Goal: Task Accomplishment & Management: Manage account settings

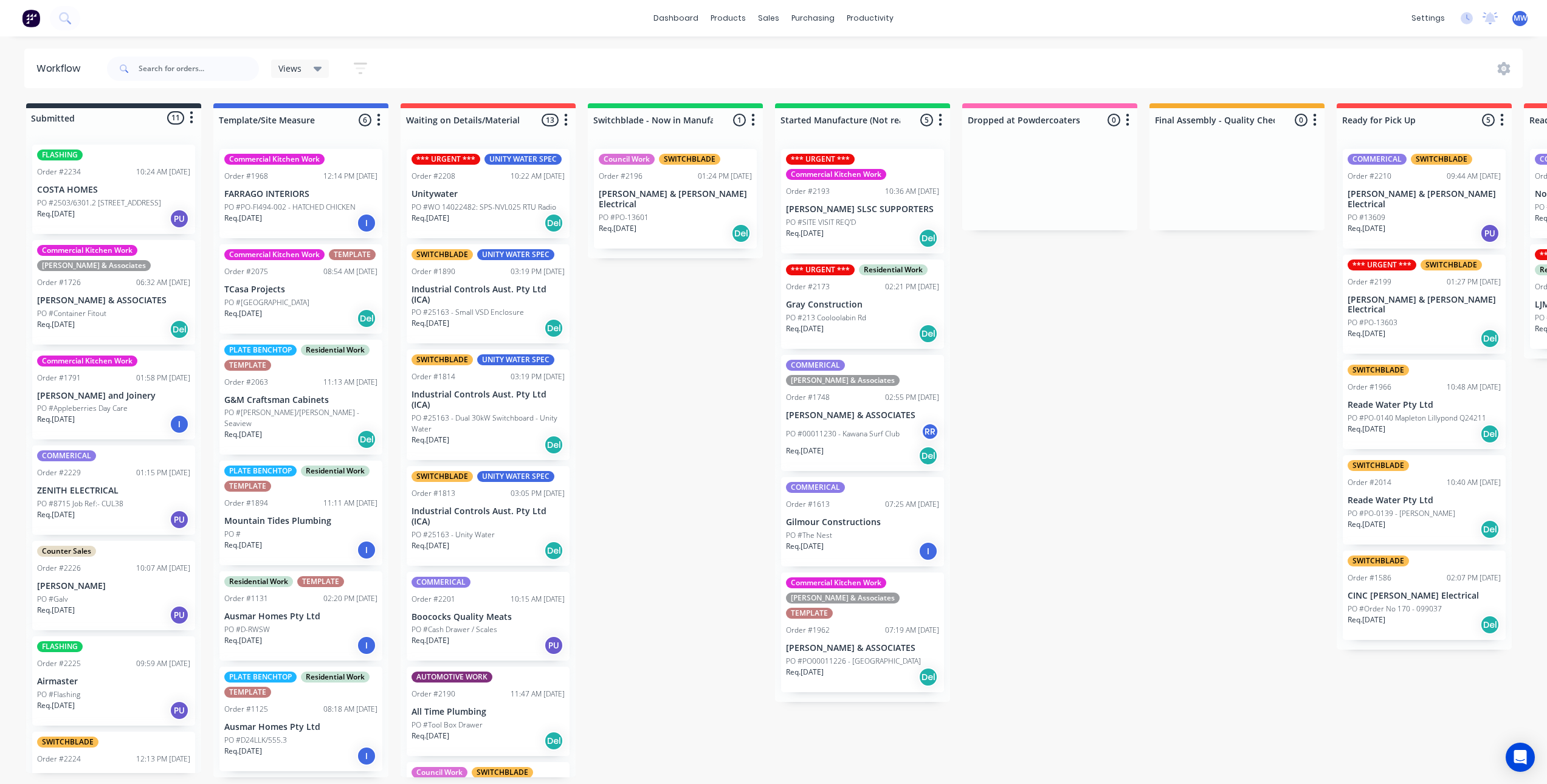
scroll to position [2, 0]
click at [690, 266] on div "Submitted 11 Status colour #273444 hex #273444 Save Cancel Summaries Total orde…" at bounding box center [1004, 441] width 2027 height 674
click at [678, 386] on div "Submitted 11 Status colour #273444 hex #273444 Save Cancel Summaries Total orde…" at bounding box center [1004, 441] width 2027 height 674
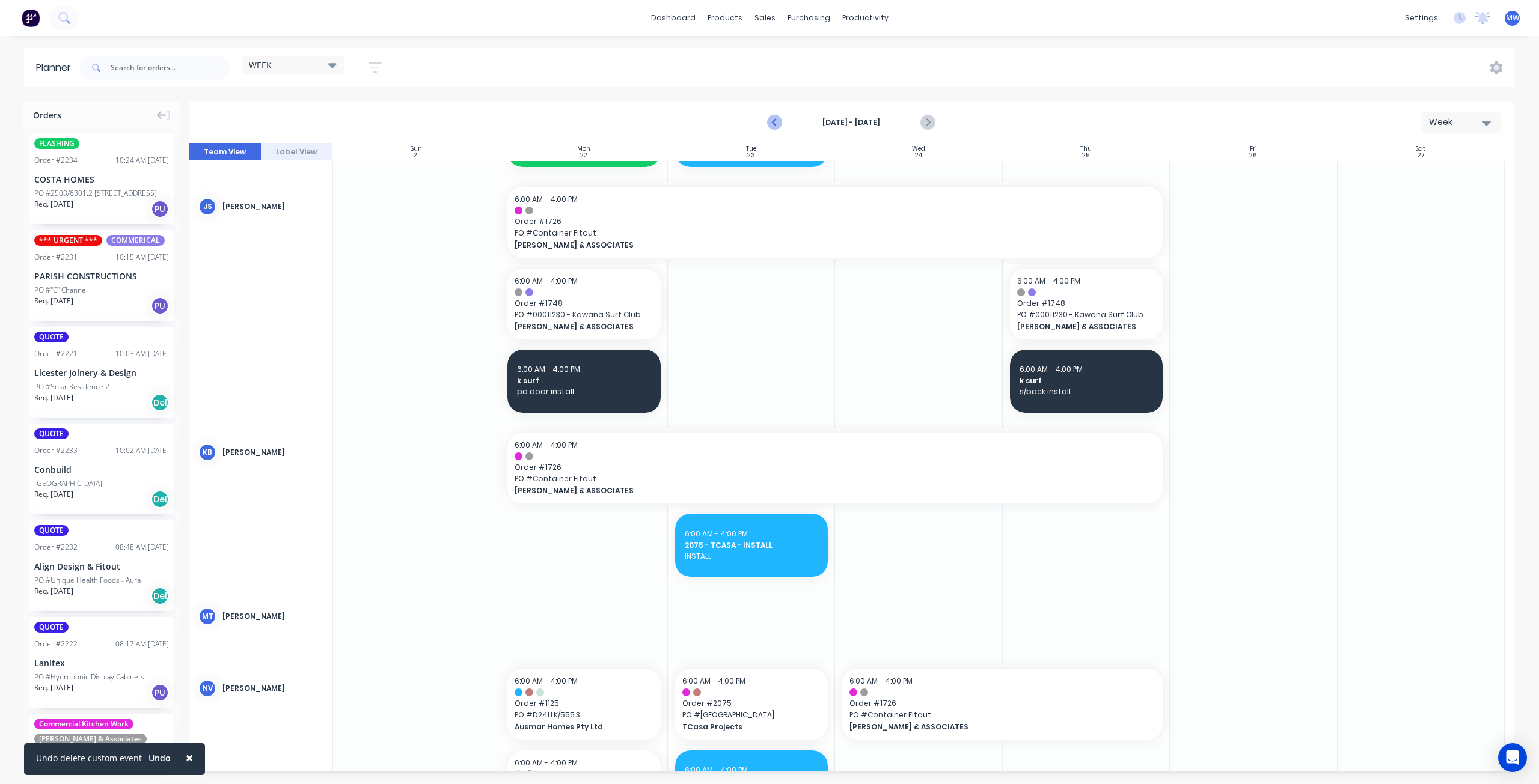
click at [775, 123] on icon "Previous page" at bounding box center [775, 123] width 6 height 10
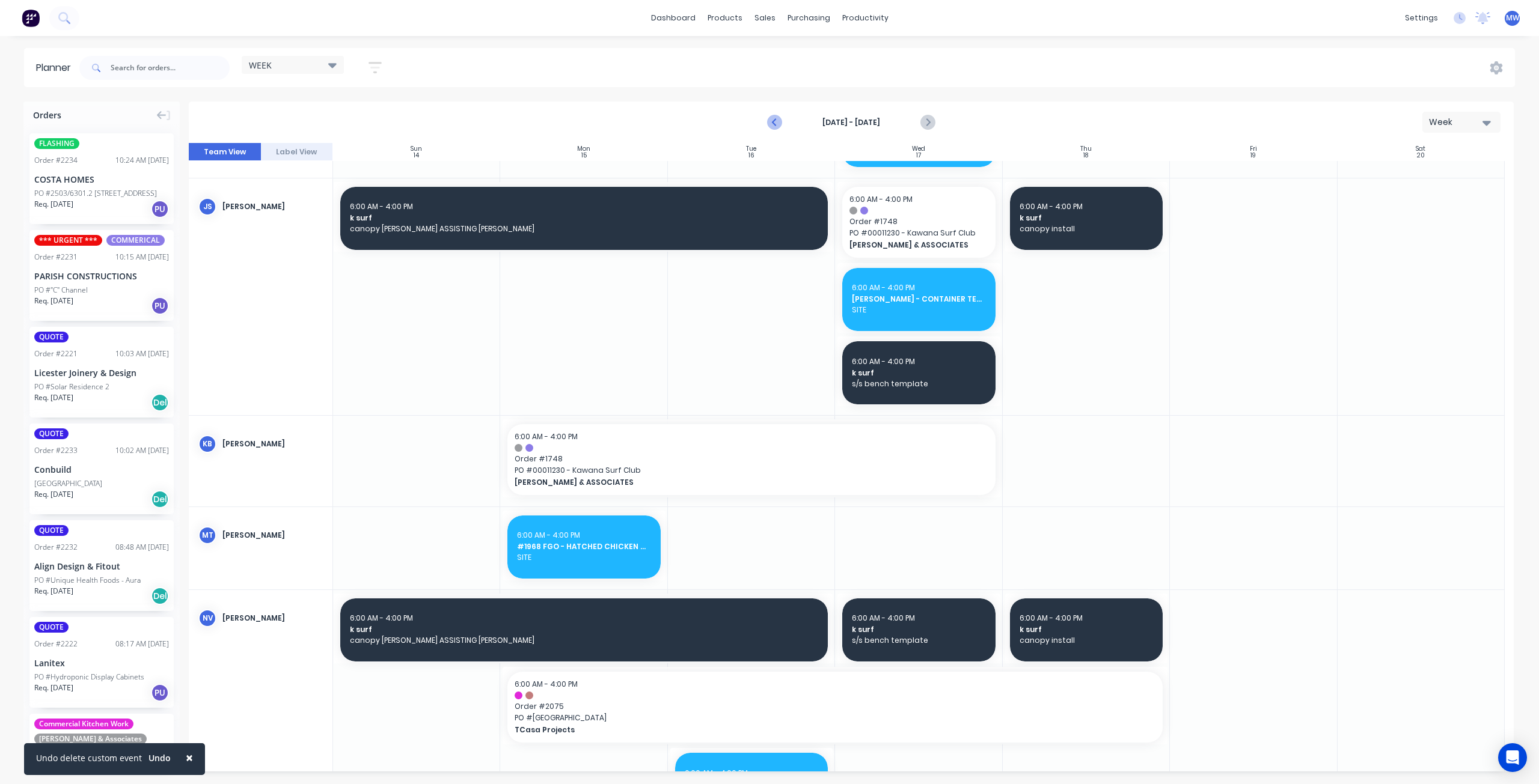
click at [776, 124] on icon "Previous page" at bounding box center [775, 123] width 6 height 10
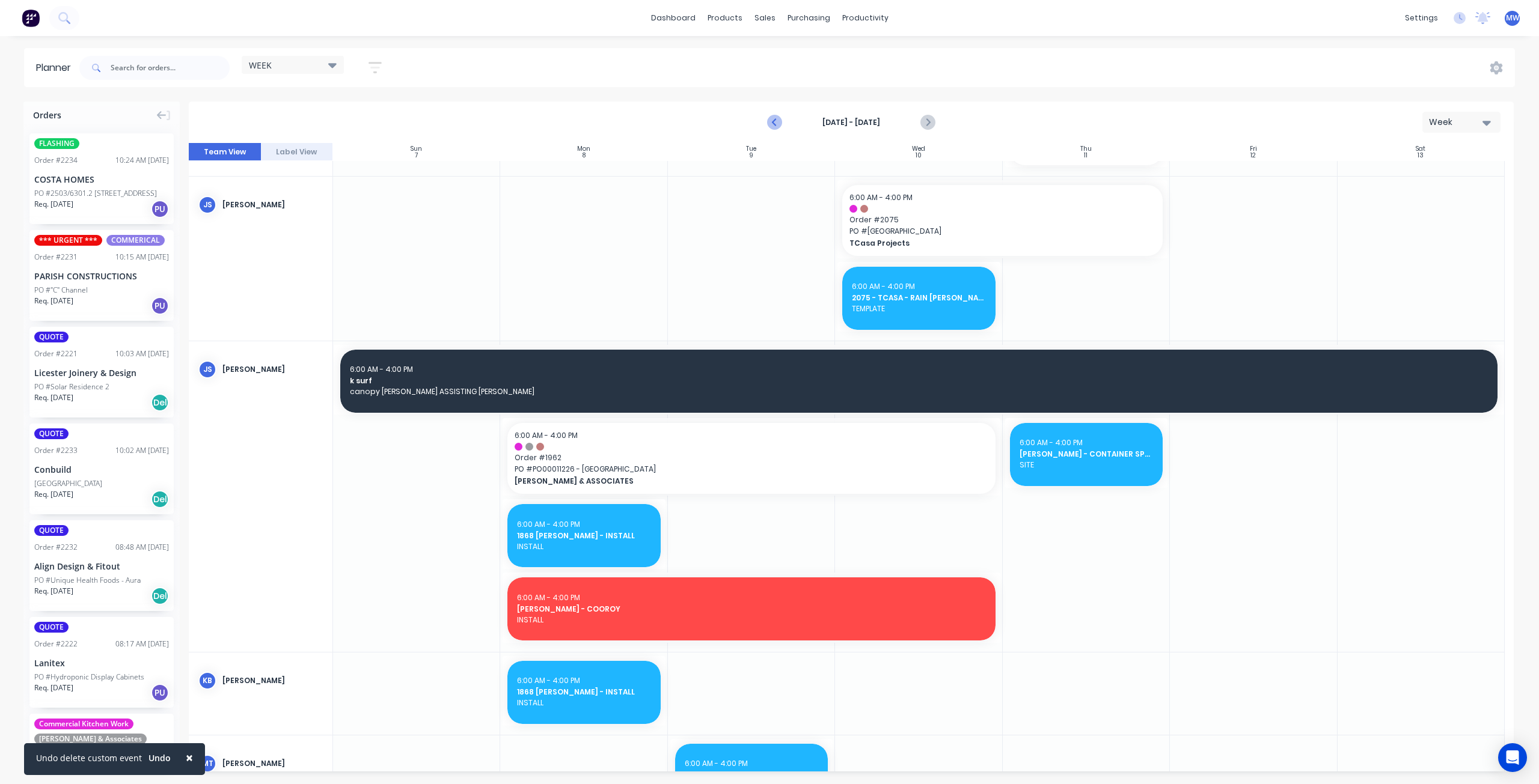
click at [776, 124] on icon "Previous page" at bounding box center [775, 123] width 6 height 10
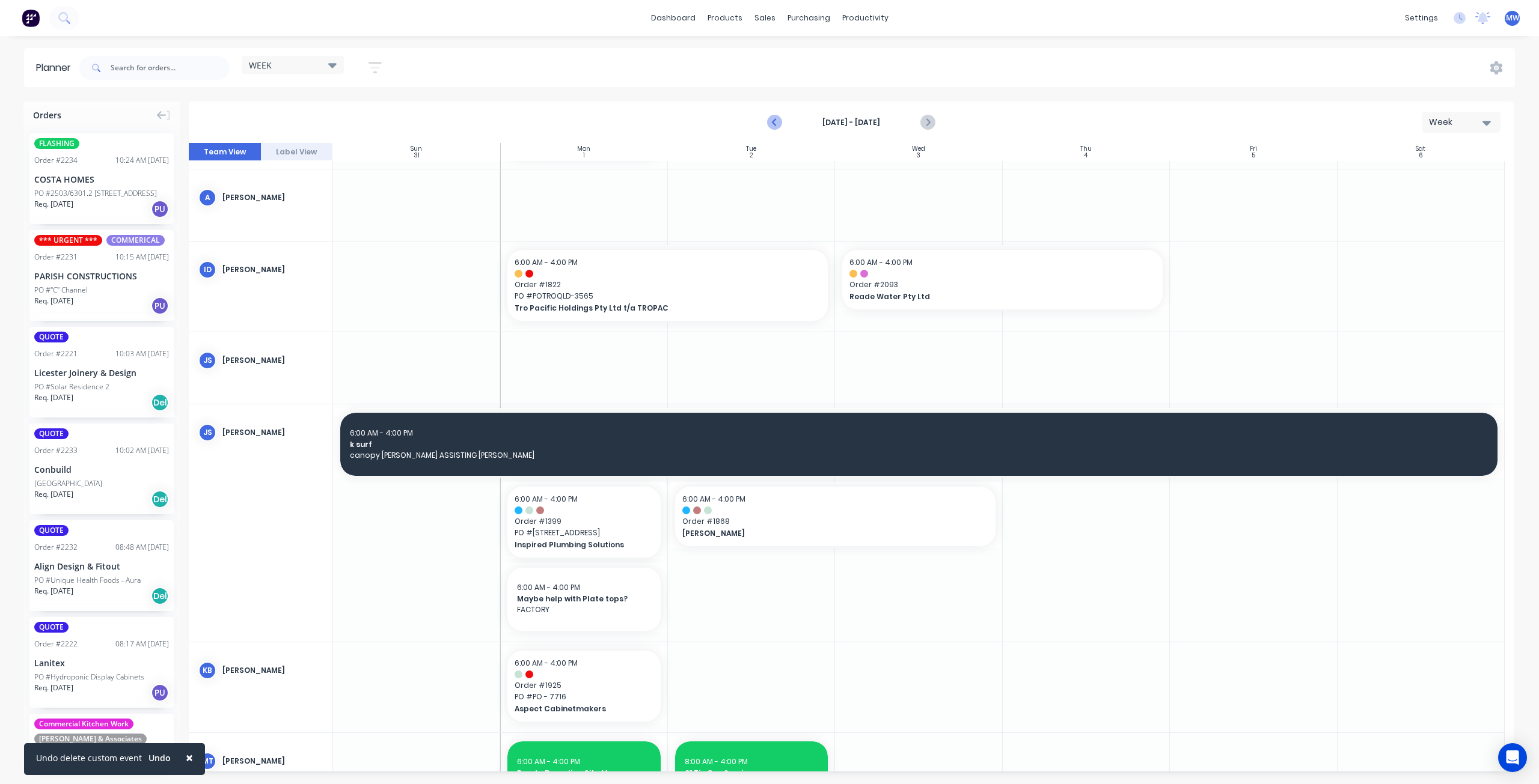
click at [776, 124] on icon "Previous page" at bounding box center [775, 123] width 6 height 10
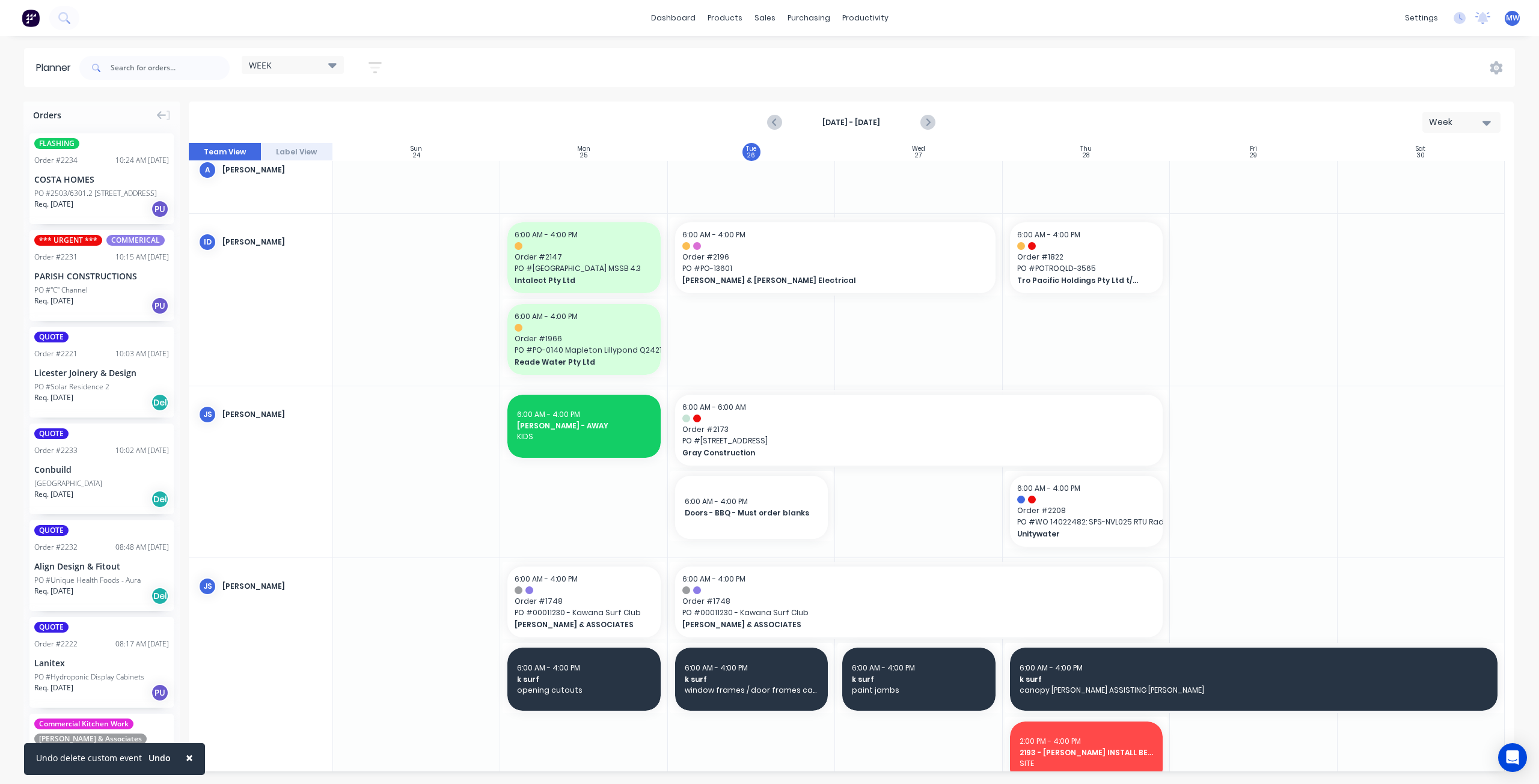
scroll to position [153, 0]
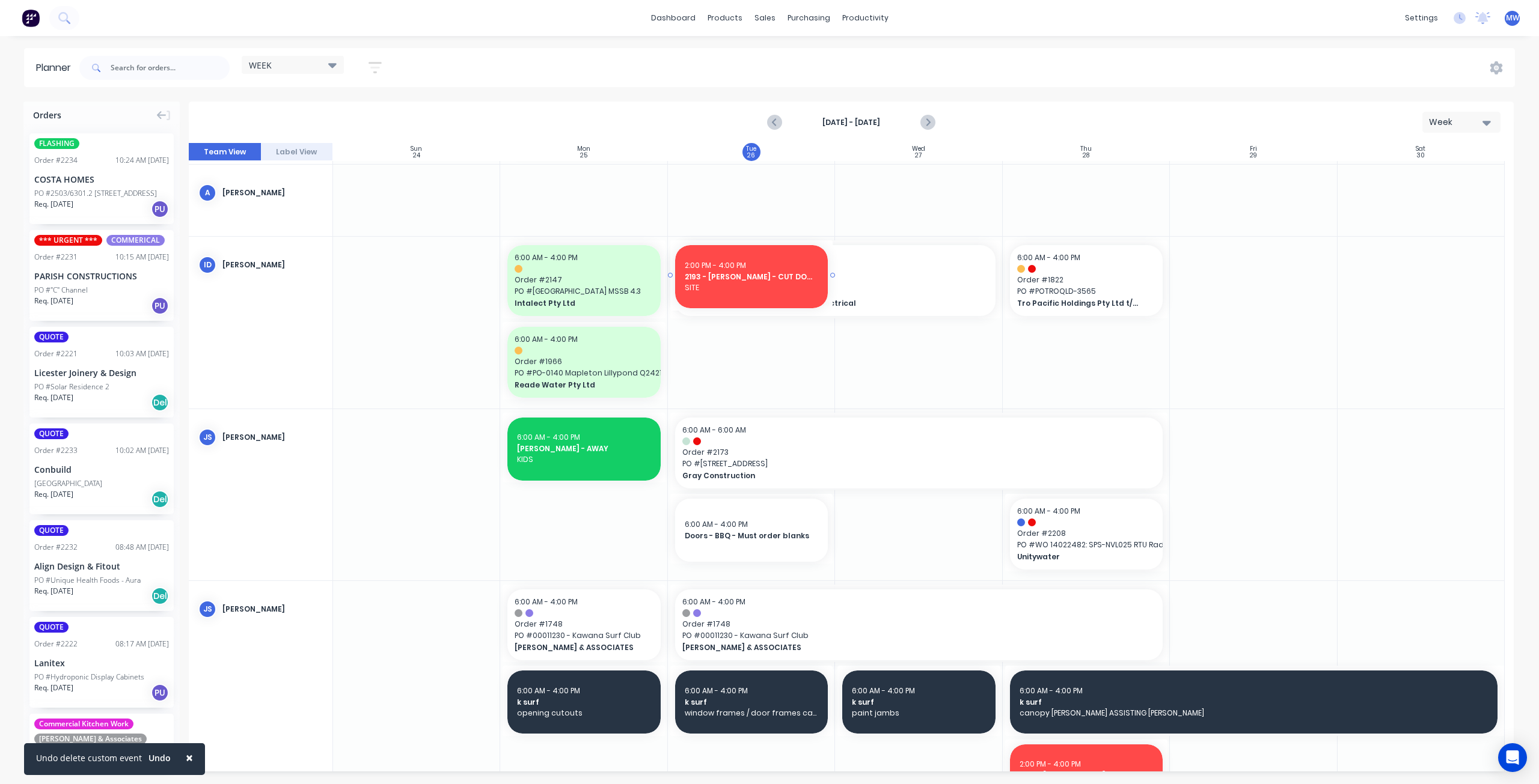
drag, startPoint x: 751, startPoint y: 647, endPoint x: 724, endPoint y: 383, distance: 265.4
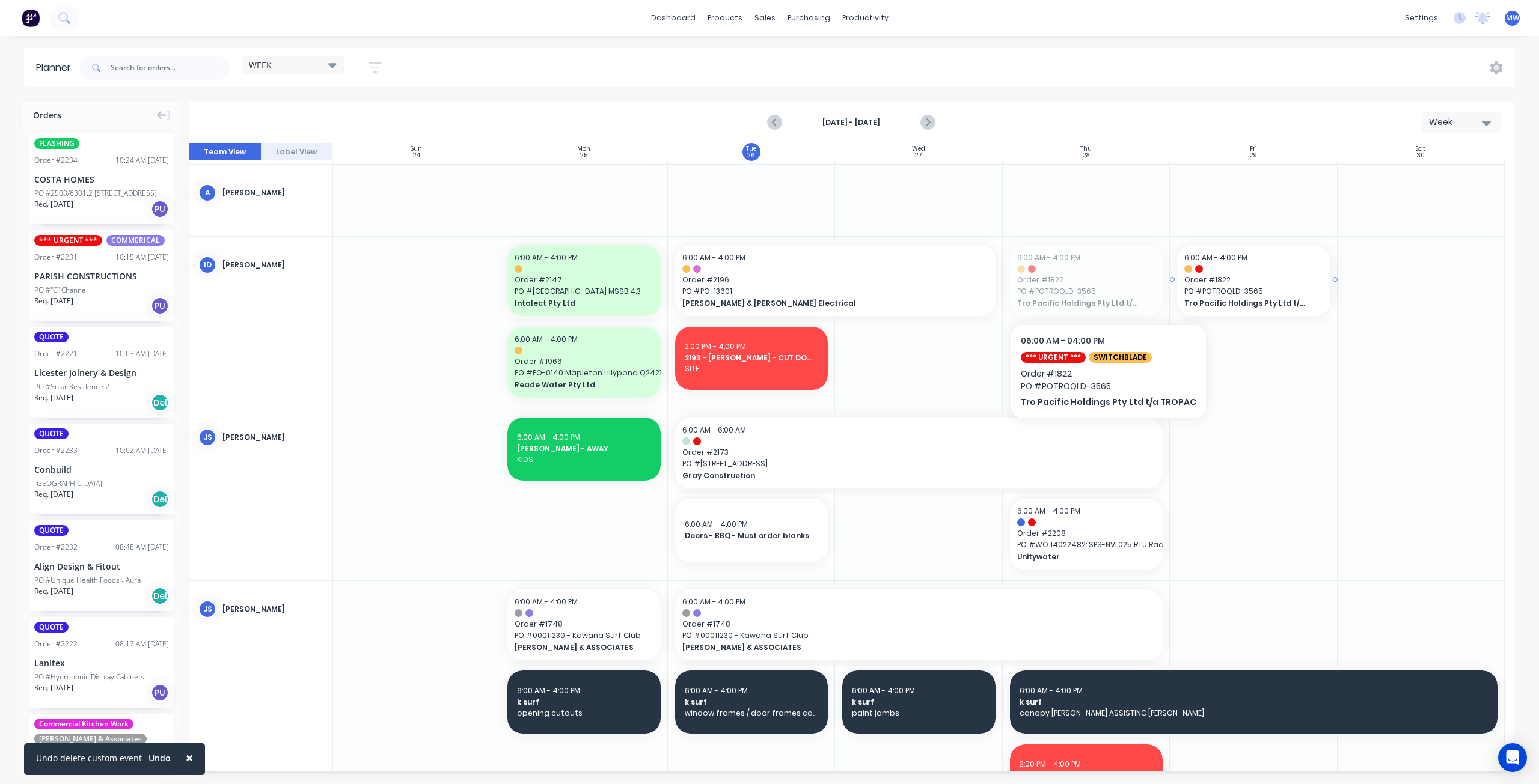
drag, startPoint x: 1094, startPoint y: 288, endPoint x: 1102, endPoint y: 287, distance: 8.1
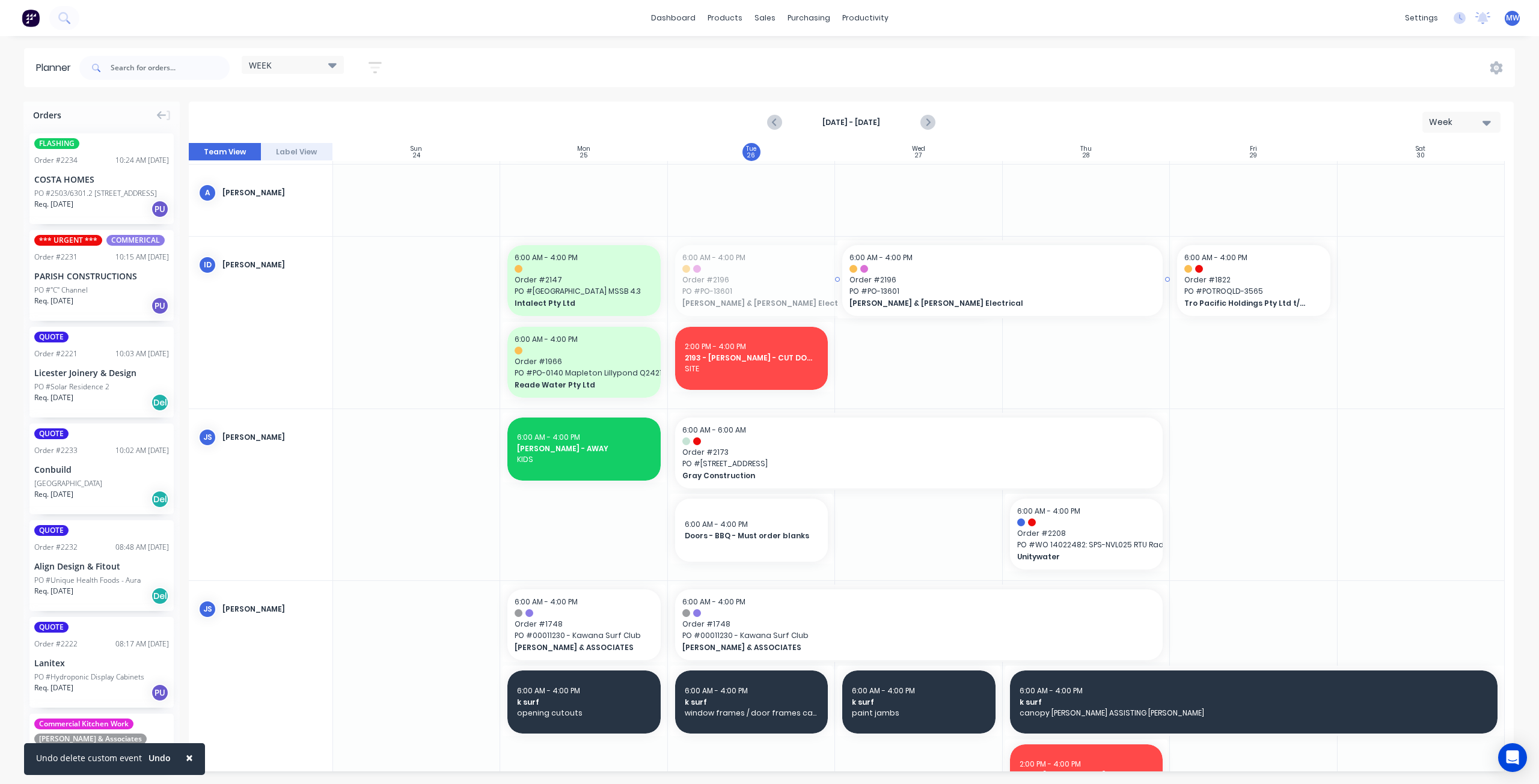
drag, startPoint x: 847, startPoint y: 292, endPoint x: 1025, endPoint y: 293, distance: 178.0
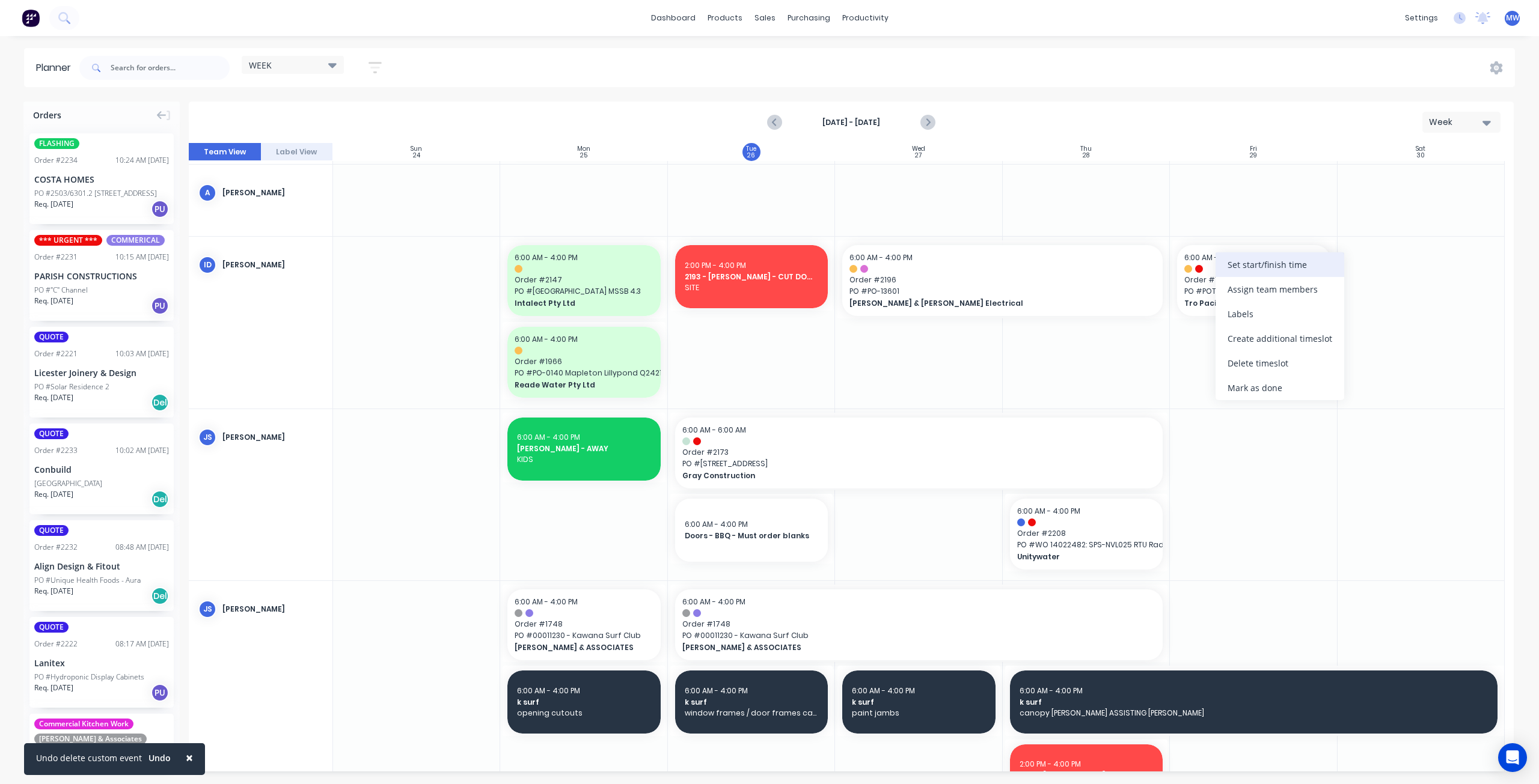
click at [1276, 269] on div "Set start/finish time" at bounding box center [1280, 264] width 129 height 25
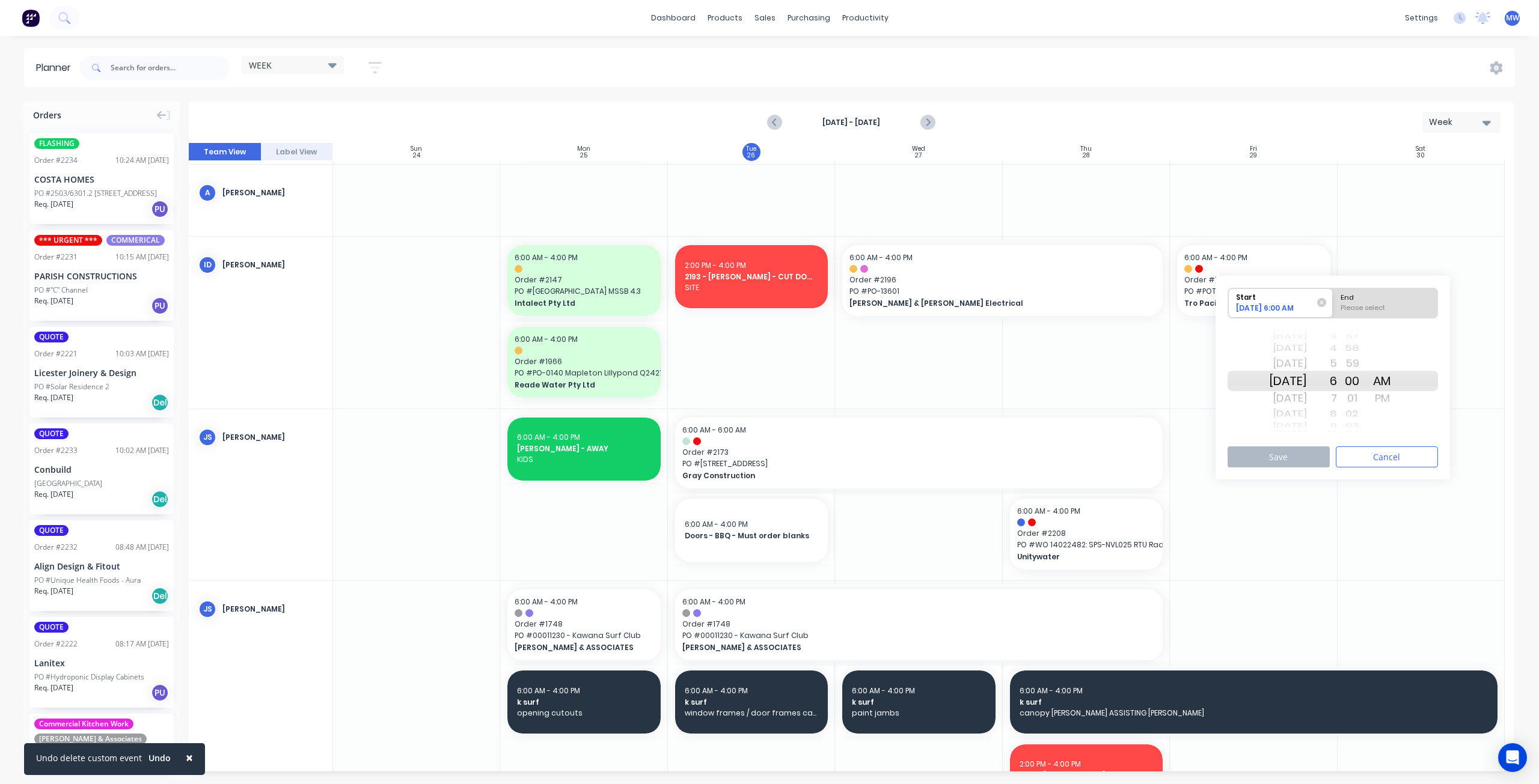
click at [1299, 382] on div "Mon Sep 1" at bounding box center [1287, 381] width 38 height 21
click at [1390, 303] on div "Please select" at bounding box center [1385, 310] width 98 height 15
click at [1334, 303] on input "End Please select" at bounding box center [1333, 303] width 1 height 30
radio input "true"
click at [1397, 397] on div "PM" at bounding box center [1383, 399] width 30 height 19
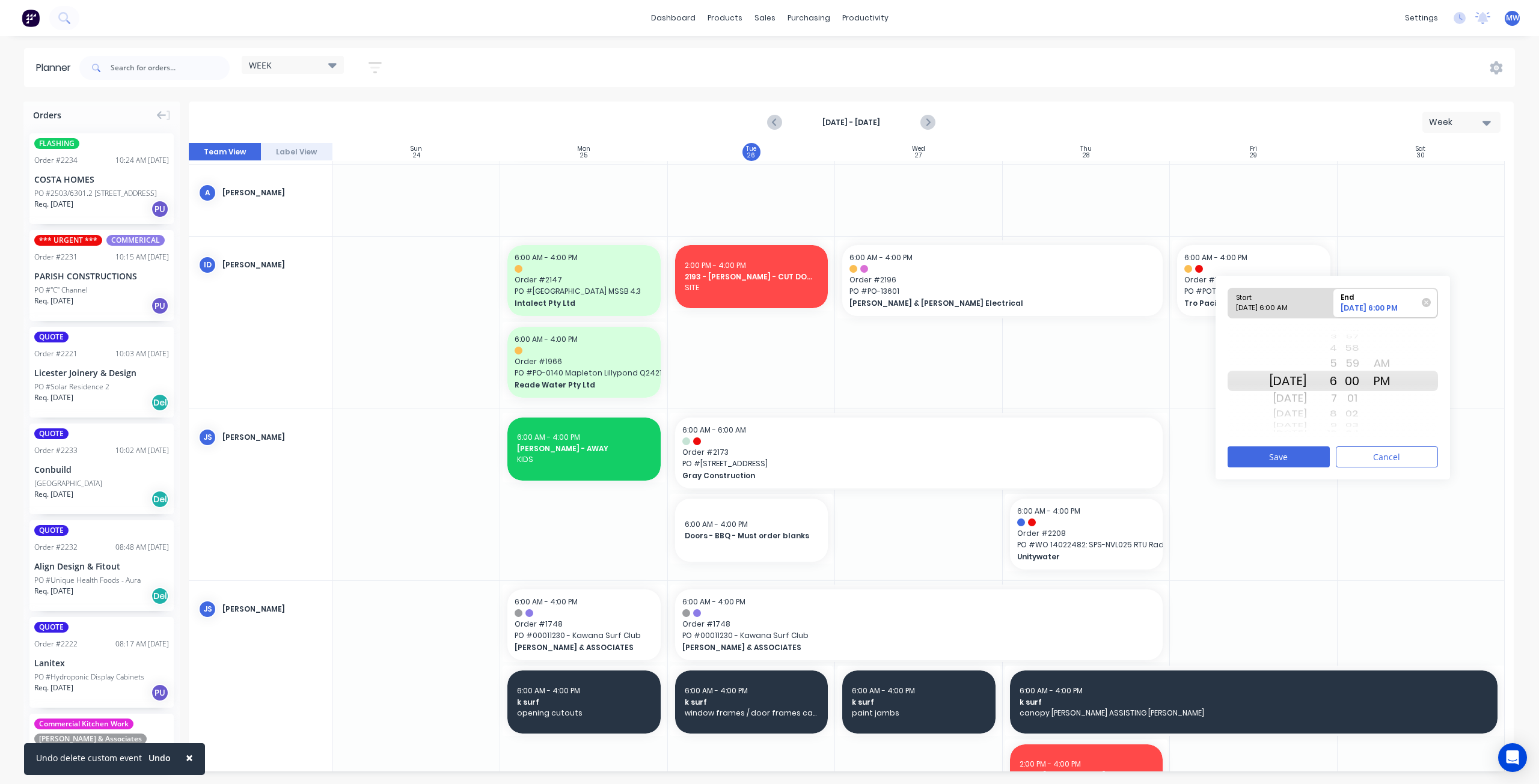
click at [1295, 400] on div "Tue Sep 2" at bounding box center [1287, 399] width 38 height 19
click at [1337, 347] on div "4" at bounding box center [1323, 349] width 30 height 16
click at [1290, 456] on button "Save" at bounding box center [1279, 457] width 103 height 21
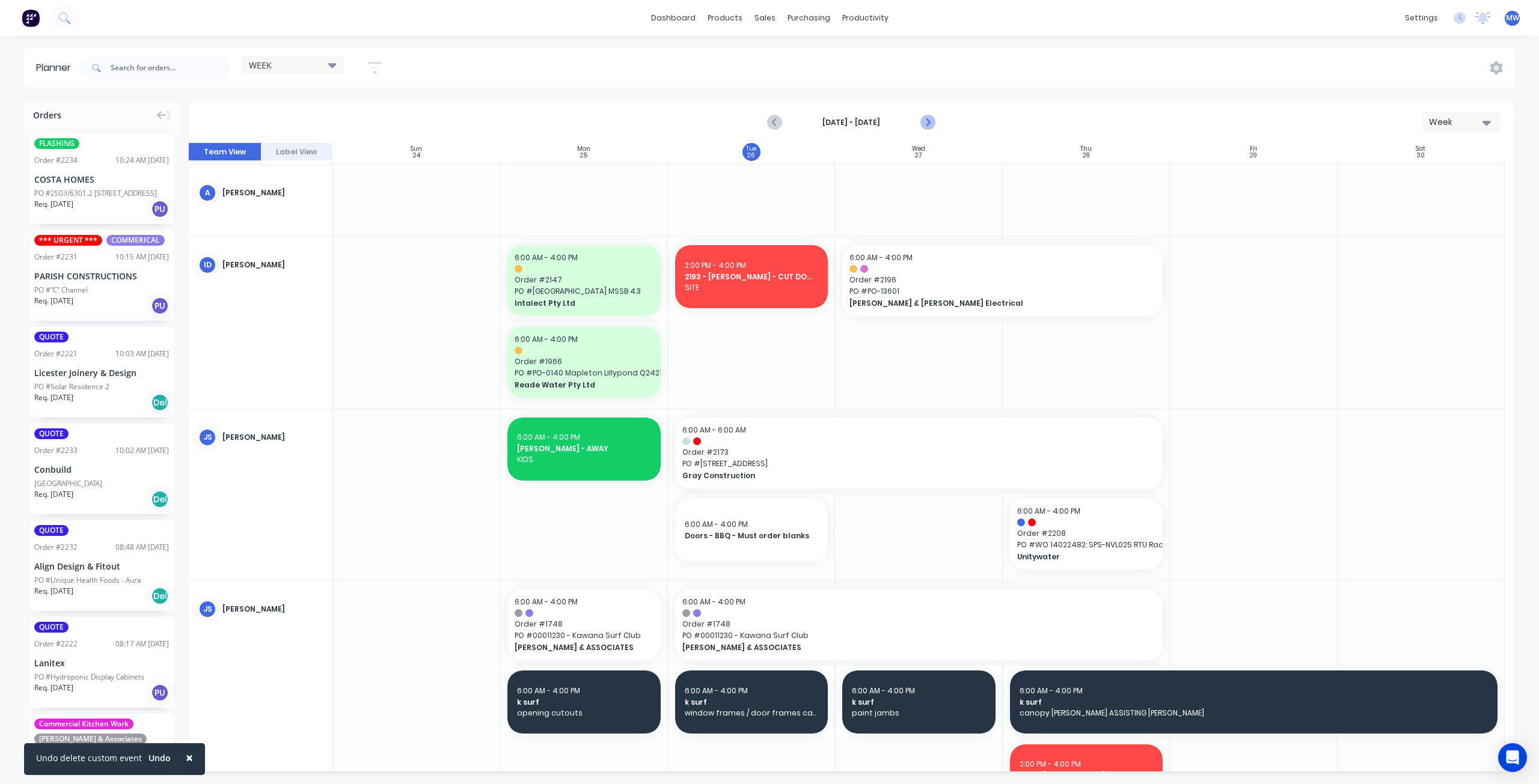
click at [926, 122] on icon "Next page" at bounding box center [928, 123] width 14 height 14
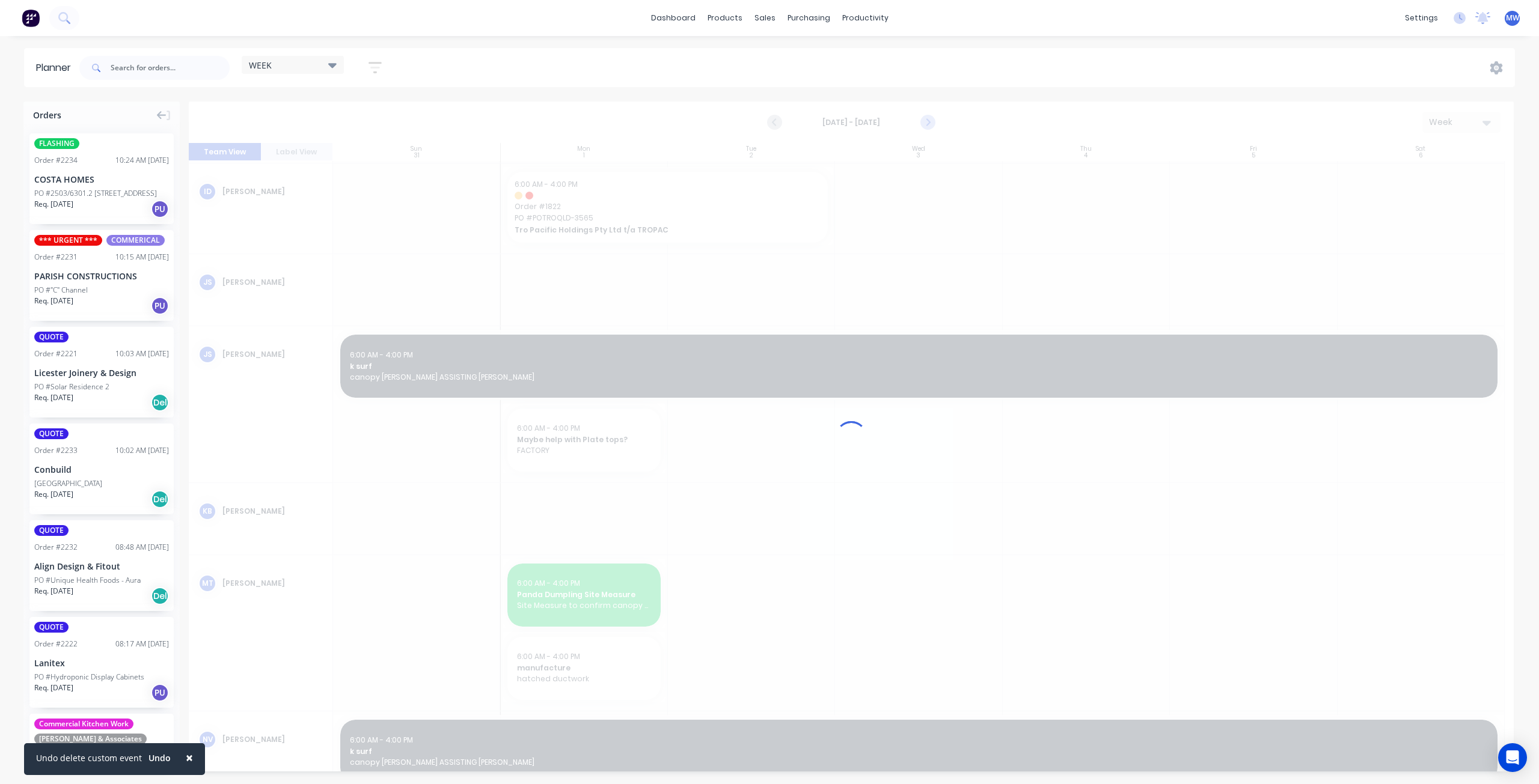
scroll to position [6, 0]
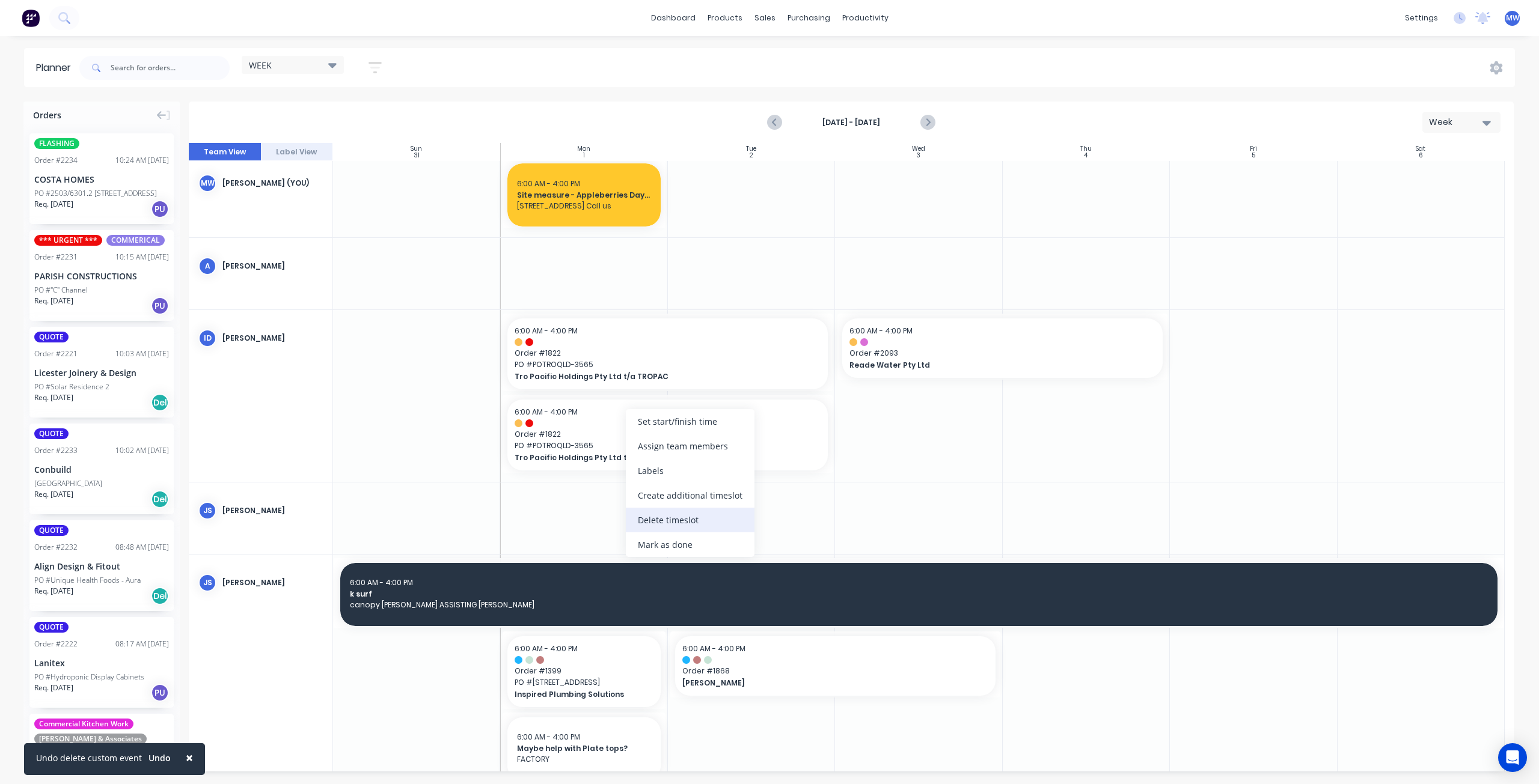
click at [670, 511] on div "Delete timeslot" at bounding box center [690, 520] width 129 height 25
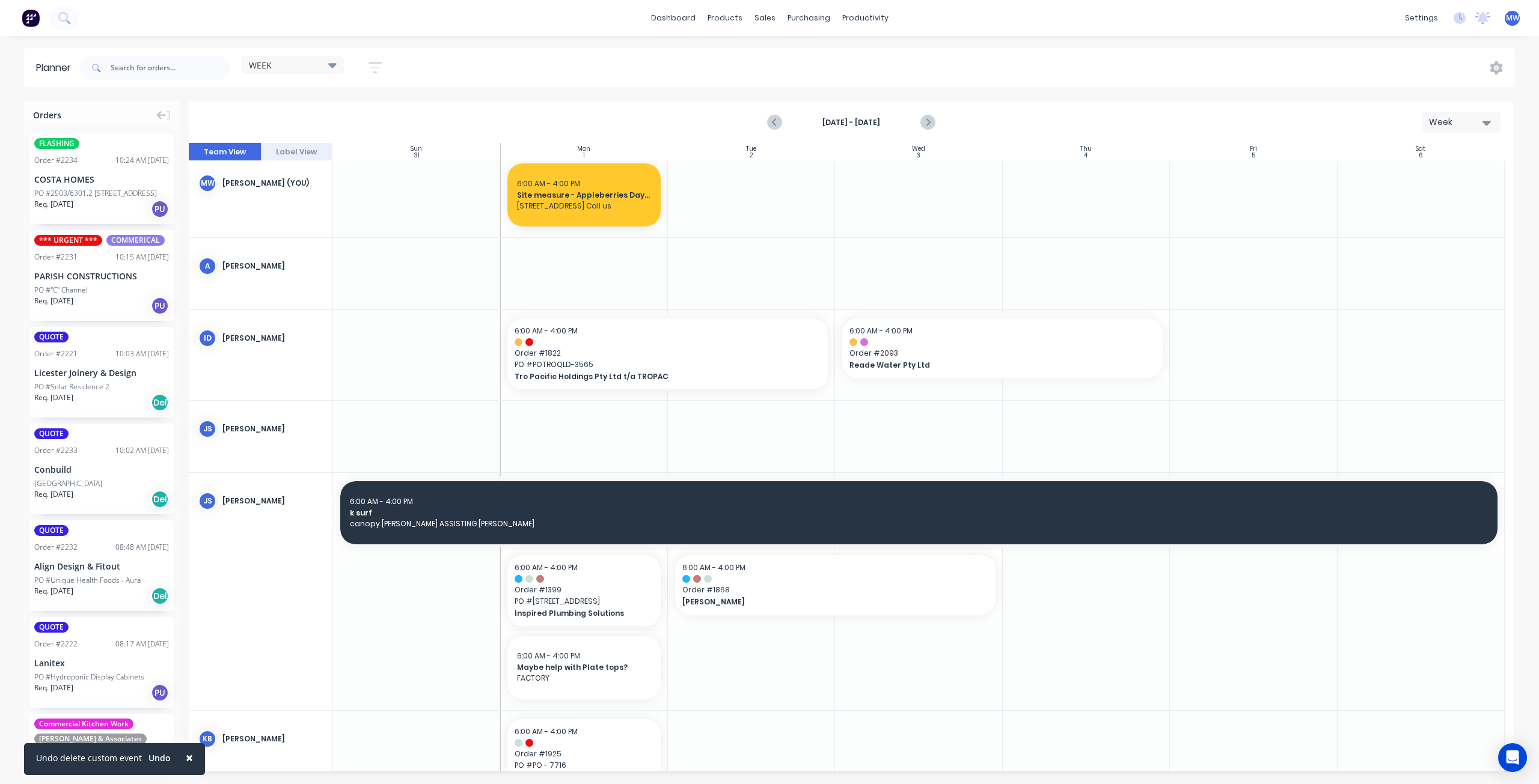
scroll to position [0, 0]
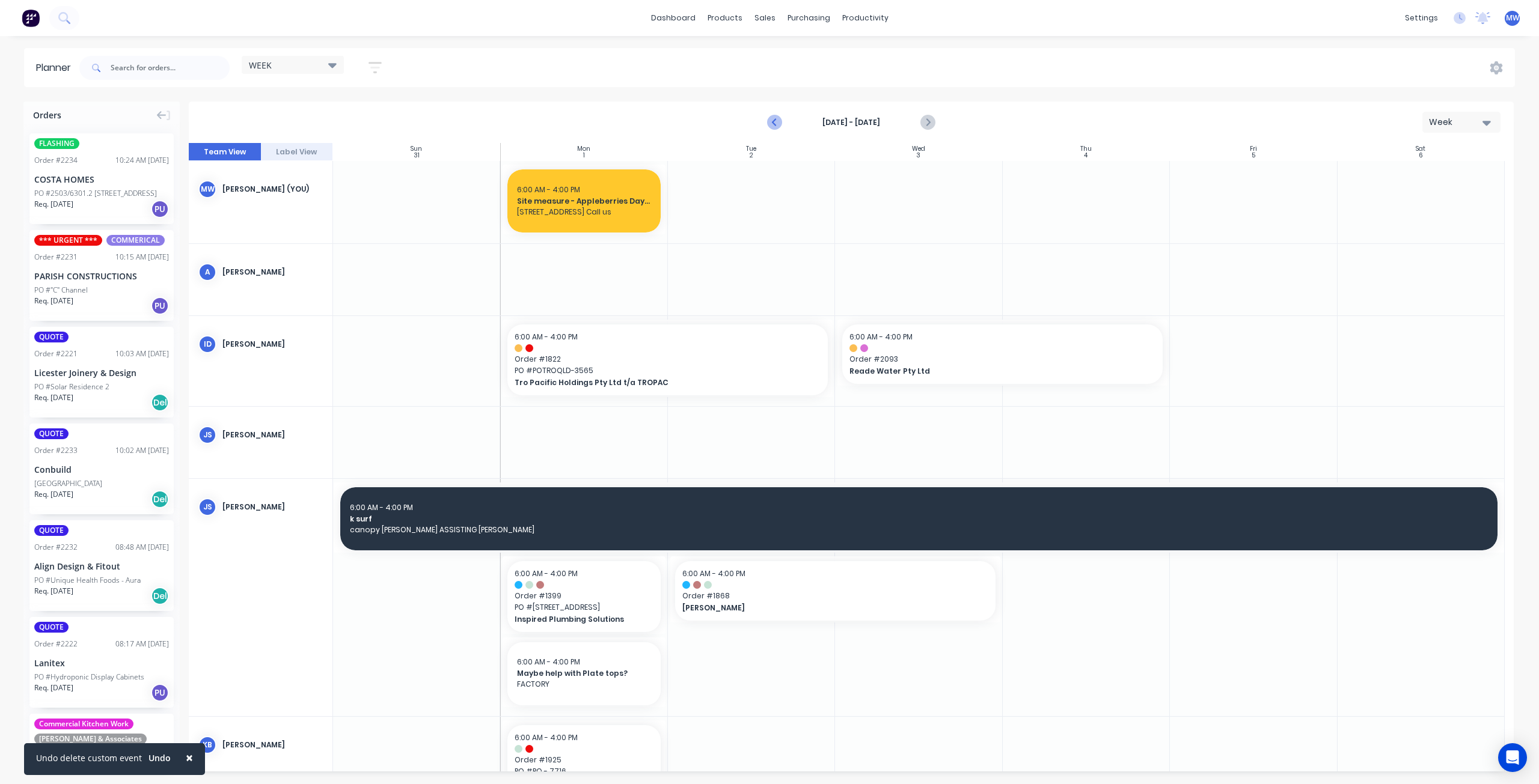
click at [780, 121] on icon "Previous page" at bounding box center [776, 123] width 14 height 14
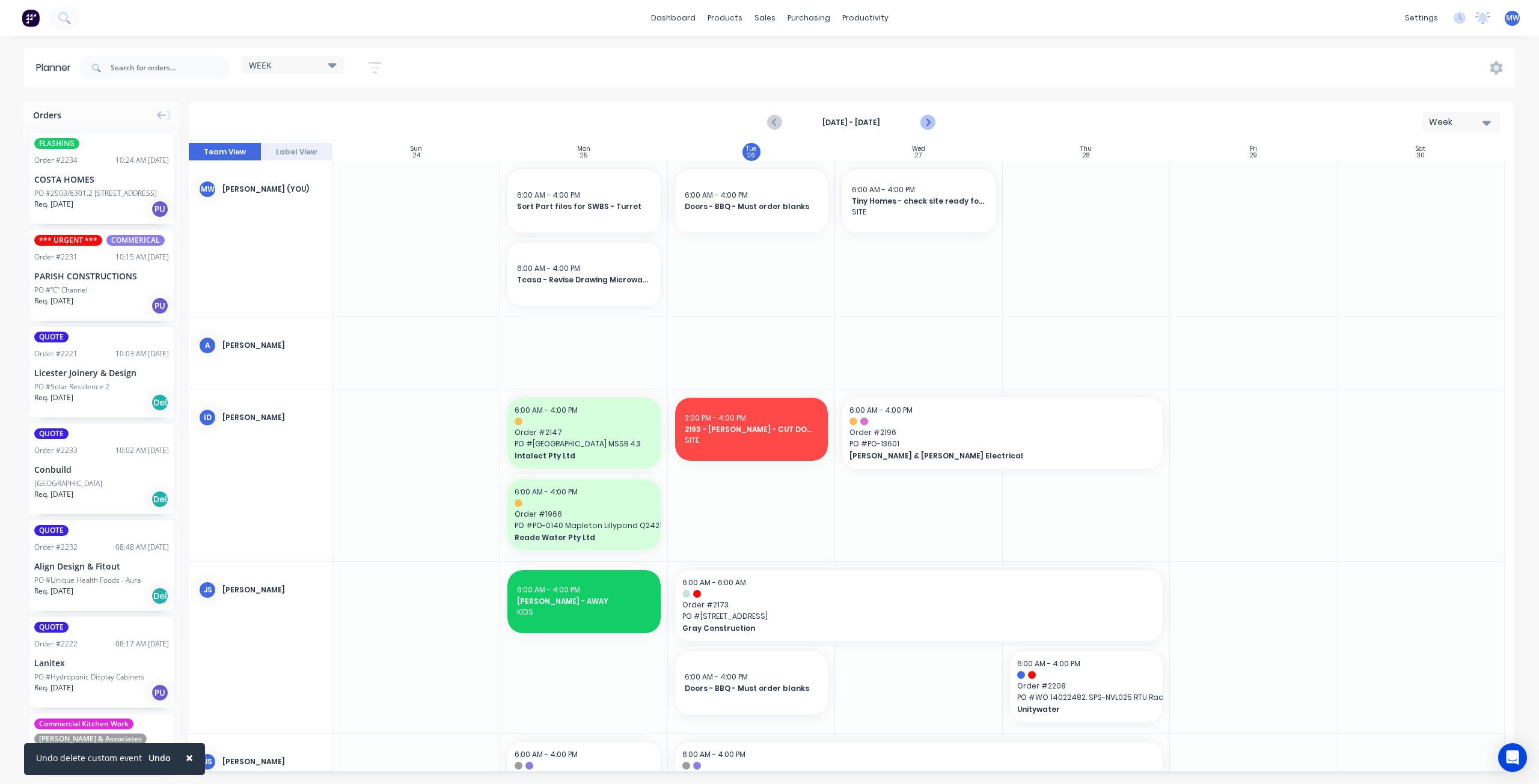
click at [929, 121] on icon "Next page" at bounding box center [927, 123] width 6 height 10
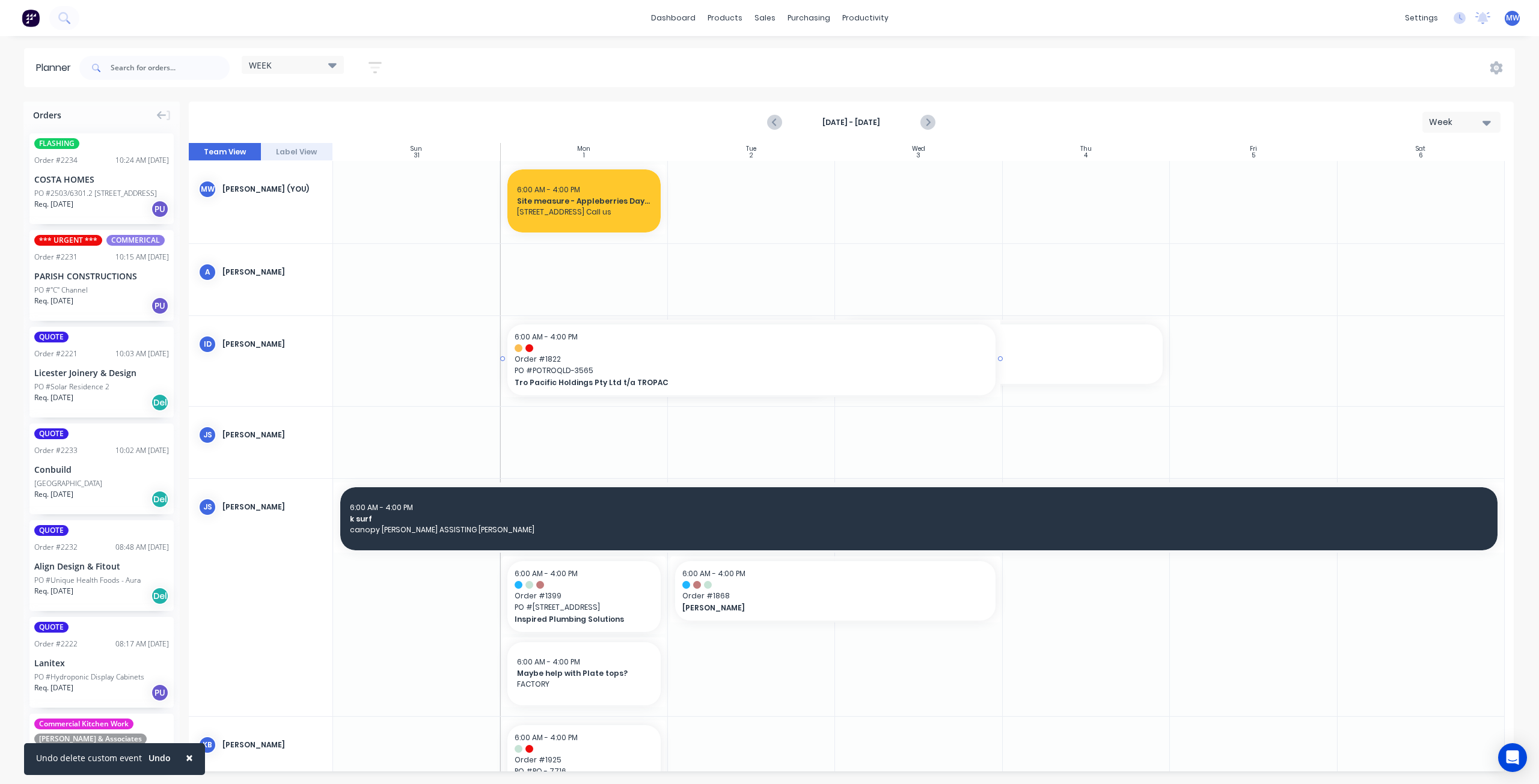
drag, startPoint x: 830, startPoint y: 358, endPoint x: 916, endPoint y: 363, distance: 86.1
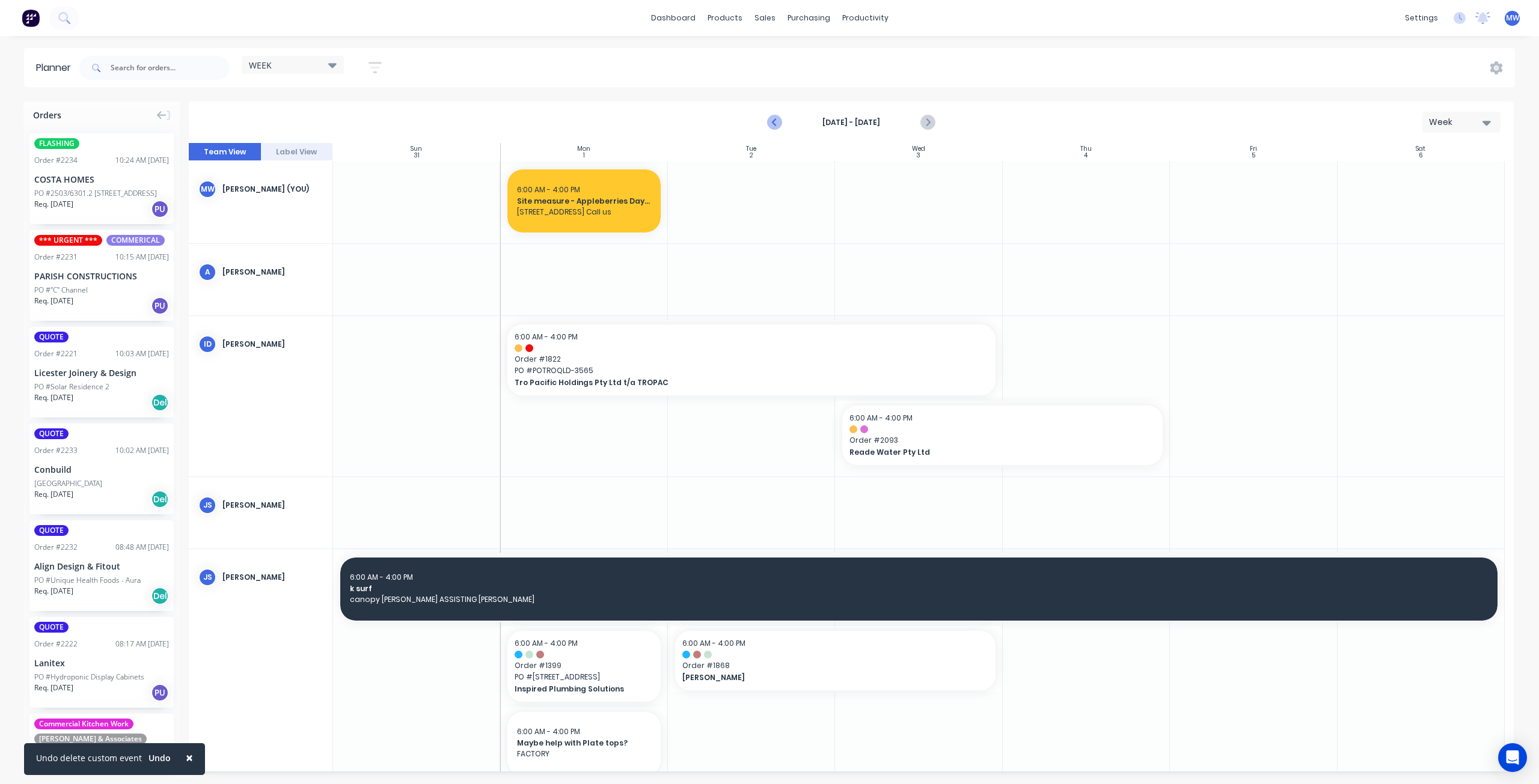
click at [775, 126] on icon "Previous page" at bounding box center [776, 123] width 14 height 14
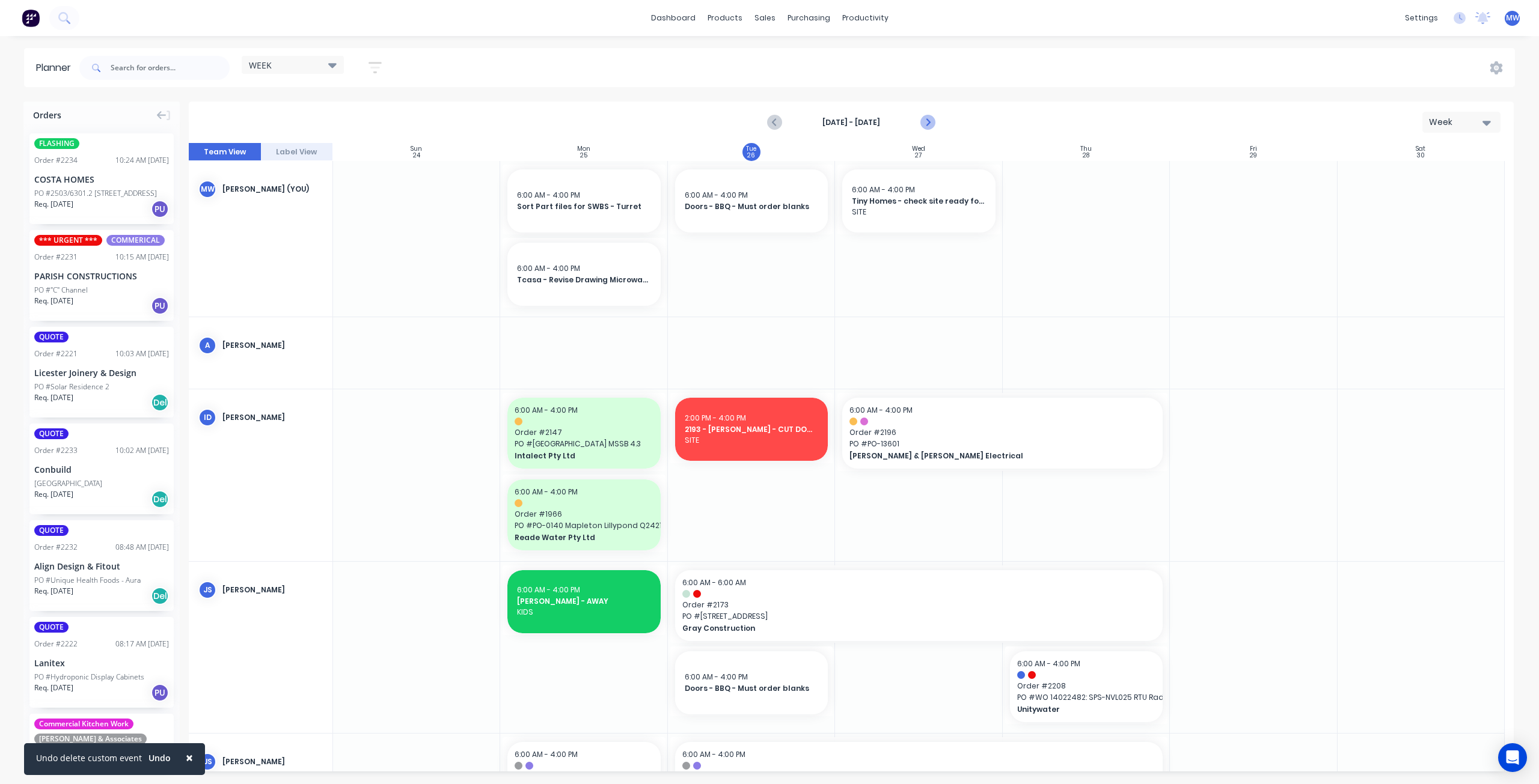
click at [930, 123] on icon "Next page" at bounding box center [928, 123] width 14 height 14
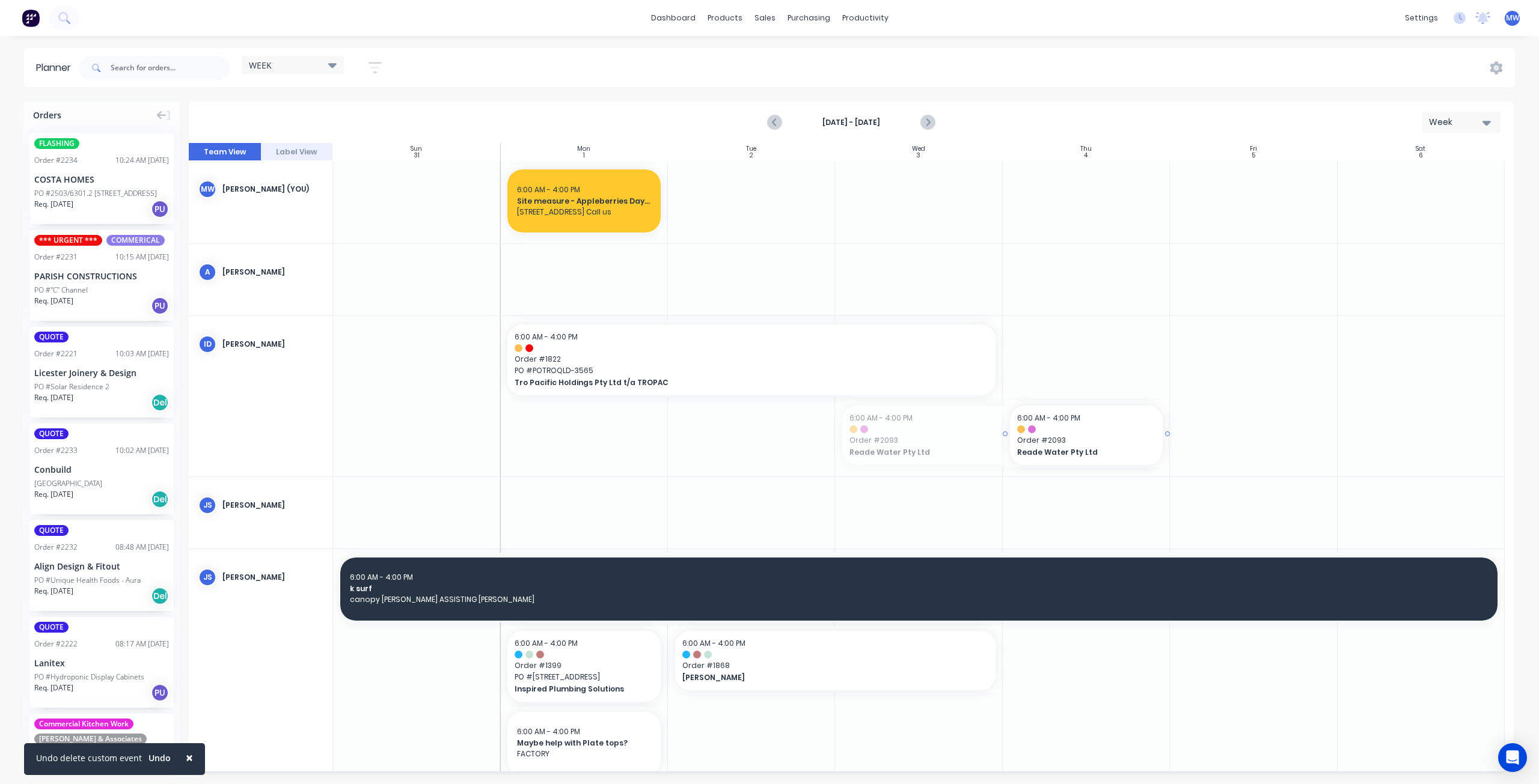
drag, startPoint x: 840, startPoint y: 430, endPoint x: 956, endPoint y: 420, distance: 116.4
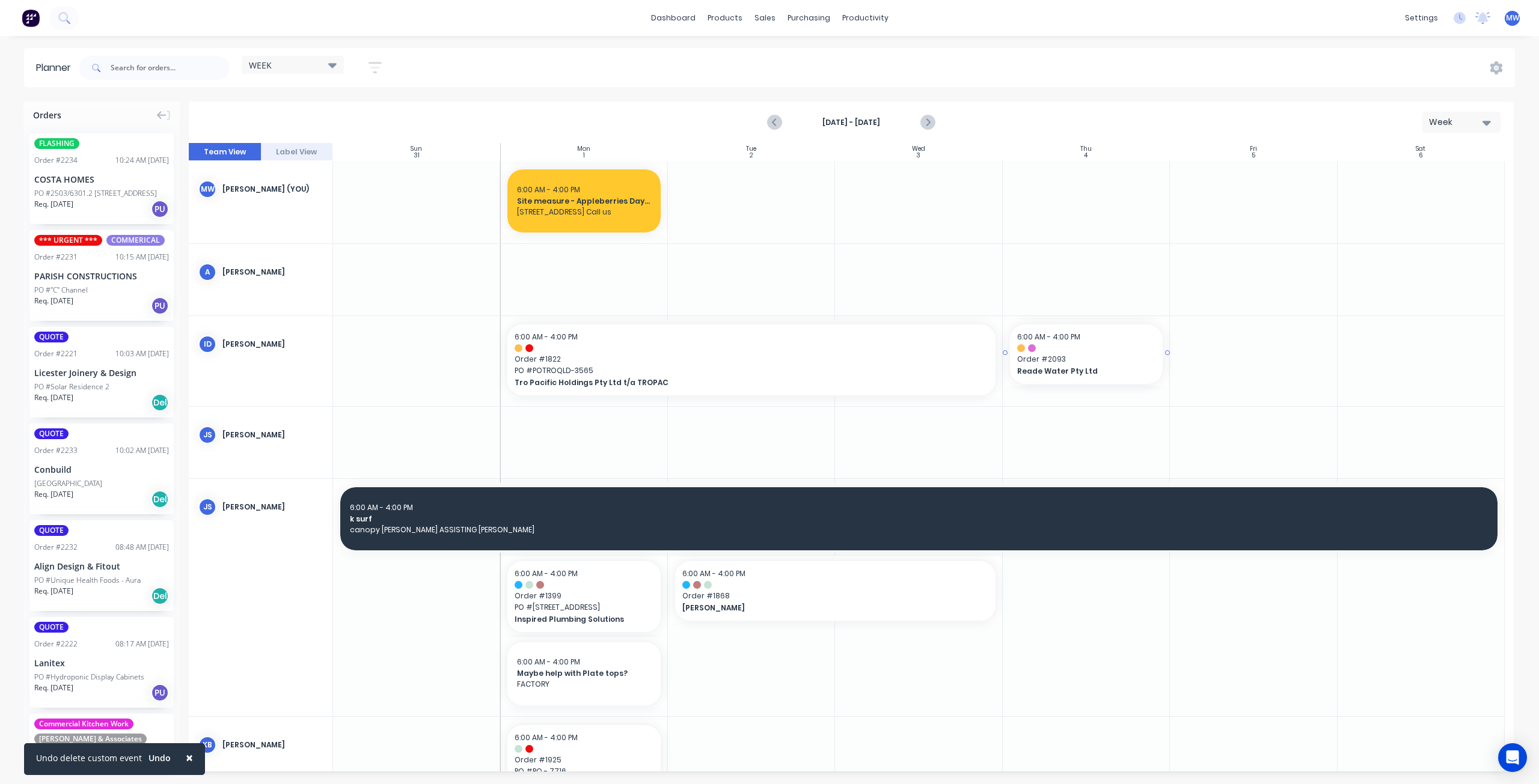
drag, startPoint x: 1004, startPoint y: 353, endPoint x: 909, endPoint y: 360, distance: 95.3
drag, startPoint x: 1056, startPoint y: 347, endPoint x: 905, endPoint y: 434, distance: 174.3
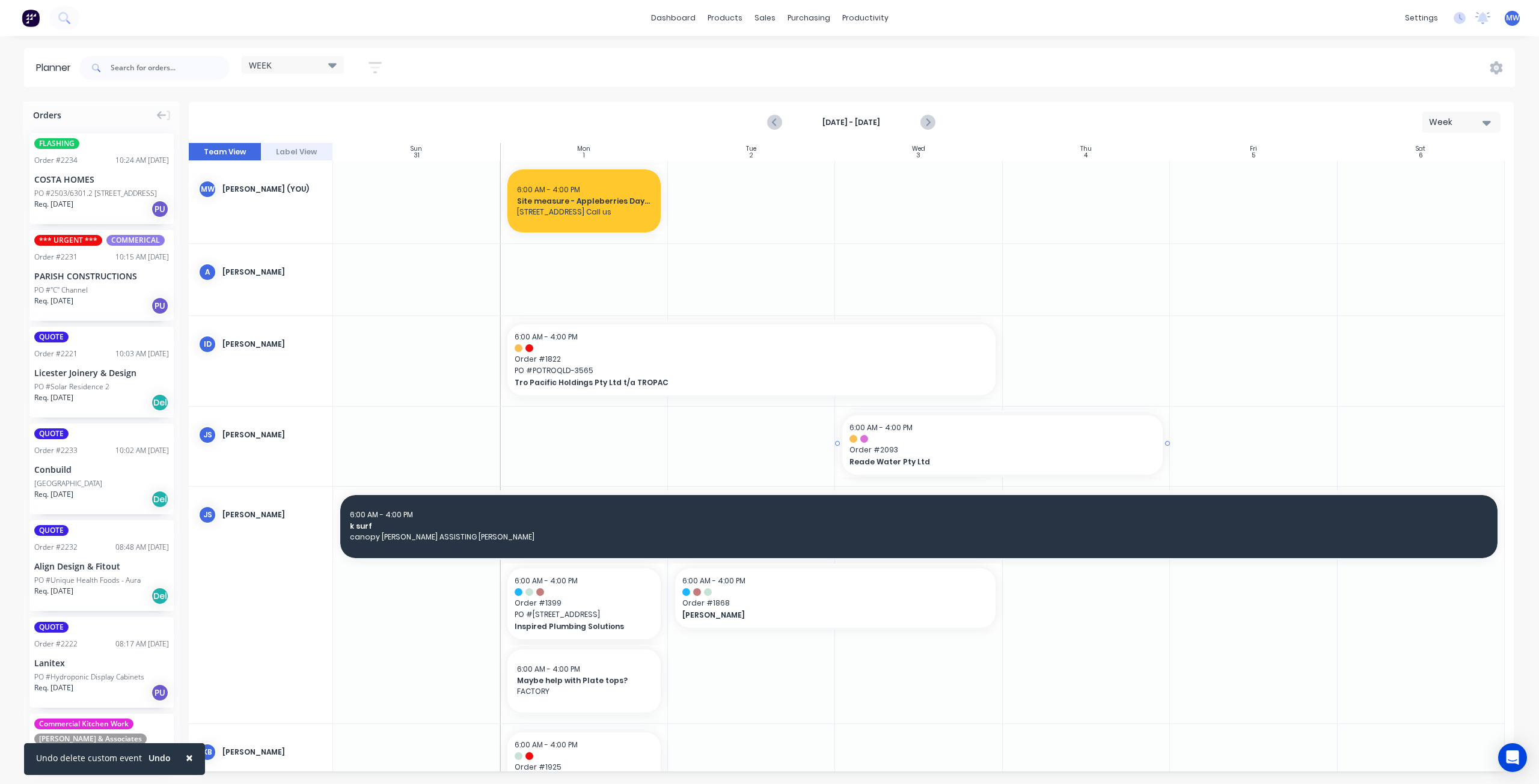
drag, startPoint x: 996, startPoint y: 443, endPoint x: 1021, endPoint y: 440, distance: 25.2
click at [965, 457] on span "Reade Water Pty Ltd" at bounding box center [987, 462] width 276 height 11
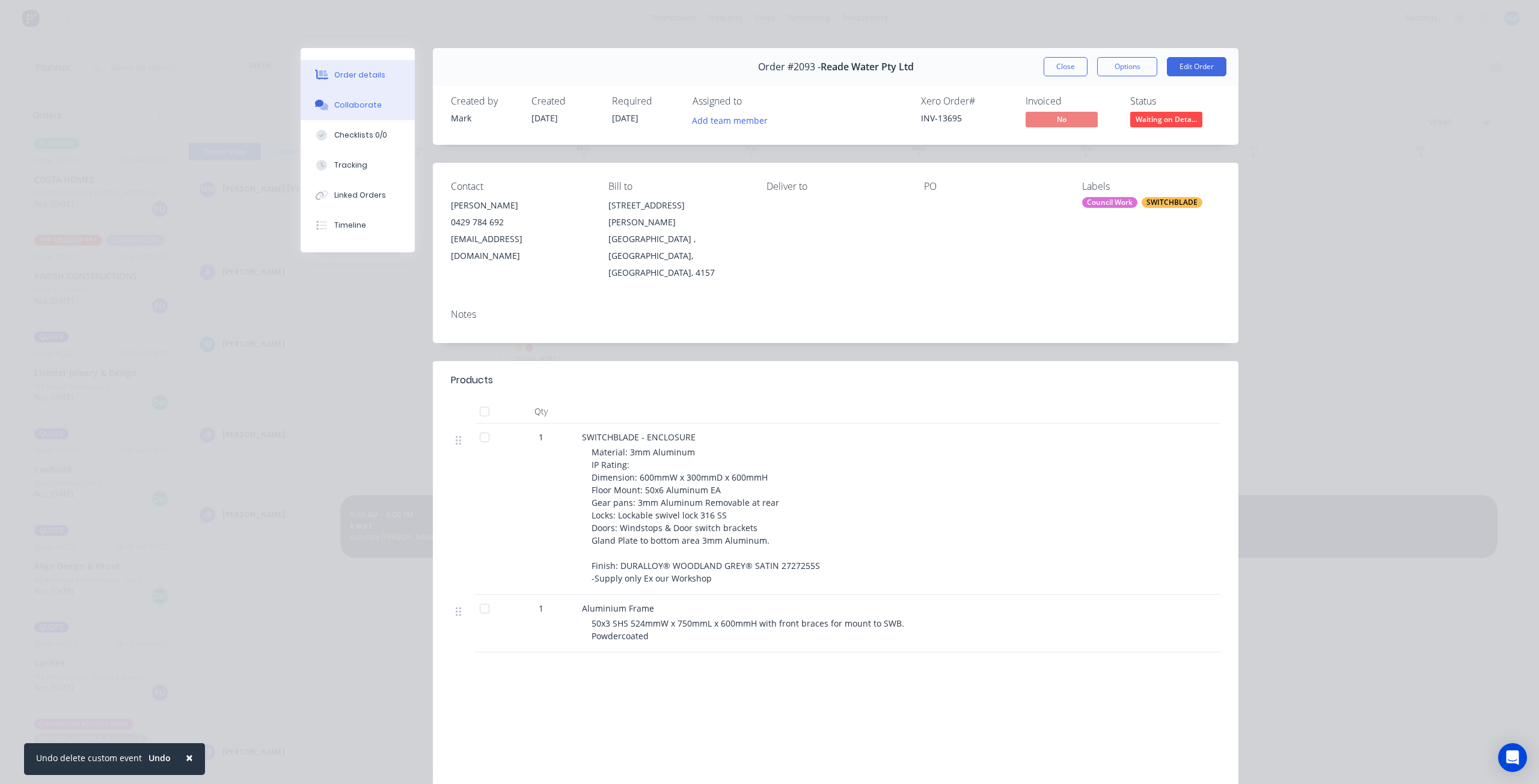
click at [367, 111] on button "Collaborate" at bounding box center [357, 106] width 115 height 30
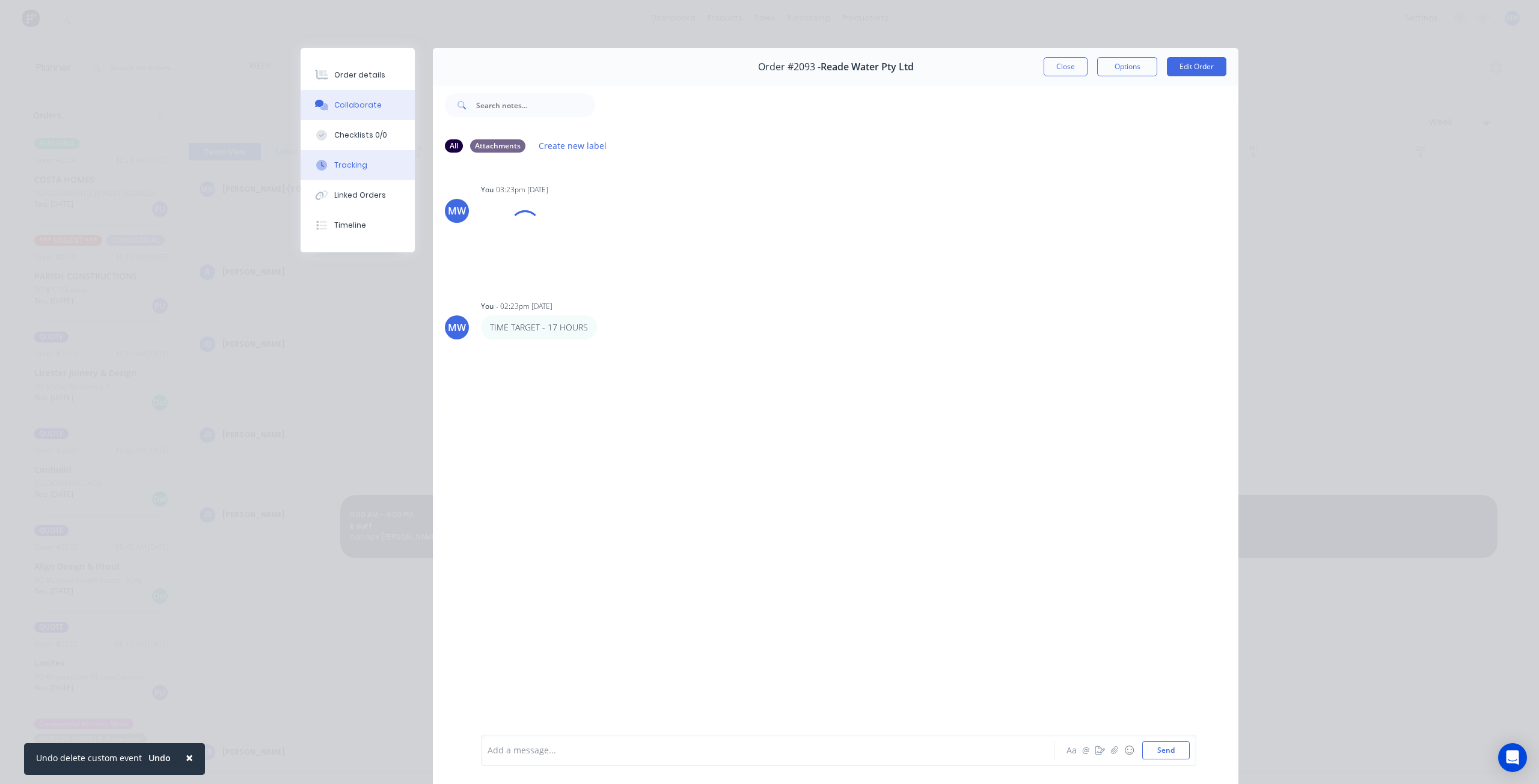
click at [363, 171] on button "Tracking" at bounding box center [357, 166] width 115 height 30
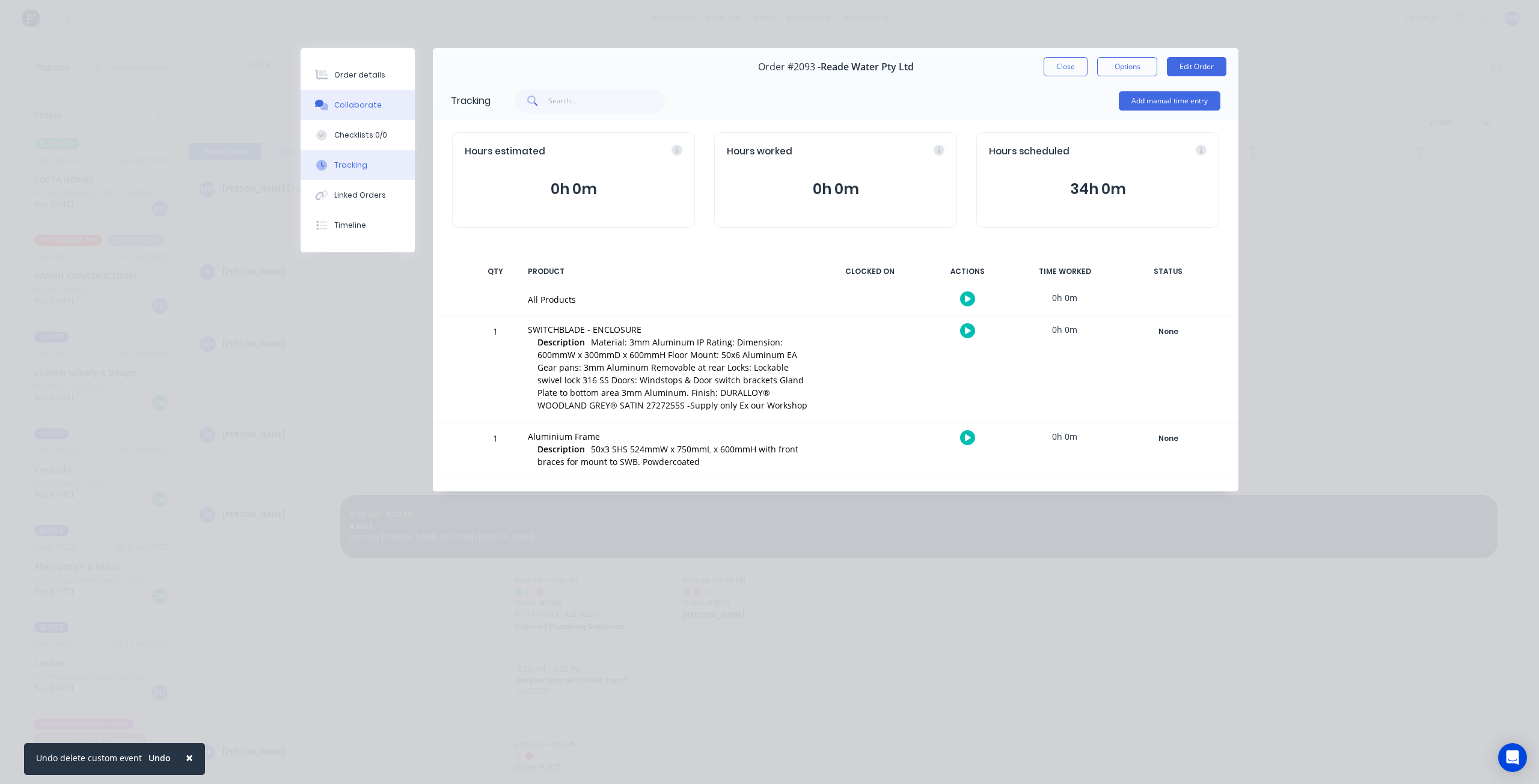
click at [365, 107] on div "Collaborate" at bounding box center [357, 106] width 47 height 11
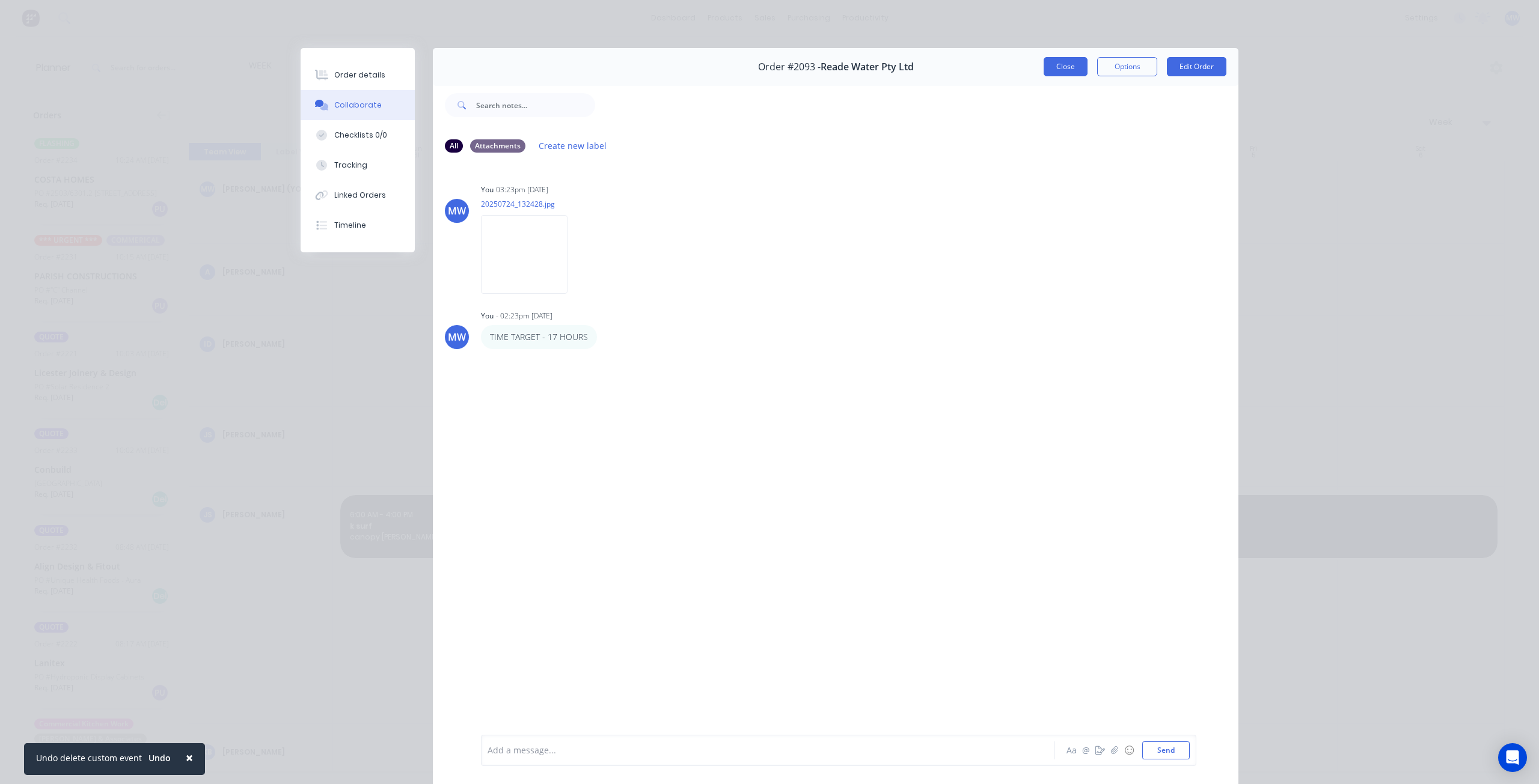
click at [1054, 69] on button "Close" at bounding box center [1066, 66] width 44 height 19
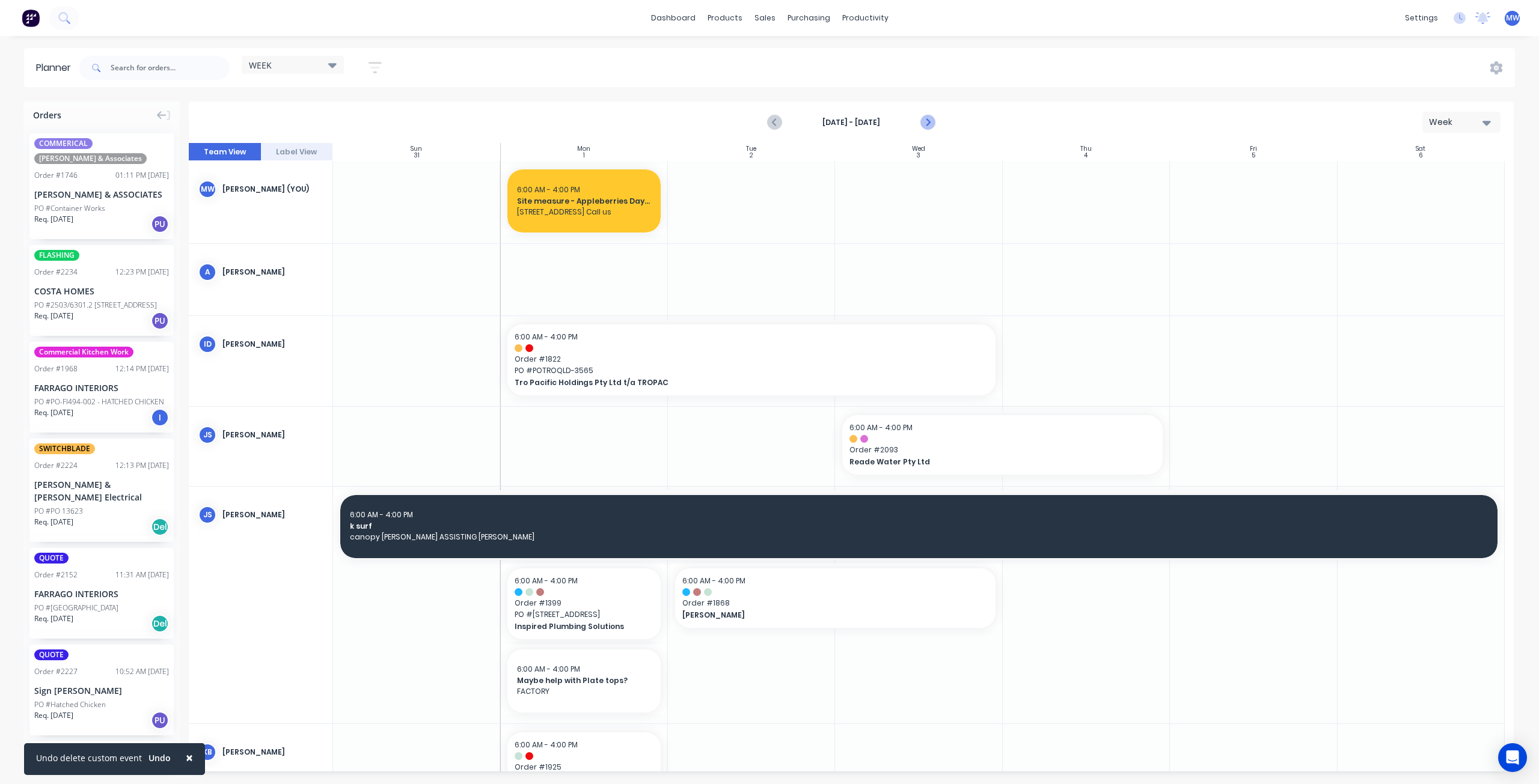
click at [931, 122] on icon "Next page" at bounding box center [928, 123] width 14 height 14
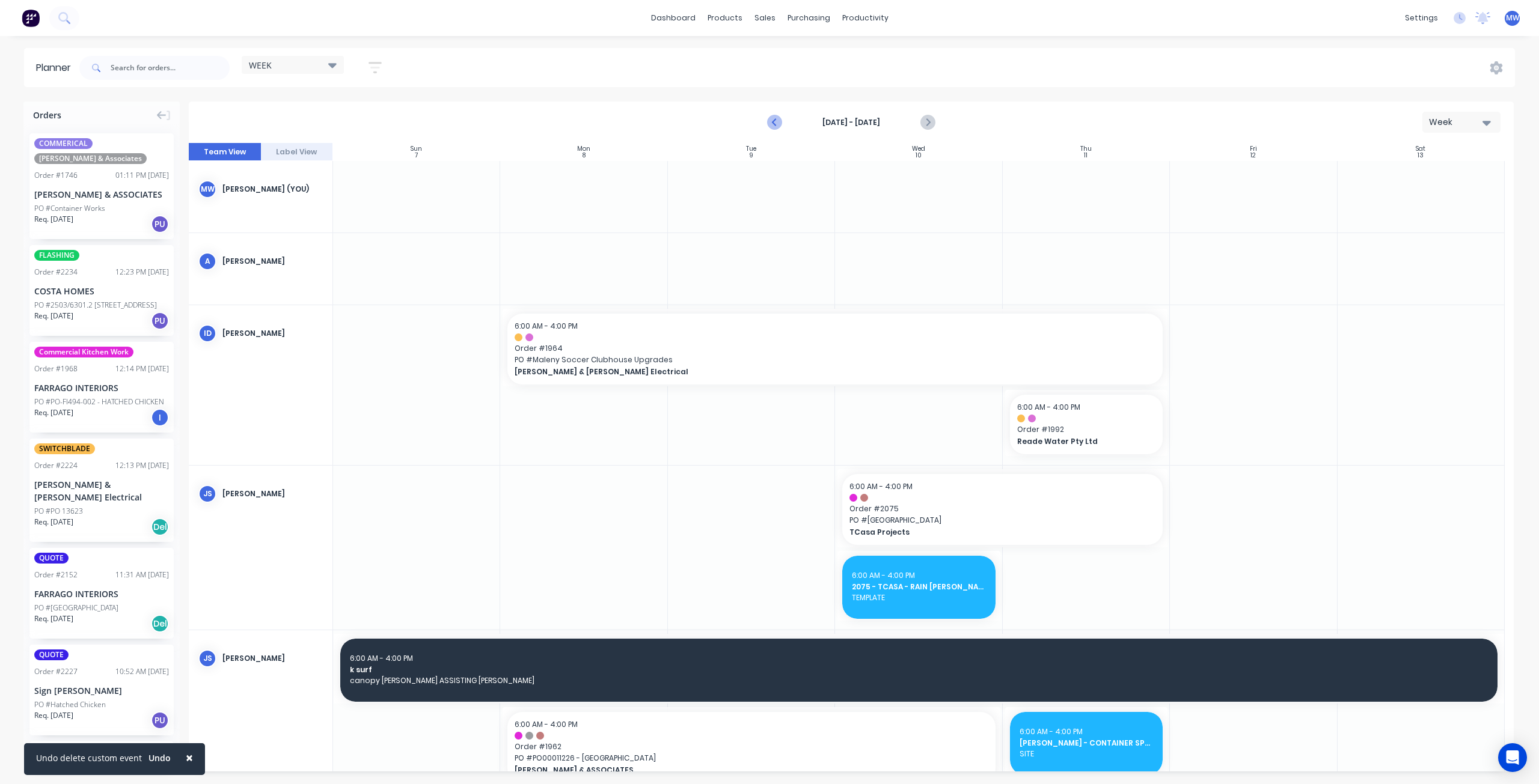
click at [771, 124] on icon "Previous page" at bounding box center [776, 123] width 14 height 14
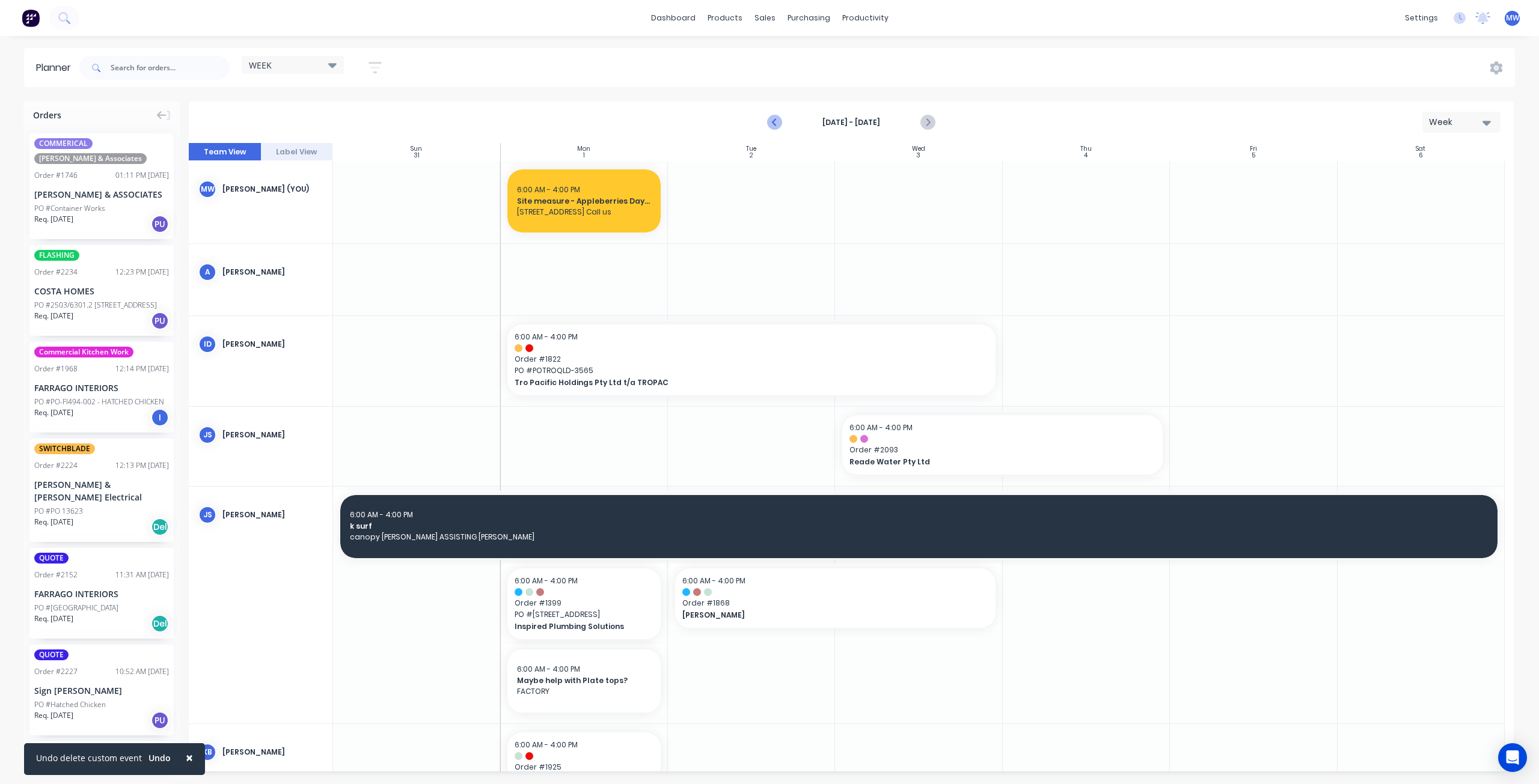
click at [772, 122] on icon "Previous page" at bounding box center [775, 123] width 6 height 10
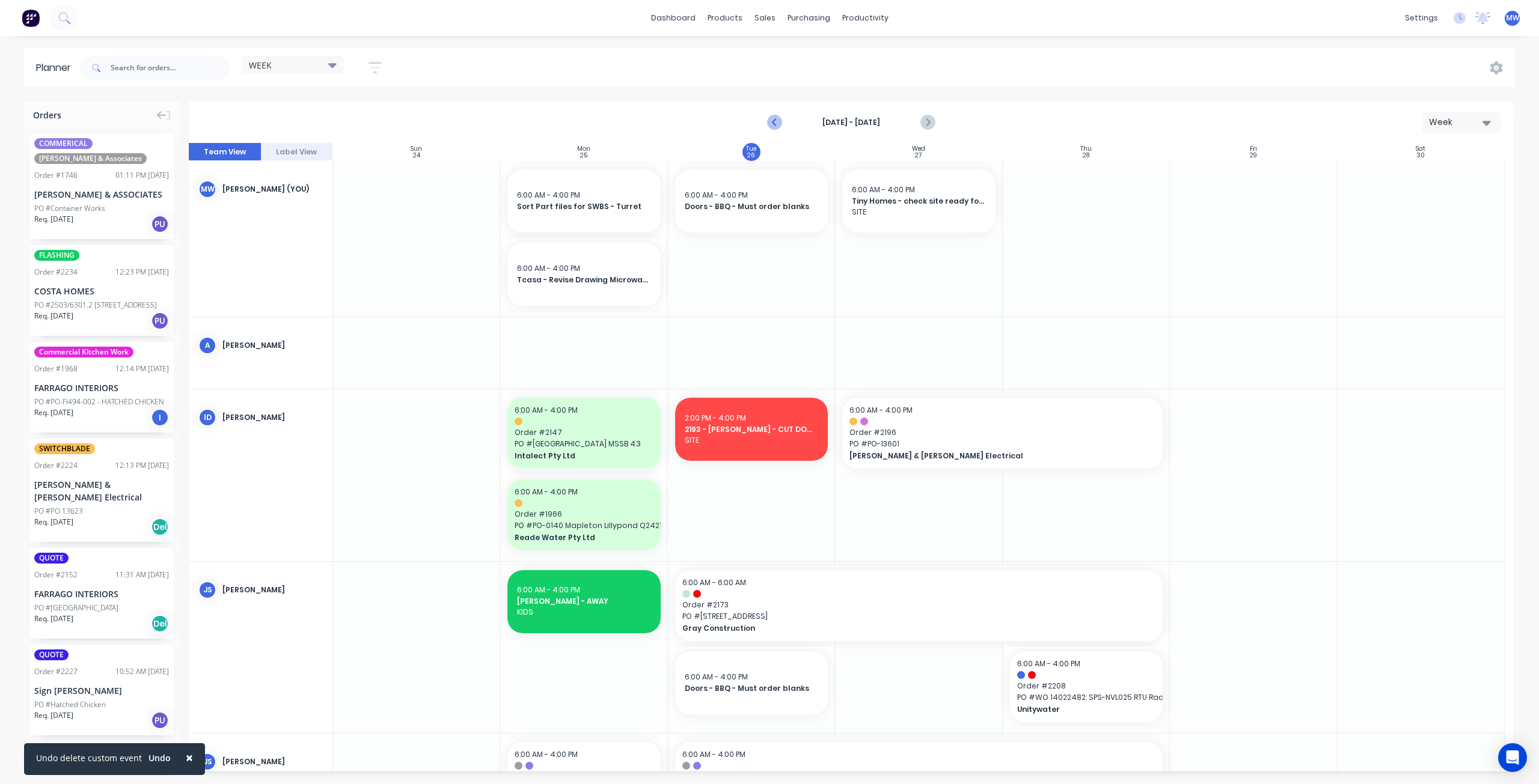
click at [772, 122] on icon "Previous page" at bounding box center [775, 123] width 6 height 10
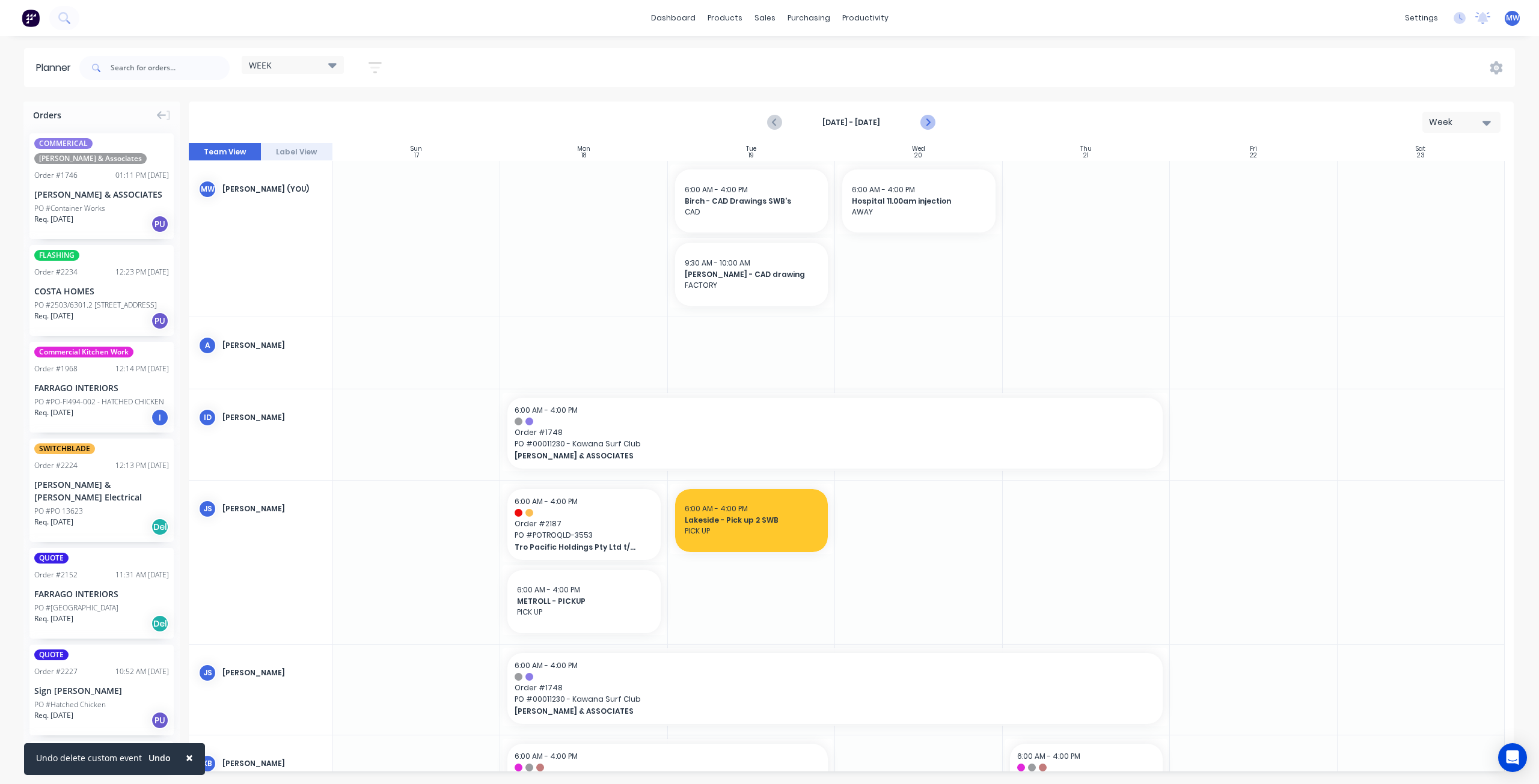
click at [932, 124] on icon "Next page" at bounding box center [928, 123] width 14 height 14
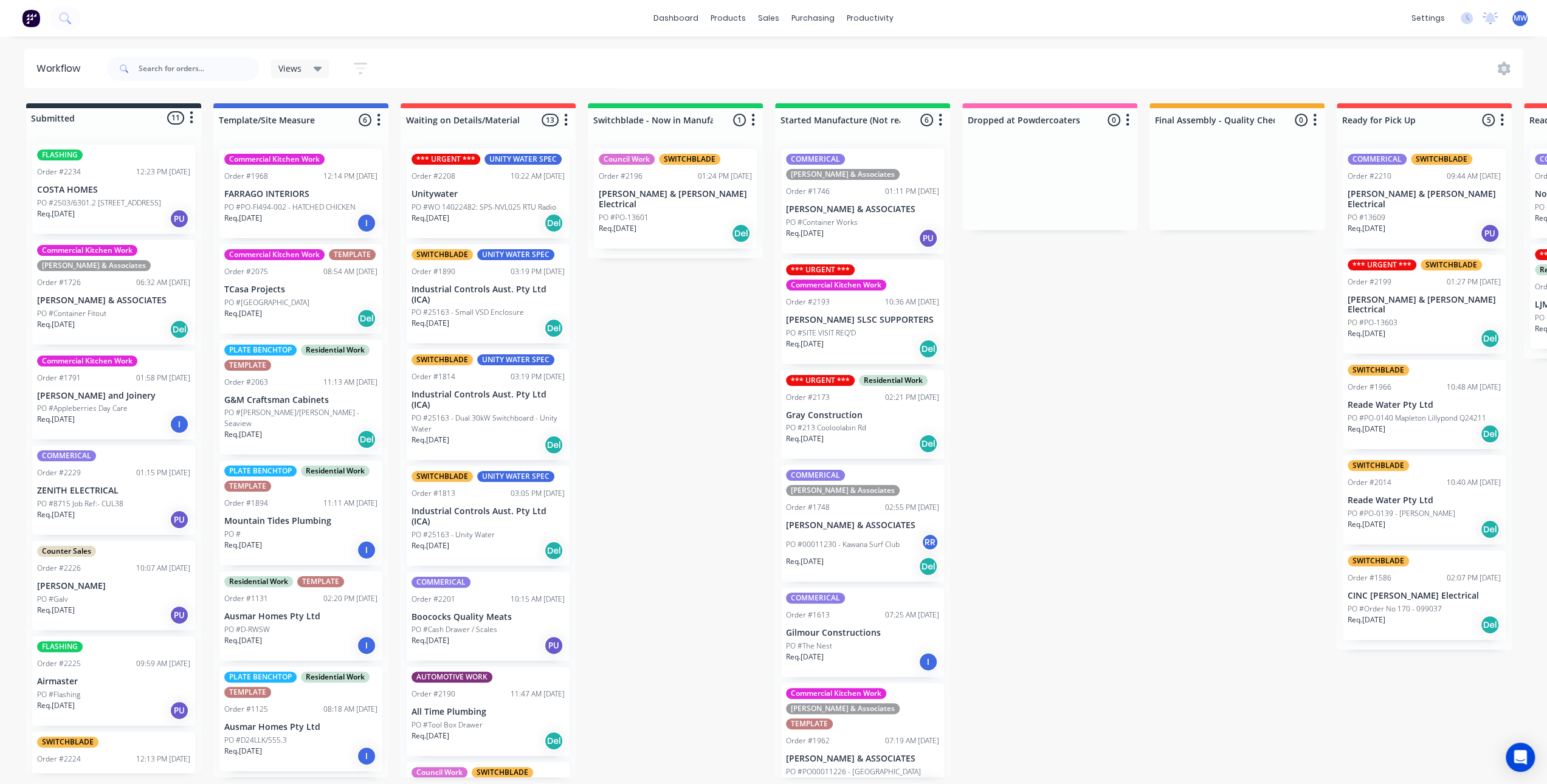
scroll to position [2, 0]
click at [721, 372] on div "Submitted 11 Status colour #273444 hex #273444 Save Cancel Summaries Total orde…" at bounding box center [1004, 441] width 2027 height 674
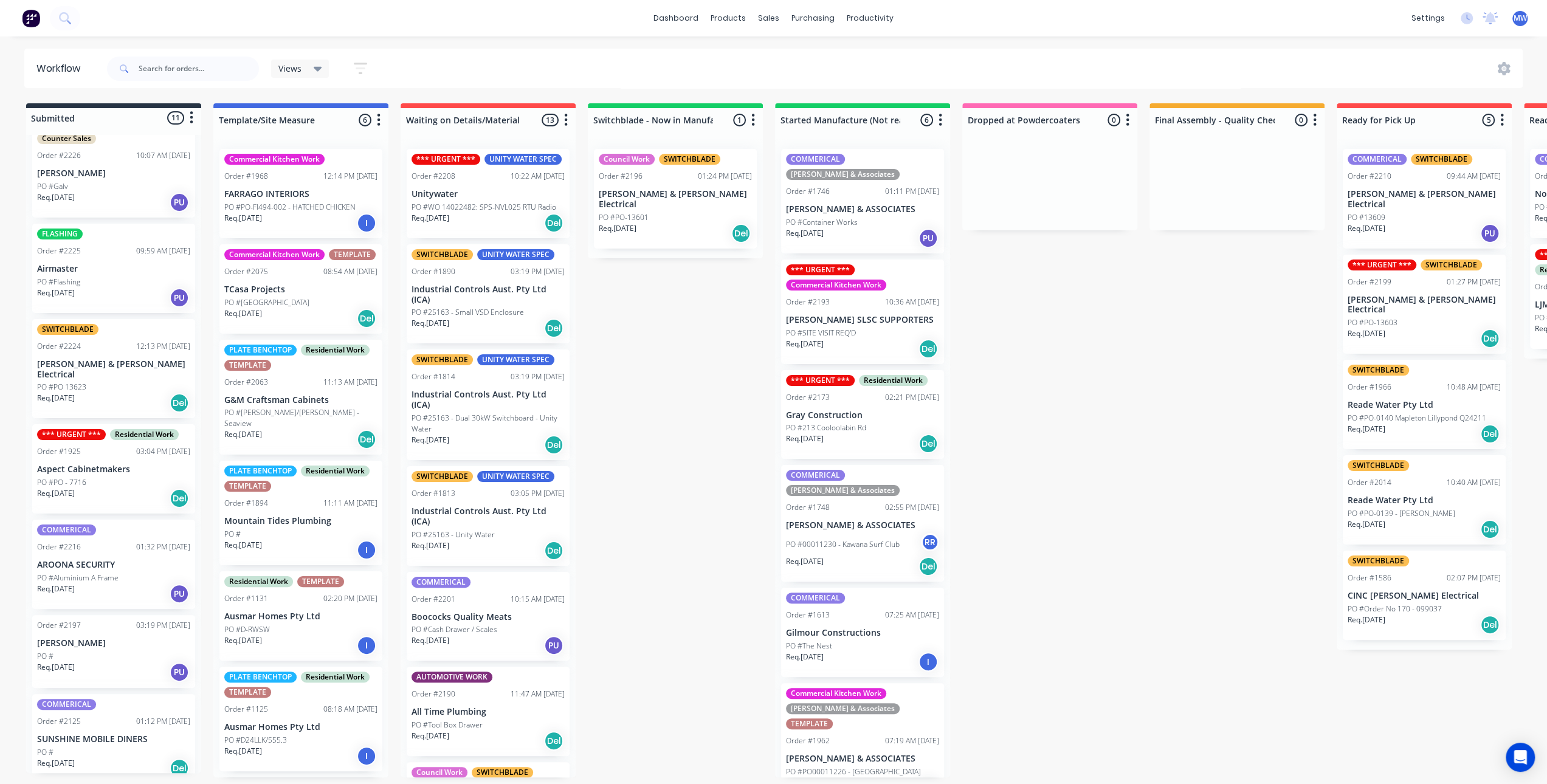
click at [627, 343] on div "Submitted 11 Status colour #273444 hex #273444 Save Cancel Summaries Total orde…" at bounding box center [1004, 441] width 2027 height 674
click at [633, 359] on div "Submitted 11 Status colour #273444 hex #273444 Save Cancel Summaries Total orde…" at bounding box center [1004, 441] width 2027 height 674
click at [642, 365] on div "Submitted 11 Status colour #273444 hex #273444 Save Cancel Summaries Total orde…" at bounding box center [1004, 441] width 2027 height 674
click at [885, 315] on p "[PERSON_NAME] SLSC SUPPORTERS" at bounding box center [862, 320] width 153 height 11
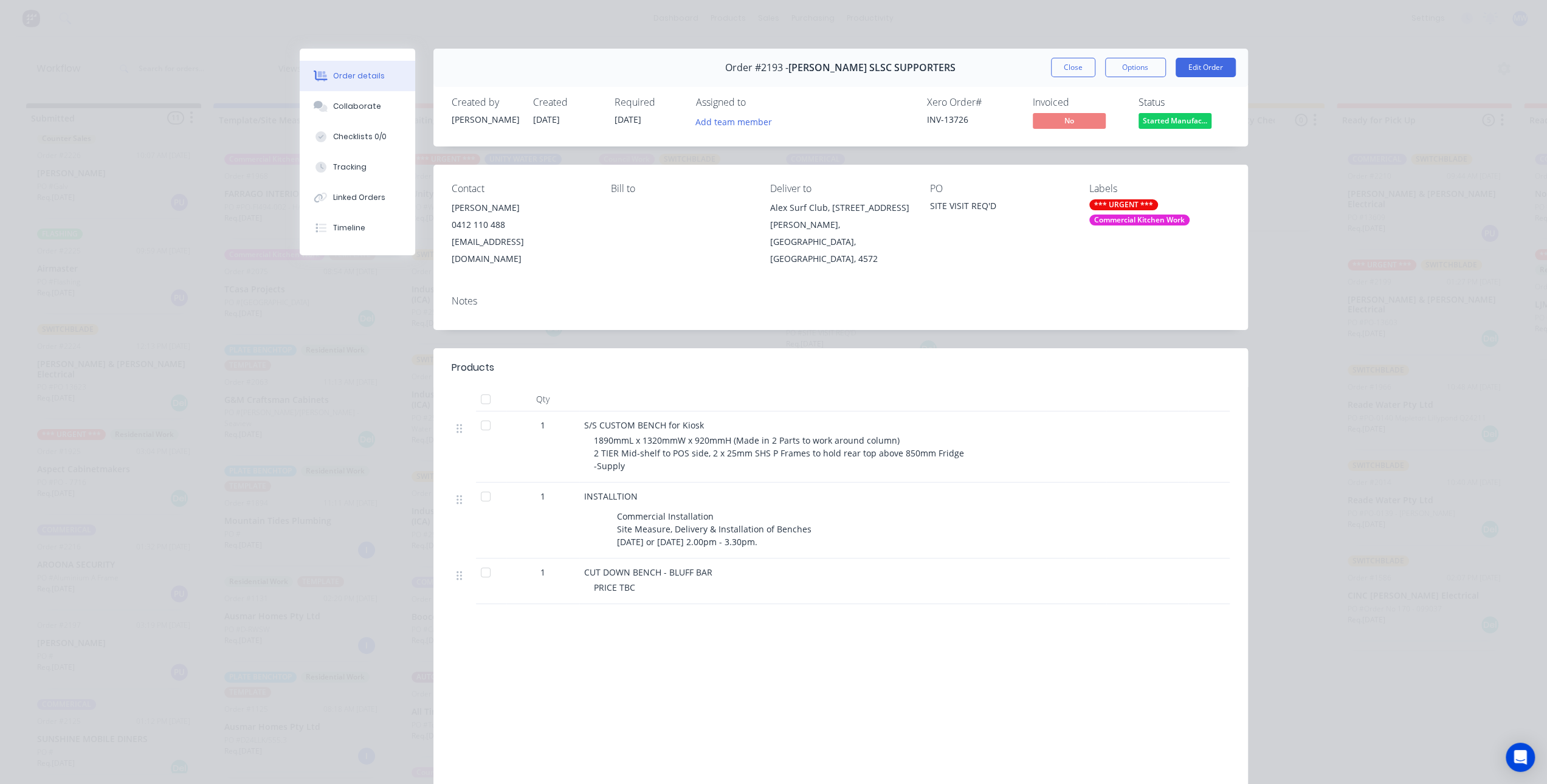
scroll to position [412, 0]
click at [1122, 70] on button "Options" at bounding box center [1135, 67] width 61 height 19
click at [1144, 350] on header "Products" at bounding box center [841, 368] width 815 height 39
click at [356, 111] on div "Collaborate" at bounding box center [356, 107] width 48 height 11
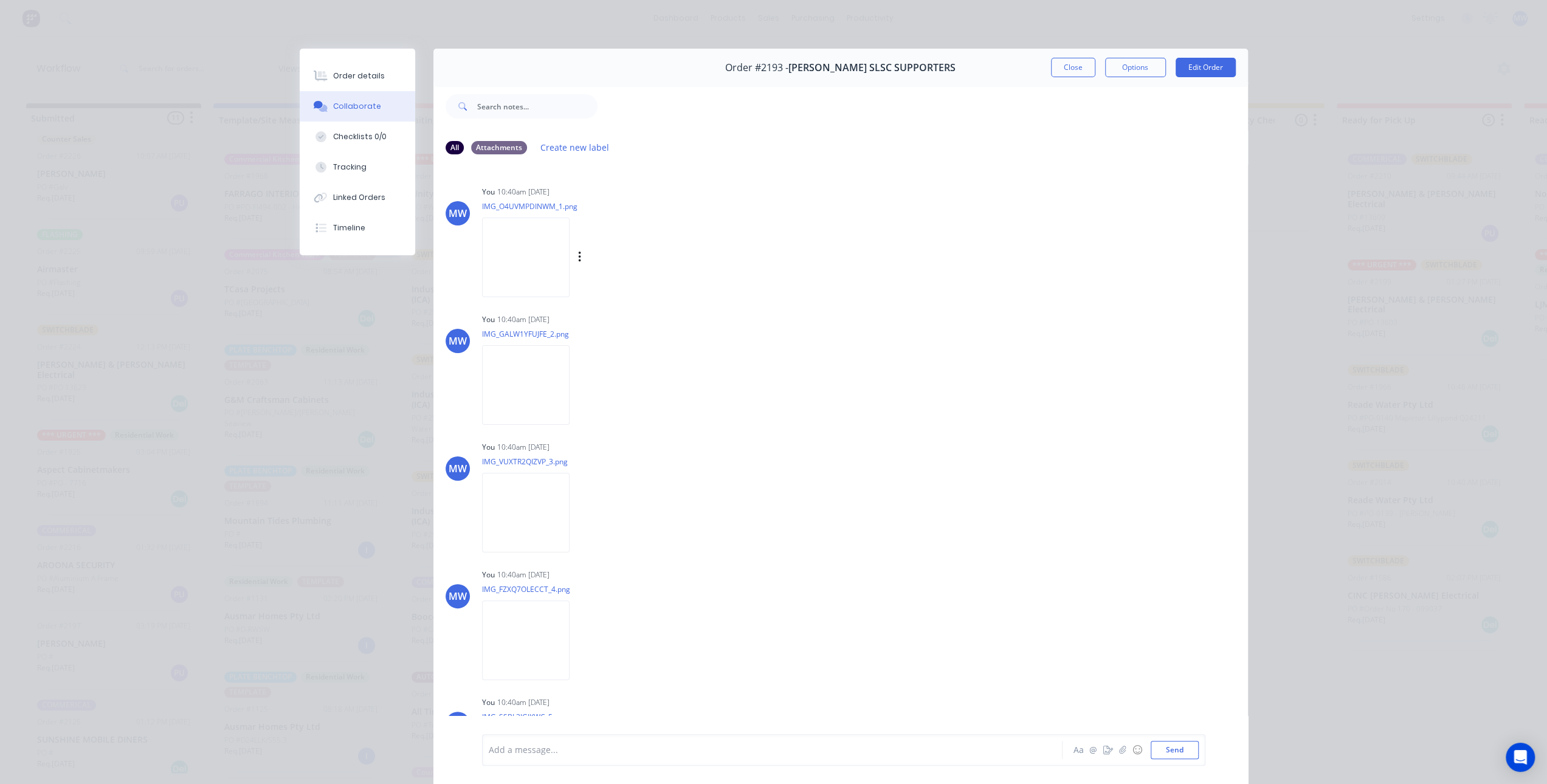
click at [520, 273] on img at bounding box center [526, 258] width 87 height 79
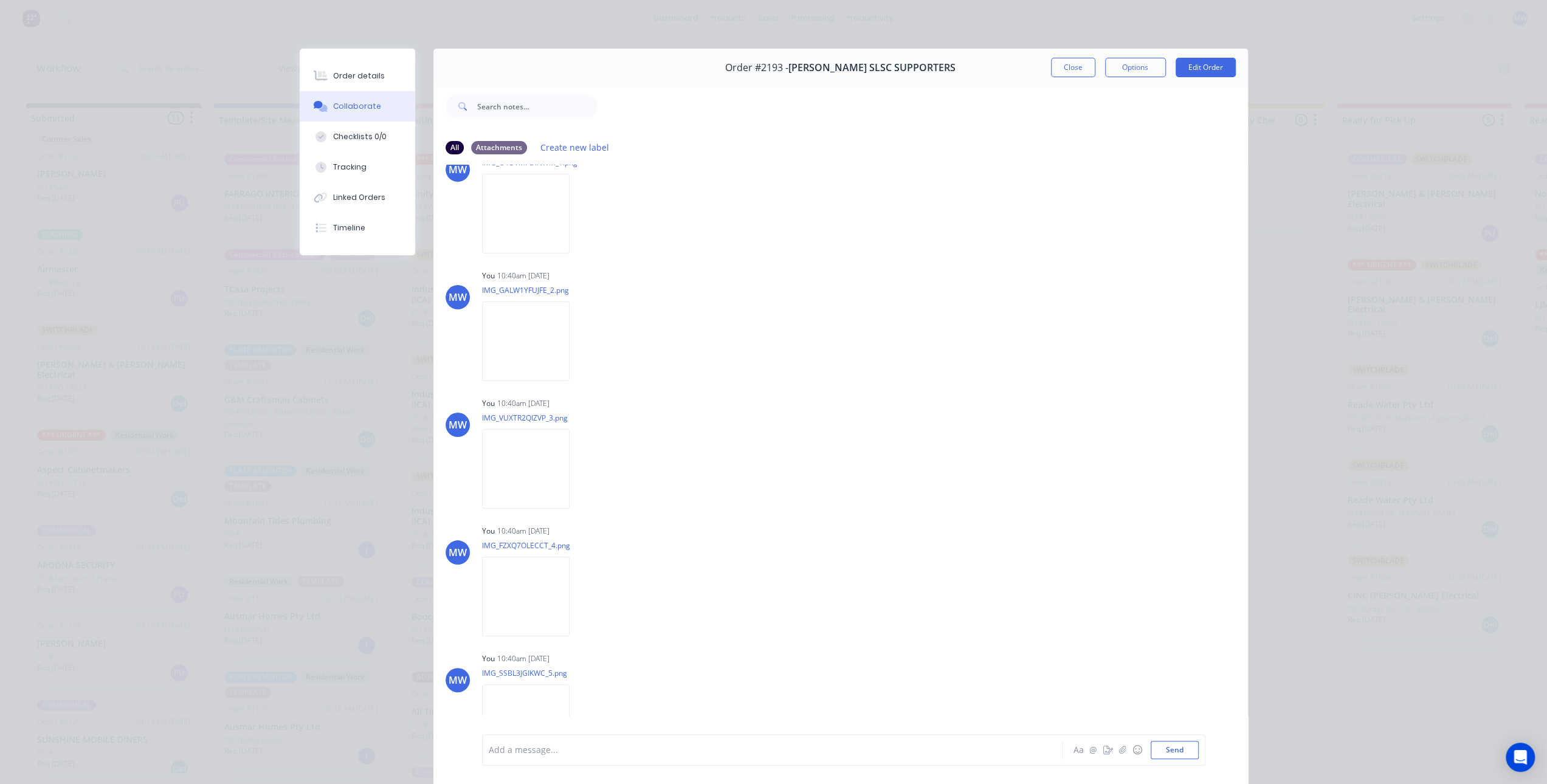
scroll to position [182, 0]
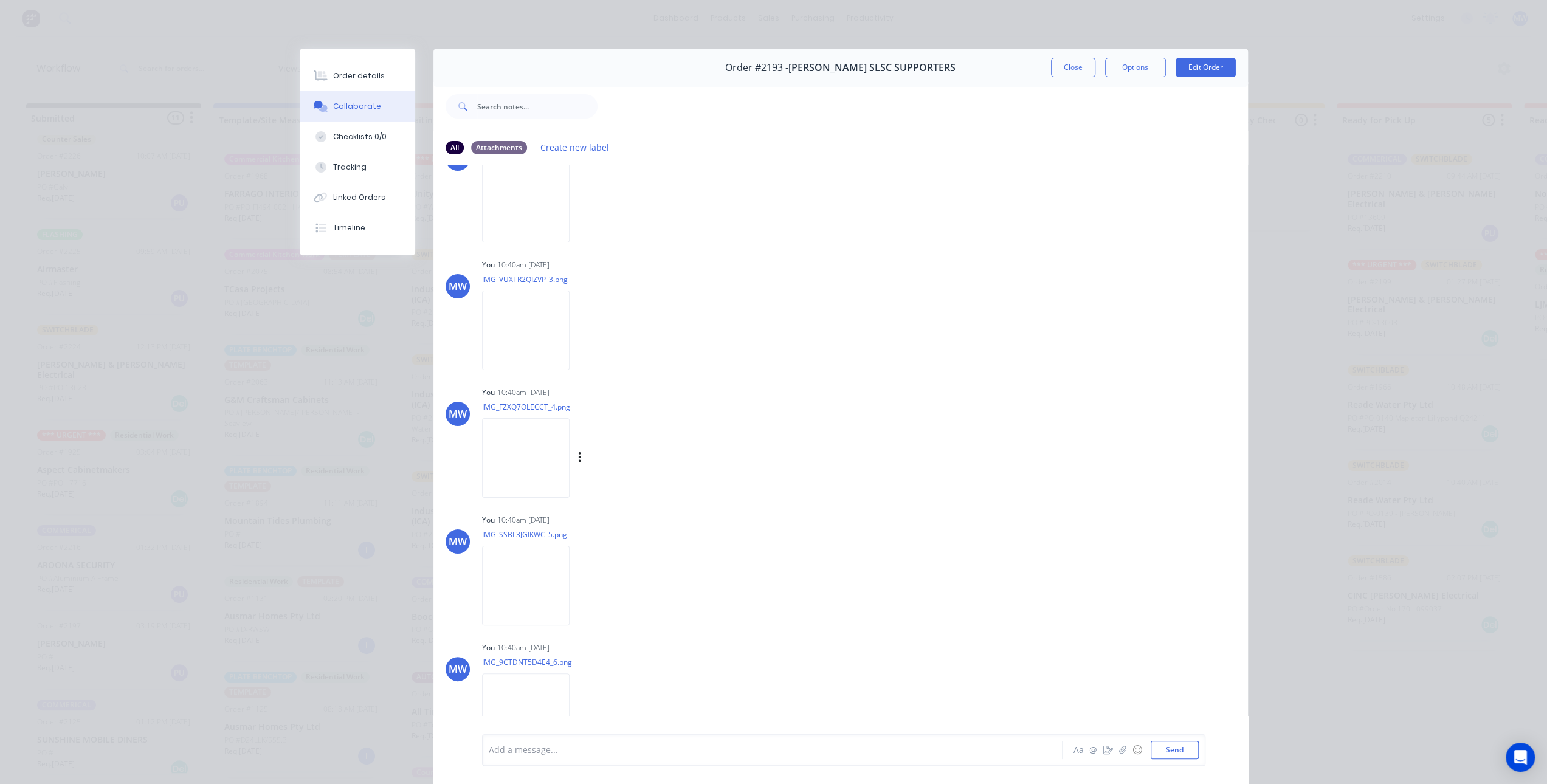
click at [527, 450] on img at bounding box center [526, 458] width 87 height 79
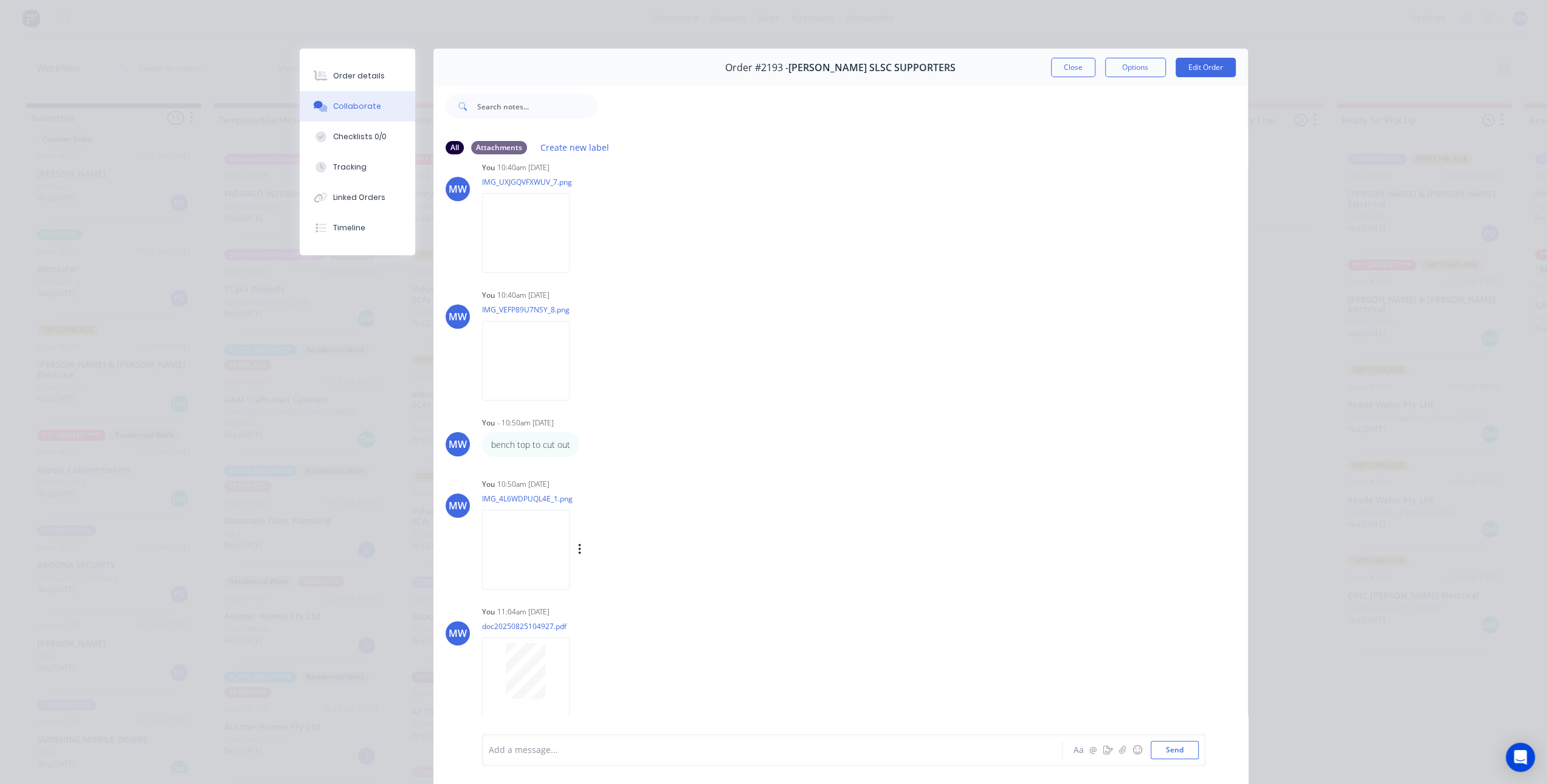
click at [524, 581] on img at bounding box center [526, 550] width 87 height 79
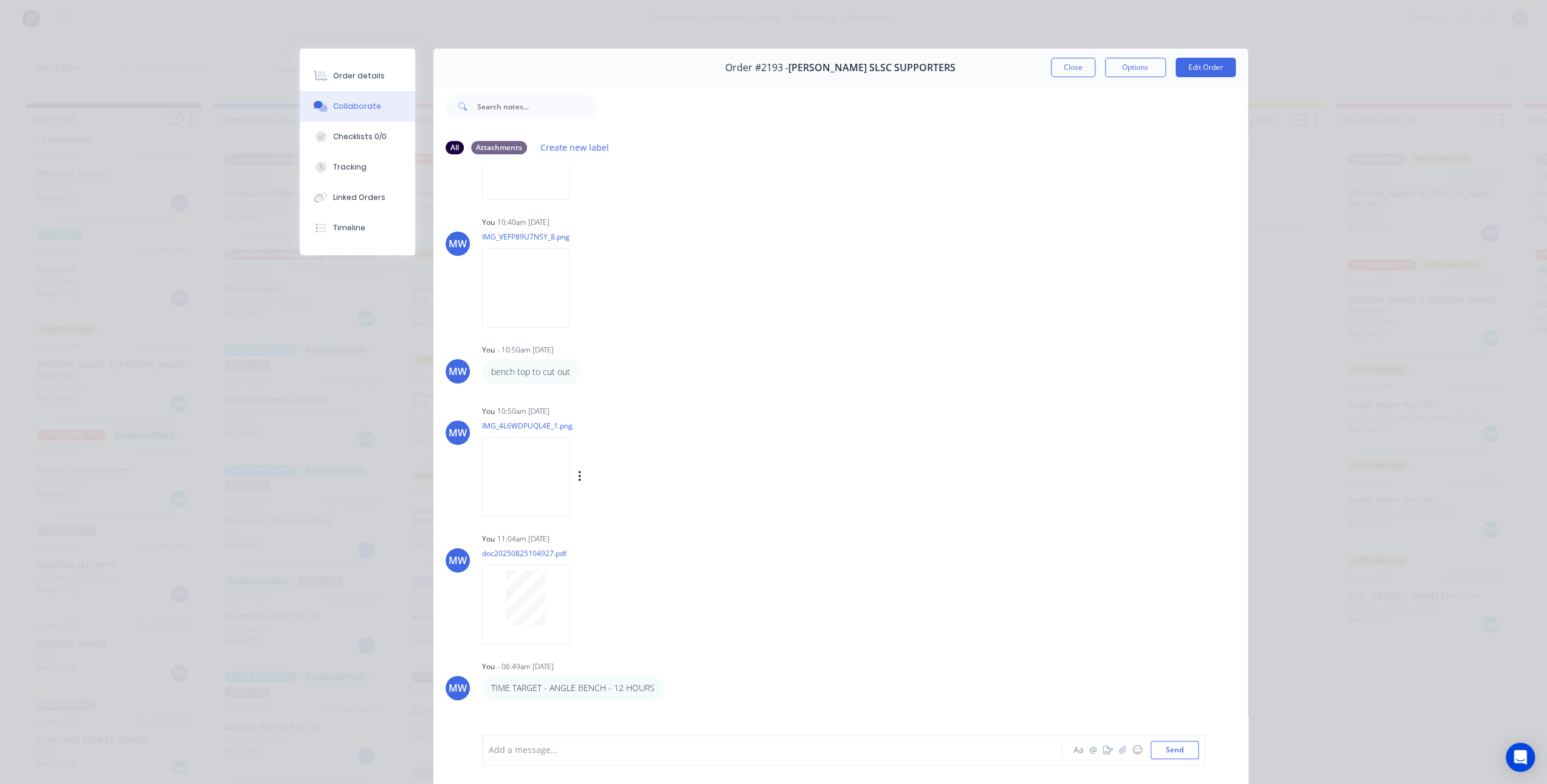
scroll to position [881, 0]
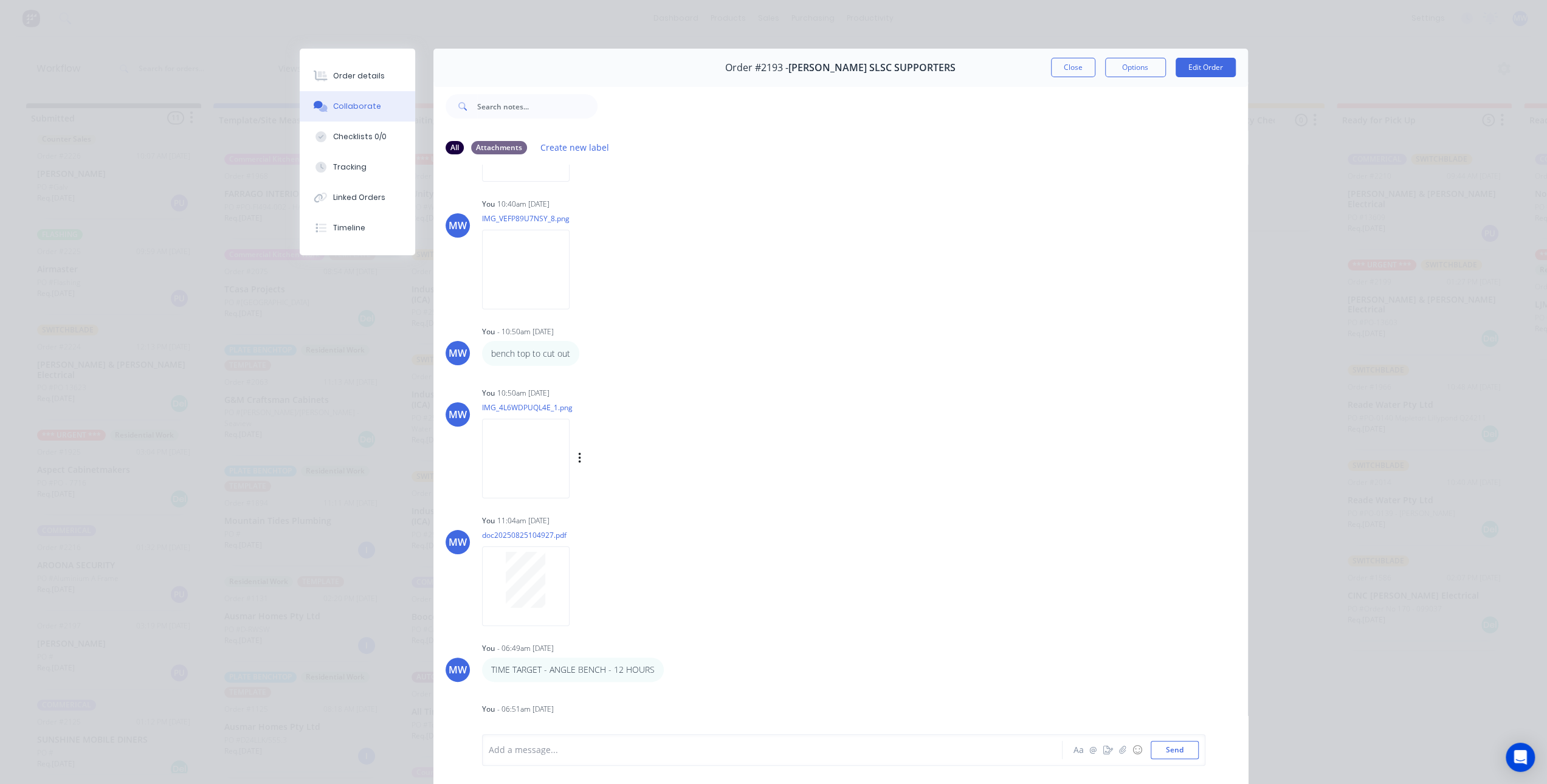
click at [530, 458] on img at bounding box center [526, 458] width 87 height 79
drag, startPoint x: 556, startPoint y: 462, endPoint x: 1205, endPoint y: 223, distance: 691.6
click at [1247, 216] on div "Order details Collaborate Checklists 0/0 Tracking Linked Orders Timeline Order …" at bounding box center [774, 424] width 973 height 752
click at [1071, 67] on button "Close" at bounding box center [1073, 67] width 45 height 19
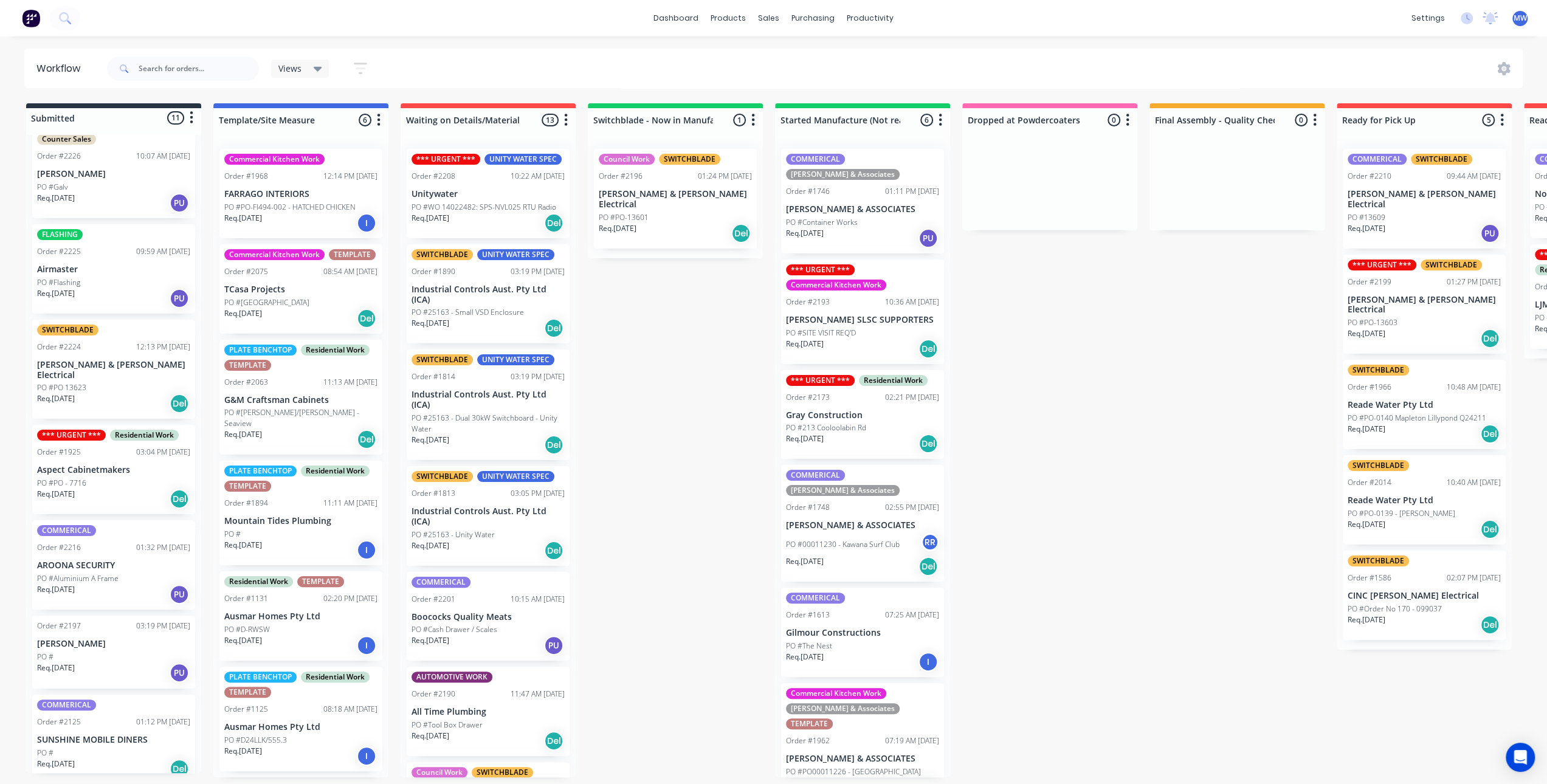
click at [1049, 522] on div "Submitted 11 Status colour #273444 hex #273444 Save Cancel Summaries Total orde…" at bounding box center [1004, 441] width 2027 height 674
click at [674, 418] on div "Submitted 11 Status colour #273444 hex #273444 Save Cancel Summaries Total orde…" at bounding box center [1004, 441] width 2027 height 674
click at [1083, 394] on div "Submitted 11 Status colour #273444 hex #273444 Save Cancel Summaries Total orde…" at bounding box center [1004, 441] width 2027 height 674
click at [1200, 496] on div "Submitted 11 Status colour #273444 hex #273444 Save Cancel Summaries Total orde…" at bounding box center [1004, 441] width 2027 height 674
drag, startPoint x: 624, startPoint y: 300, endPoint x: 436, endPoint y: 211, distance: 208.0
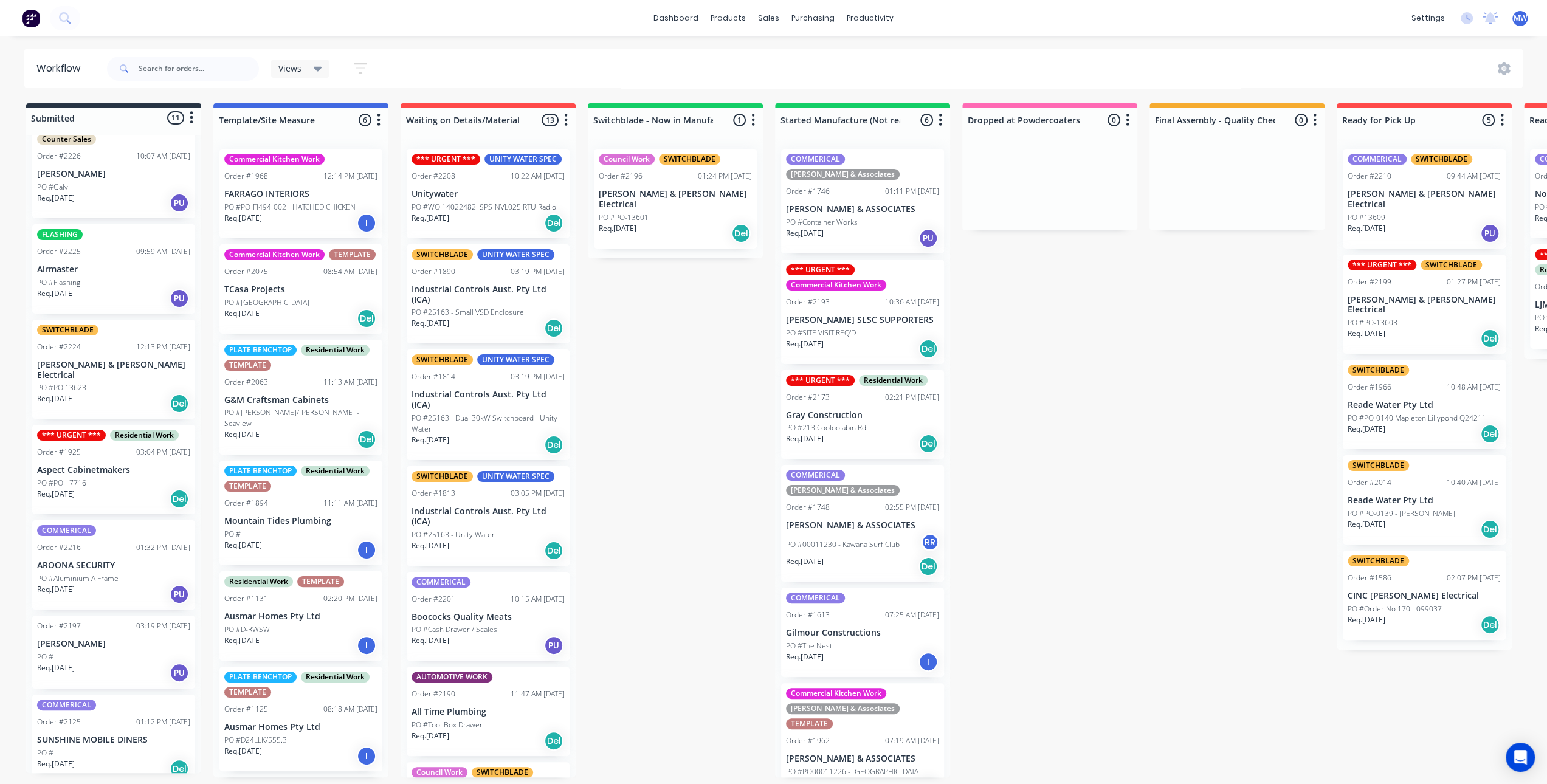
click at [603, 290] on div "Submitted 11 Status colour #273444 hex #273444 Save Cancel Summaries Total orde…" at bounding box center [1004, 441] width 2027 height 674
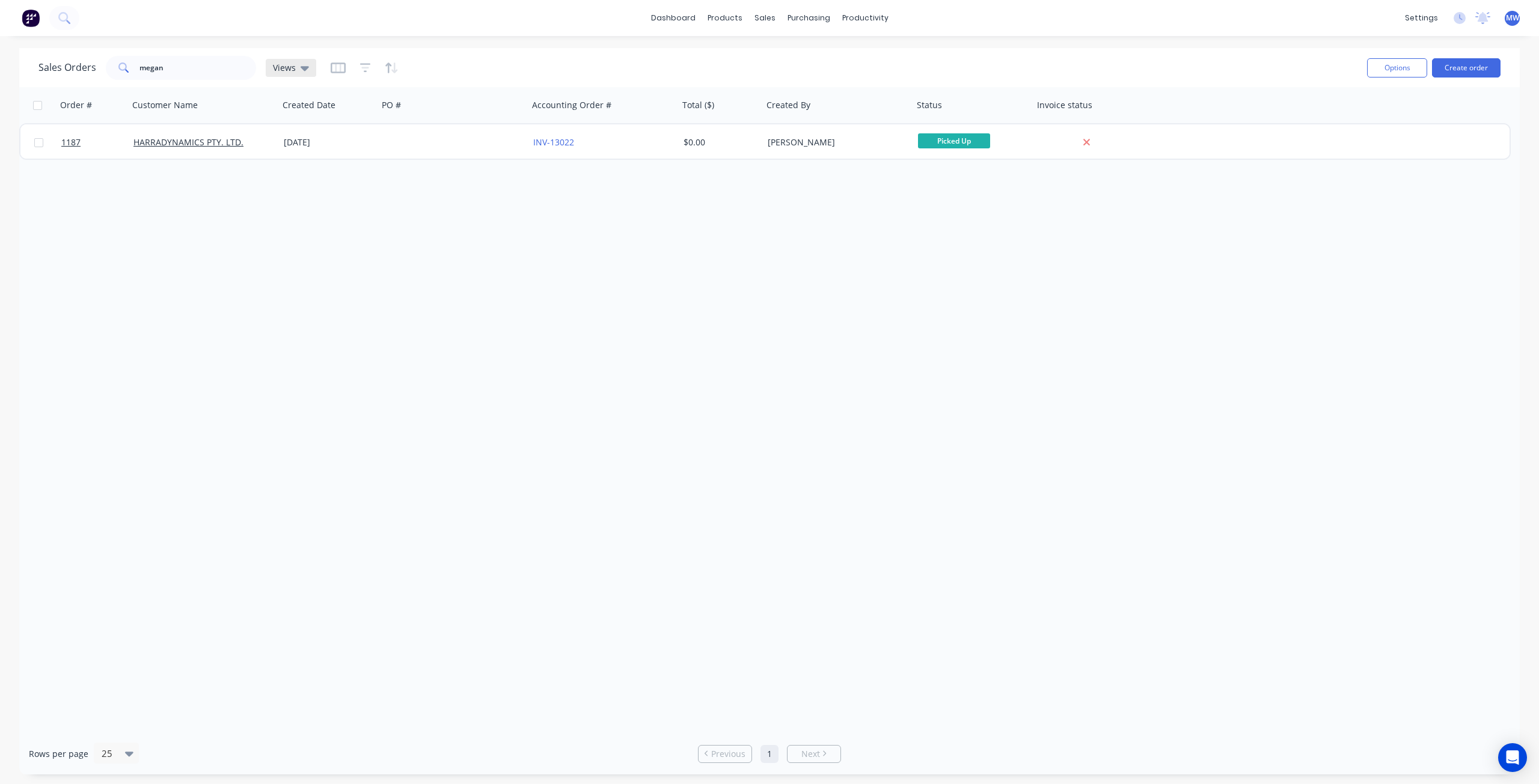
click at [302, 67] on icon at bounding box center [304, 69] width 9 height 5
click at [316, 199] on button "DRAFT QUOTES" at bounding box center [337, 193] width 137 height 14
drag, startPoint x: 216, startPoint y: 69, endPoint x: 80, endPoint y: 64, distance: 136.1
click at [89, 71] on div "Sales Orders megan DRAFT QUOTES" at bounding box center [197, 68] width 317 height 24
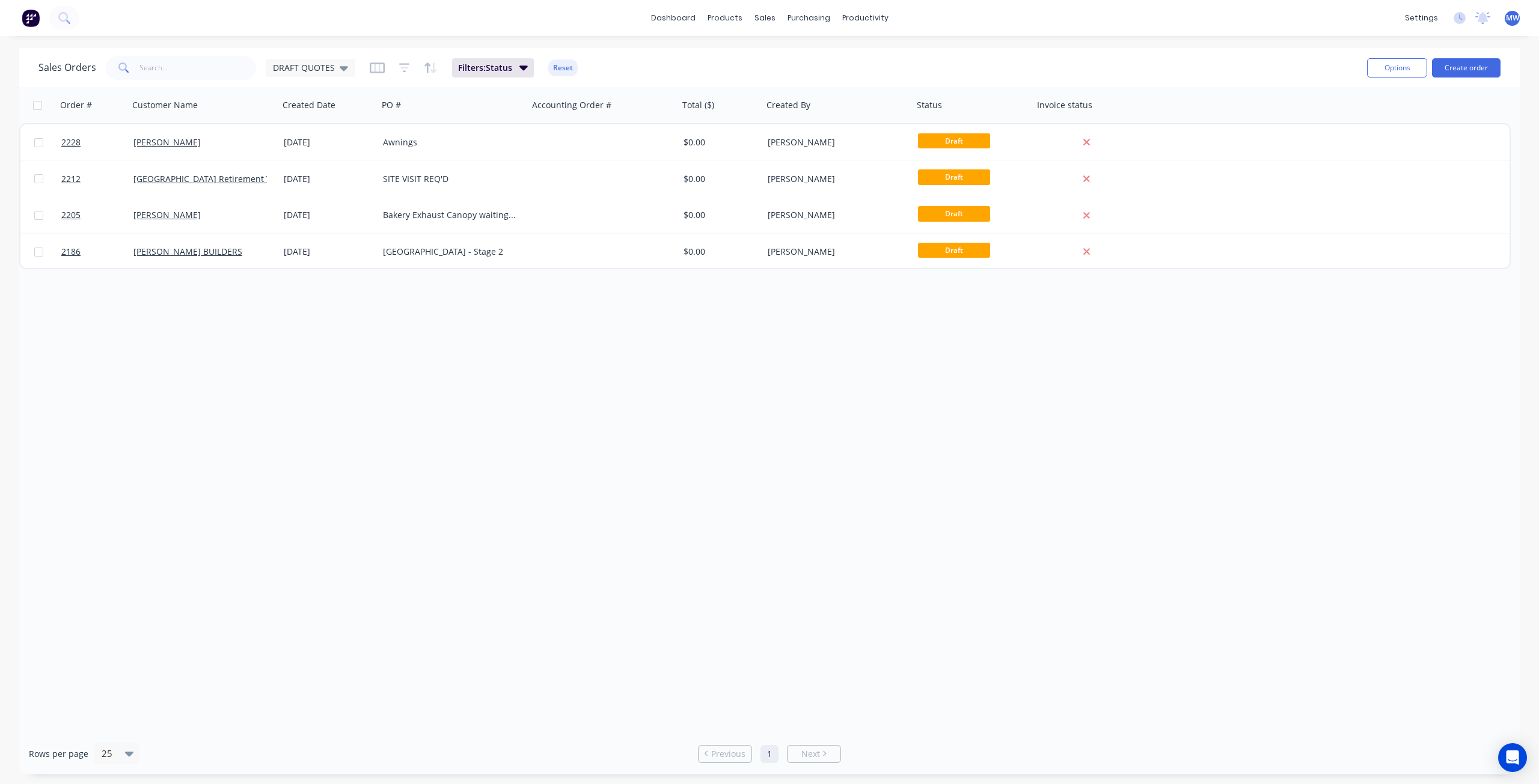
click at [353, 404] on div "Order # Customer Name Created Date PO # Accounting Order # Total ($) Created By…" at bounding box center [769, 410] width 1501 height 646
click at [464, 340] on div "Order # Customer Name Created Date PO # Accounting Order # Total ($) Created By…" at bounding box center [769, 410] width 1501 height 646
click at [336, 69] on div "DRAFT QUOTES" at bounding box center [311, 68] width 75 height 11
click at [322, 167] on button "None (Default)" at bounding box center [337, 169] width 137 height 14
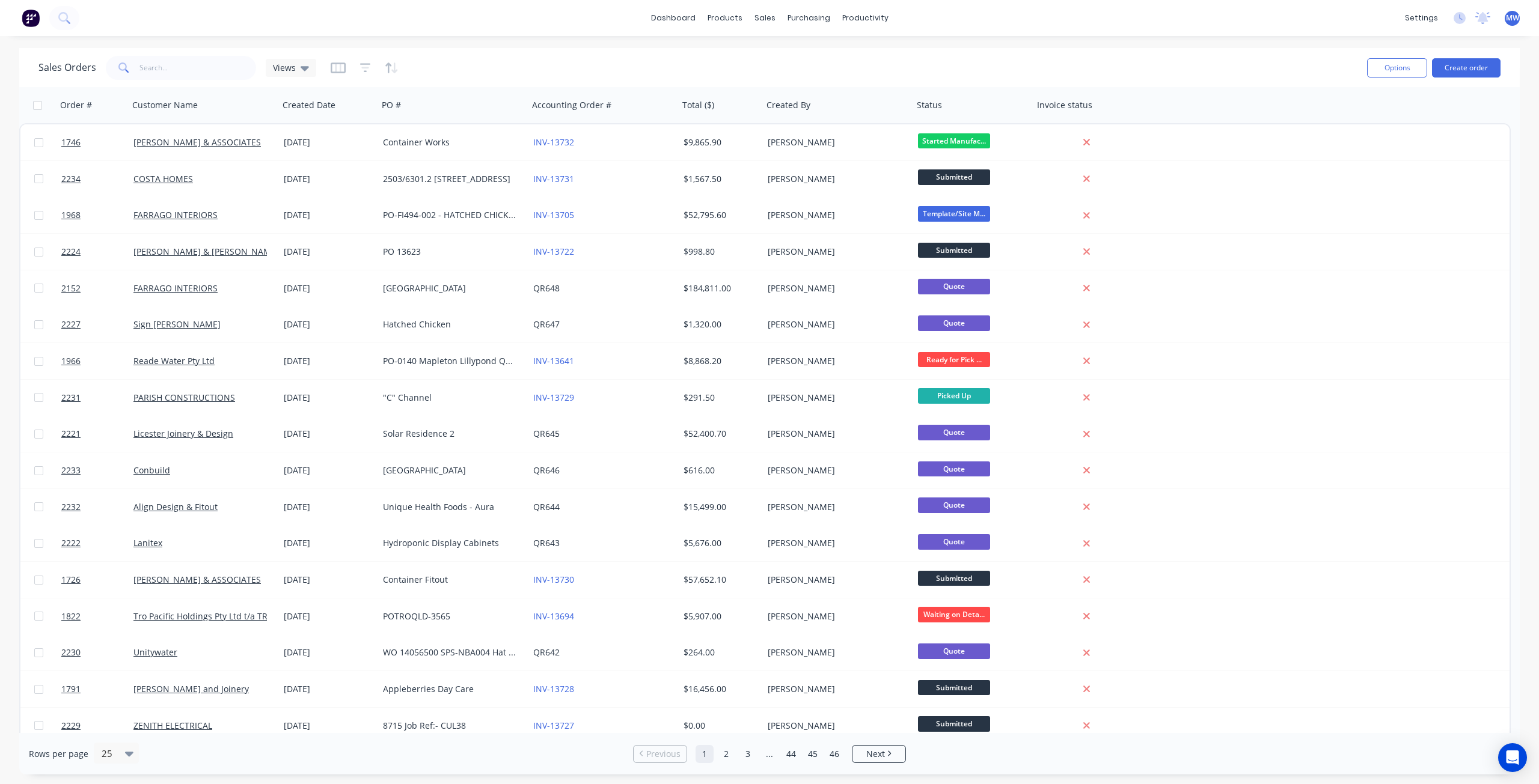
click at [475, 15] on div "dashboard products sales purchasing productivity dashboard products Product Cat…" at bounding box center [769, 18] width 1539 height 36
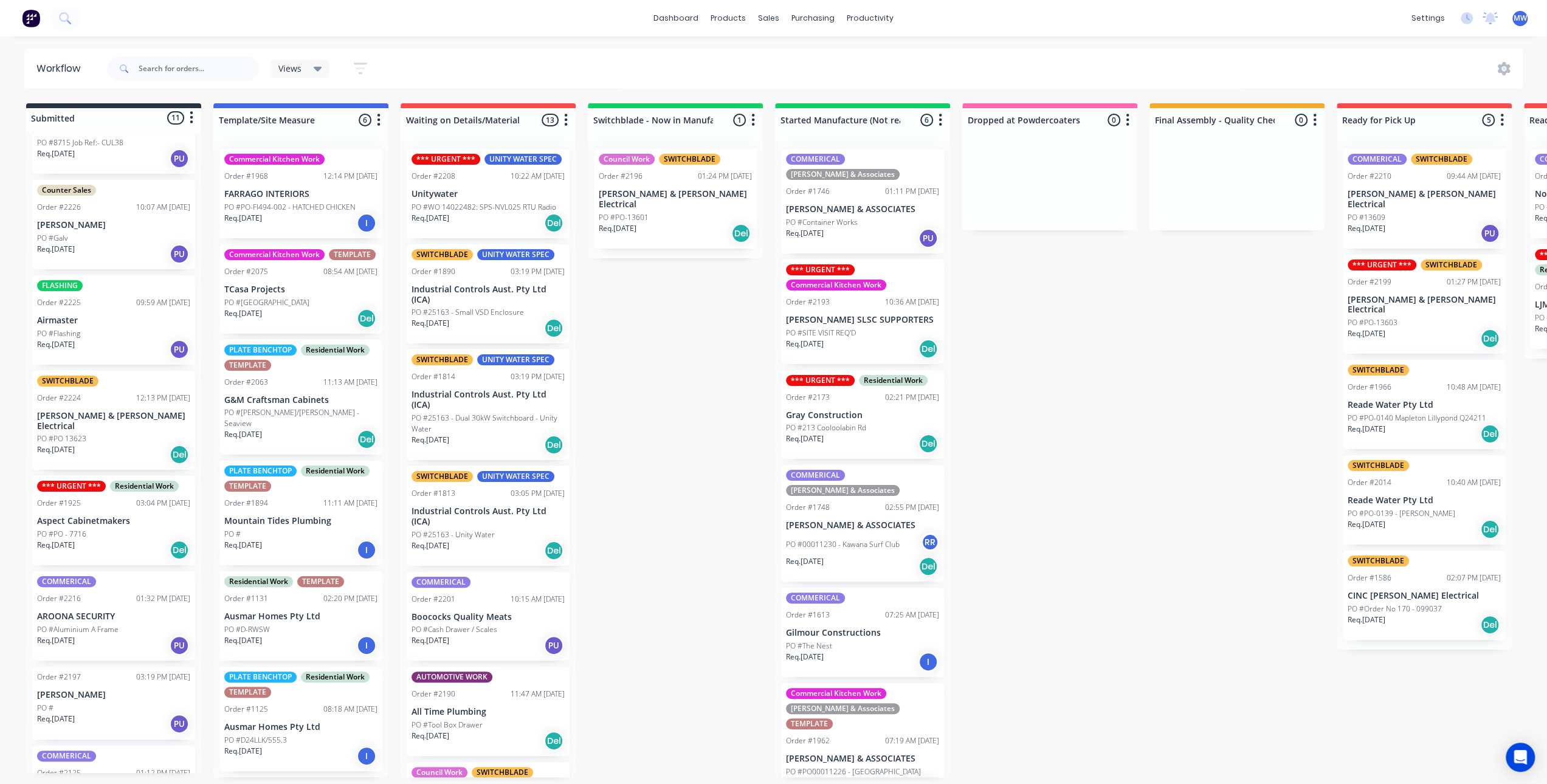
scroll to position [364, 0]
click at [110, 525] on div "PO #PO - 7716" at bounding box center [113, 530] width 153 height 11
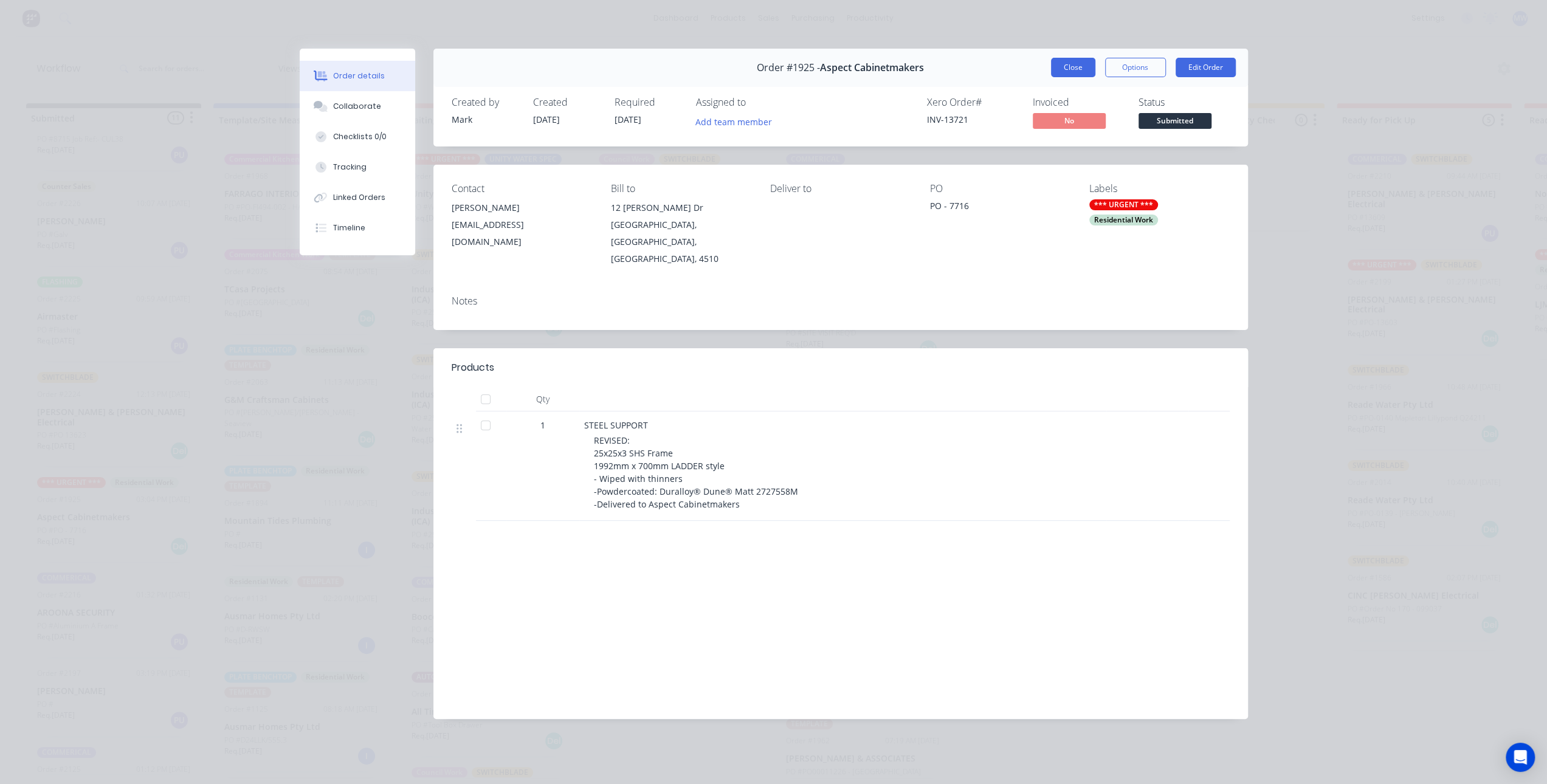
click at [1080, 75] on button "Close" at bounding box center [1073, 67] width 45 height 19
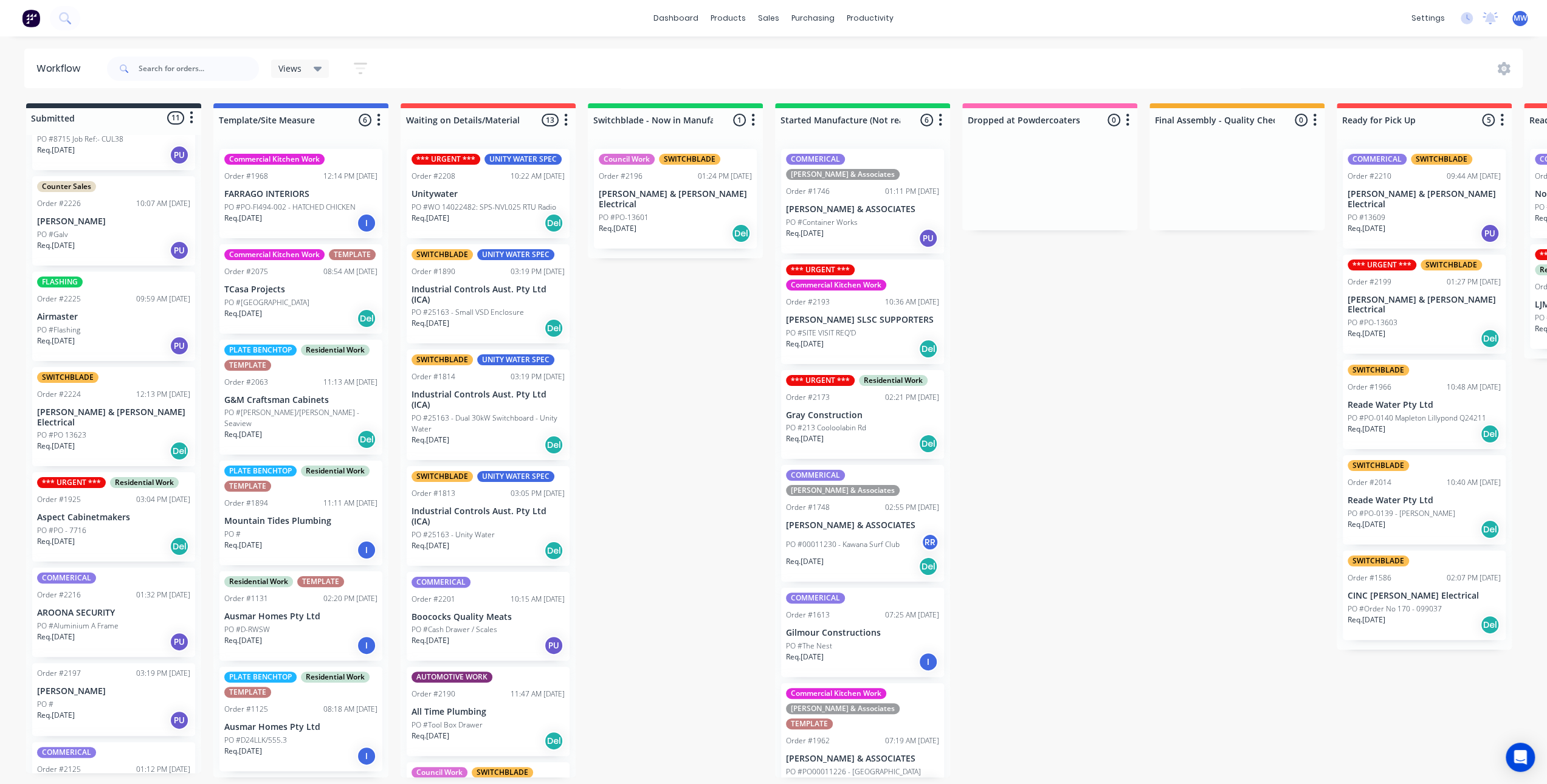
click at [663, 382] on div "Submitted 11 Status colour #273444 hex #273444 Save Cancel Summaries Total orde…" at bounding box center [1004, 441] width 2027 height 674
click at [686, 387] on div "Submitted 11 Status colour #273444 hex #273444 Save Cancel Summaries Total orde…" at bounding box center [1004, 441] width 2027 height 674
click at [508, 637] on div "Req. [DATE] PU" at bounding box center [488, 646] width 153 height 21
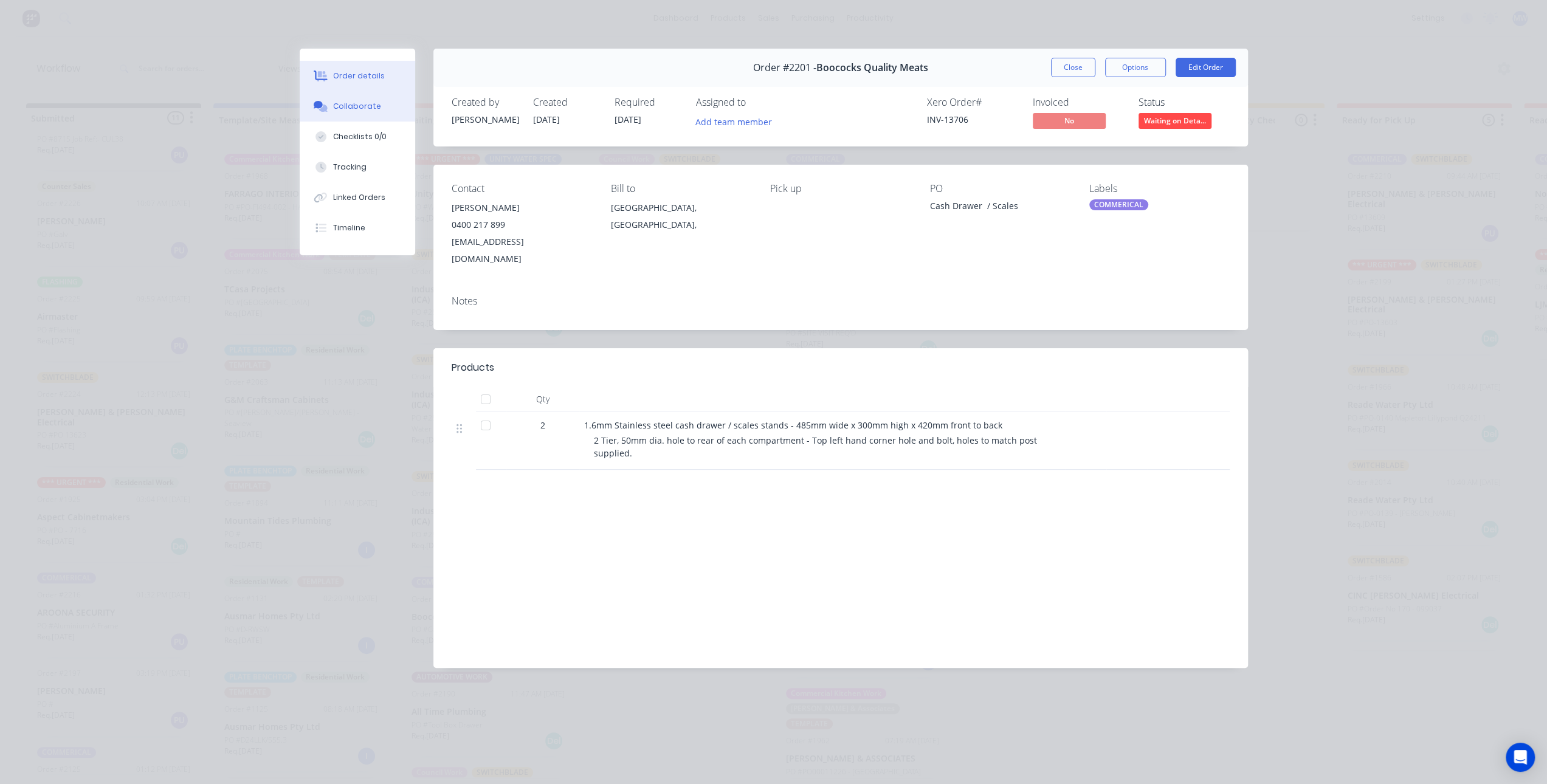
click at [369, 115] on button "Collaborate" at bounding box center [357, 107] width 116 height 31
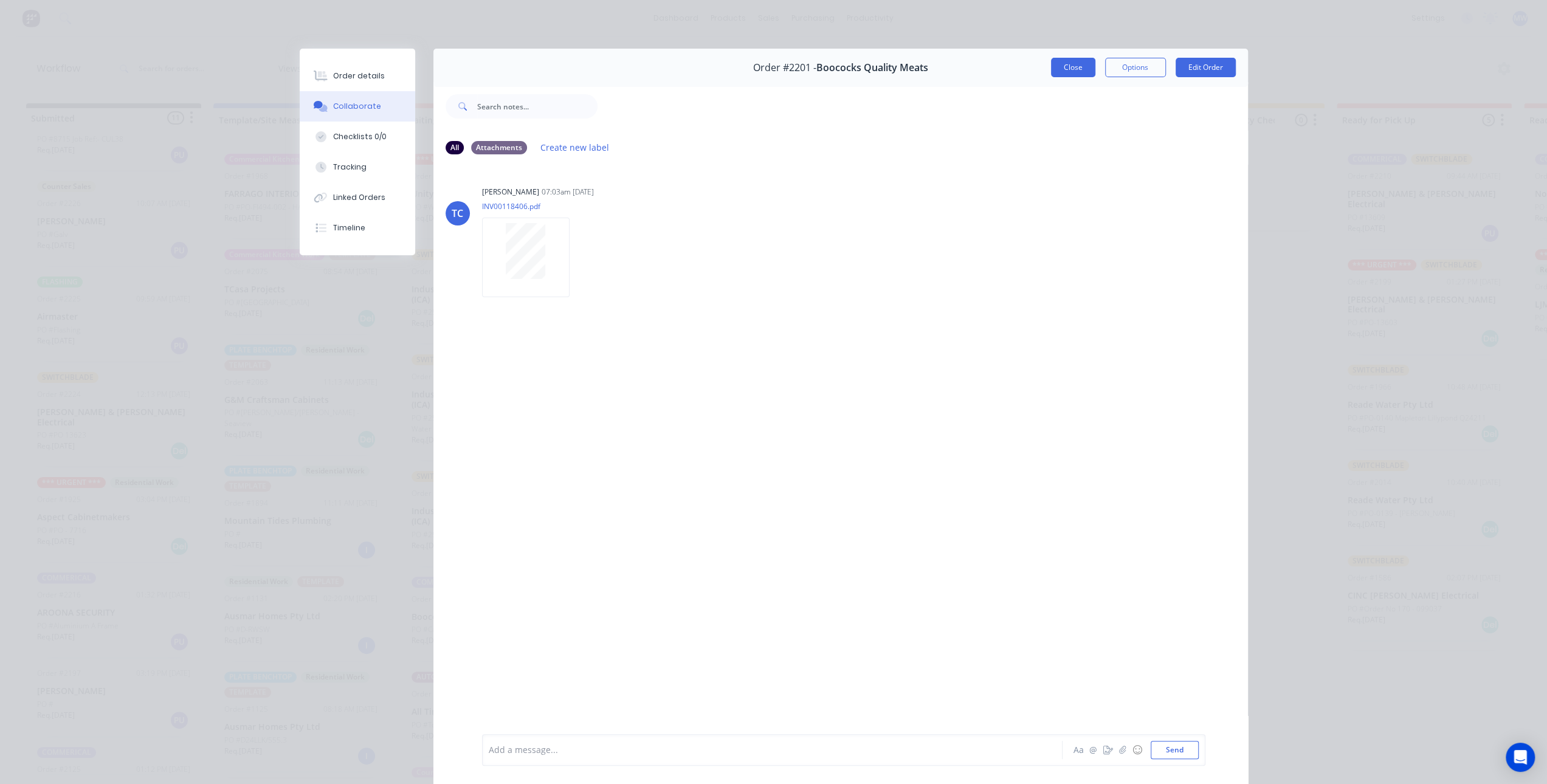
click at [1073, 69] on button "Close" at bounding box center [1073, 67] width 45 height 19
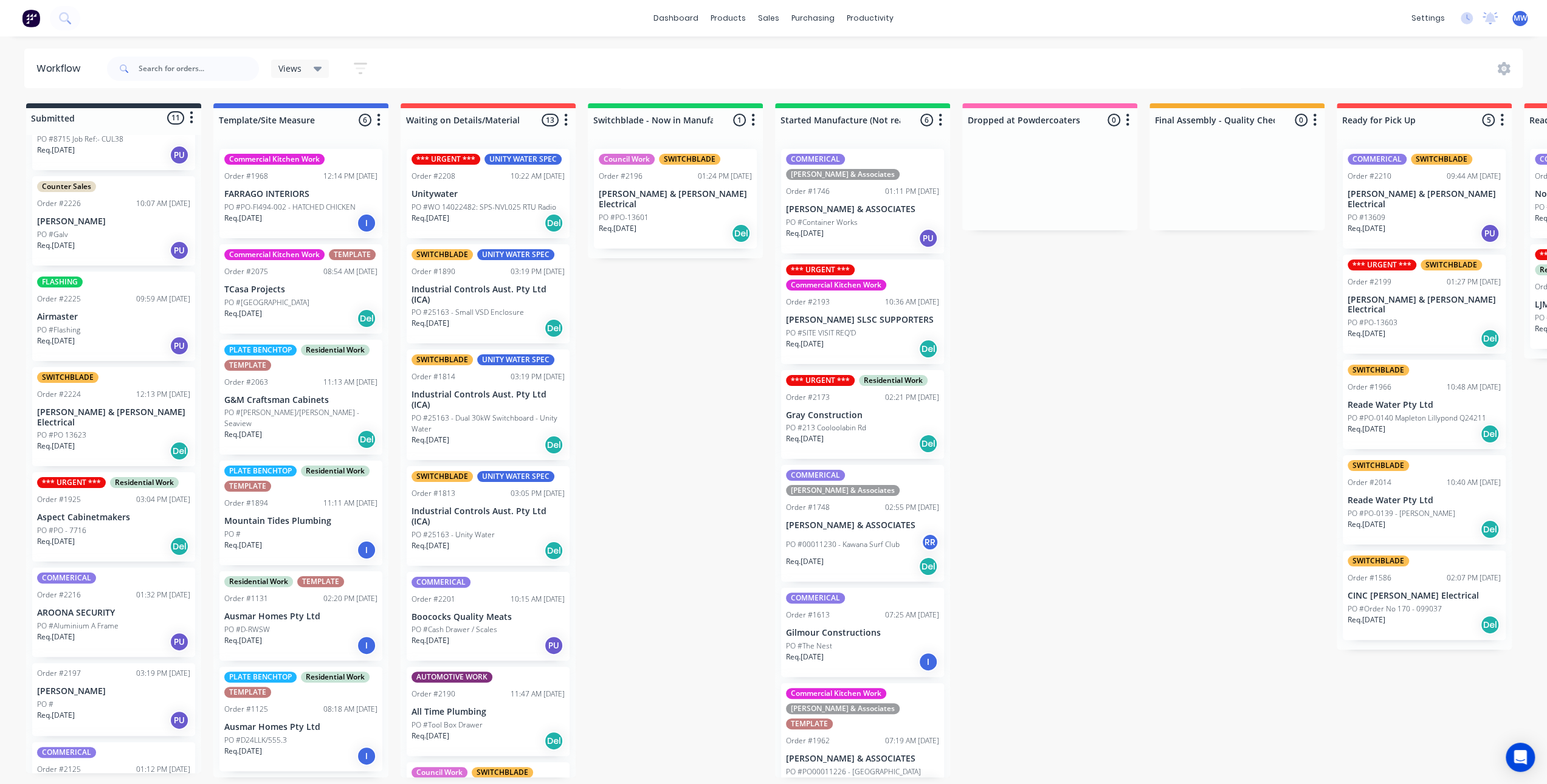
click at [1085, 379] on div "Submitted 11 Status colour #273444 hex #273444 Save Cancel Summaries Total orde…" at bounding box center [1004, 441] width 2027 height 674
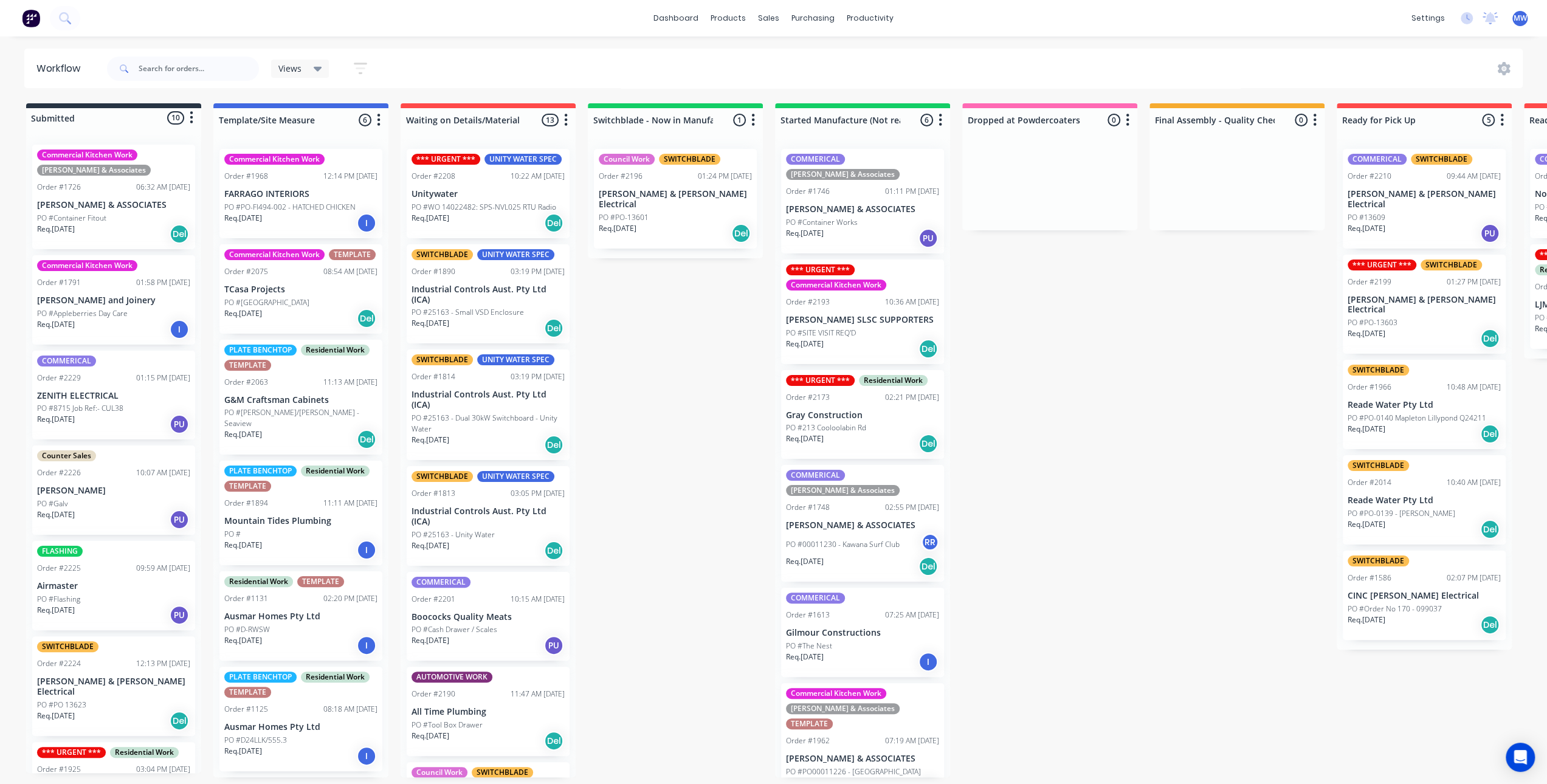
click at [680, 388] on div "Submitted 10 Status colour #273444 hex #273444 Save Cancel Summaries Total orde…" at bounding box center [1004, 441] width 2027 height 674
drag, startPoint x: 633, startPoint y: 381, endPoint x: 316, endPoint y: 151, distance: 391.6
click at [633, 379] on div "Submitted 10 Status colour #273444 hex #273444 Save Cancel Summaries Total orde…" at bounding box center [1004, 441] width 2027 height 674
click at [691, 411] on div "Submitted 10 Status colour #273444 hex #273444 Save Cancel Summaries Total orde…" at bounding box center [1004, 441] width 2027 height 674
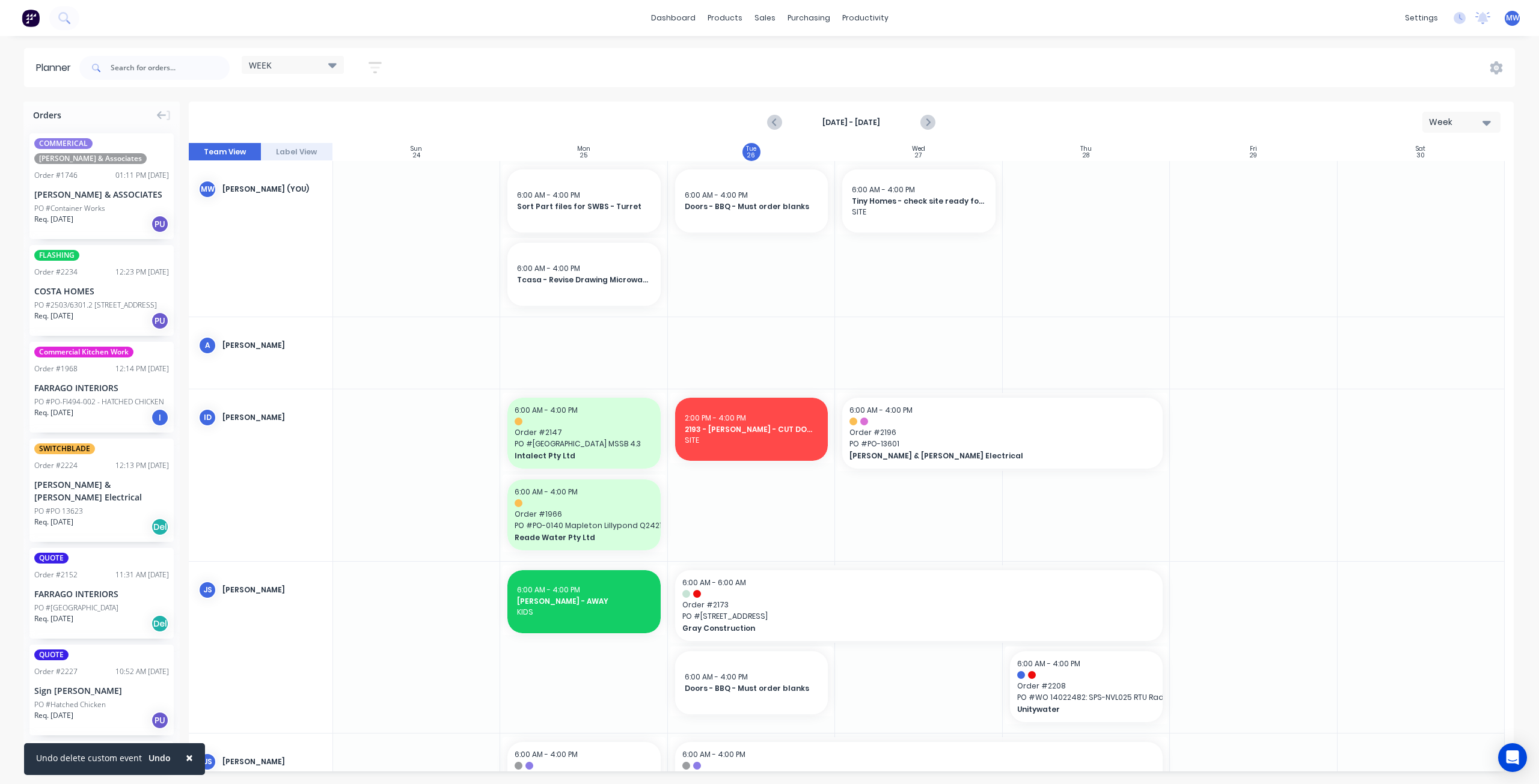
click at [1021, 244] on div at bounding box center [1086, 239] width 167 height 155
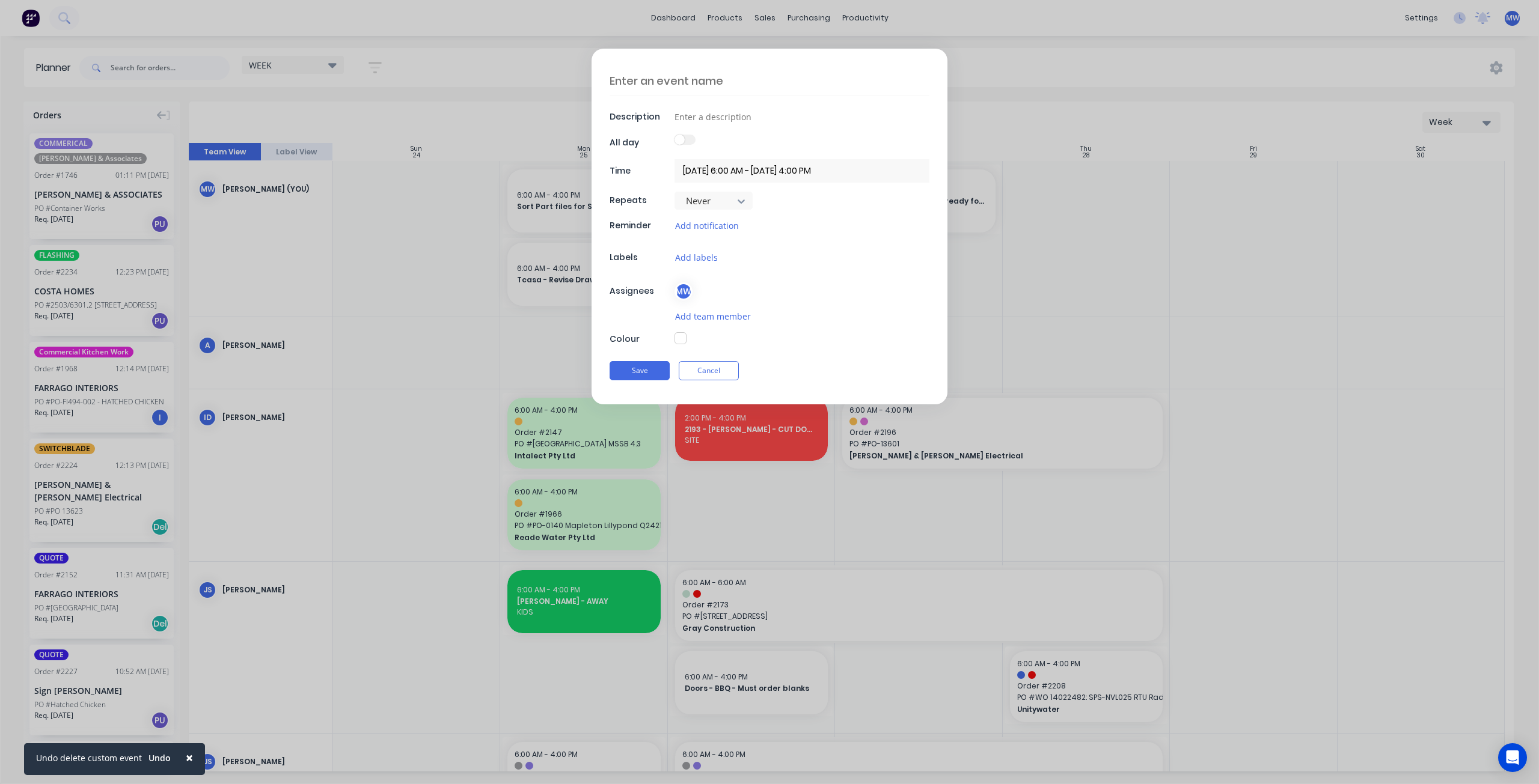
type textarea "x"
click at [775, 83] on textarea at bounding box center [769, 80] width 320 height 28
type textarea "E"
type textarea "x"
type textarea "EO"
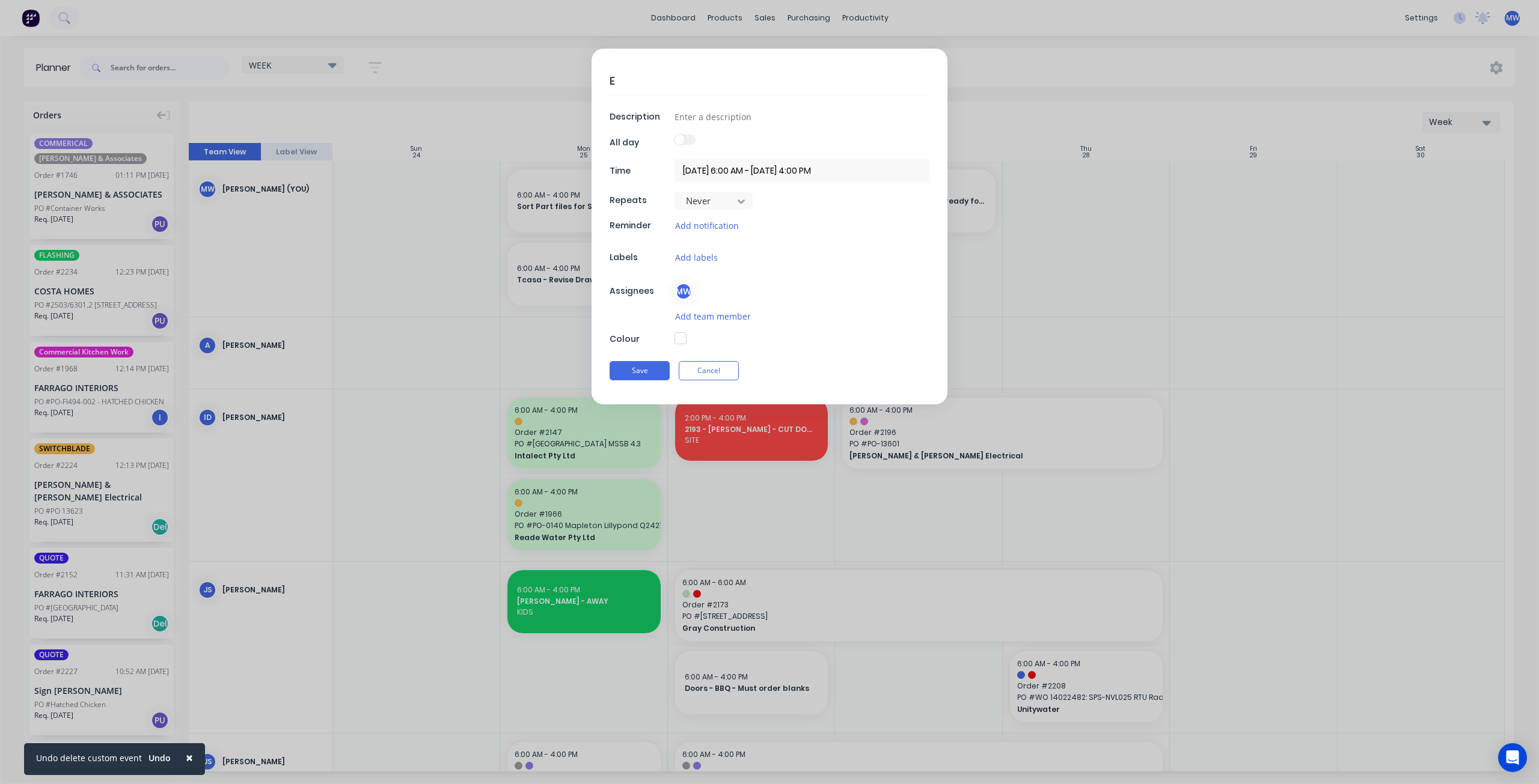
type textarea "x"
type textarea "EOM"
type textarea "x"
type textarea "EOM"
type textarea "x"
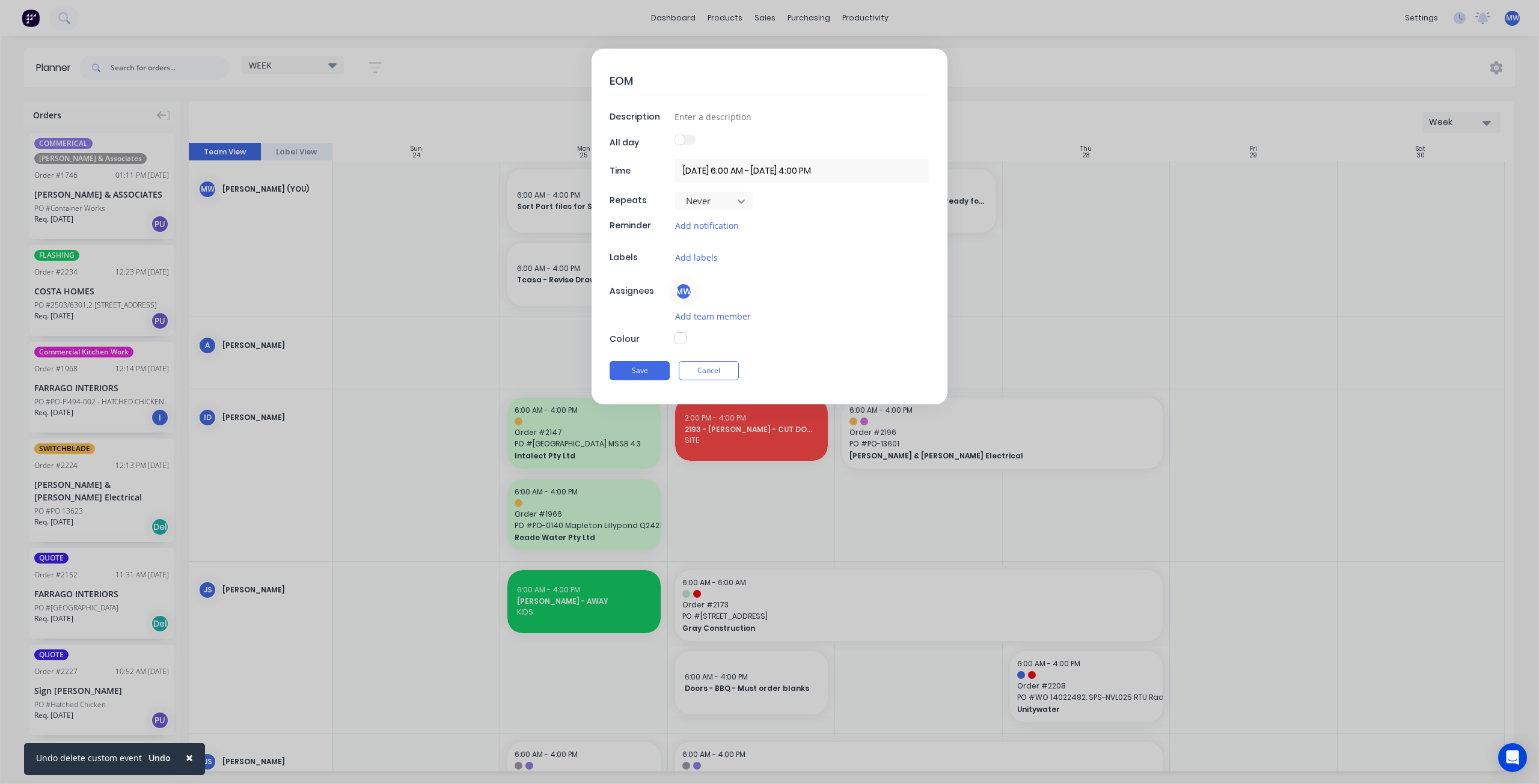
type textarea "EOM -"
type textarea "x"
type textarea "EOM -"
type textarea "x"
type textarea "EOM - I"
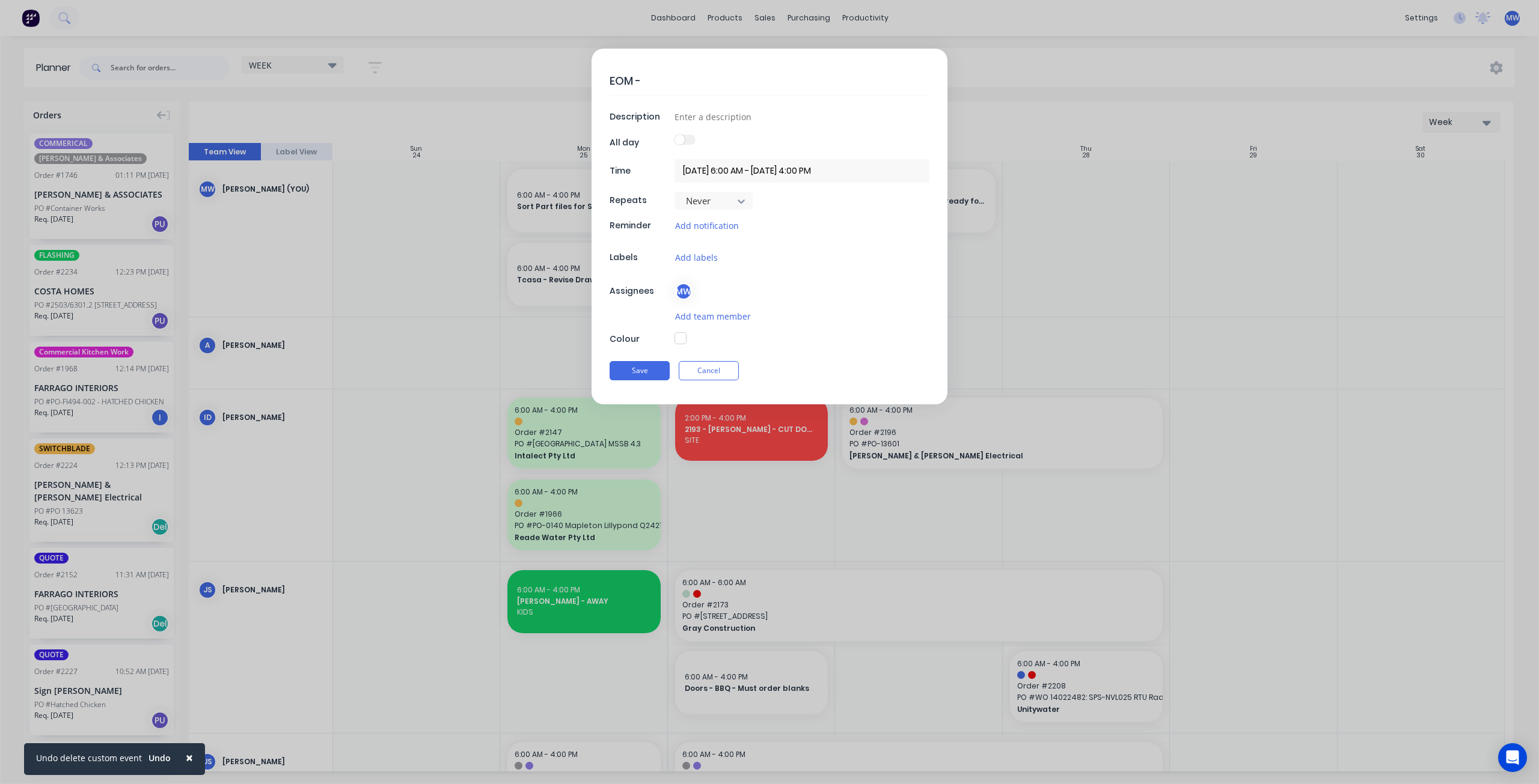
type textarea "x"
type textarea "EOM - IN"
type textarea "x"
type textarea "EOM - INv"
type textarea "x"
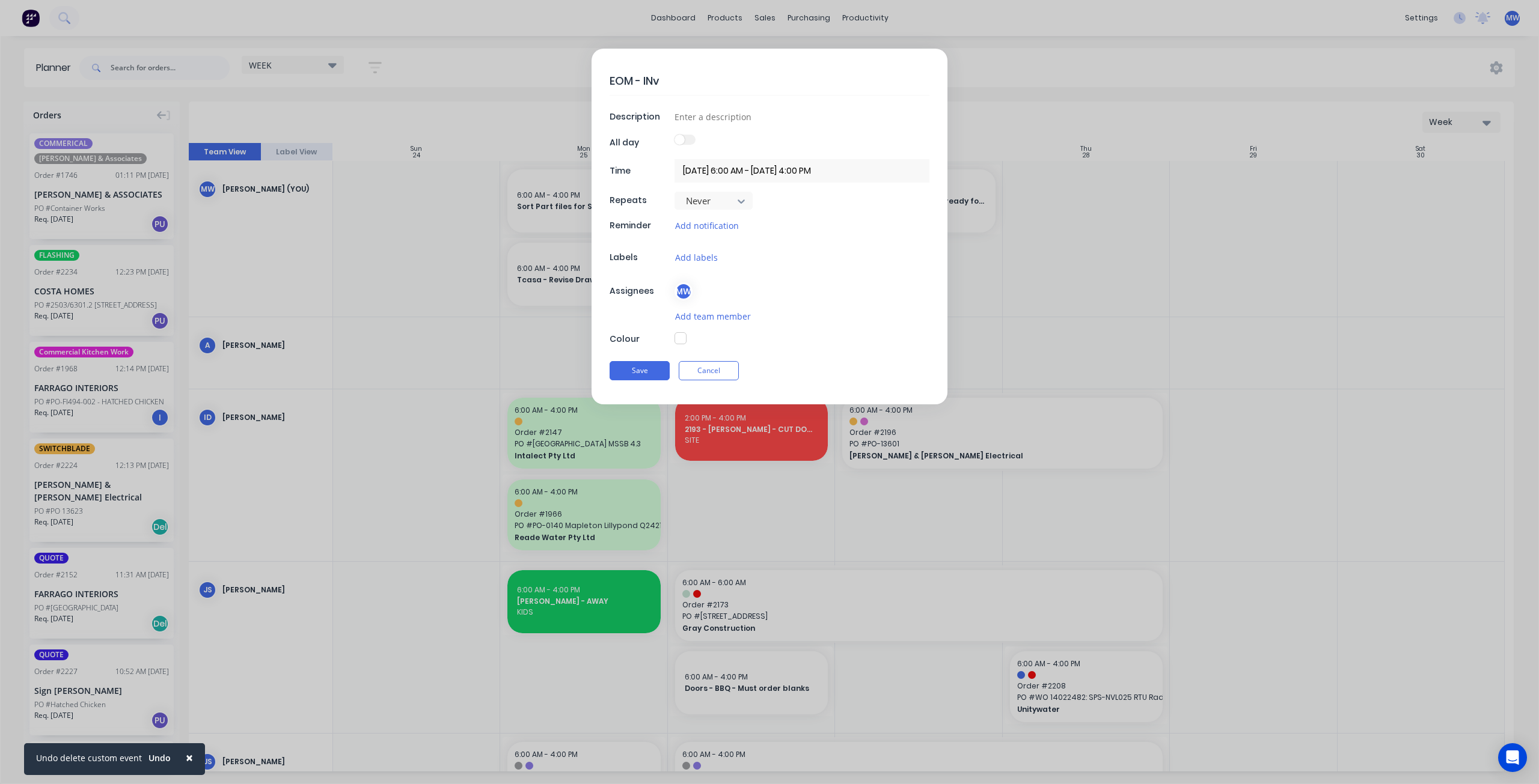
type textarea "EOM - INvo"
type textarea "x"
type textarea "EOM - INvoi"
type textarea "x"
type textarea "EOM - INvoic"
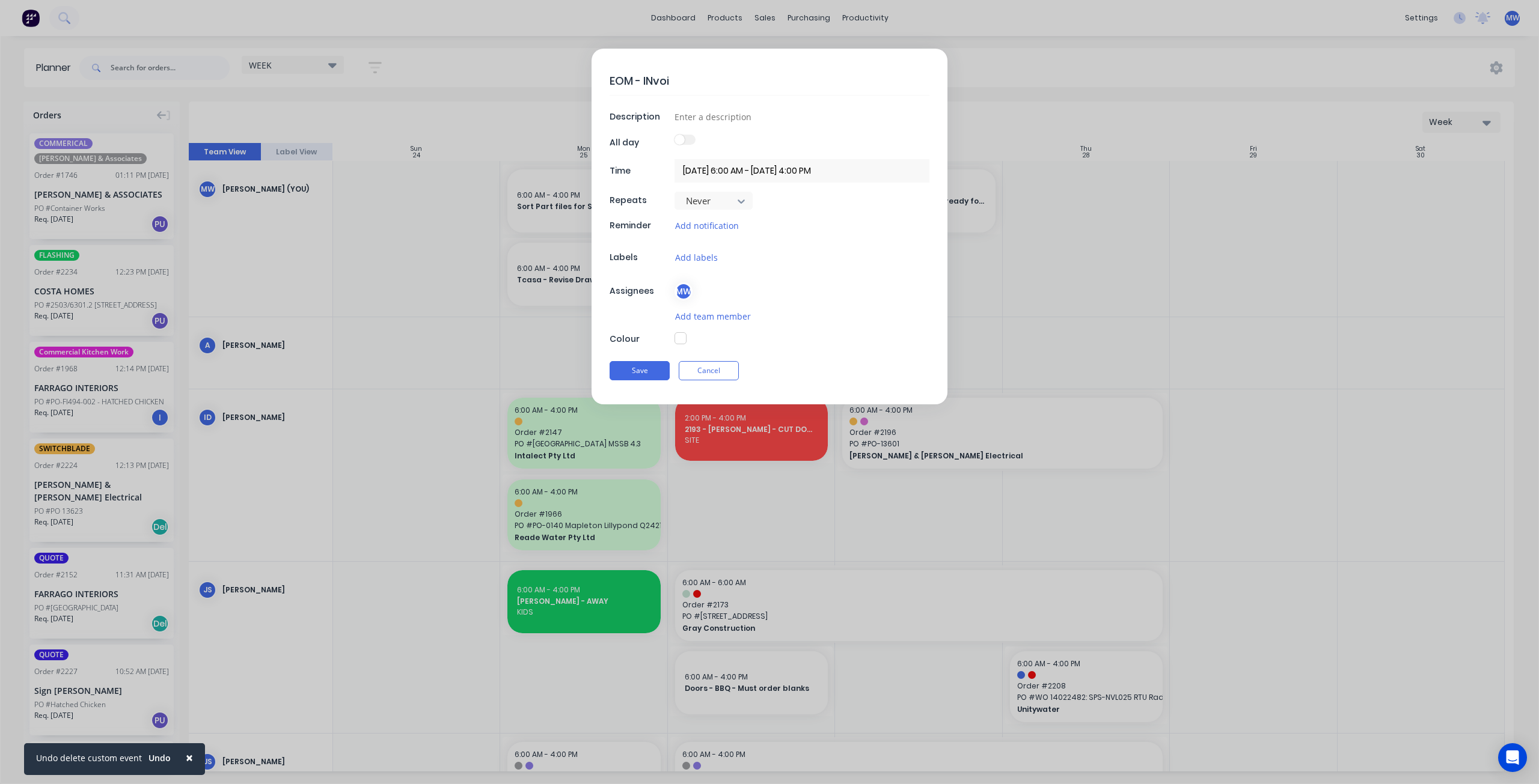
type textarea "x"
type textarea "EOM - INvoice"
type textarea "x"
type textarea "EOM - INvoic"
type textarea "x"
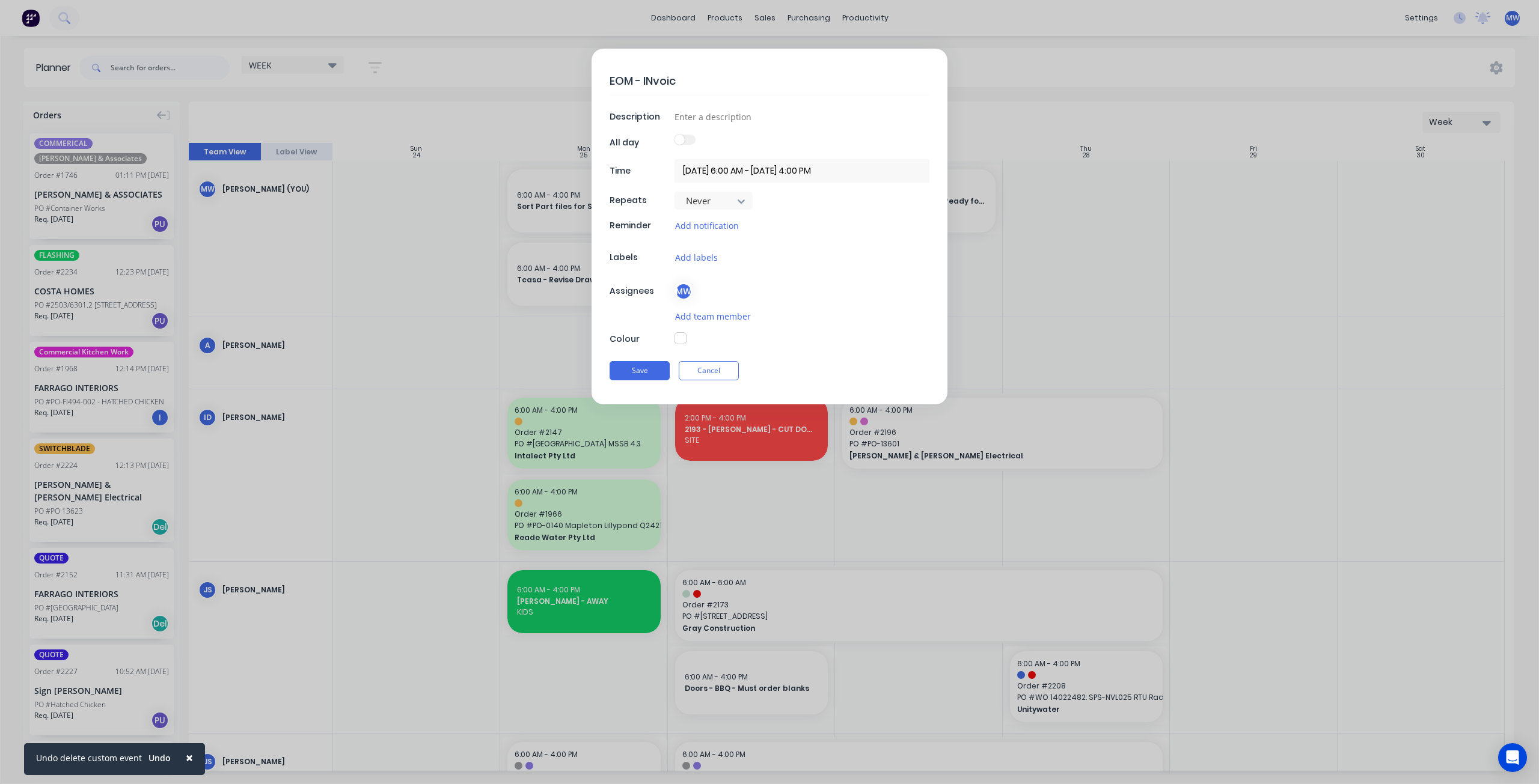
type textarea "EOM - INvoi"
type textarea "x"
type textarea "EOM - INvo"
type textarea "x"
type textarea "EOM - INv"
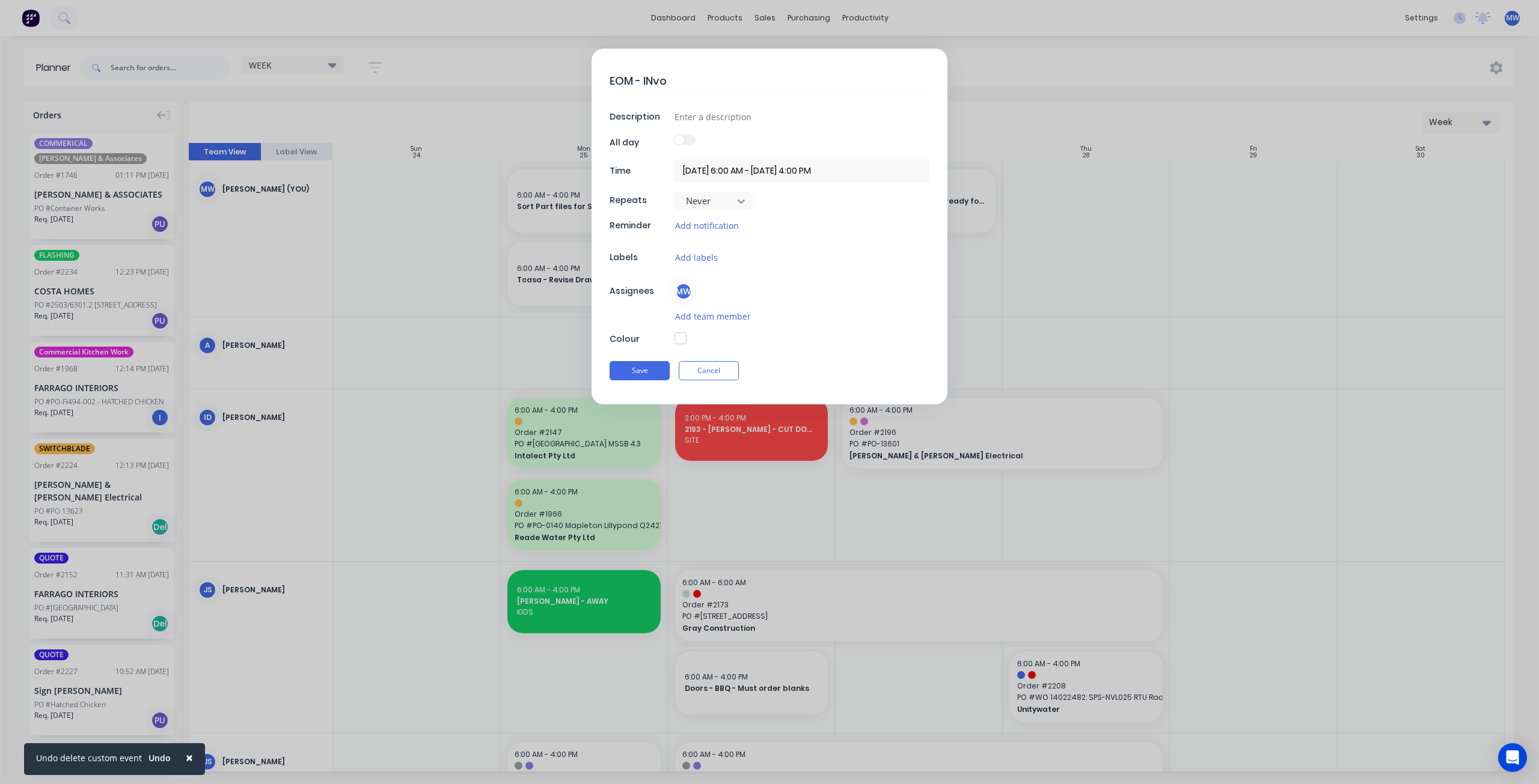
type textarea "x"
type textarea "EOM - IN"
type textarea "x"
type textarea "EOM - I"
type textarea "x"
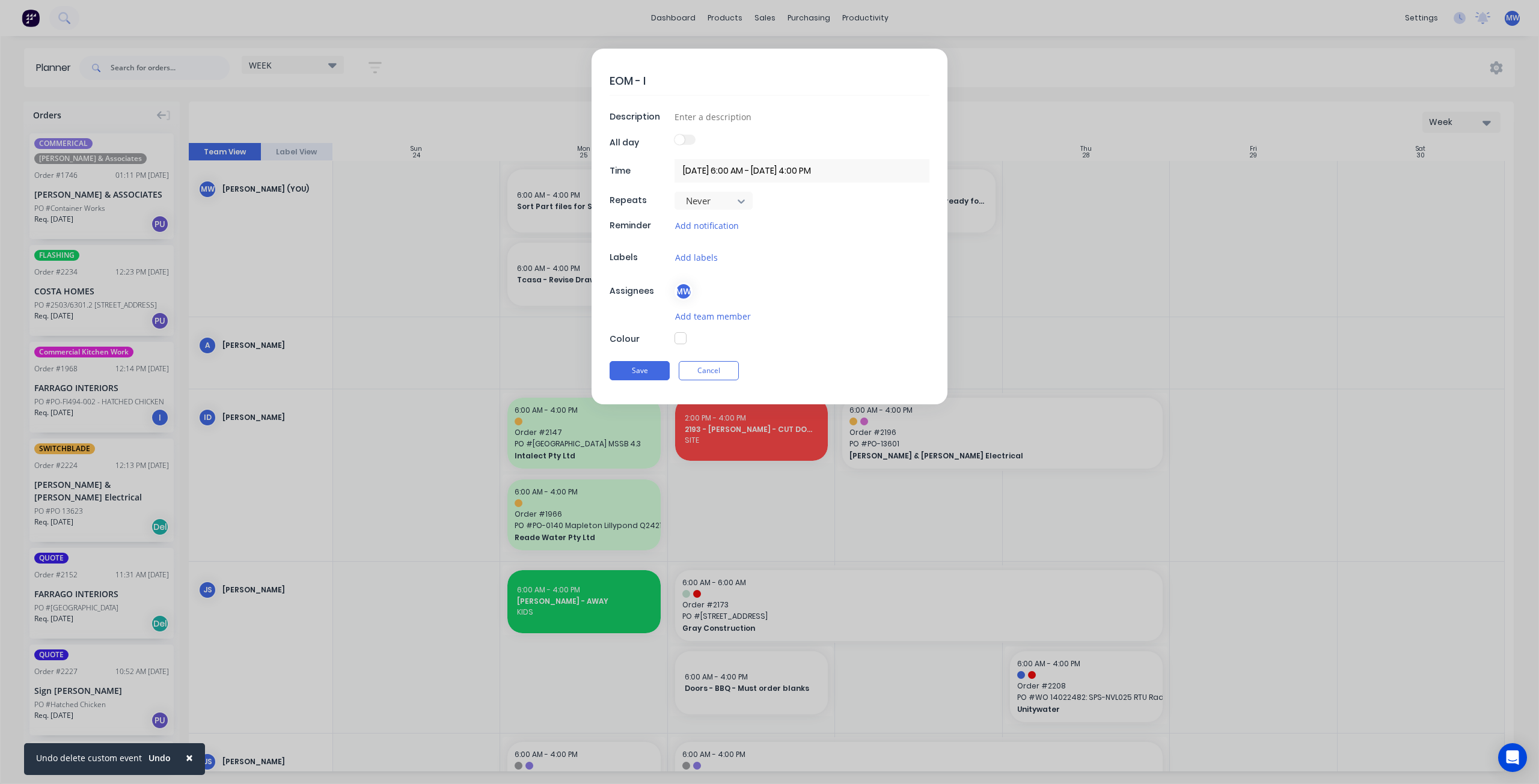
type textarea "EOM - In"
type textarea "x"
type textarea "EOM - Inv"
type textarea "x"
type textarea "EOM - Invo"
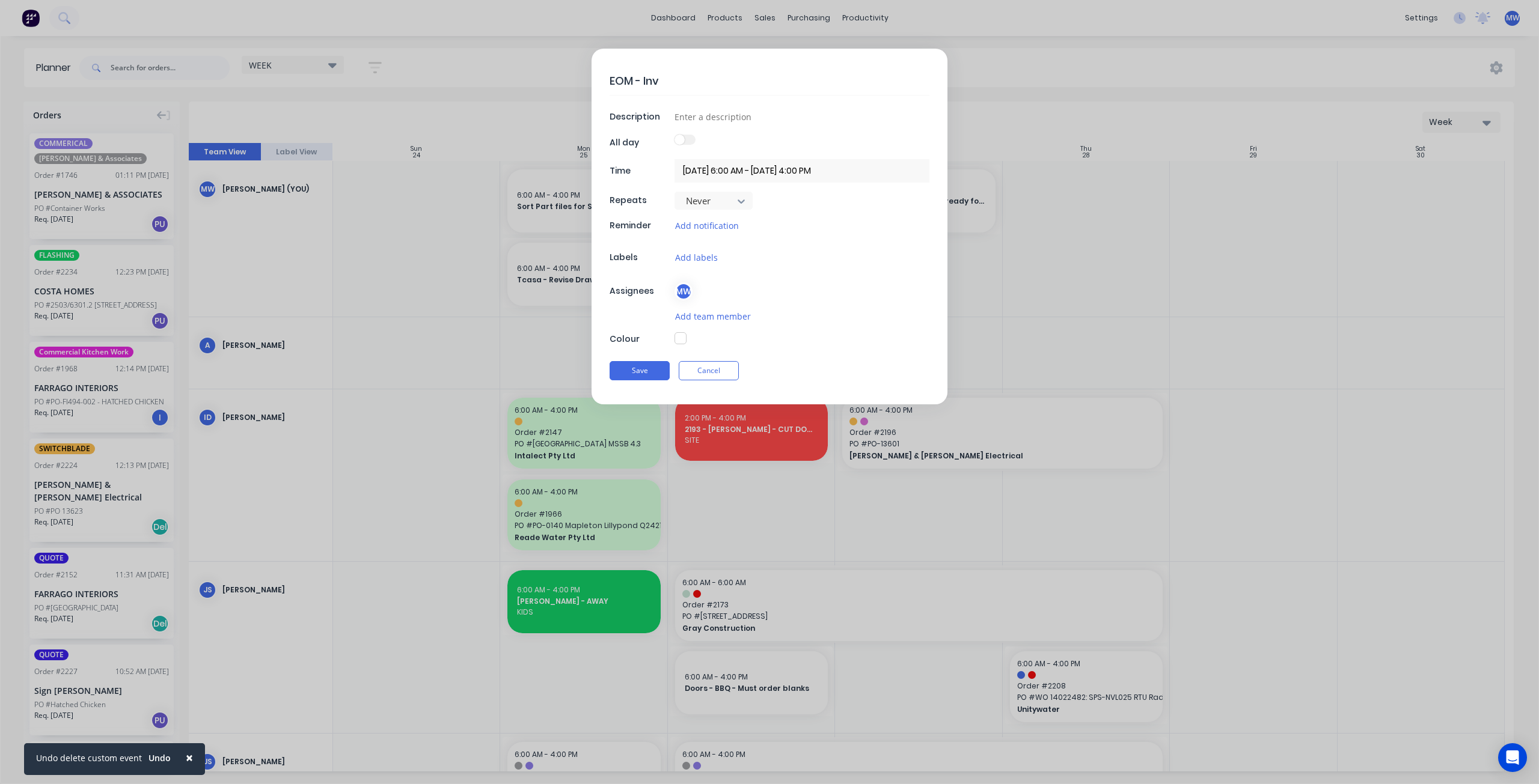
type textarea "x"
type textarea "EOM - Invoi"
type textarea "x"
type textarea "EOM - Invoic"
type textarea "x"
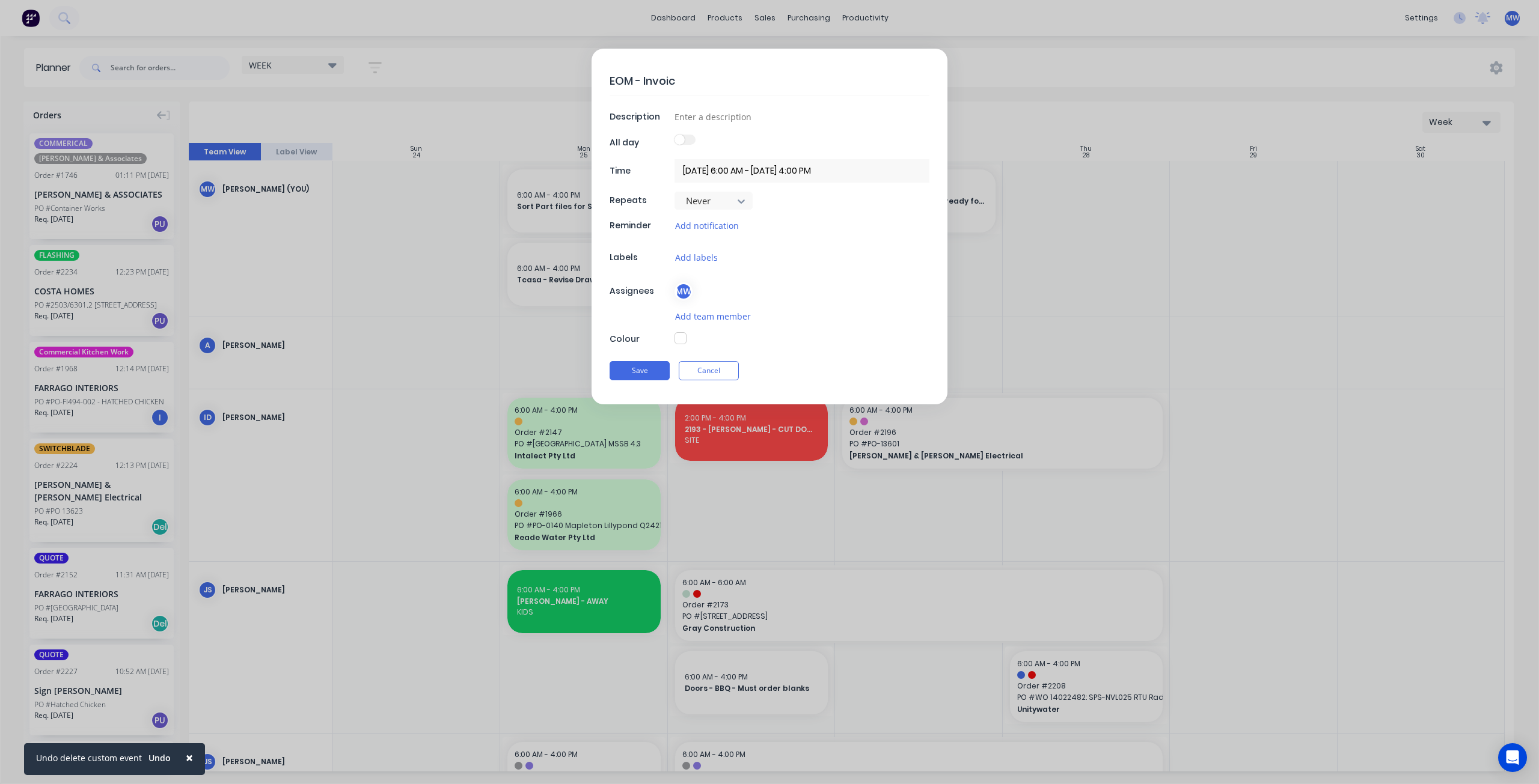
type textarea "EOM - Invoice"
type textarea "x"
type textarea "EOM - Invoices"
type textarea "x"
type textarea "EOM - Invoices"
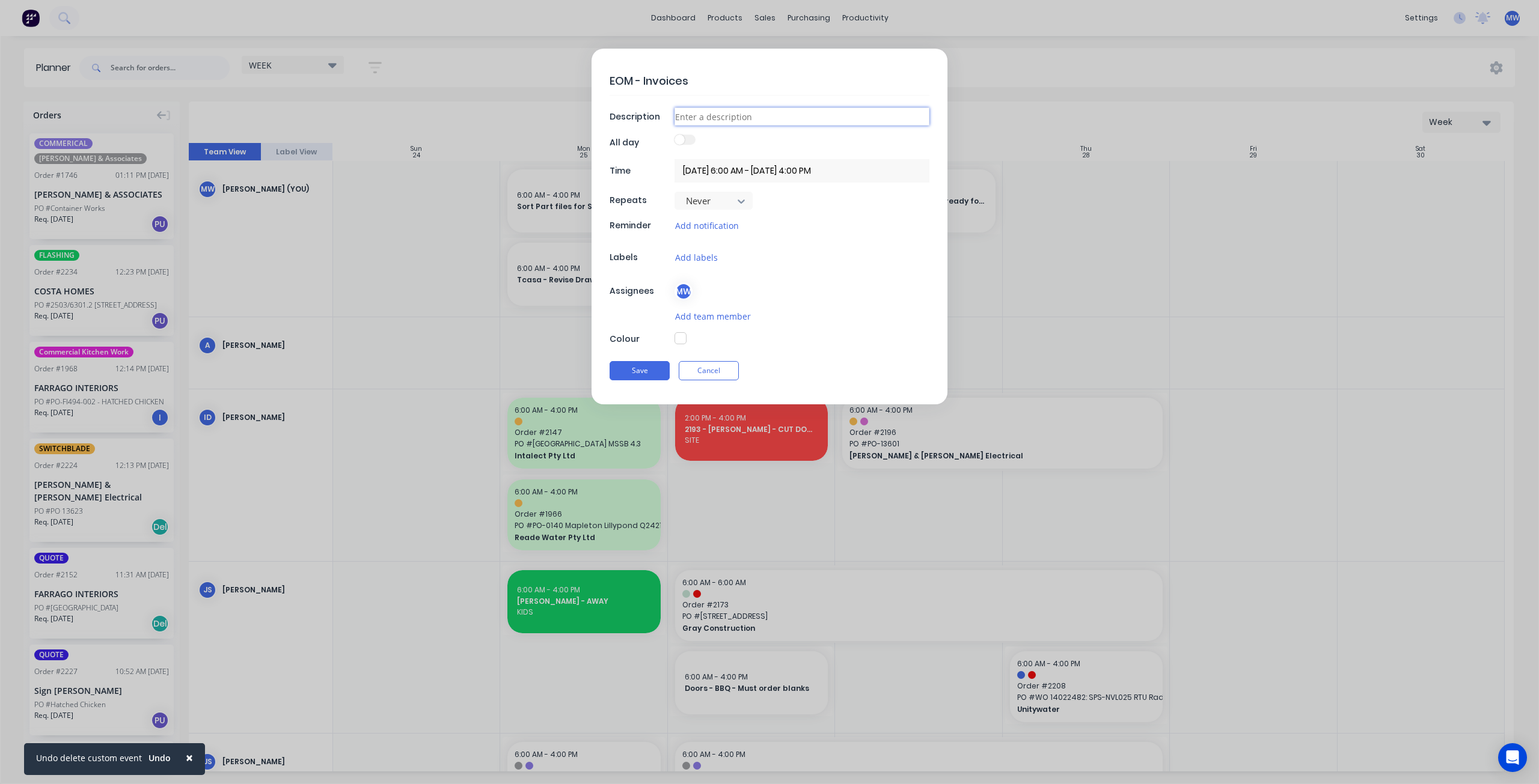
click at [715, 112] on input at bounding box center [802, 116] width 255 height 18
click at [850, 322] on div "EOM - Invoices Description All day Time 28/08/2025 6:00 AM - 28/08/2025 4:00 PM…" at bounding box center [770, 227] width 356 height 356
click at [647, 369] on button "Save" at bounding box center [639, 371] width 60 height 19
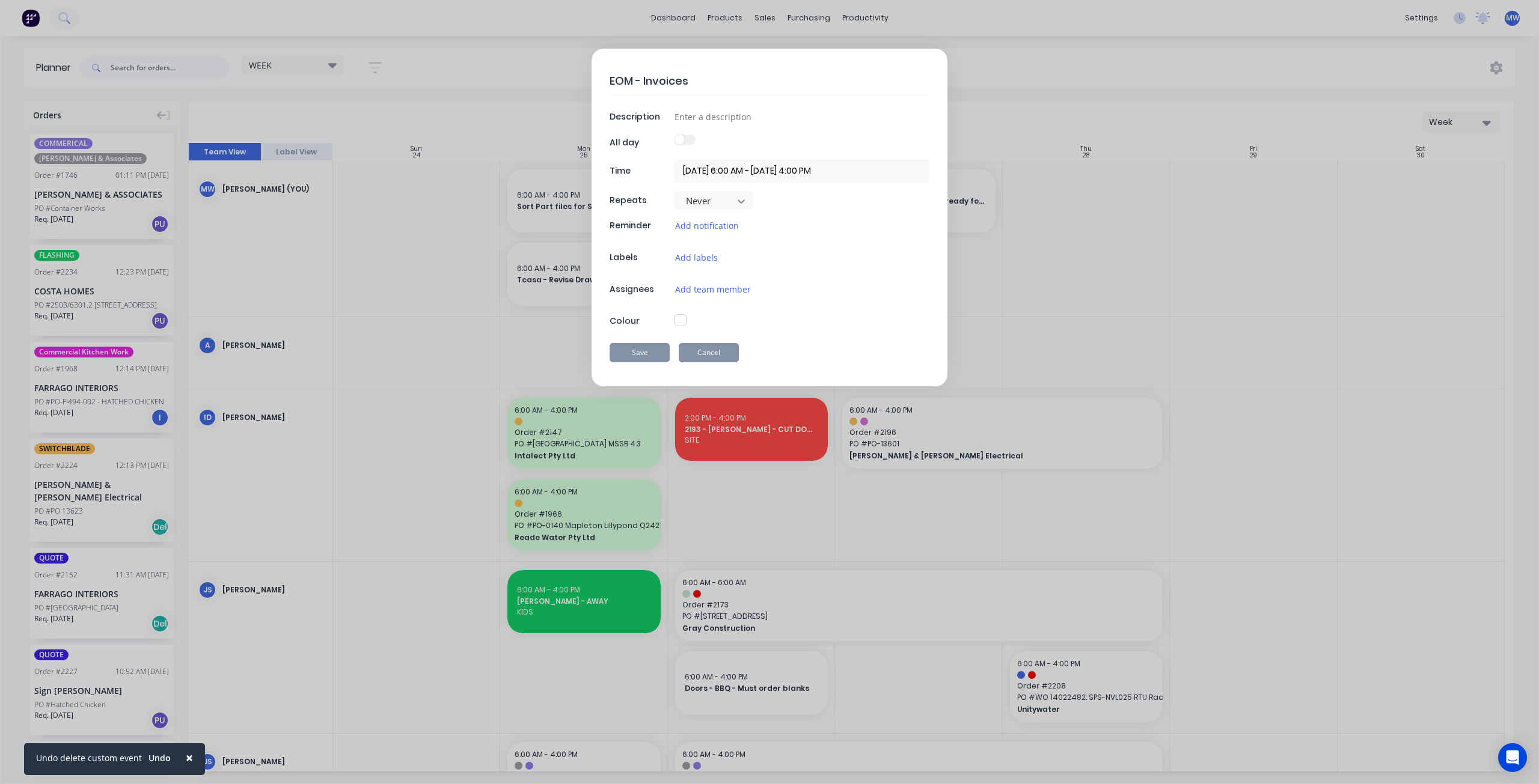
type textarea "x"
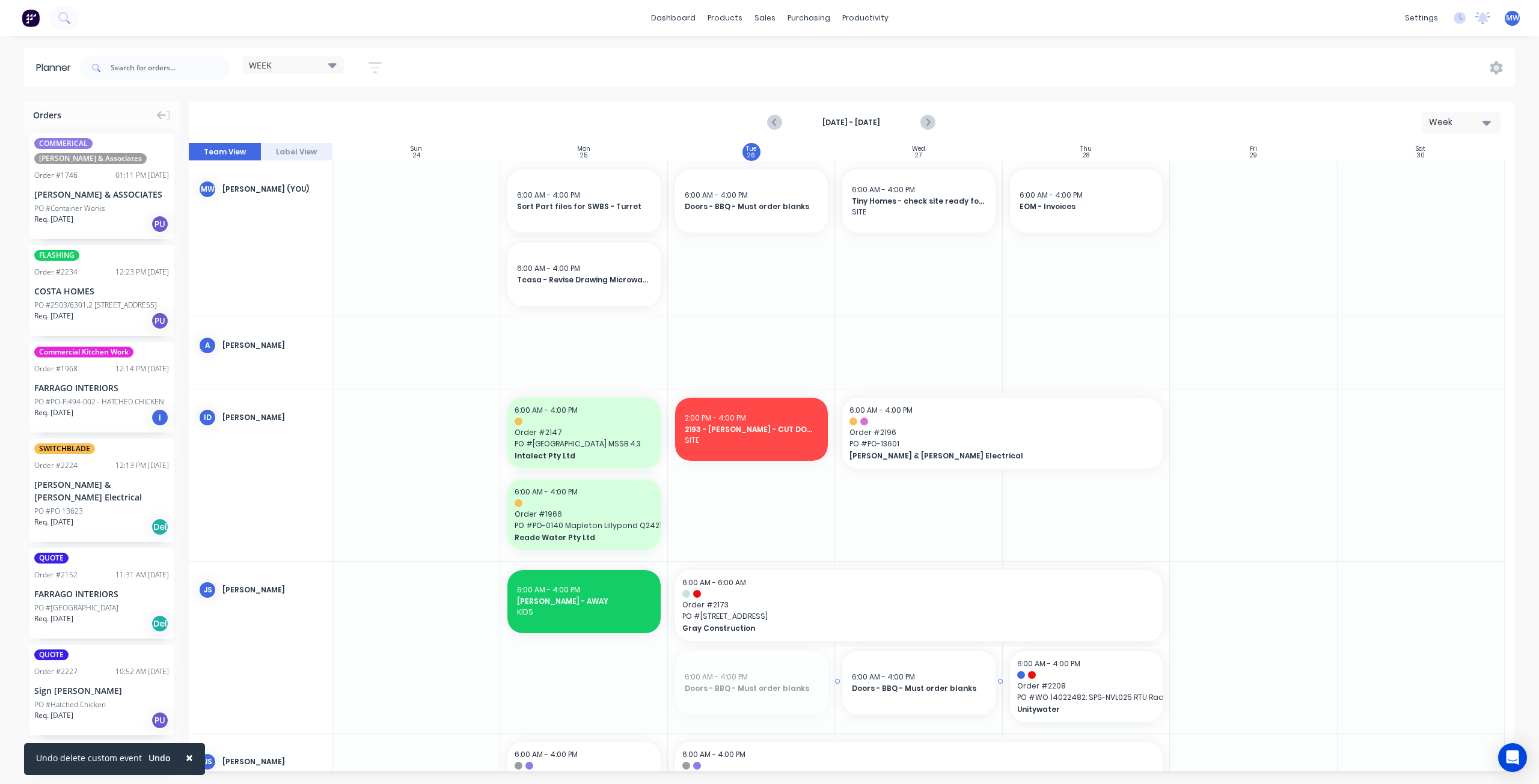
drag, startPoint x: 733, startPoint y: 690, endPoint x: 884, endPoint y: 687, distance: 151.0
click at [931, 123] on icon "Next page" at bounding box center [928, 123] width 14 height 14
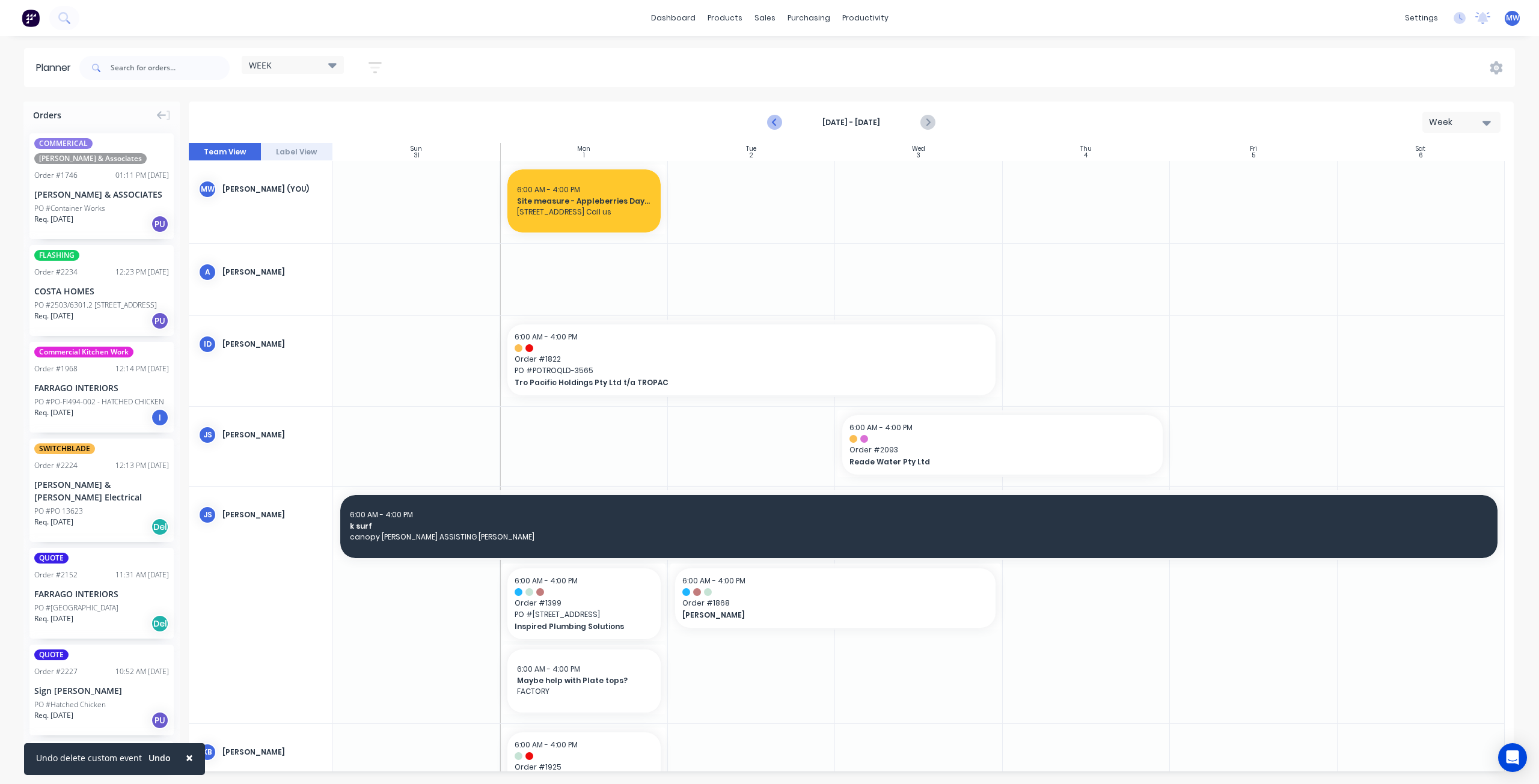
click at [772, 122] on icon "Previous page" at bounding box center [776, 123] width 14 height 14
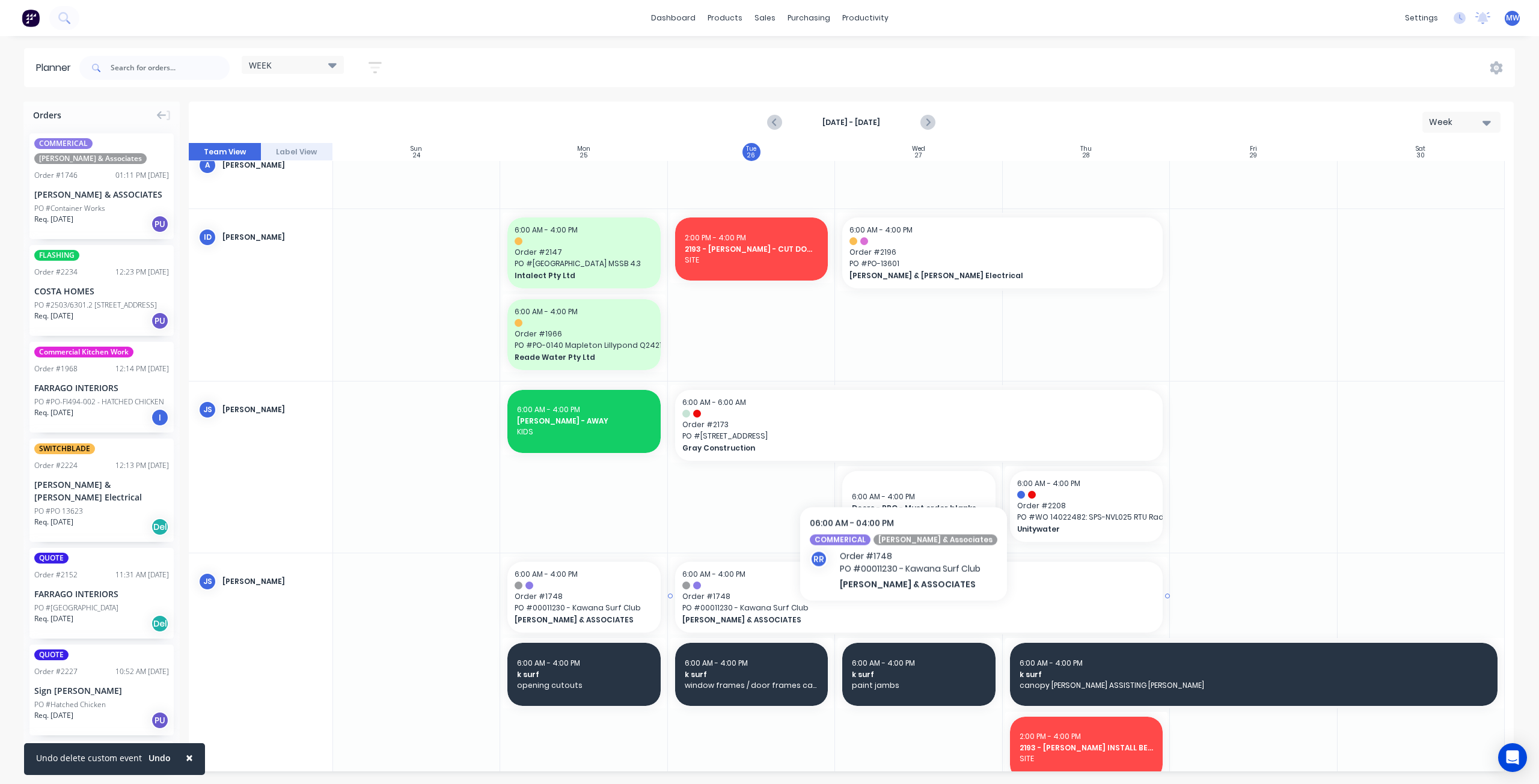
scroll to position [240, 0]
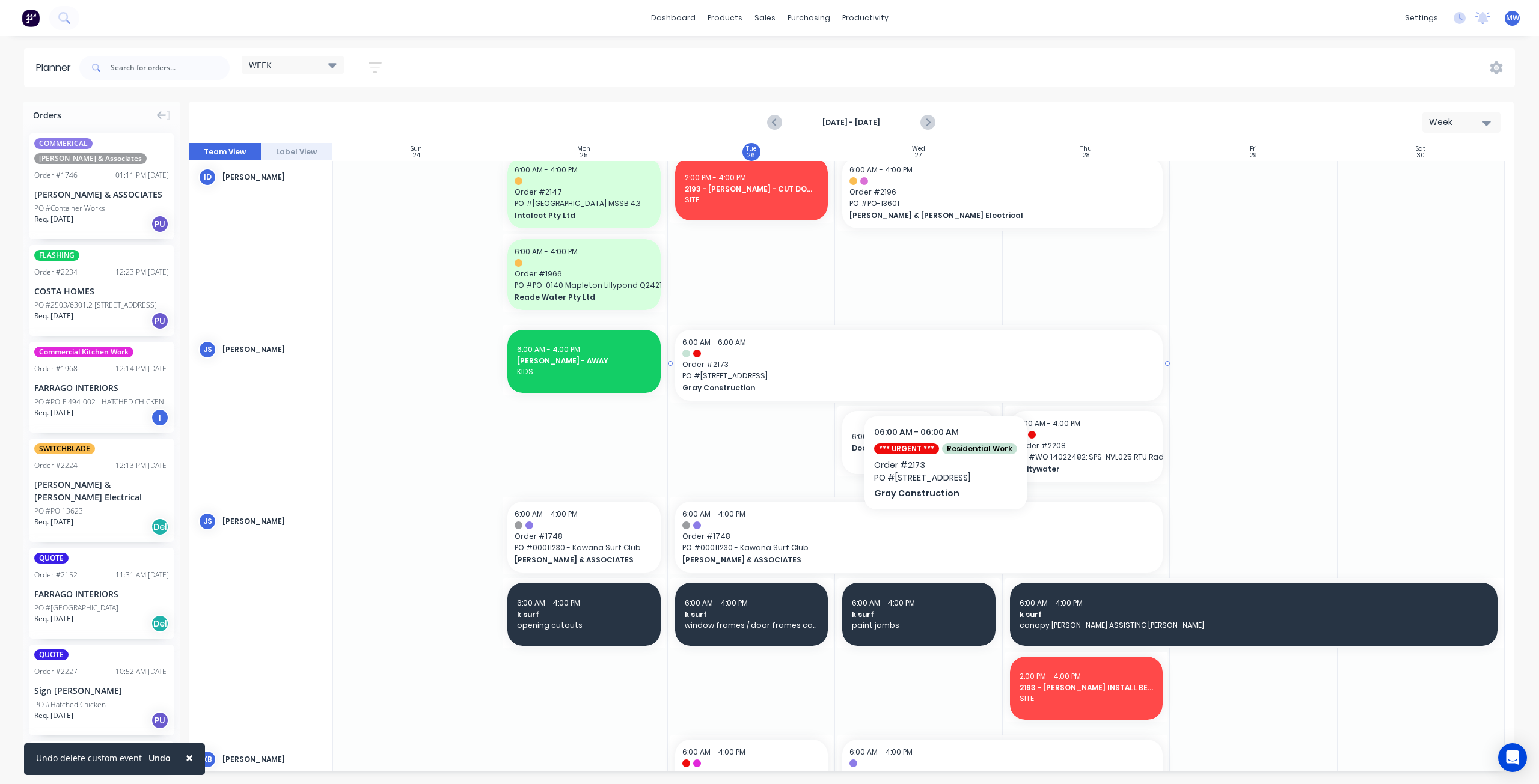
click at [943, 380] on span "PO # 213 Cooloolabin Rd" at bounding box center [919, 376] width 473 height 11
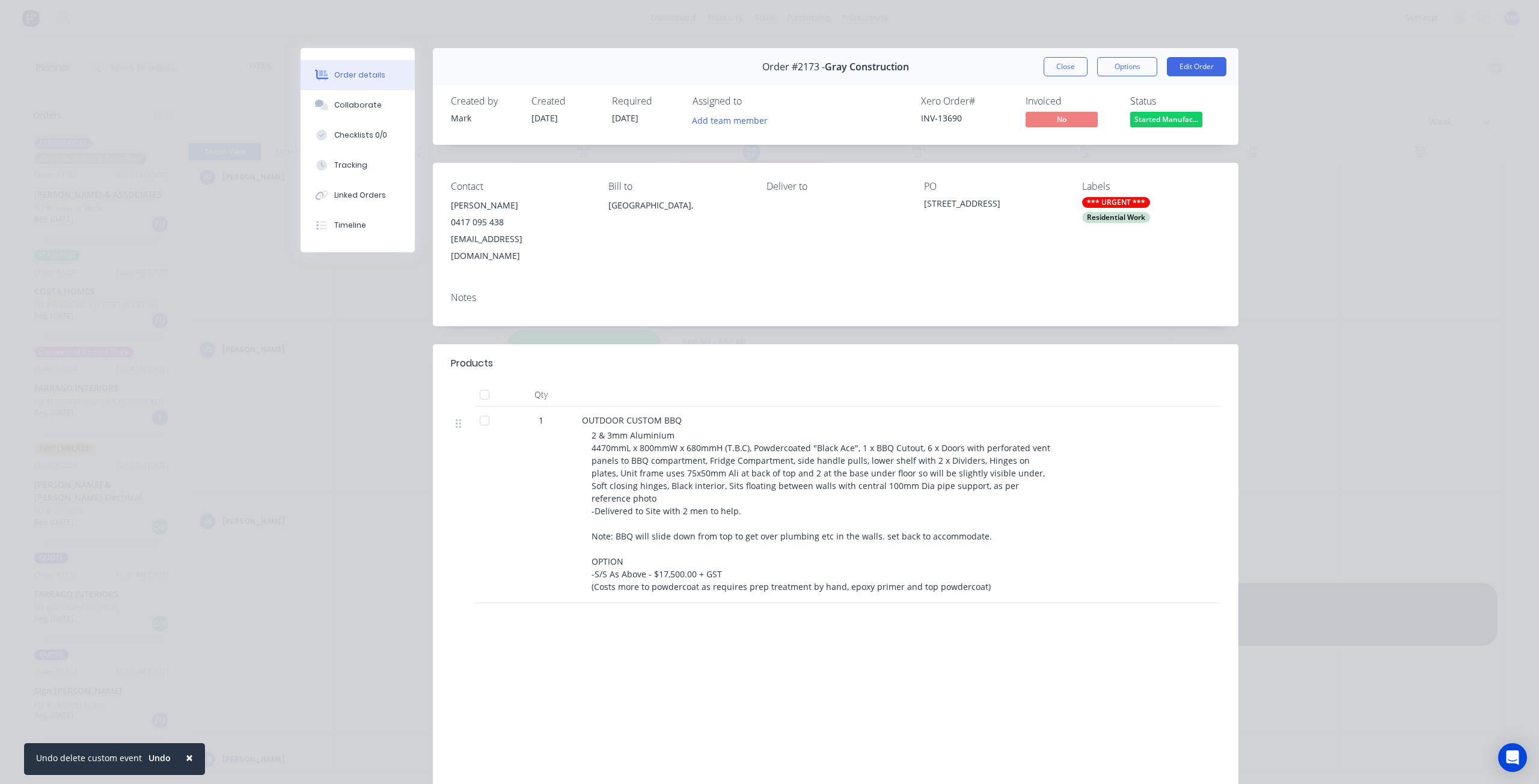
click at [747, 504] on span "2 & 3mm Aluminium 4470mmL x 800mmW x 680mmH (T.B.C), Powdercoated "Black Ace", …" at bounding box center [823, 511] width 461 height 163
drag, startPoint x: 746, startPoint y: 449, endPoint x: 783, endPoint y: 495, distance: 59.0
click at [749, 452] on span "2 & 3mm Aluminium 4470mmL x 800mmW x 680mmH (T.B.C), Powdercoated "Black Ace", …" at bounding box center [823, 511] width 461 height 163
click at [781, 493] on div "2 & 3mm Aluminium 4470mmL x 800mmW x 680mmH (T.B.C), Powdercoated "Black Ace", …" at bounding box center [823, 511] width 461 height 164
click at [754, 454] on span "2 & 3mm Aluminium 4470mmL x 800mmW x 680mmH (T.B.C), Powdercoated "Black Ace", …" at bounding box center [823, 511] width 461 height 163
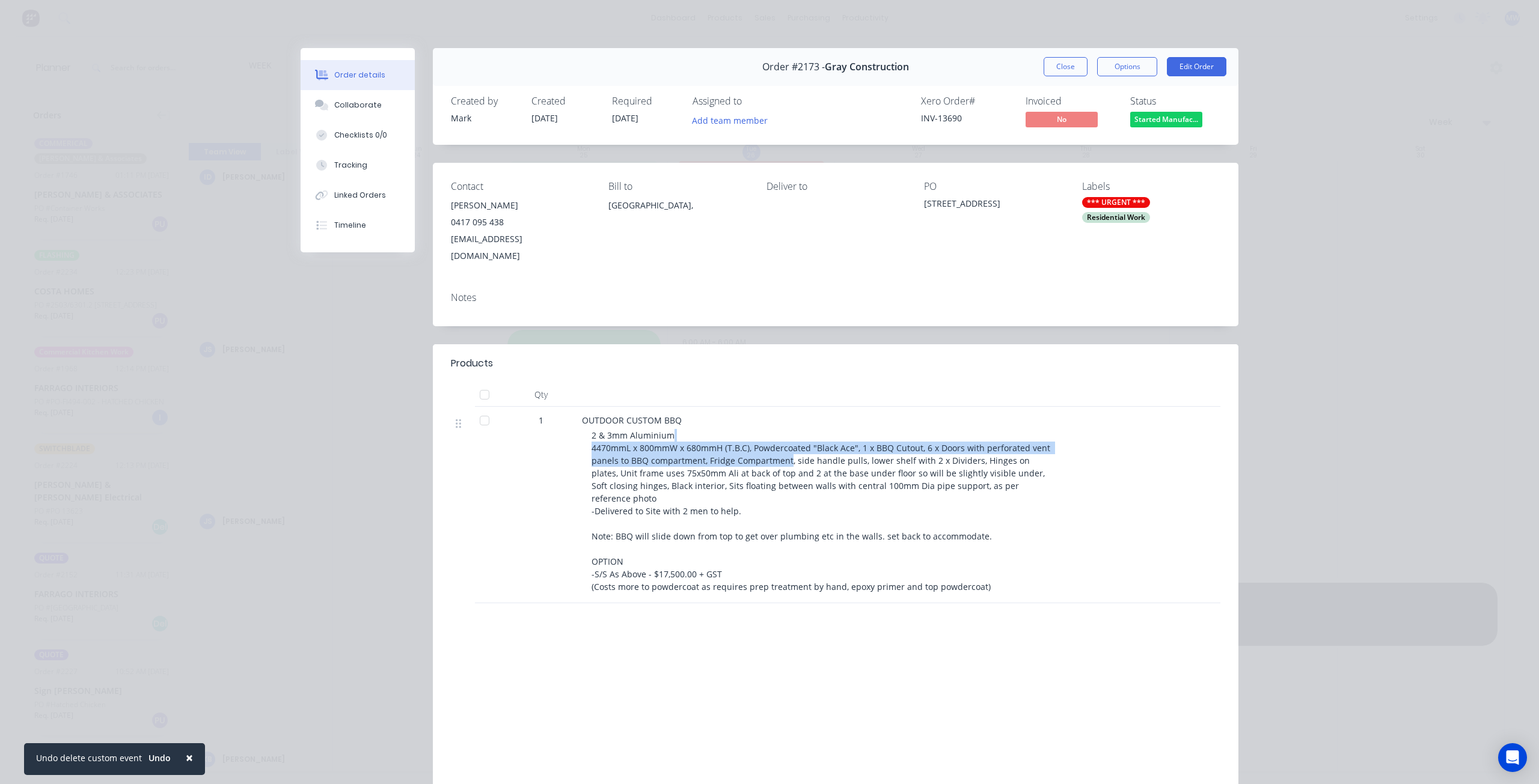
drag, startPoint x: 757, startPoint y: 418, endPoint x: 785, endPoint y: 455, distance: 46.4
click at [785, 455] on div "2 & 3mm Aluminium 4470mmL x 800mmW x 680mmH (T.B.C), Powdercoated "Black Ace", …" at bounding box center [823, 511] width 461 height 164
click at [784, 459] on span "2 & 3mm Aluminium 4470mmL x 800mmW x 680mmH (T.B.C), Powdercoated "Black Ace", …" at bounding box center [823, 511] width 461 height 163
drag, startPoint x: 864, startPoint y: 420, endPoint x: 875, endPoint y: 449, distance: 31.0
click at [875, 449] on div "2 & 3mm Aluminium 4470mmL x 800mmW x 680mmH (T.B.C), Powdercoated "Black Ace", …" at bounding box center [823, 511] width 461 height 164
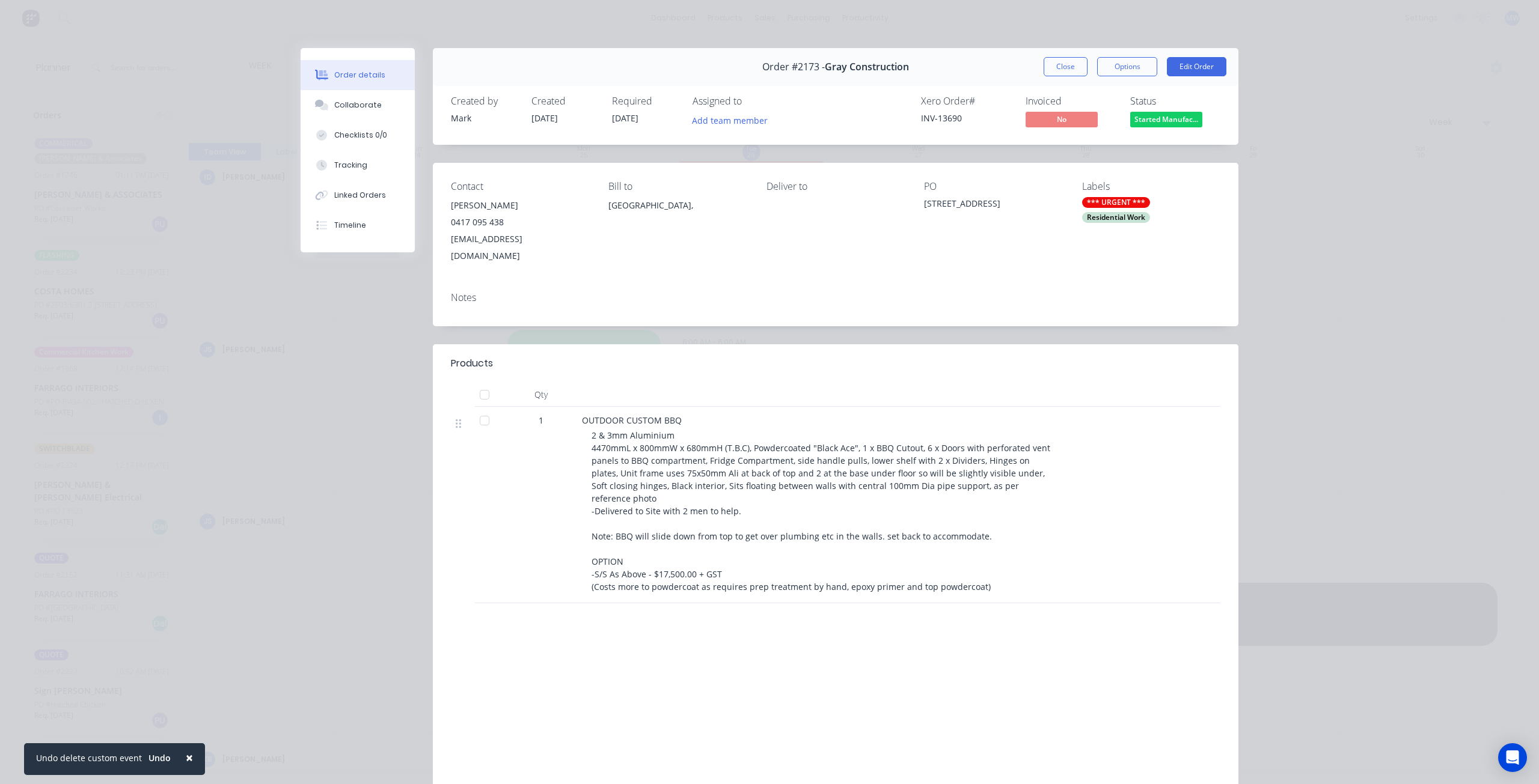
click at [879, 468] on span "2 & 3mm Aluminium 4470mmL x 800mmW x 680mmH (T.B.C), Powdercoated "Black Ace", …" at bounding box center [823, 511] width 461 height 163
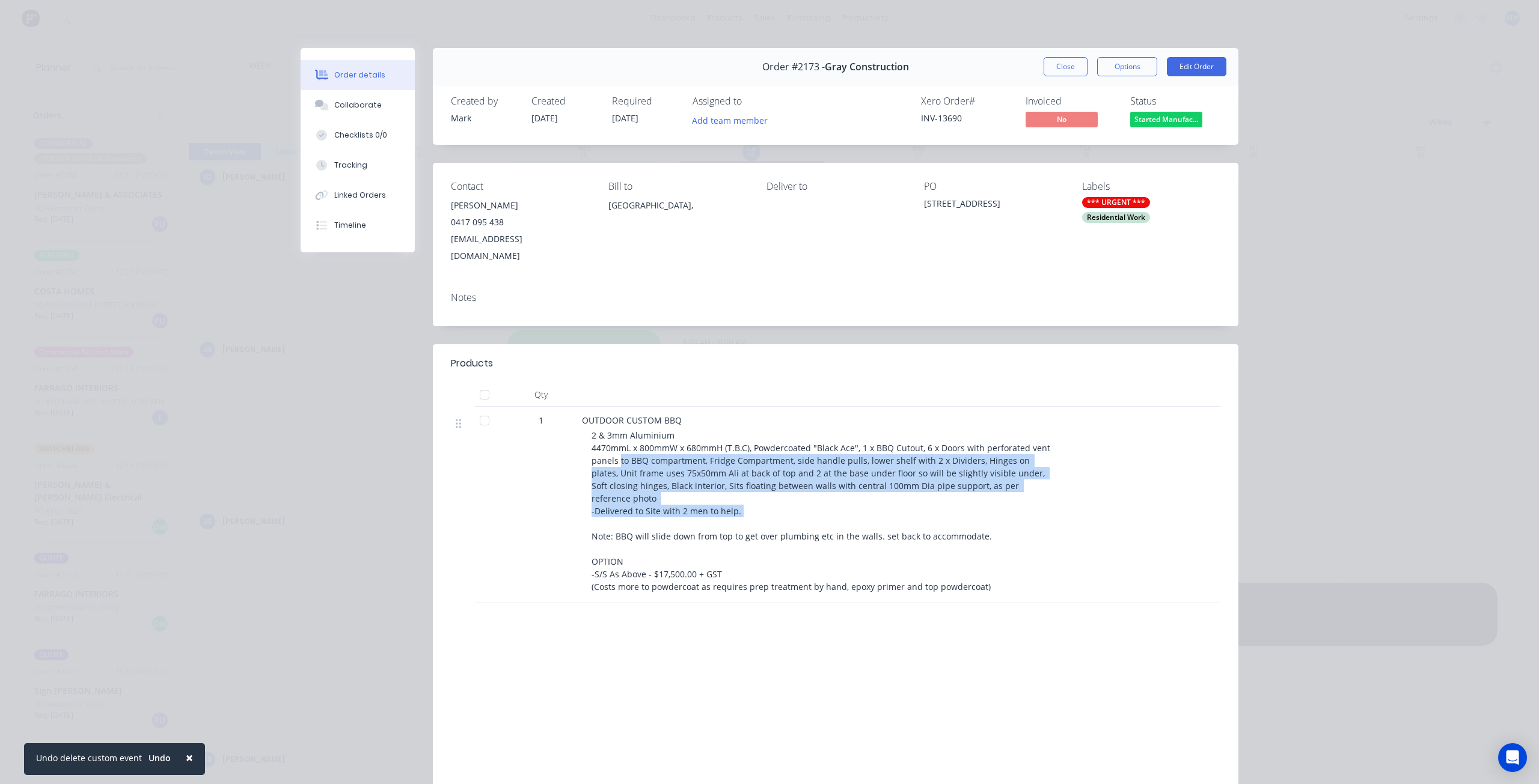
drag, startPoint x: 614, startPoint y: 440, endPoint x: 767, endPoint y: 493, distance: 161.9
click at [756, 489] on div "2 & 3mm Aluminium 4470mmL x 800mmW x 680mmH (T.B.C), Powdercoated "Black Ace", …" at bounding box center [823, 511] width 461 height 164
click at [767, 493] on div "2 & 3mm Aluminium 4470mmL x 800mmW x 680mmH (T.B.C), Powdercoated "Black Ace", …" at bounding box center [823, 511] width 461 height 164
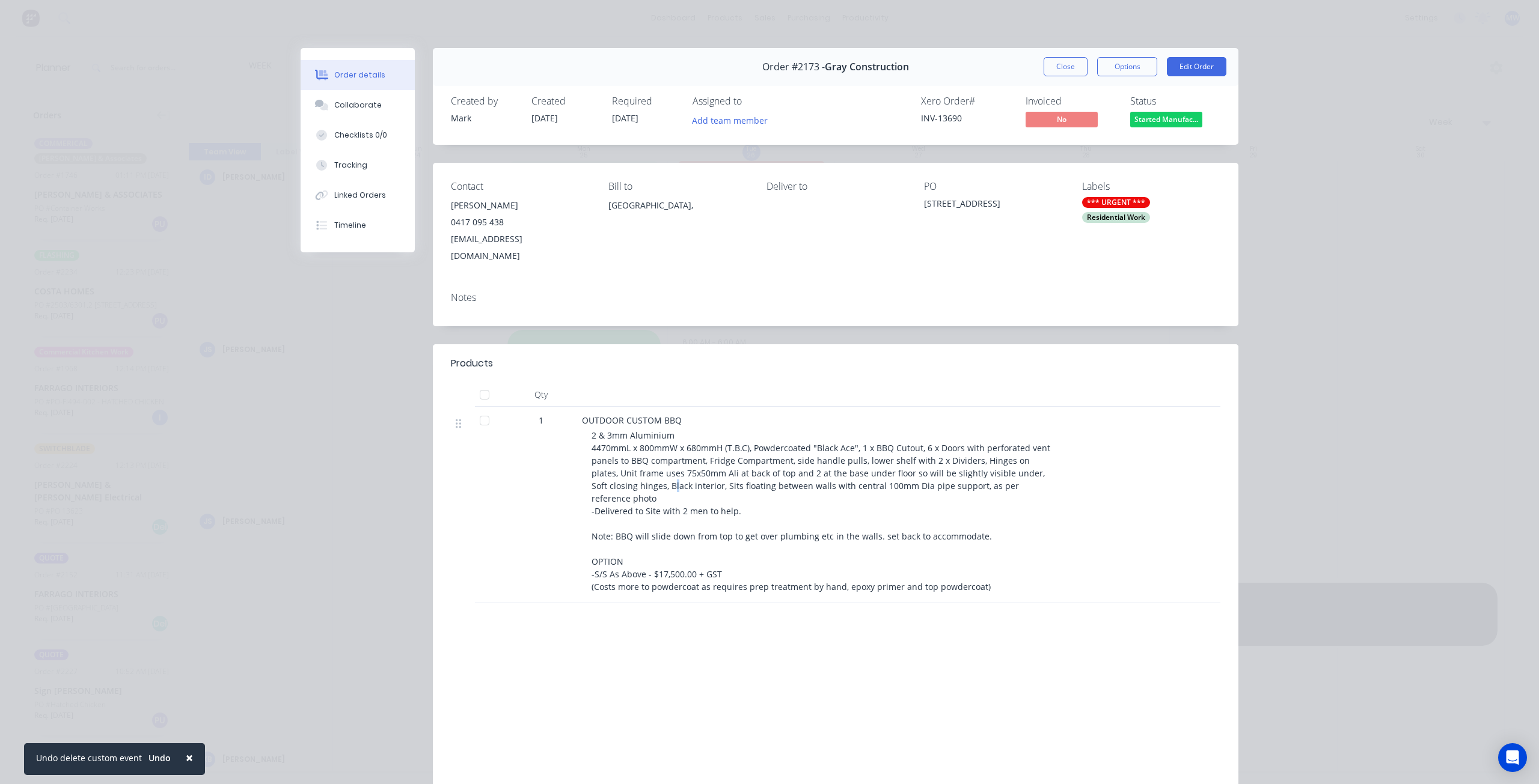
drag, startPoint x: 623, startPoint y: 474, endPoint x: 626, endPoint y: 462, distance: 12.4
click at [623, 474] on span "2 & 3mm Aluminium 4470mmL x 800mmW x 680mmH (T.B.C), Powdercoated "Black Ace", …" at bounding box center [823, 511] width 461 height 163
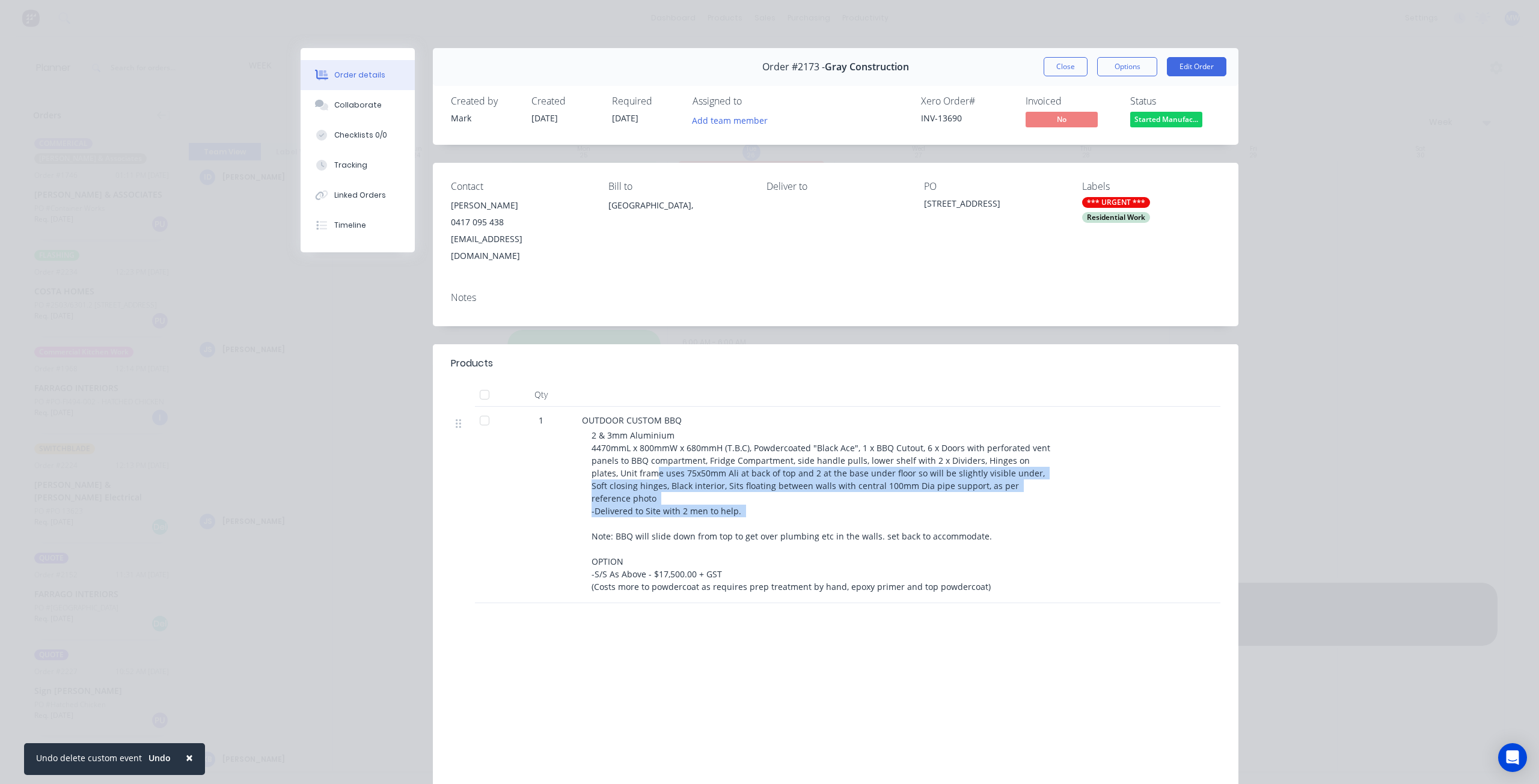
drag, startPoint x: 626, startPoint y: 462, endPoint x: 755, endPoint y: 490, distance: 132.0
click at [755, 490] on div "2 & 3mm Aluminium 4470mmL x 800mmW x 680mmH (T.B.C), Powdercoated "Black Ace", …" at bounding box center [823, 511] width 461 height 164
click at [751, 484] on div "2 & 3mm Aluminium 4470mmL x 800mmW x 680mmH (T.B.C), Powdercoated "Black Ace", …" at bounding box center [823, 511] width 461 height 164
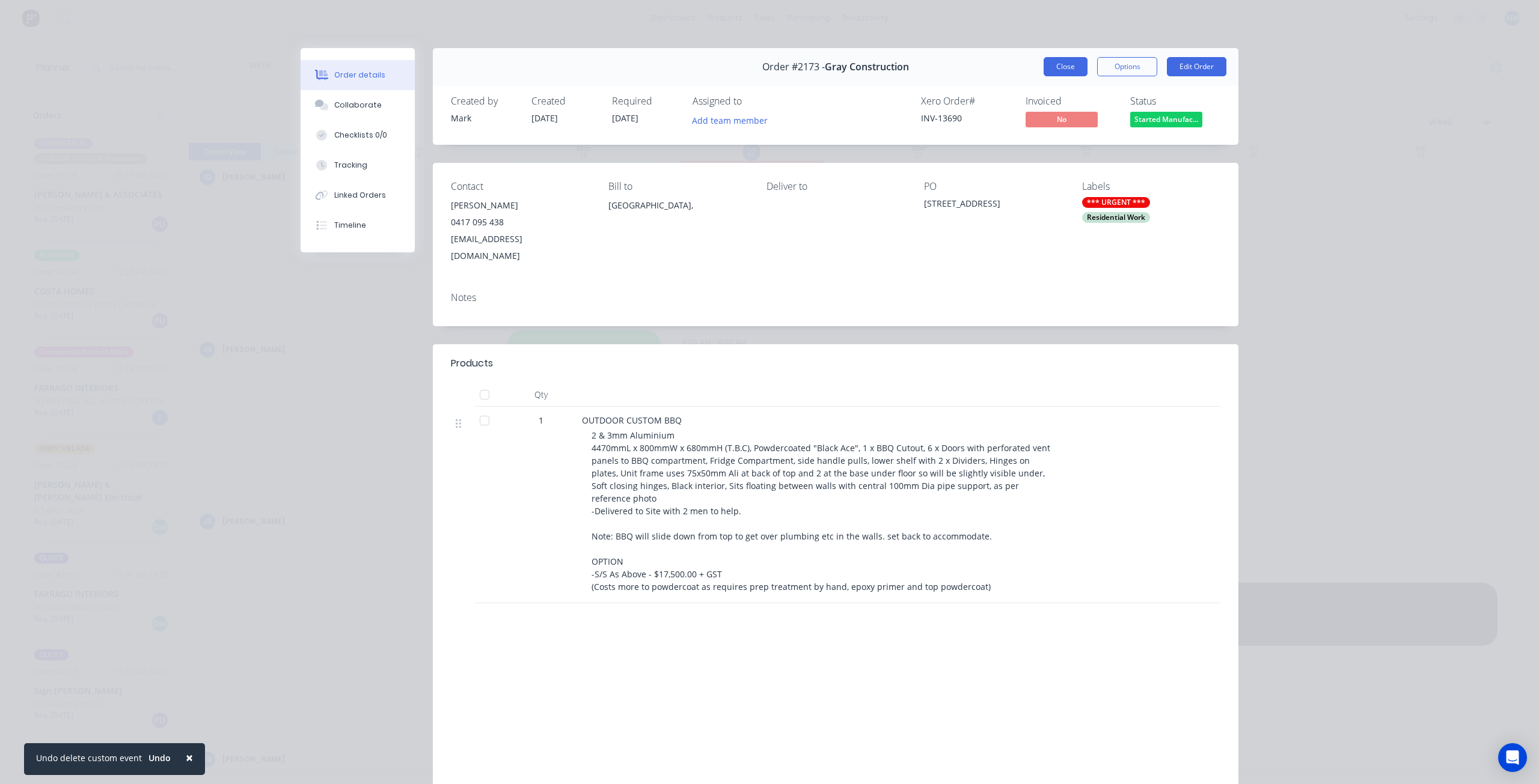
click at [1067, 69] on button "Close" at bounding box center [1066, 66] width 44 height 19
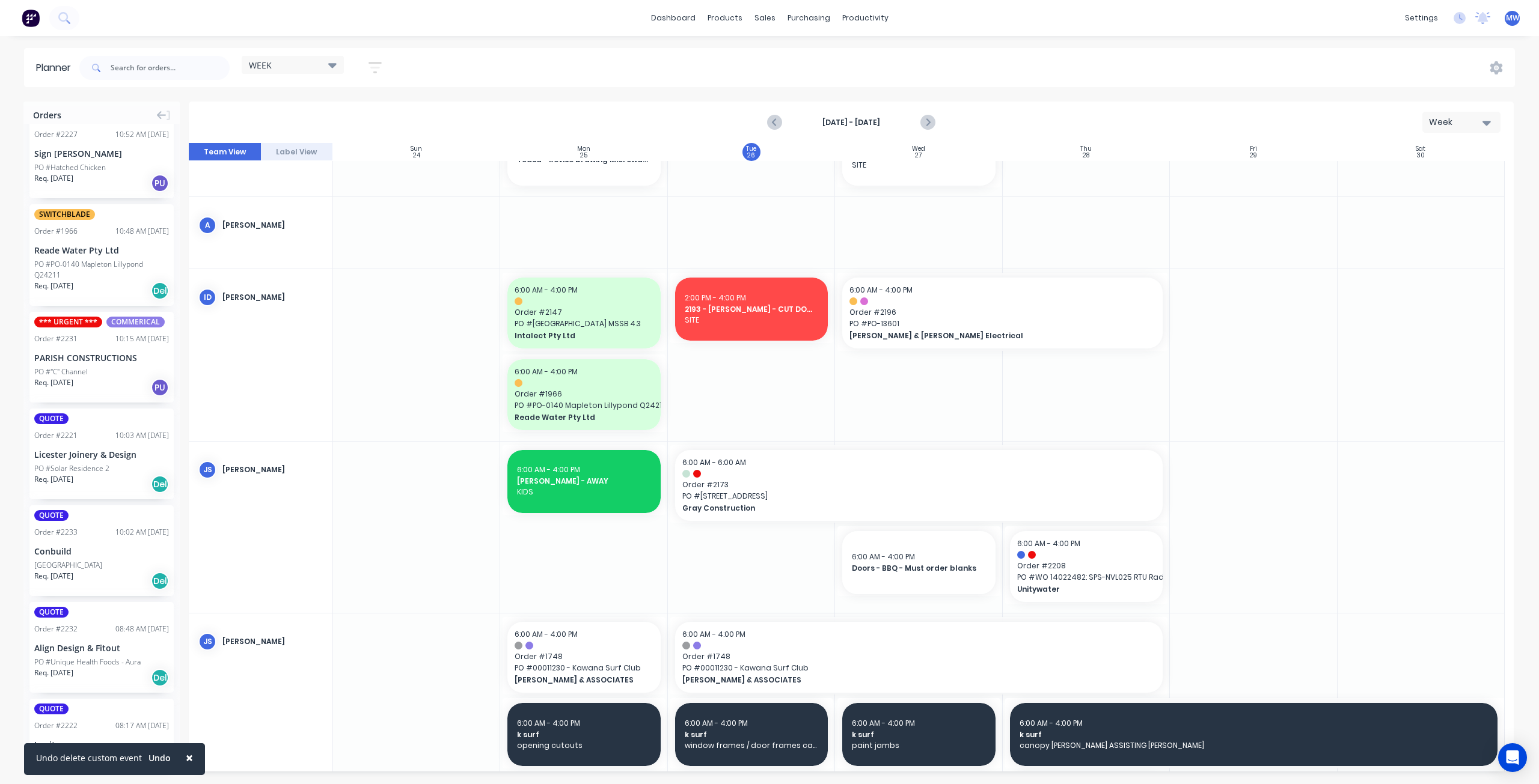
scroll to position [661, 0]
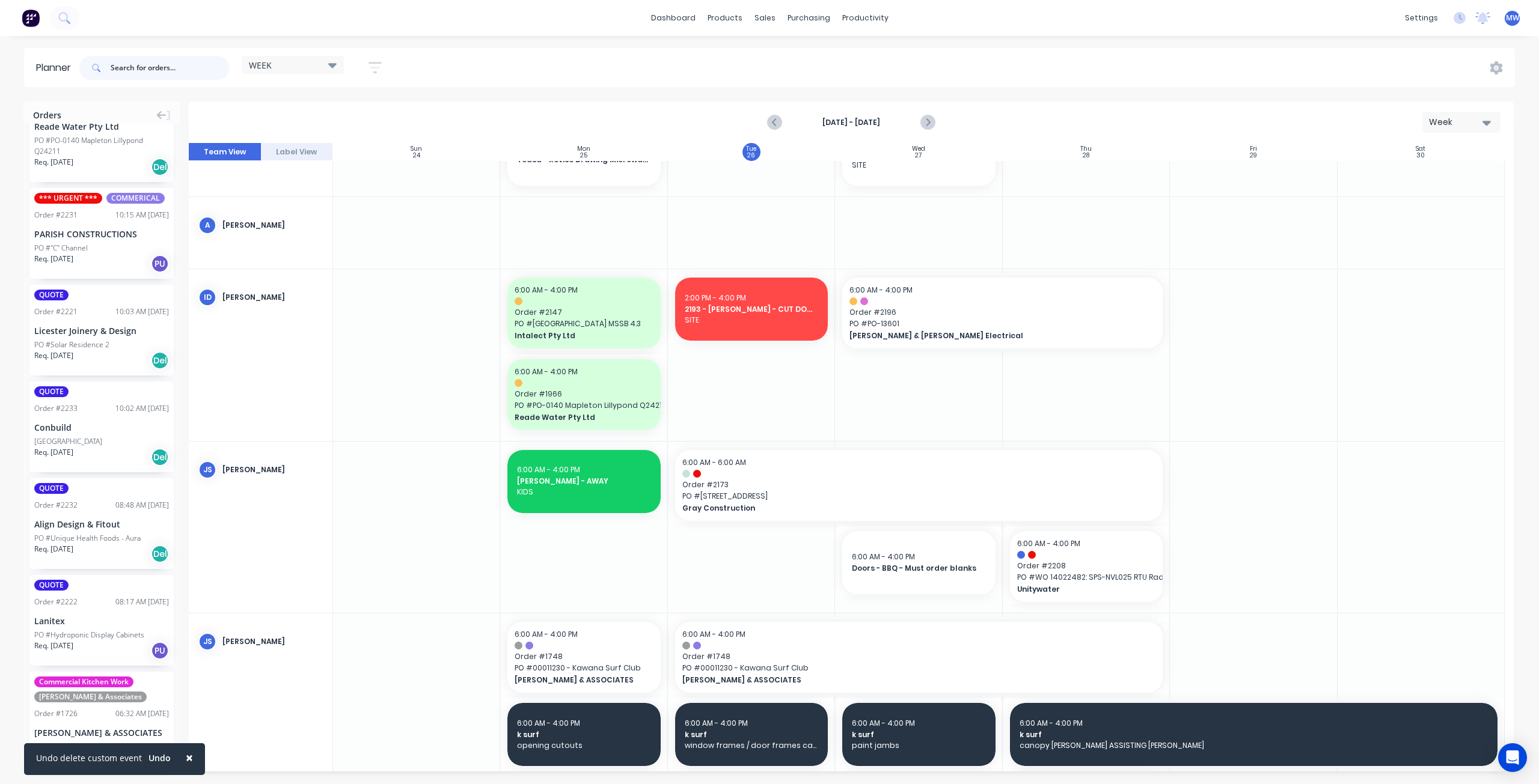
click at [149, 64] on input "text" at bounding box center [170, 68] width 119 height 24
type input "2093"
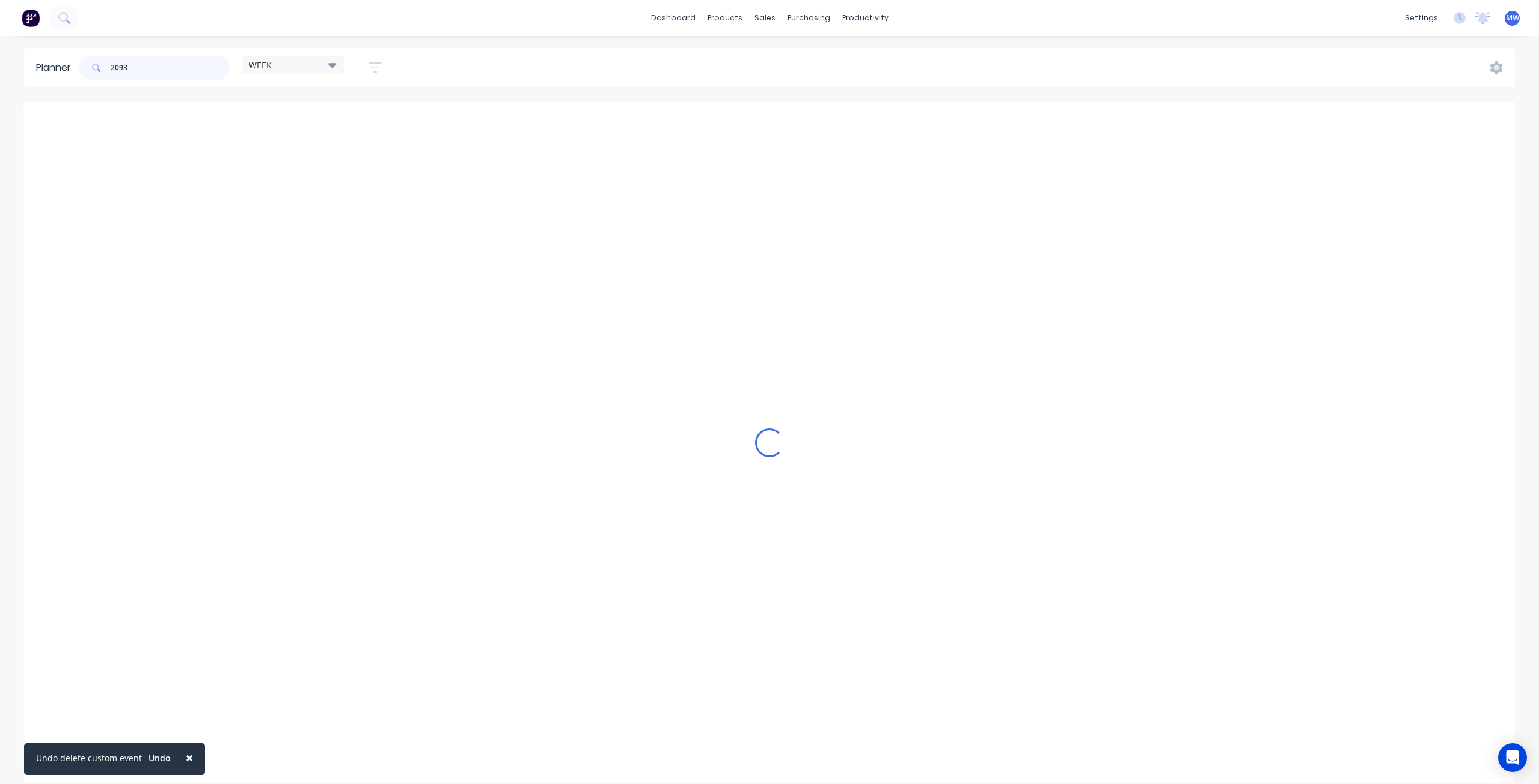
scroll to position [0, 0]
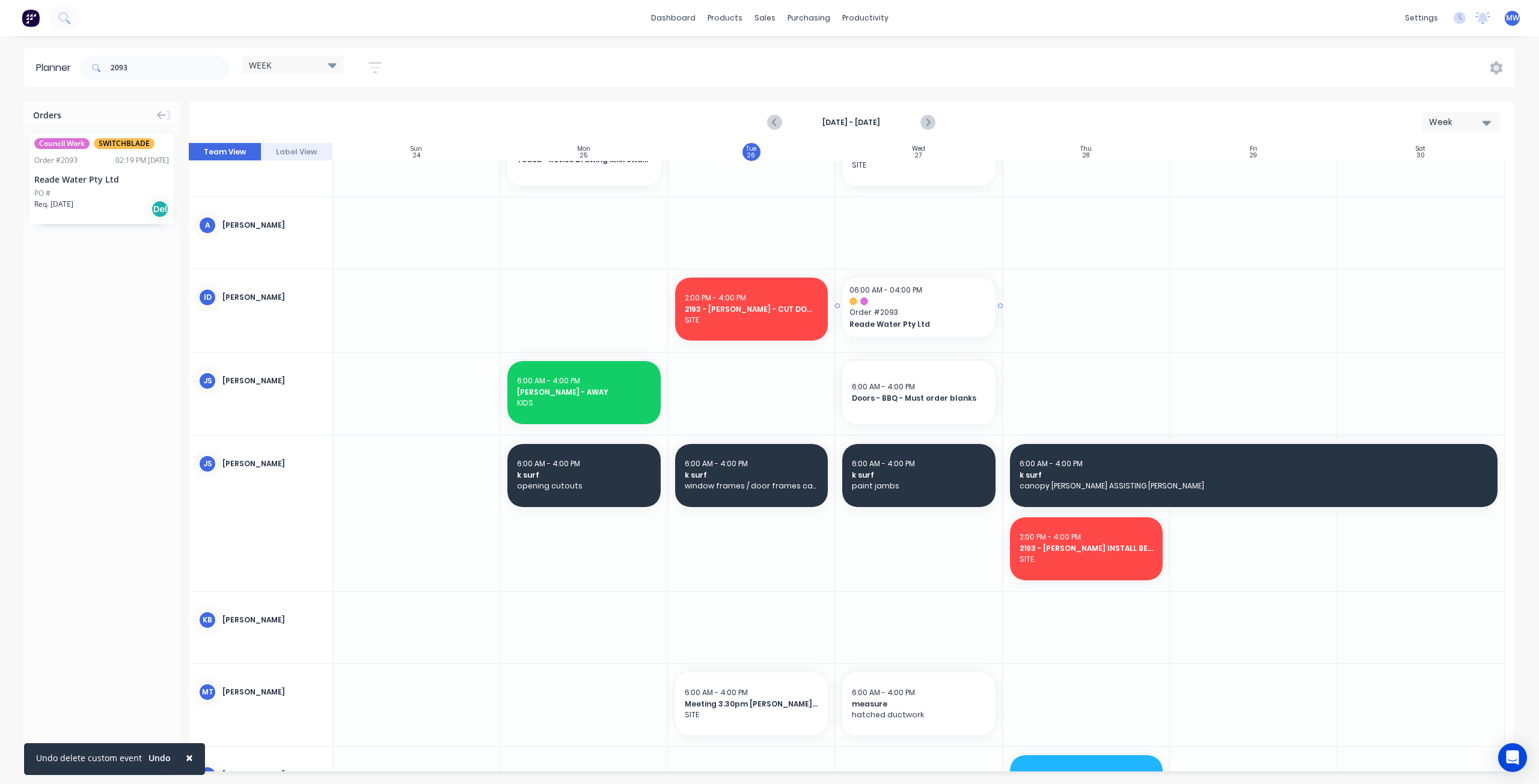
drag, startPoint x: 99, startPoint y: 175, endPoint x: 958, endPoint y: 287, distance: 866.3
drag, startPoint x: 997, startPoint y: 306, endPoint x: 1017, endPoint y: 308, distance: 20.1
drag, startPoint x: 53, startPoint y: 70, endPoint x: 6, endPoint y: 69, distance: 47.0
click at [25, 70] on header "Planner 2093 WEEK Save new view None edit WEEK (Default) edit Rex edit SCSM - M…" at bounding box center [769, 67] width 1491 height 39
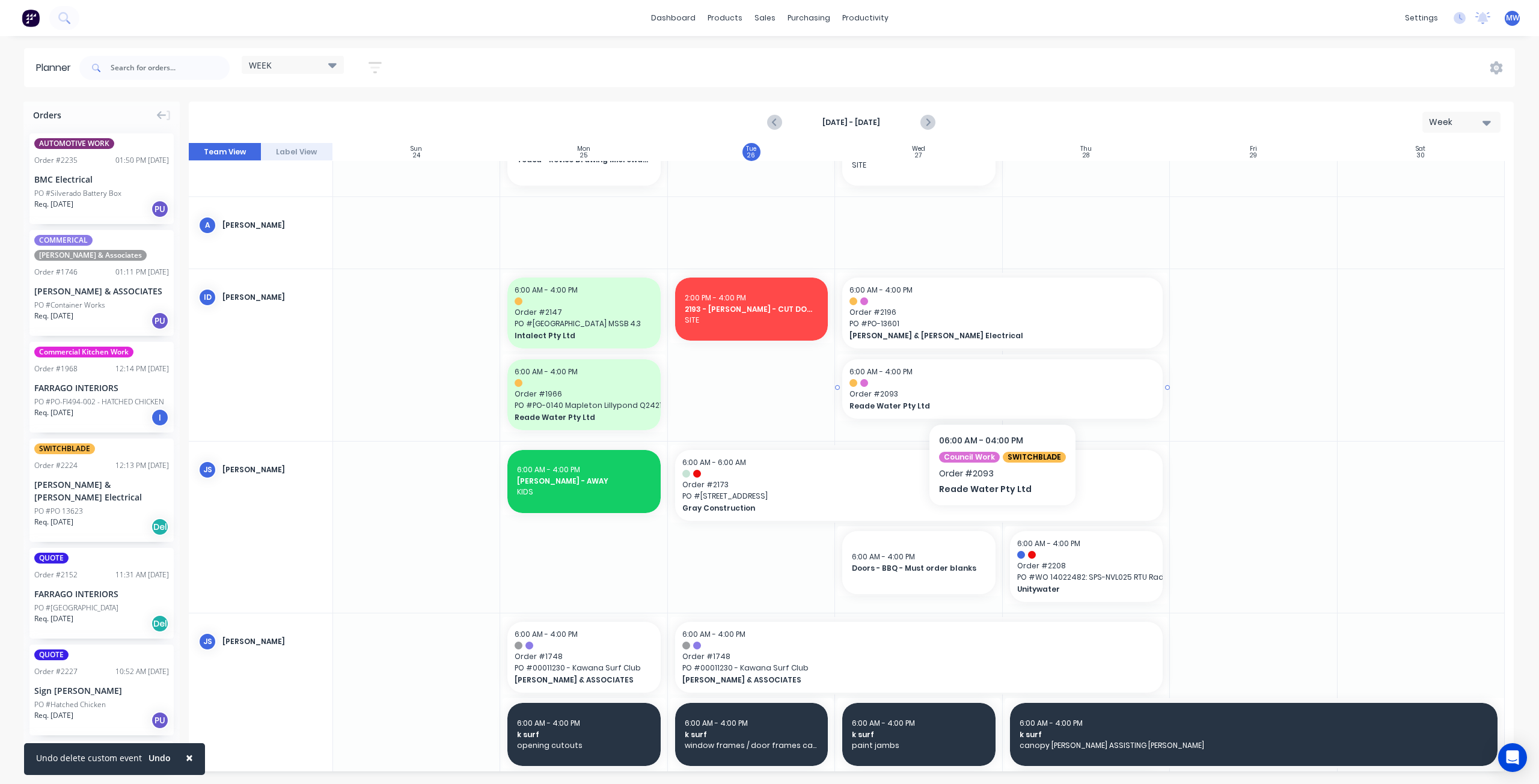
click at [958, 394] on span "Order # 2093" at bounding box center [1002, 395] width 306 height 11
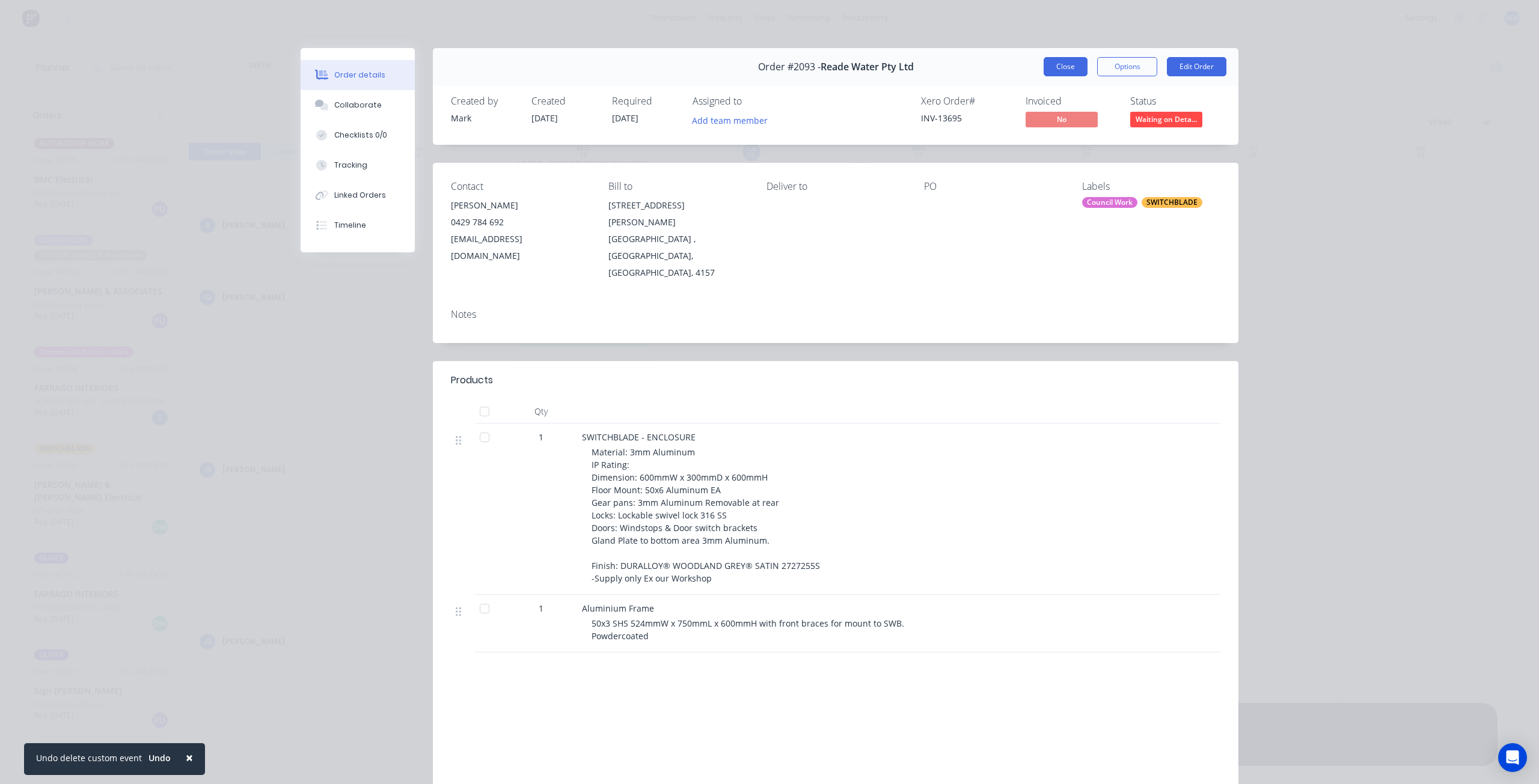
click at [1054, 66] on button "Close" at bounding box center [1066, 66] width 44 height 19
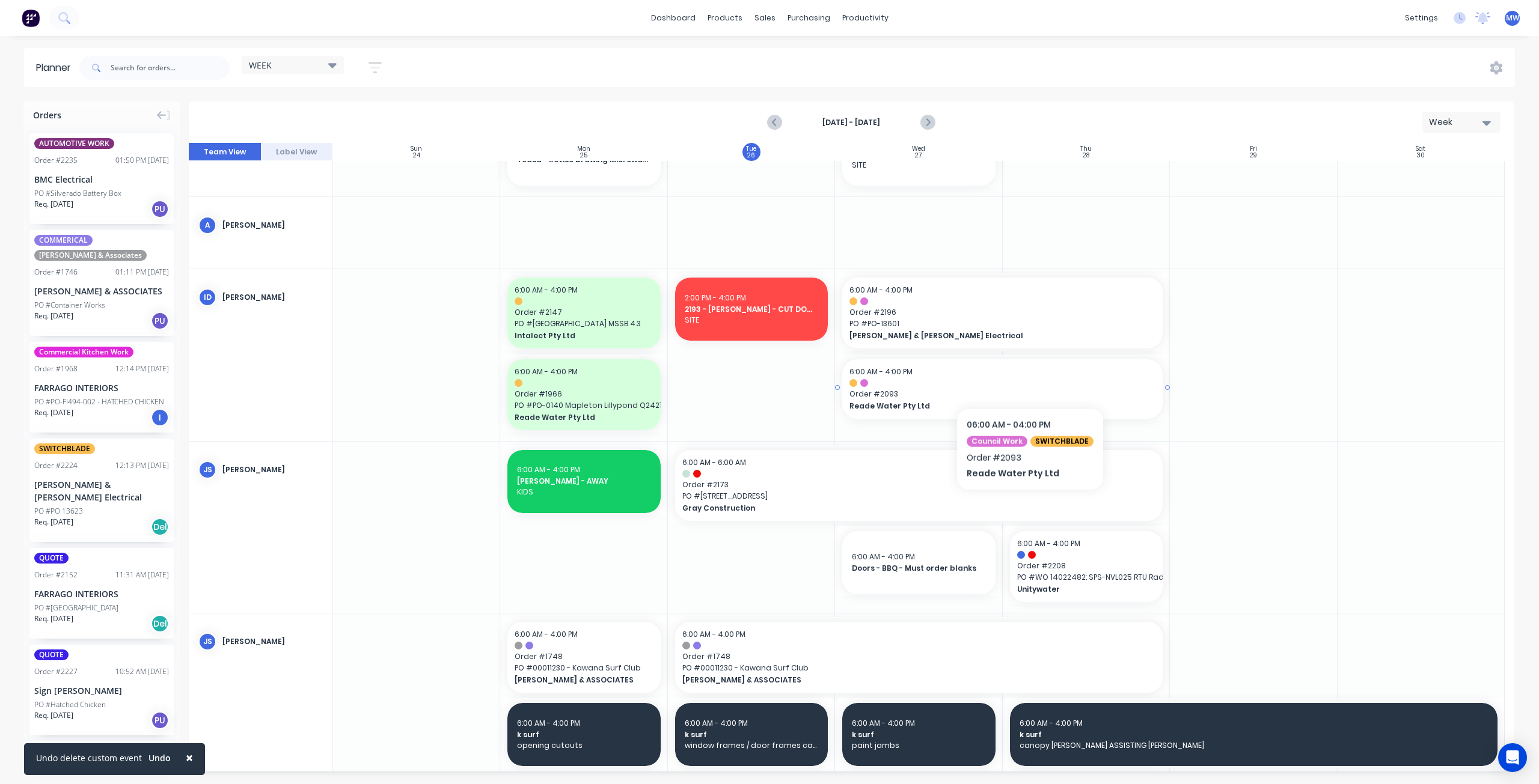
click at [1026, 377] on div "6:00 AM - 4:00 PM Order # 2093 Reade Water Pty Ltd" at bounding box center [1002, 389] width 320 height 59
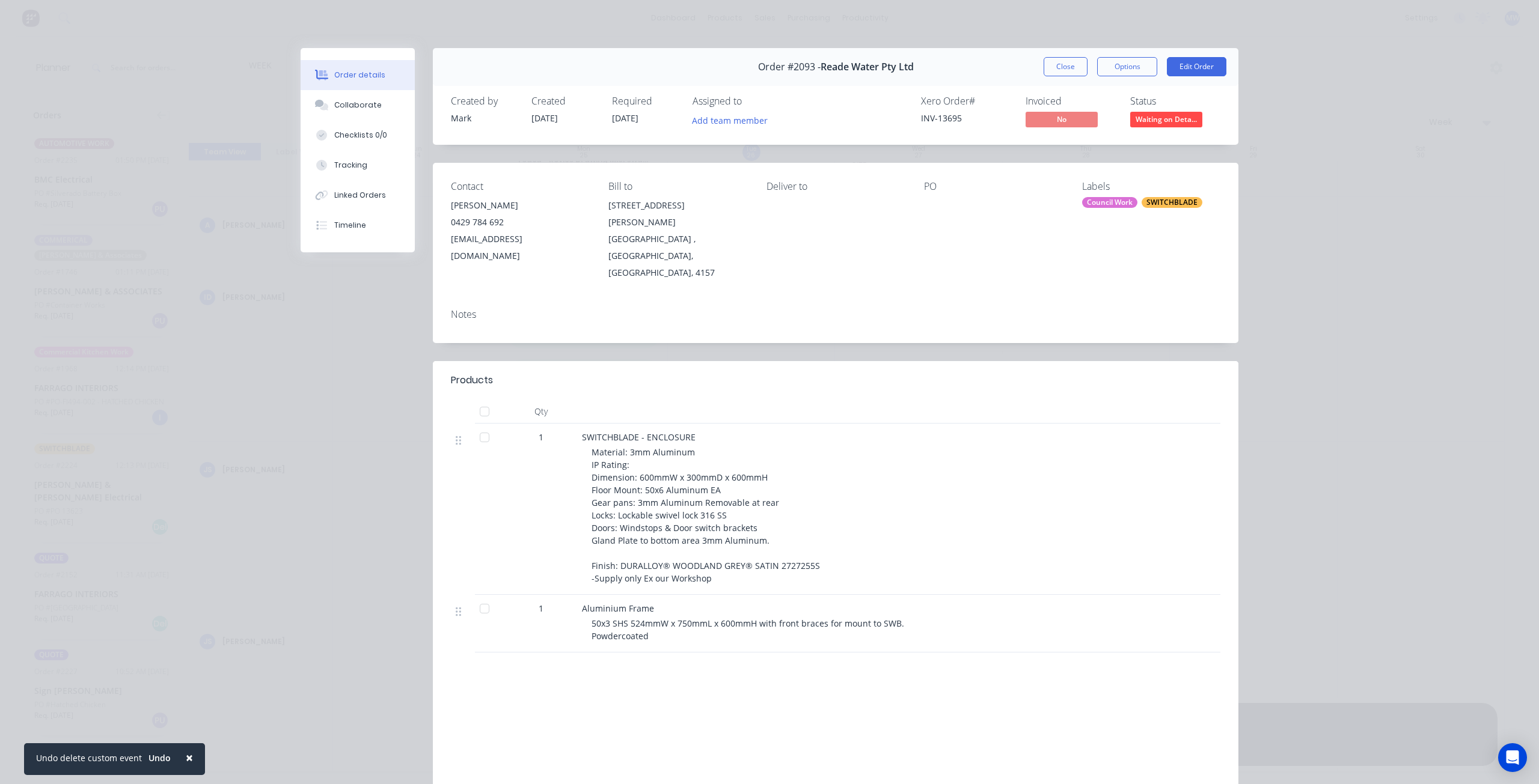
click at [1065, 62] on button "Close" at bounding box center [1066, 66] width 44 height 19
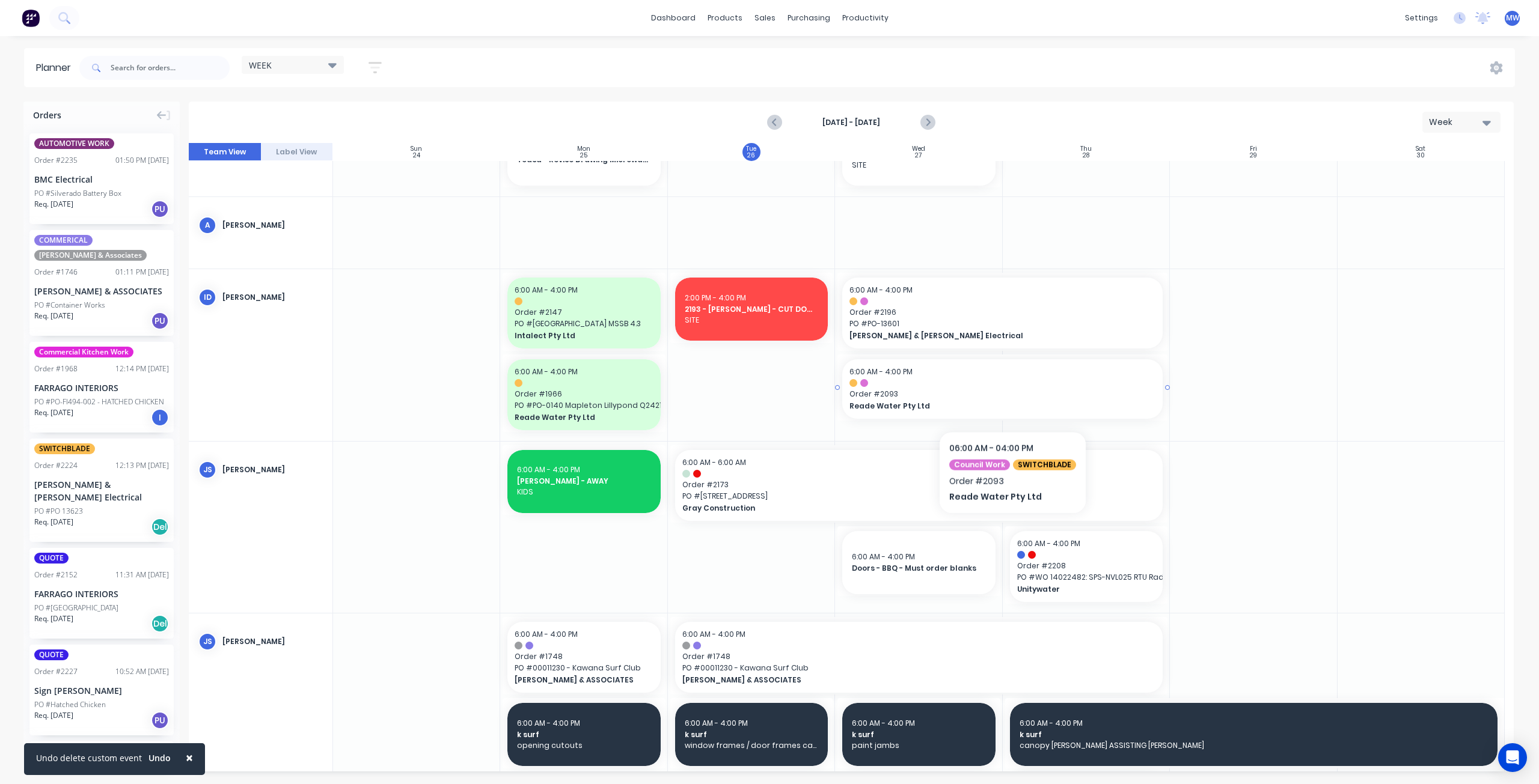
click at [1010, 400] on div "Reade Water Pty Ltd" at bounding box center [1002, 406] width 306 height 11
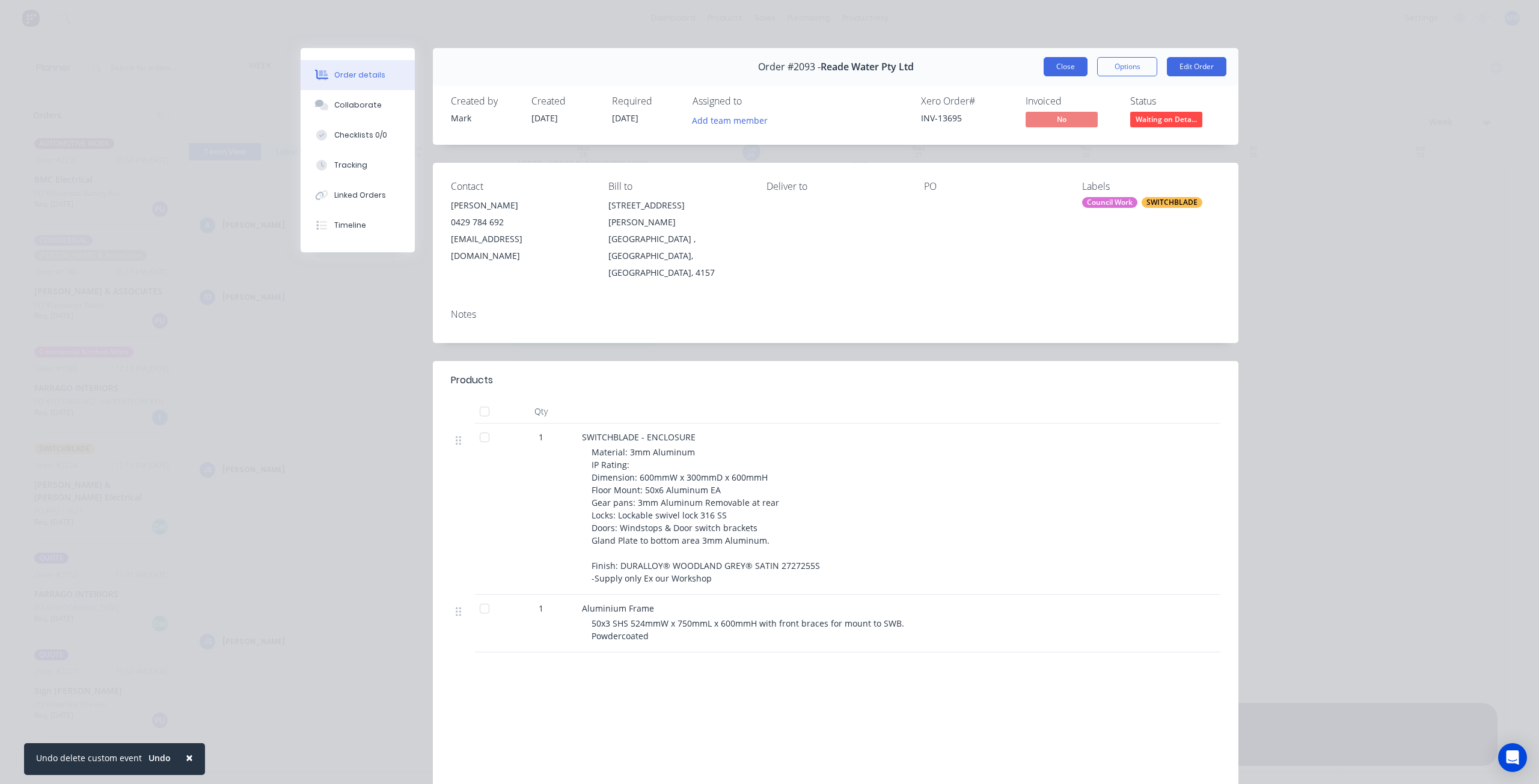
click at [1067, 69] on button "Close" at bounding box center [1066, 66] width 44 height 19
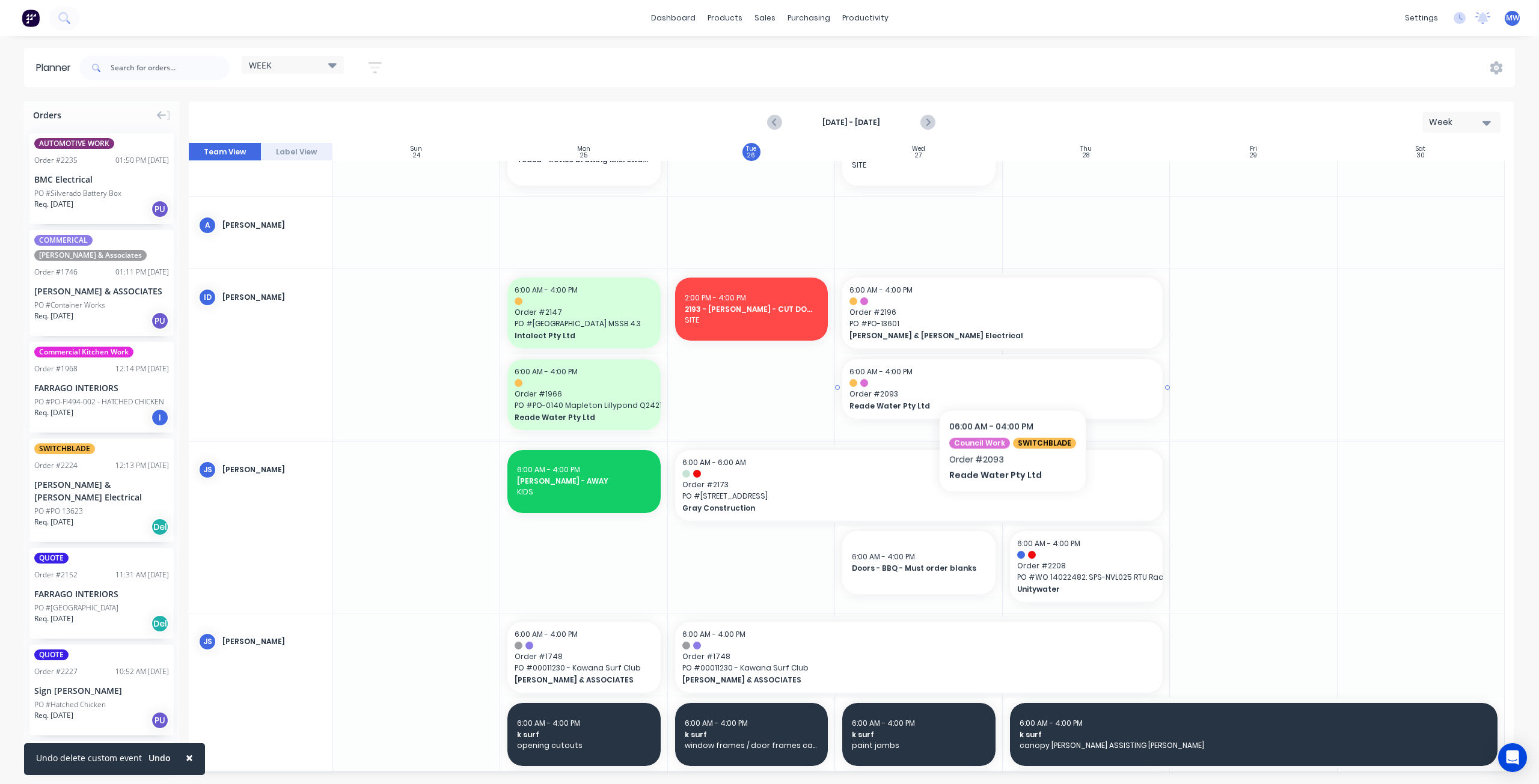
click at [1010, 378] on div "6:00 AM - 4:00 PM Order # 2093 Reade Water Pty Ltd" at bounding box center [1002, 389] width 320 height 59
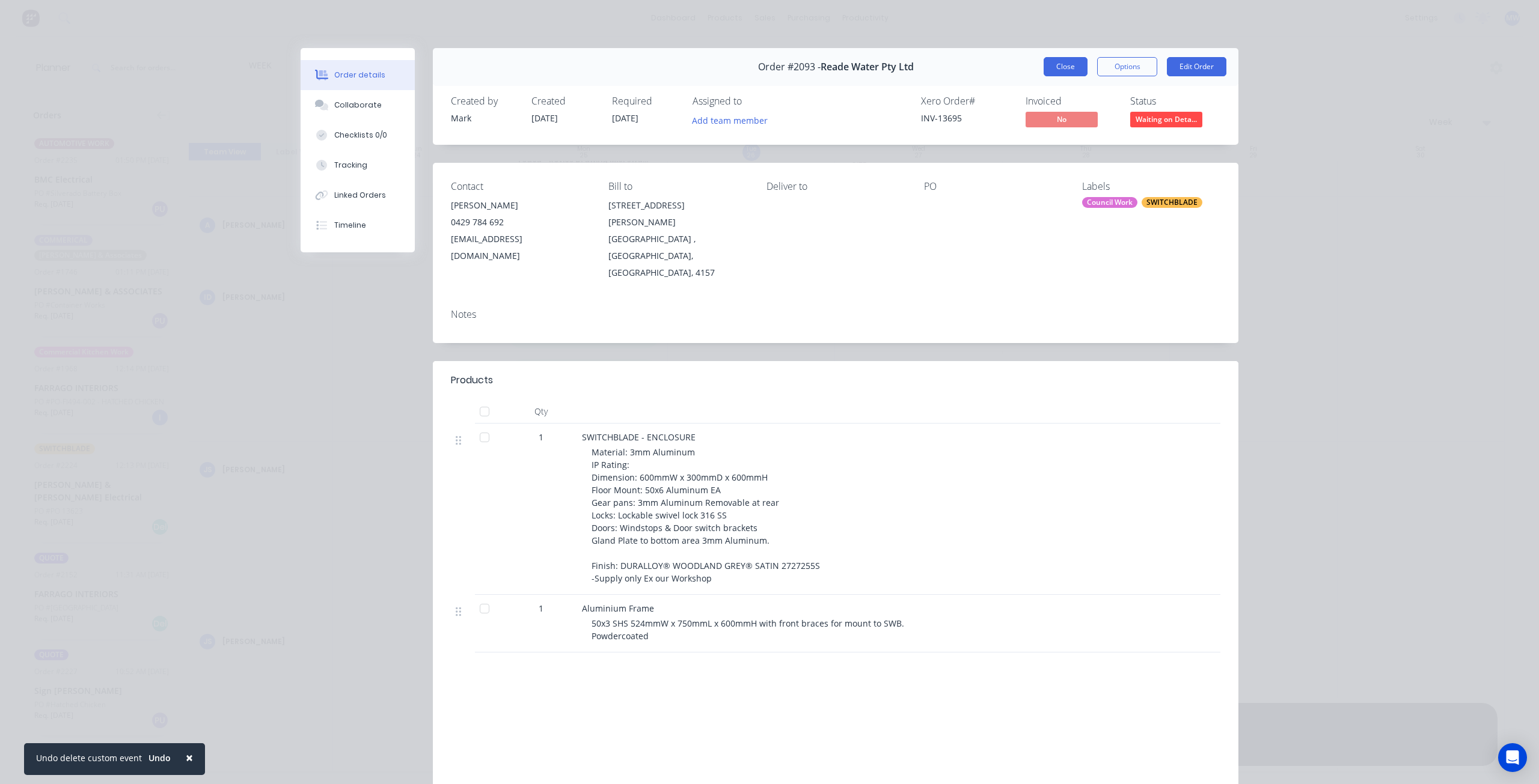
click at [1054, 70] on button "Close" at bounding box center [1066, 66] width 44 height 19
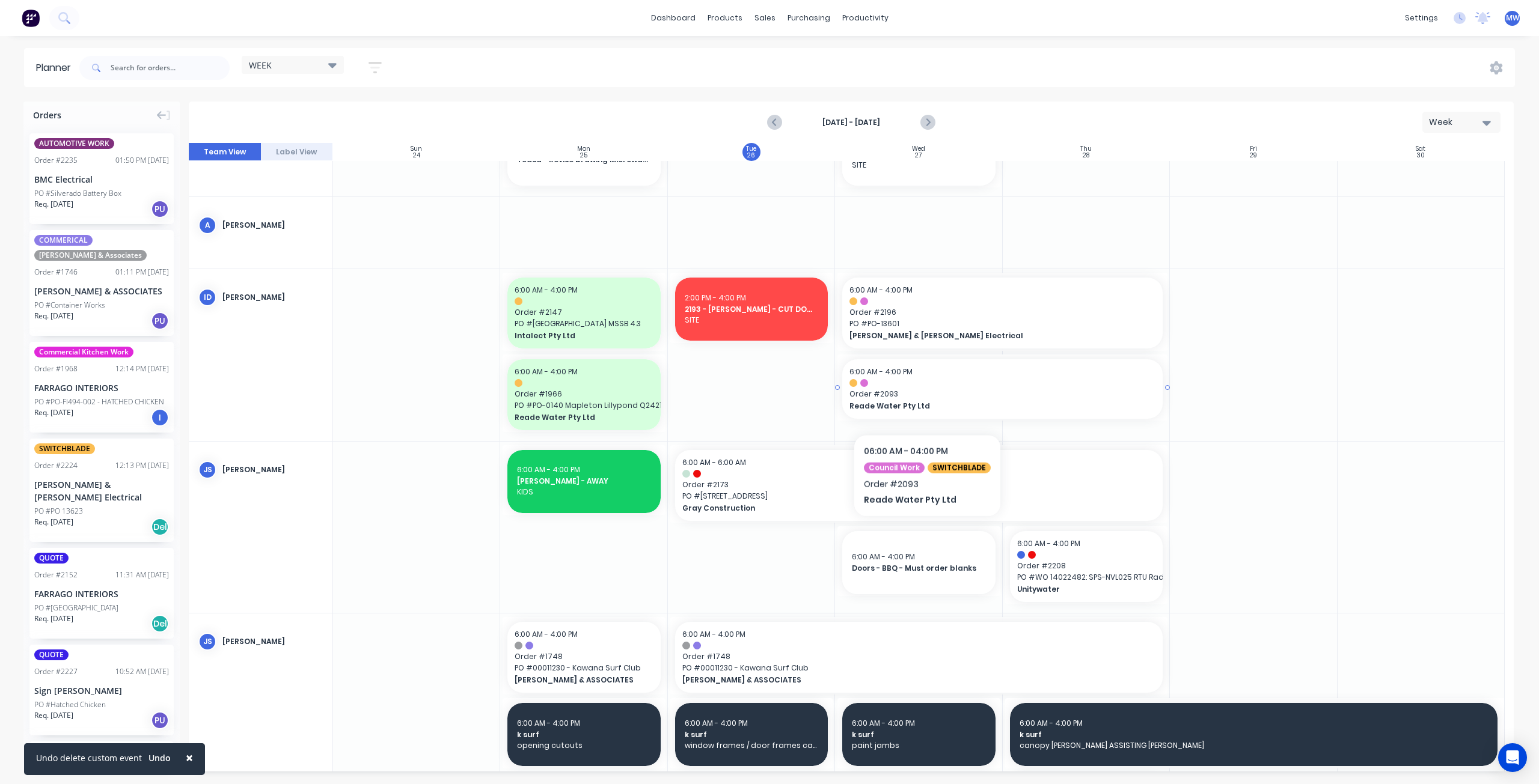
click at [925, 403] on span "Reade Water Pty Ltd" at bounding box center [987, 407] width 276 height 11
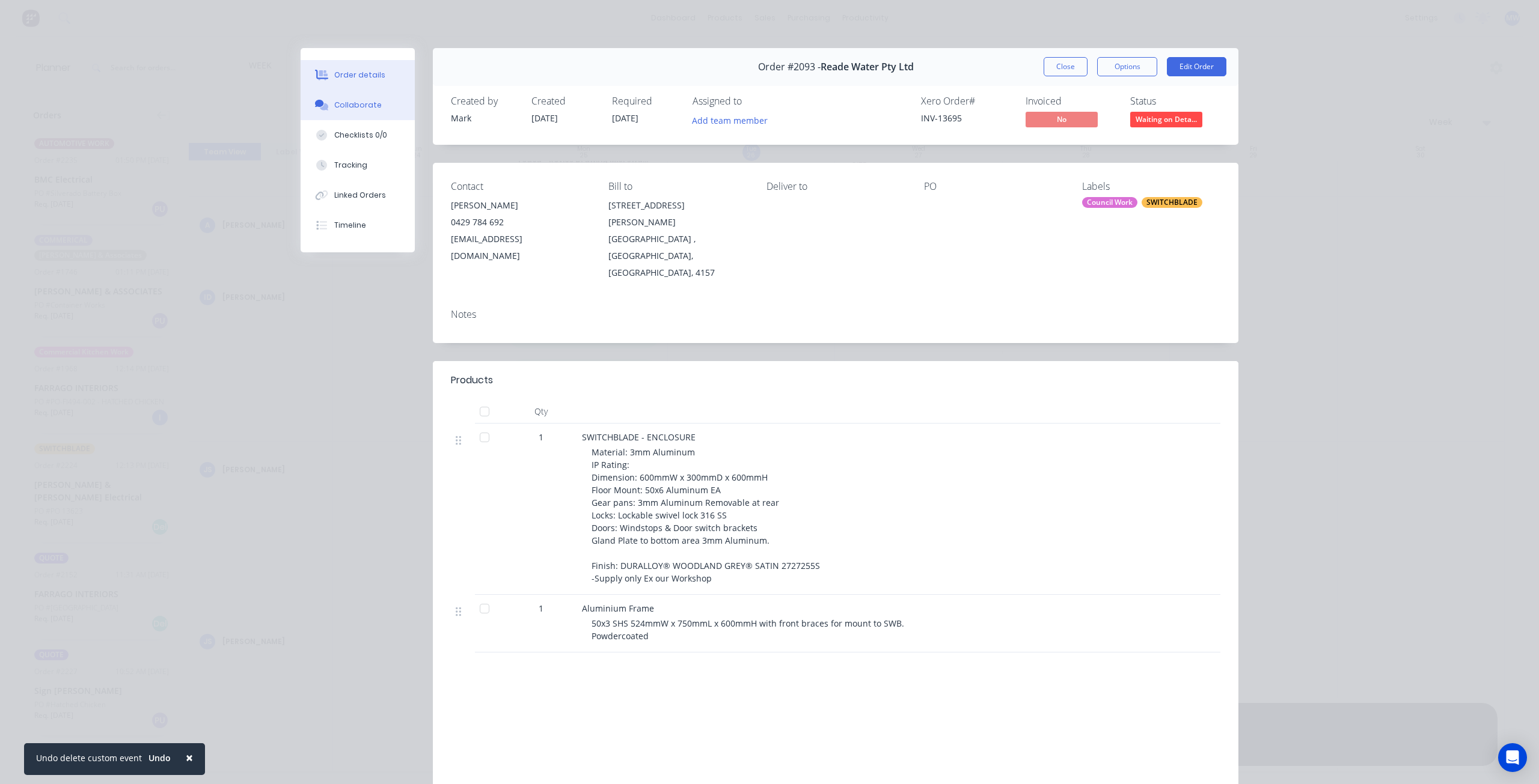
click at [361, 103] on div "Collaborate" at bounding box center [357, 106] width 47 height 11
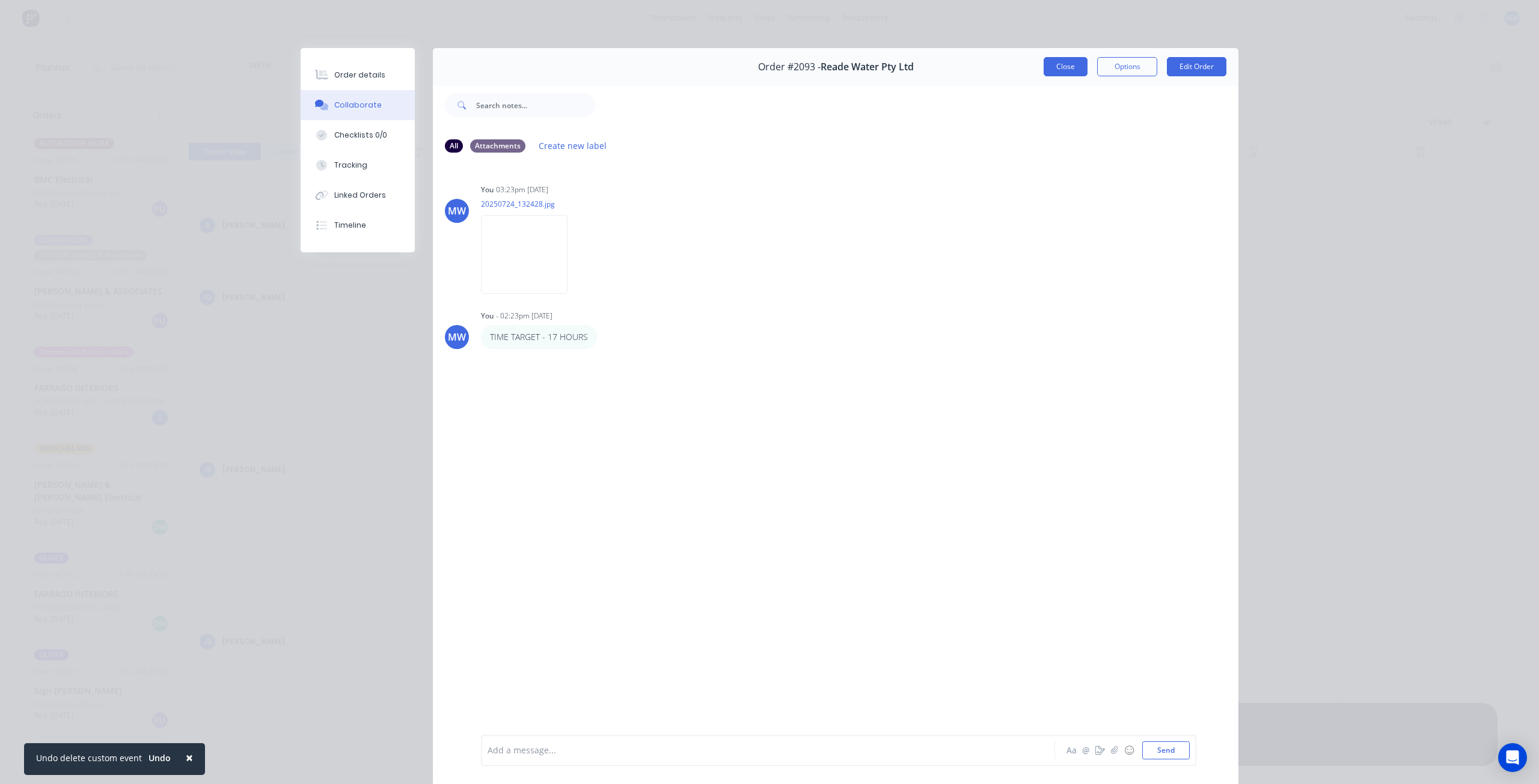
click at [1059, 62] on button "Close" at bounding box center [1066, 66] width 44 height 19
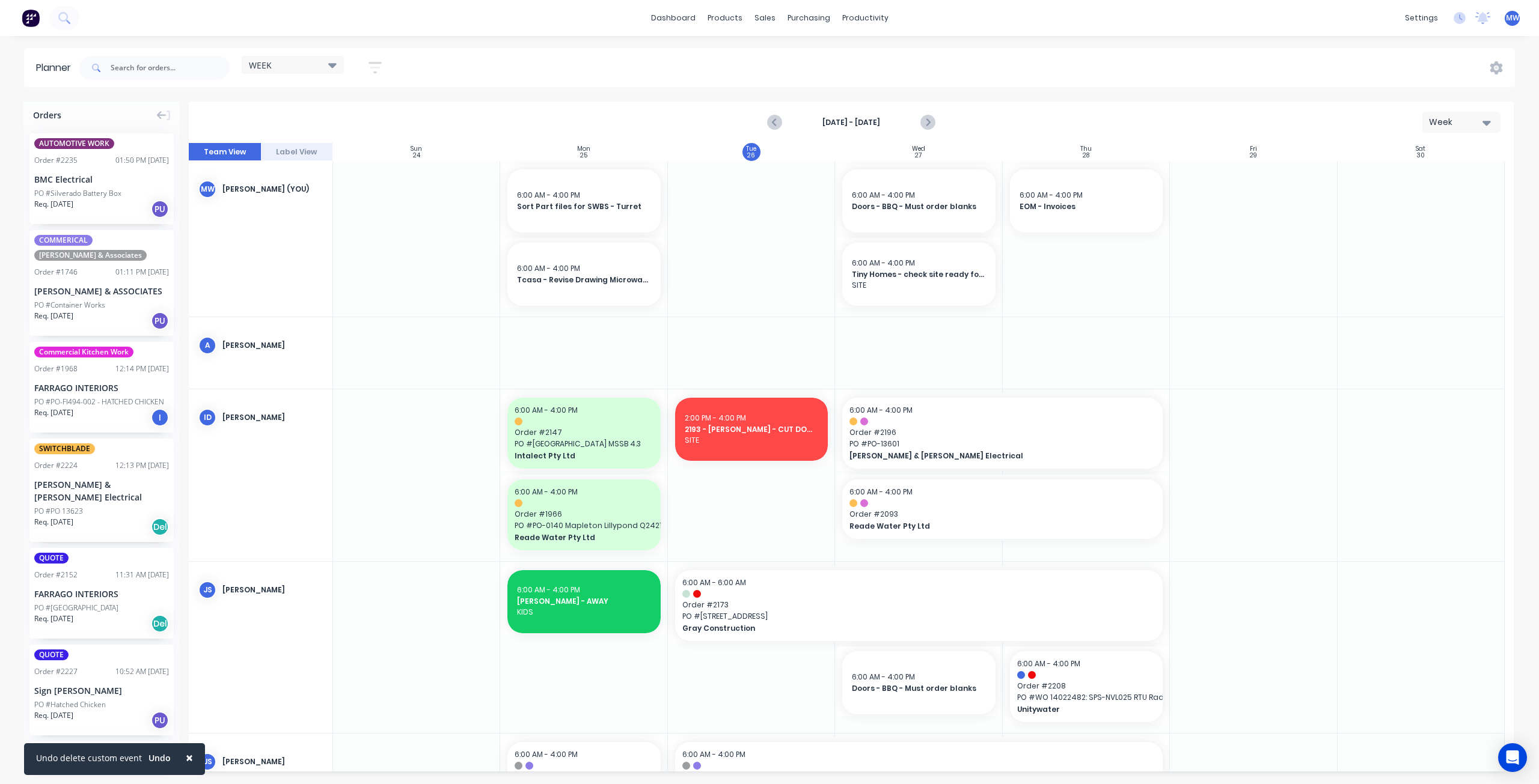
click at [927, 316] on div at bounding box center [918, 239] width 167 height 155
click at [927, 315] on div at bounding box center [918, 239] width 167 height 155
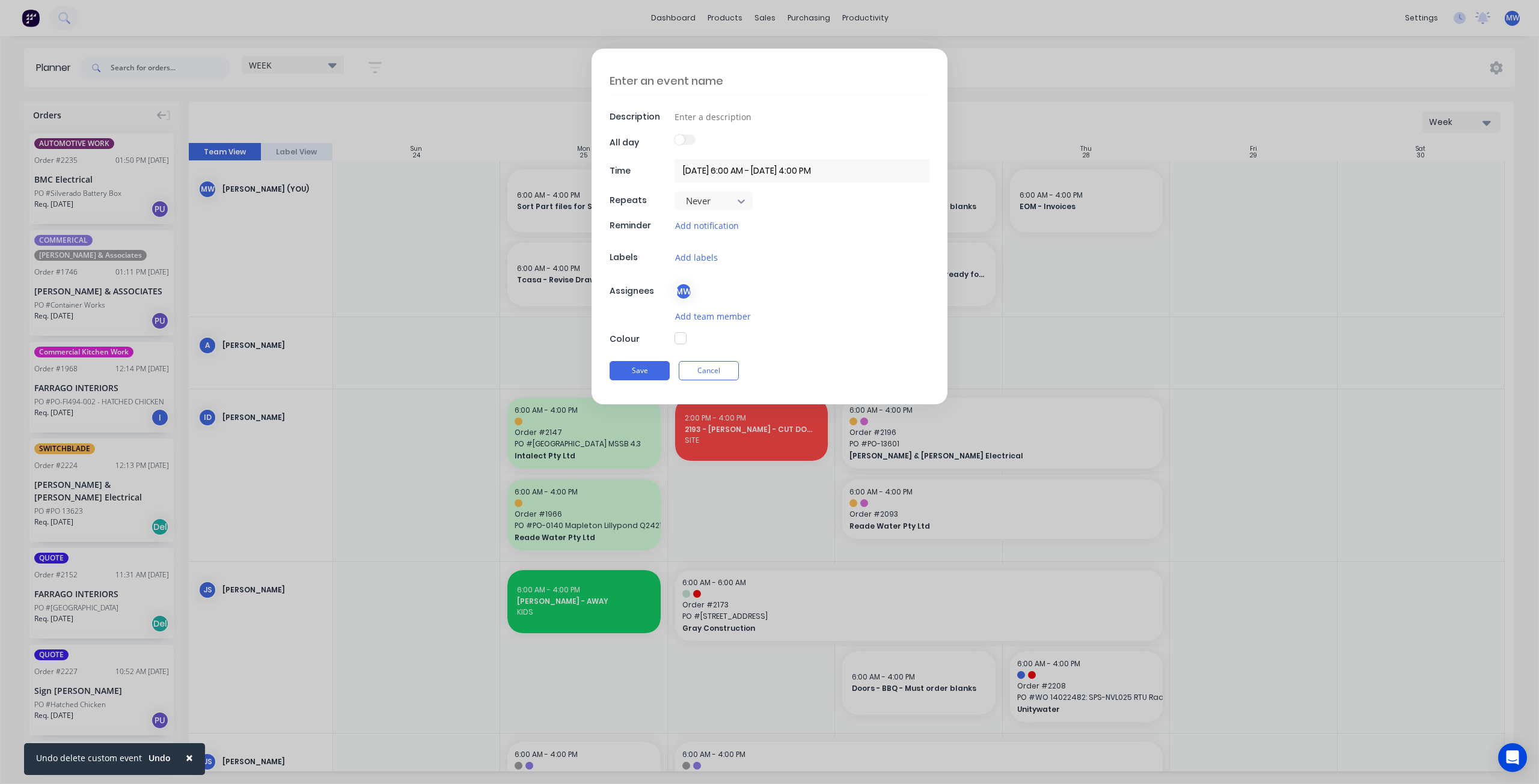
click at [711, 82] on textarea at bounding box center [769, 80] width 320 height 28
type textarea "x"
type textarea "P"
type textarea "x"
type textarea "P"
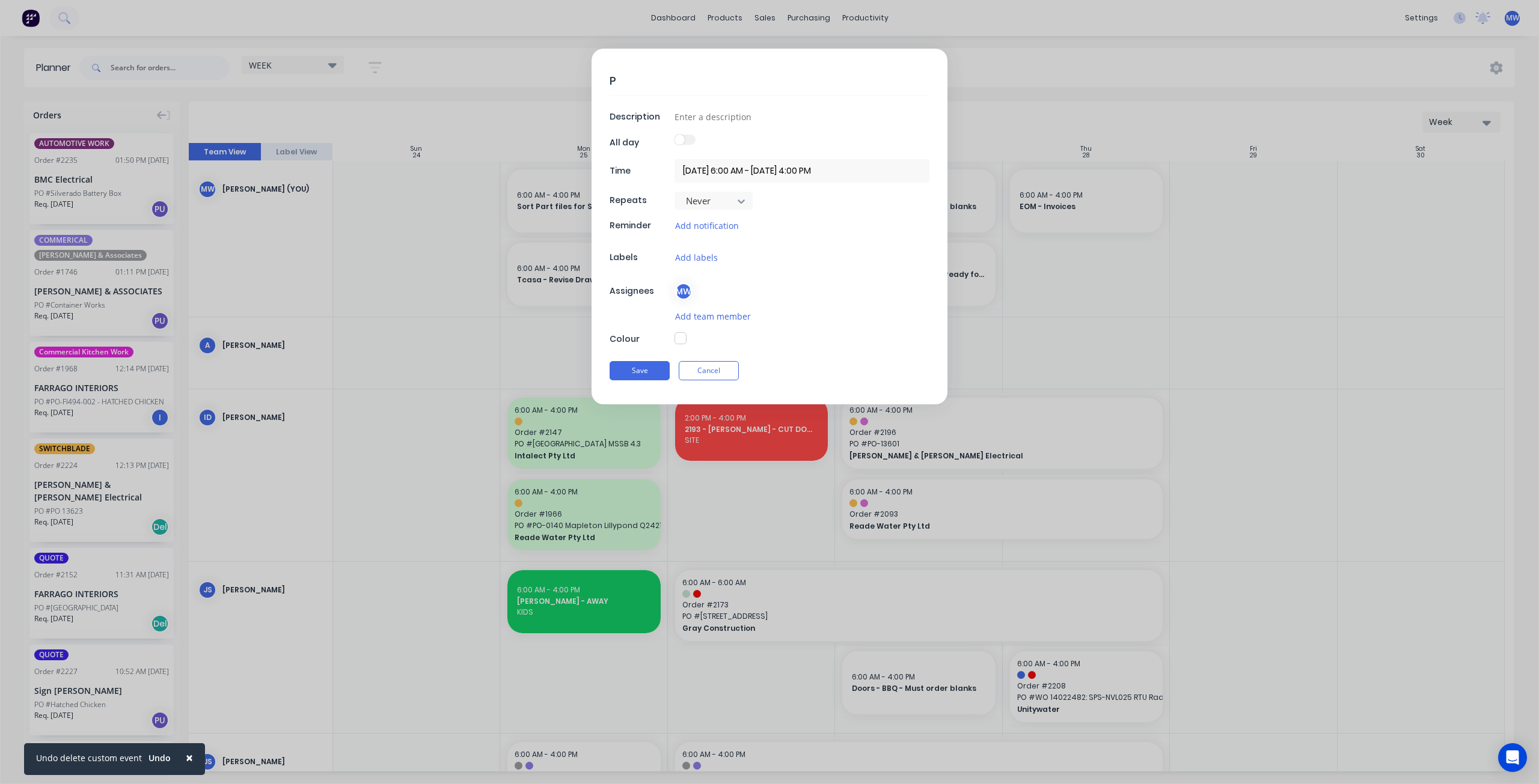
type textarea "x"
type textarea "PO"
type textarea "x"
type textarea "POW"
type textarea "x"
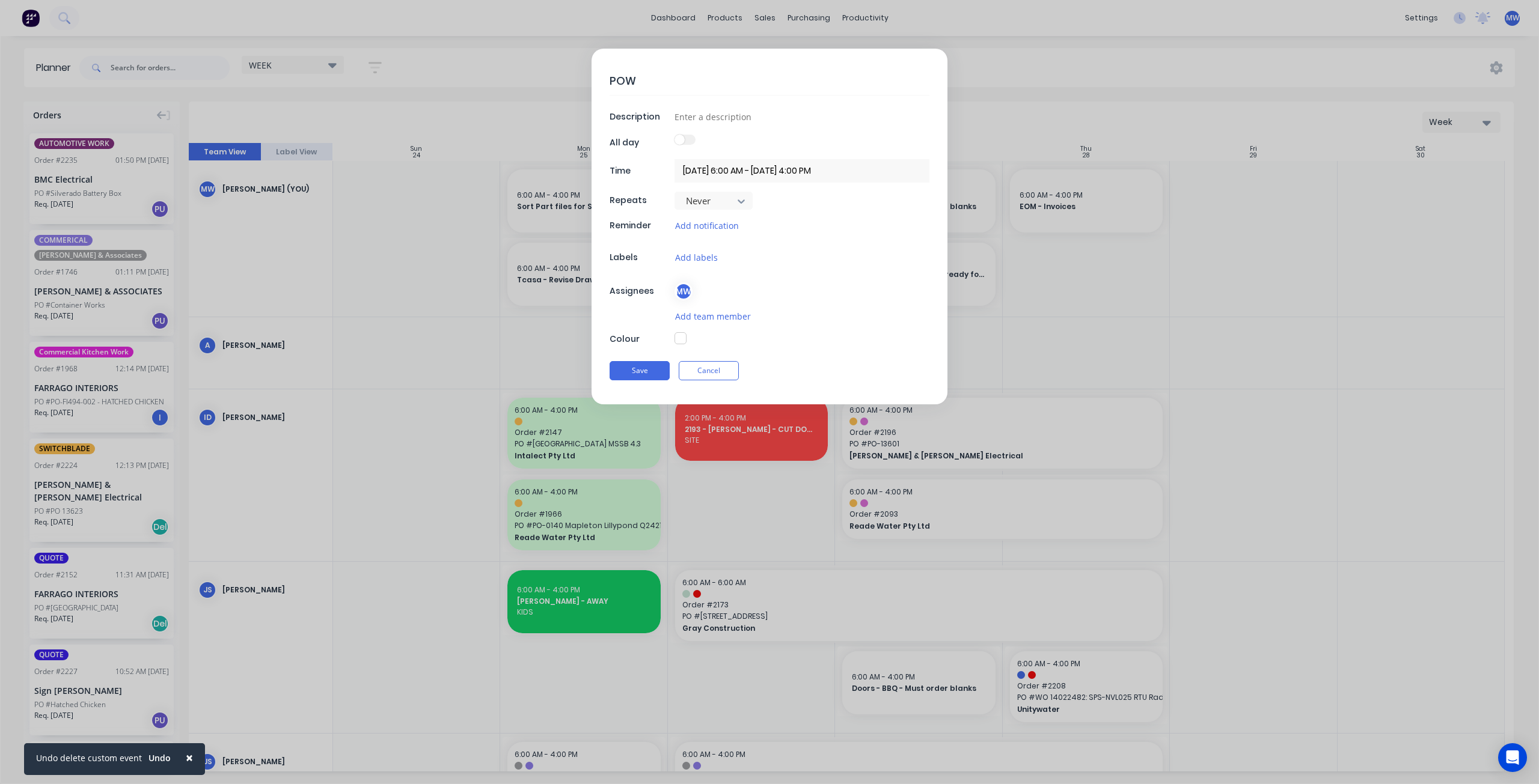
type textarea "POWD"
type textarea "x"
type textarea "POWDE"
type textarea "x"
type textarea "POWDER"
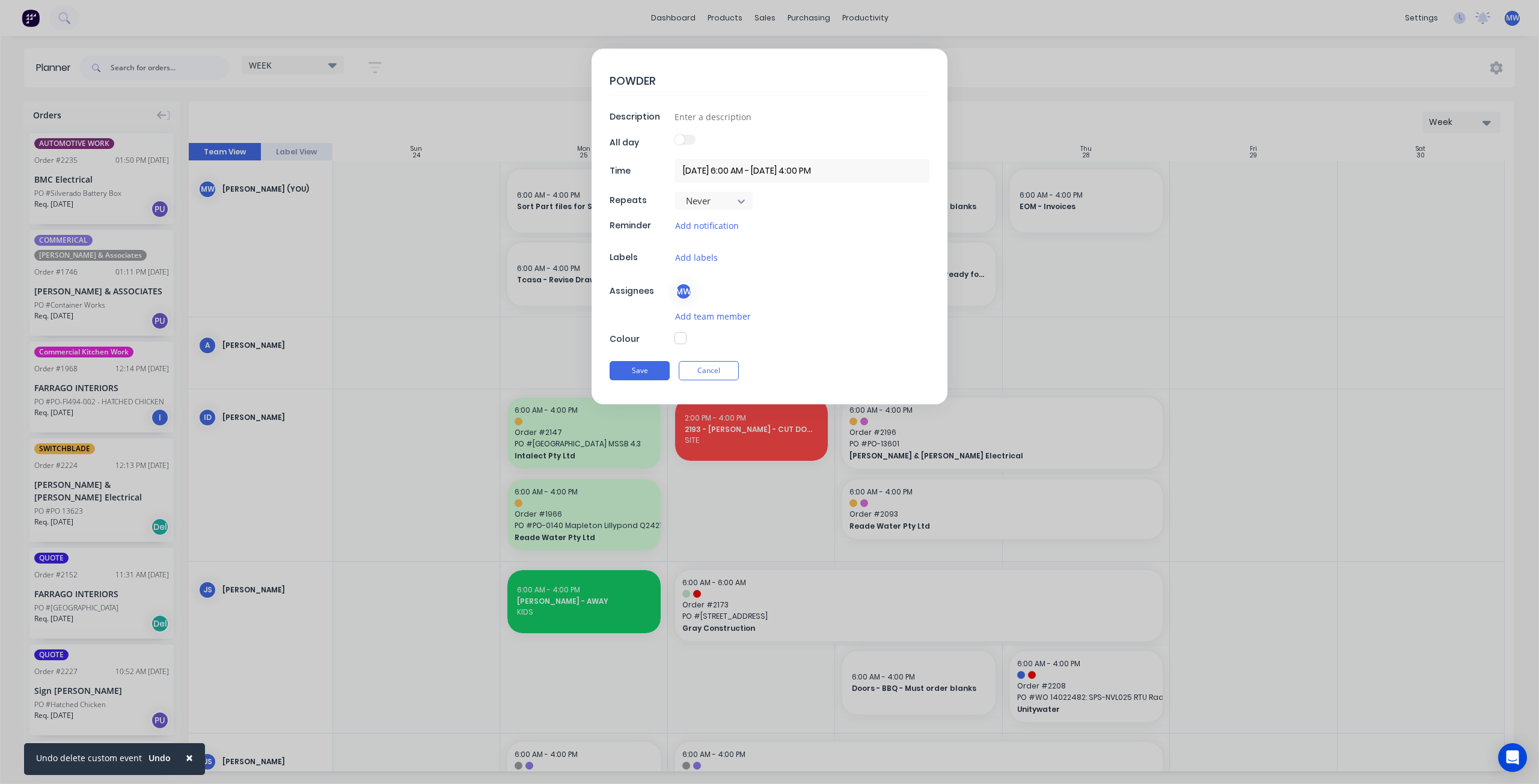
type textarea "x"
type textarea "POWDERC"
type textarea "x"
type textarea "POWDERCO"
type textarea "x"
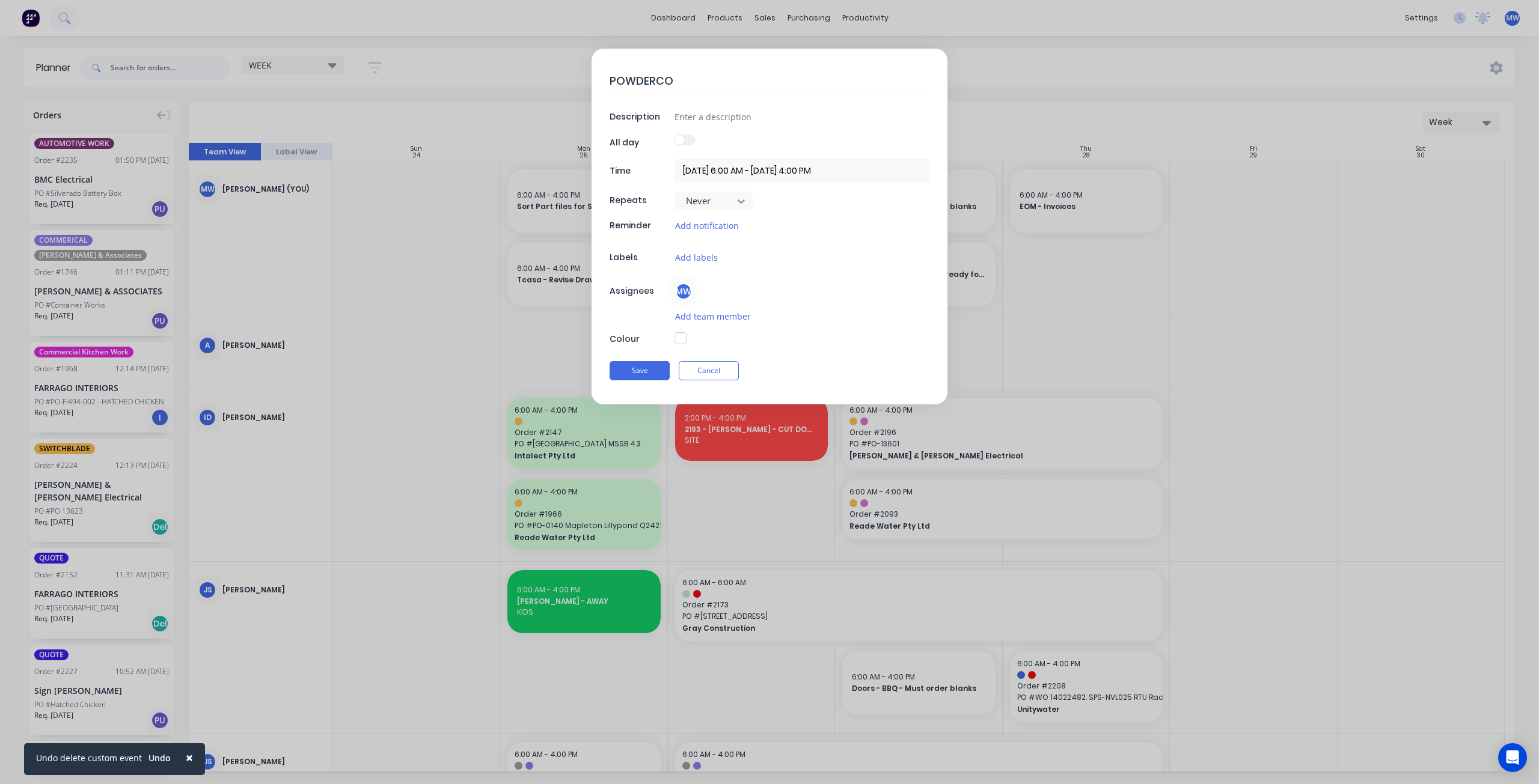
type textarea "POWDERCOA"
type textarea "x"
type textarea "POWDERCOAT"
type textarea "x"
type textarea "POWDERCOATE"
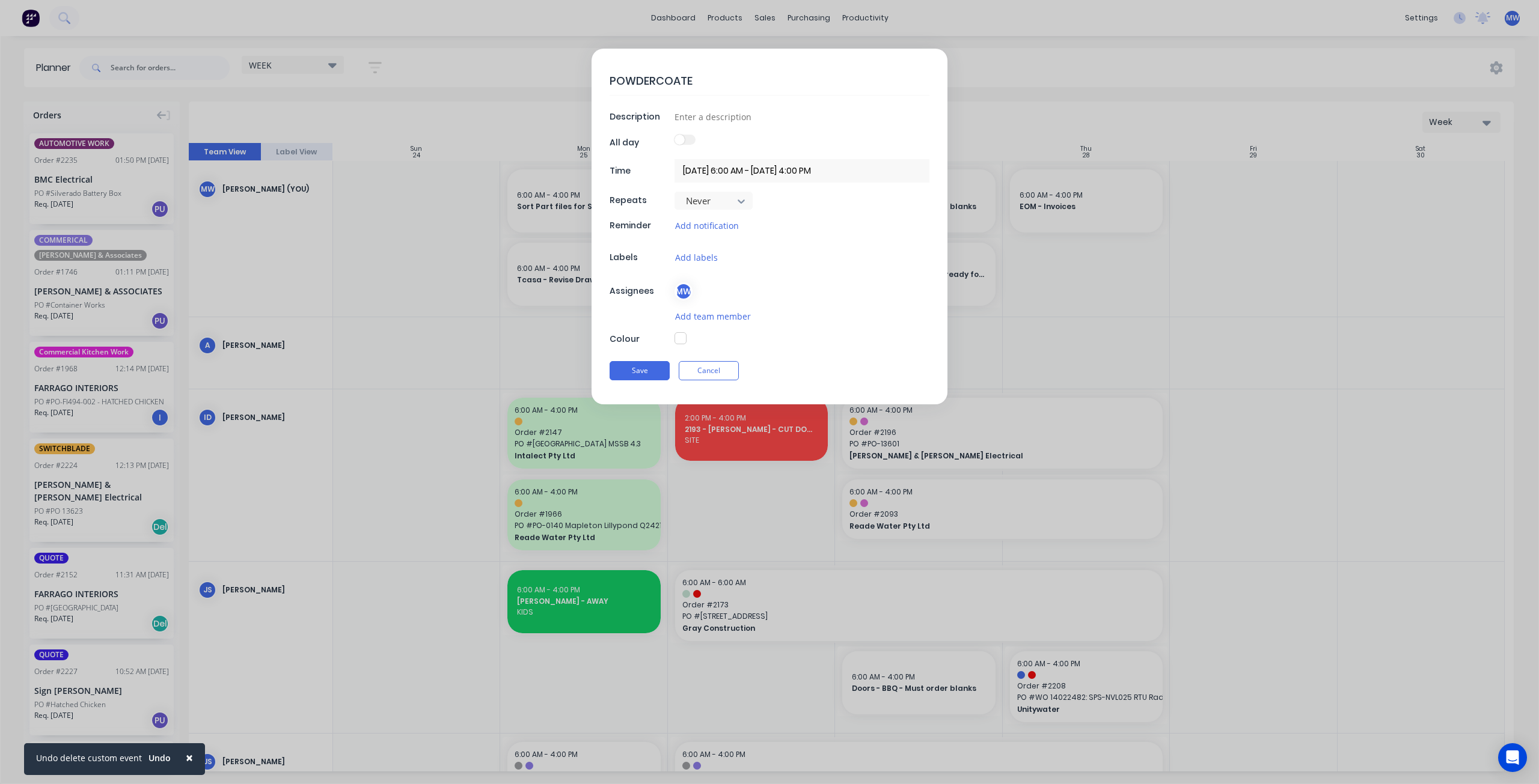
type textarea "x"
type textarea "POWDERCOATER"
type textarea "x"
type textarea "POWDERCOATERS"
type textarea "x"
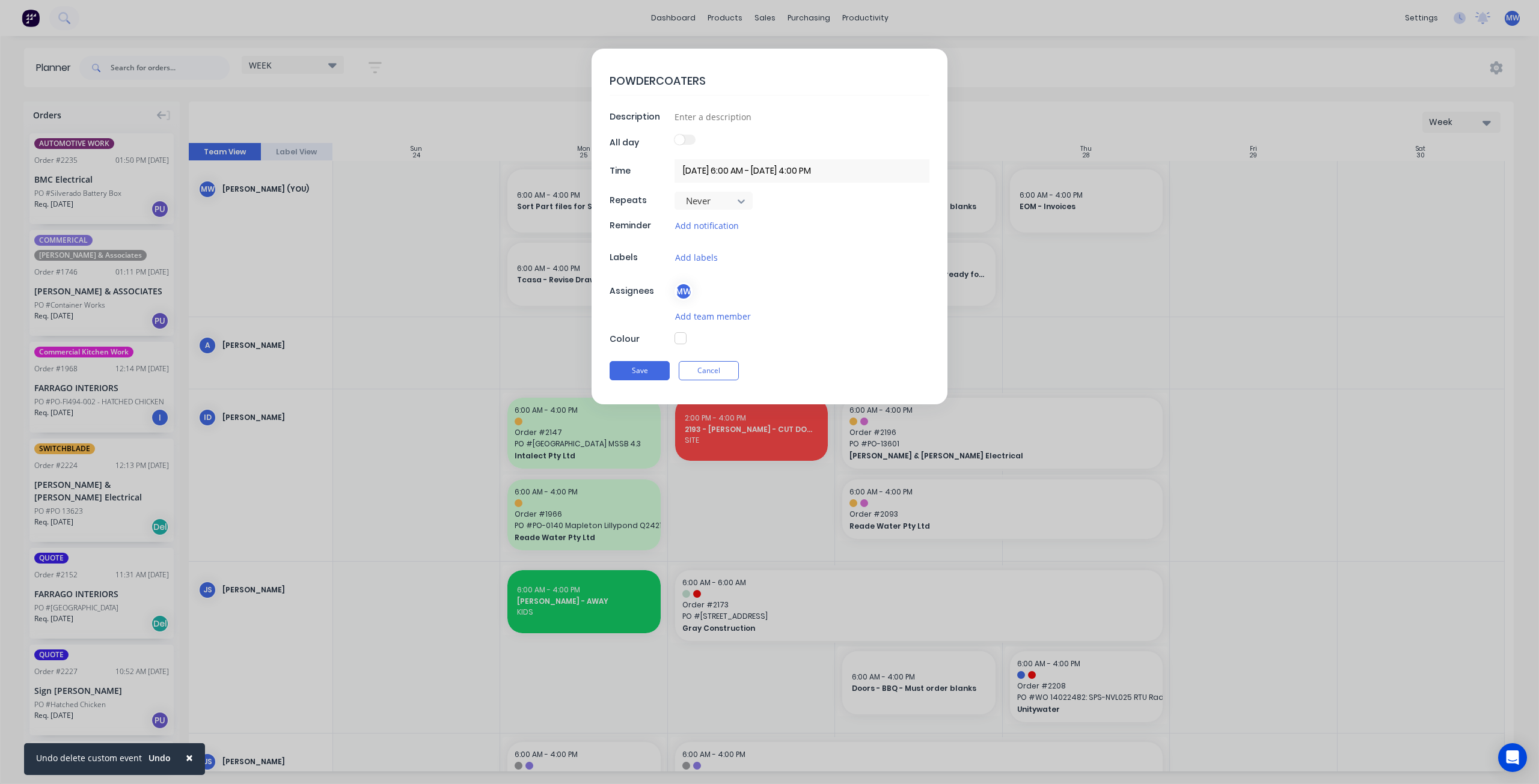
type textarea "POWDERCOATERS"
type textarea "x"
type textarea "POWDERCOATERS -"
type textarea "x"
type textarea "POWDERCOATERS -"
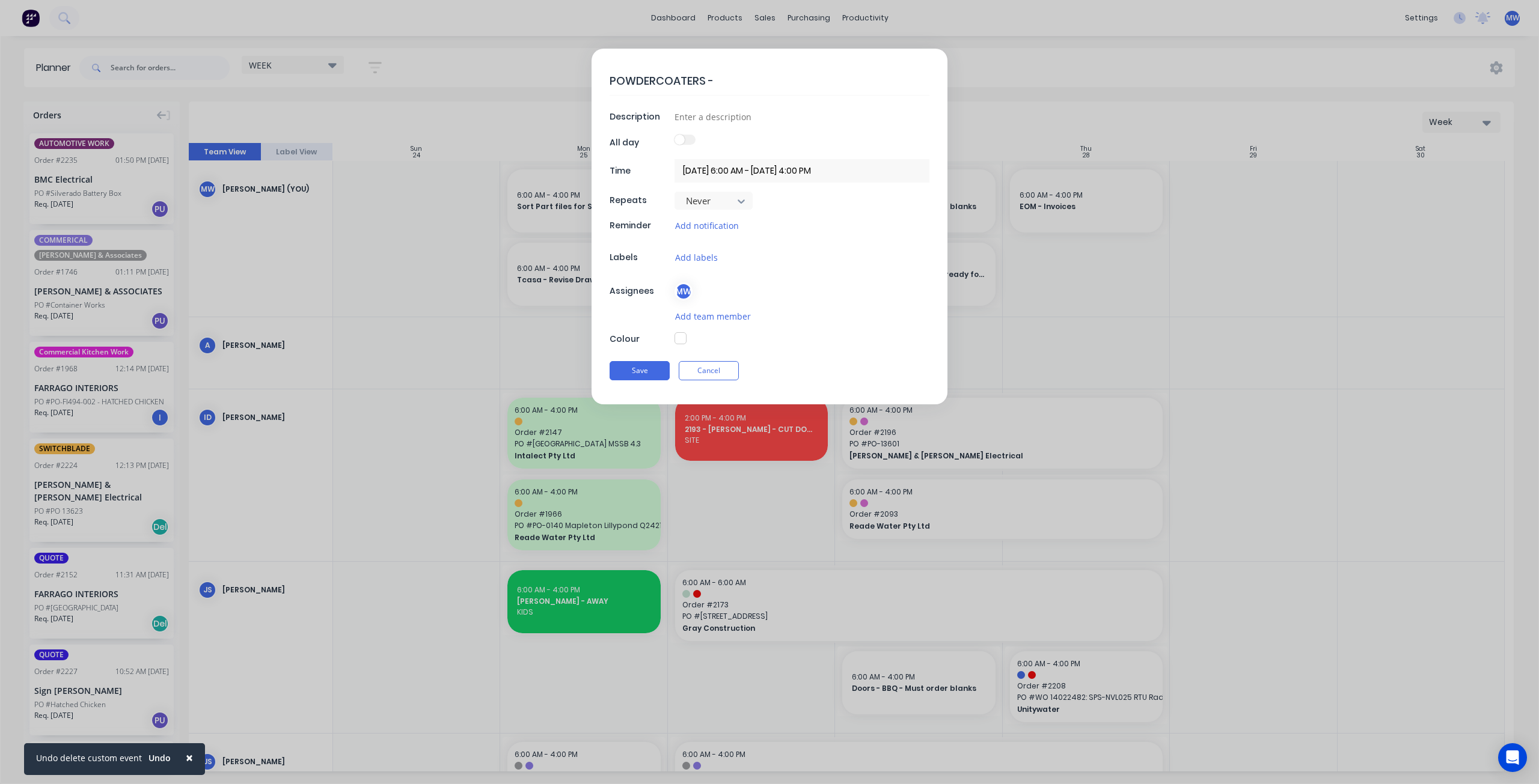
type textarea "x"
type textarea "POWDERCOATERS - TH"
type textarea "x"
type textarea "POWDERCOATERS - THG"
type textarea "x"
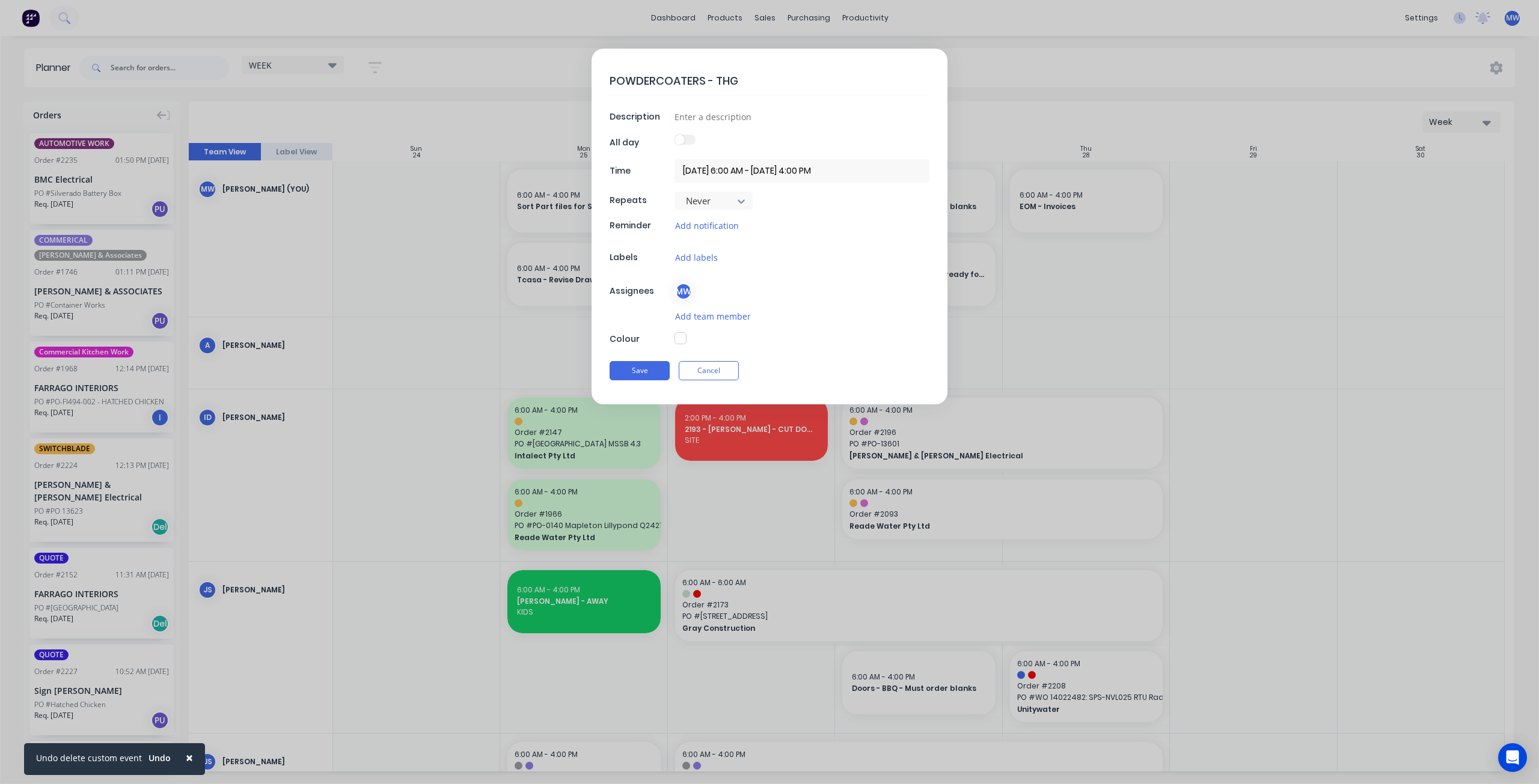
type textarea "POWDERCOATERS - THGU"
type textarea "x"
type textarea "POWDERCOATERS - THGUR"
type textarea "x"
type textarea "POWDERCOATERS - THGU"
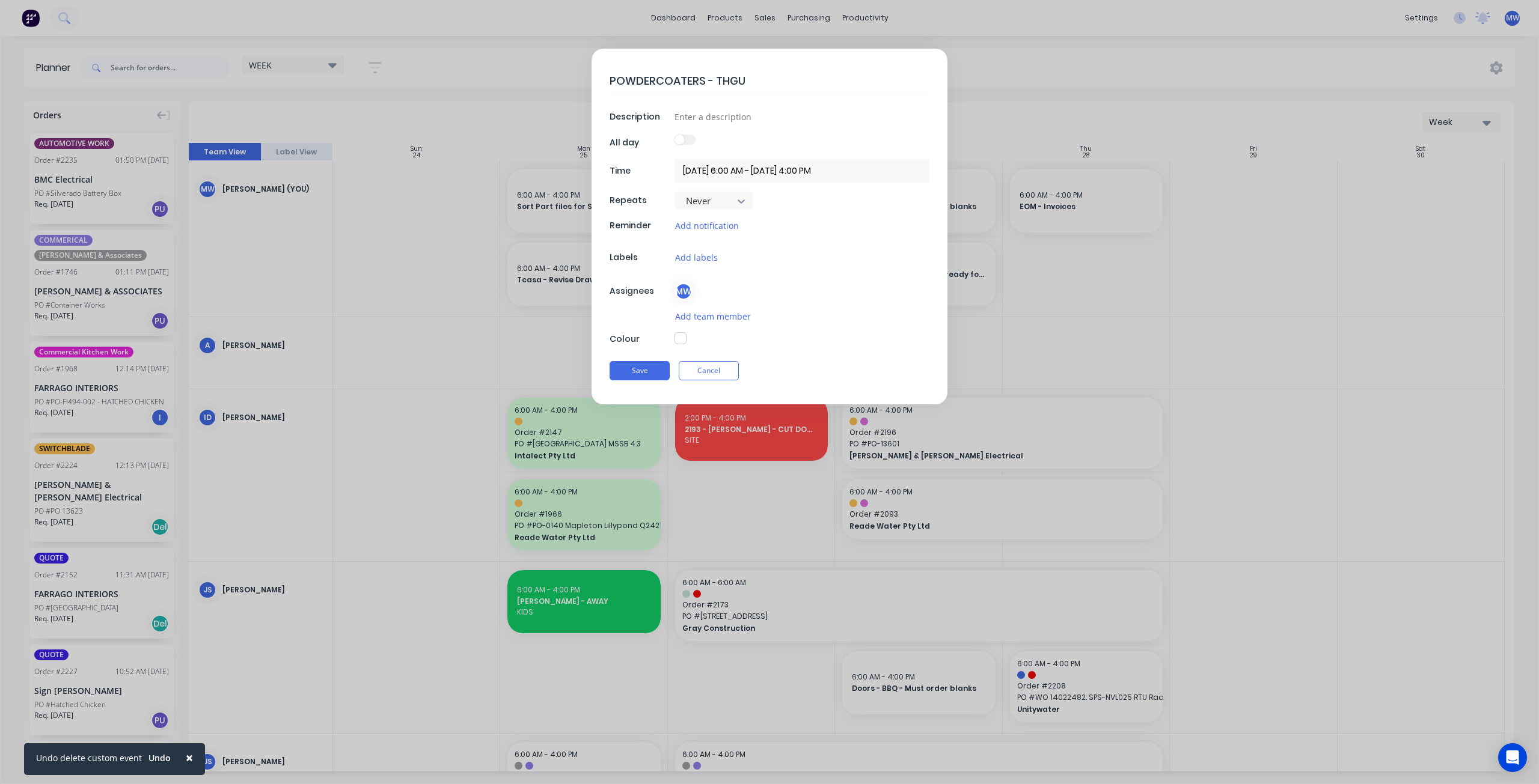
type textarea "x"
type textarea "POWDERCOATERS - THG"
type textarea "x"
type textarea "POWDERCOATERS - TH"
type textarea "x"
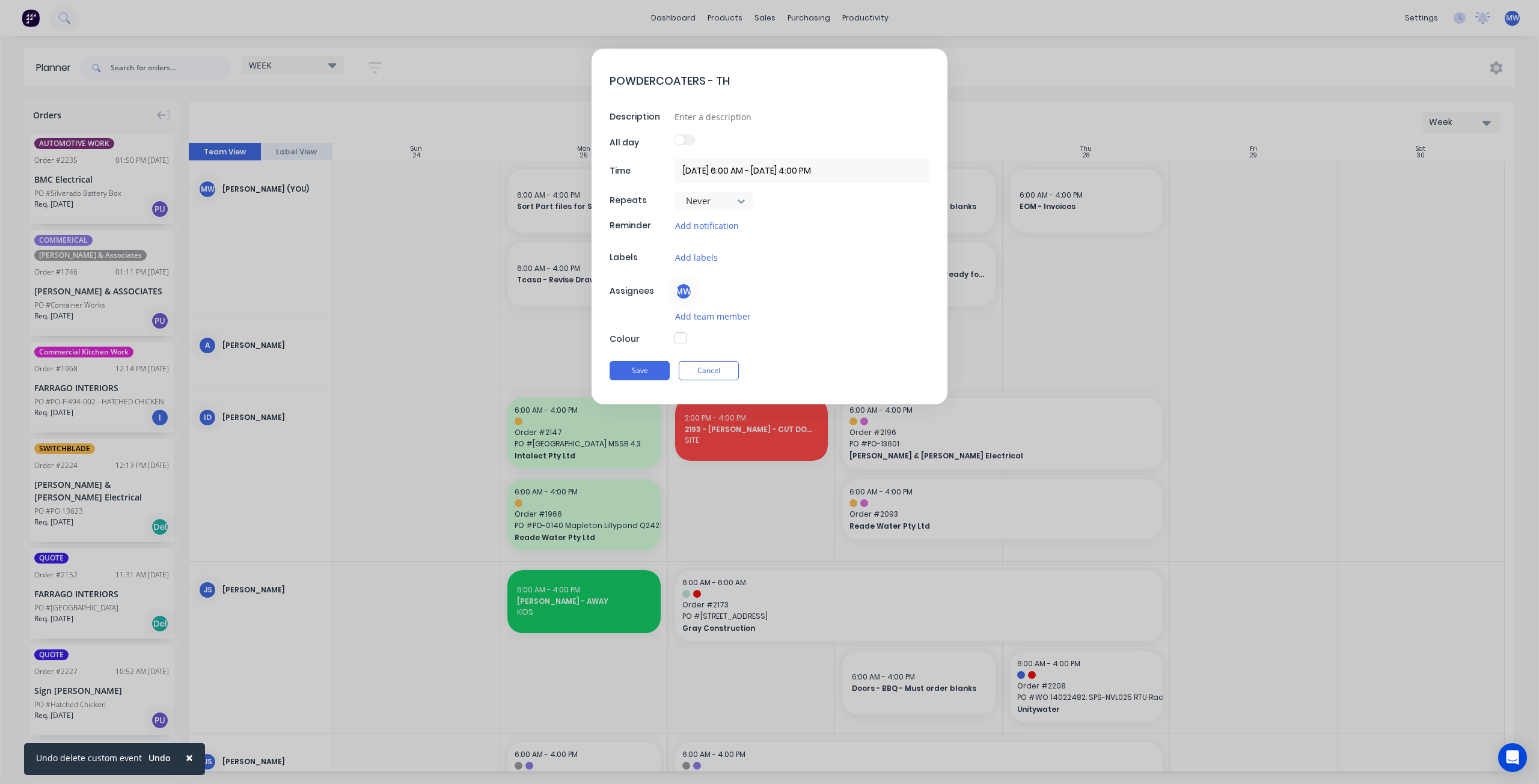
type textarea "POWDERCOATERS - THU"
type textarea "x"
type textarea "POWDERCOATERS - THUS"
type textarea "x"
type textarea "POWDERCOATERS - THUS"
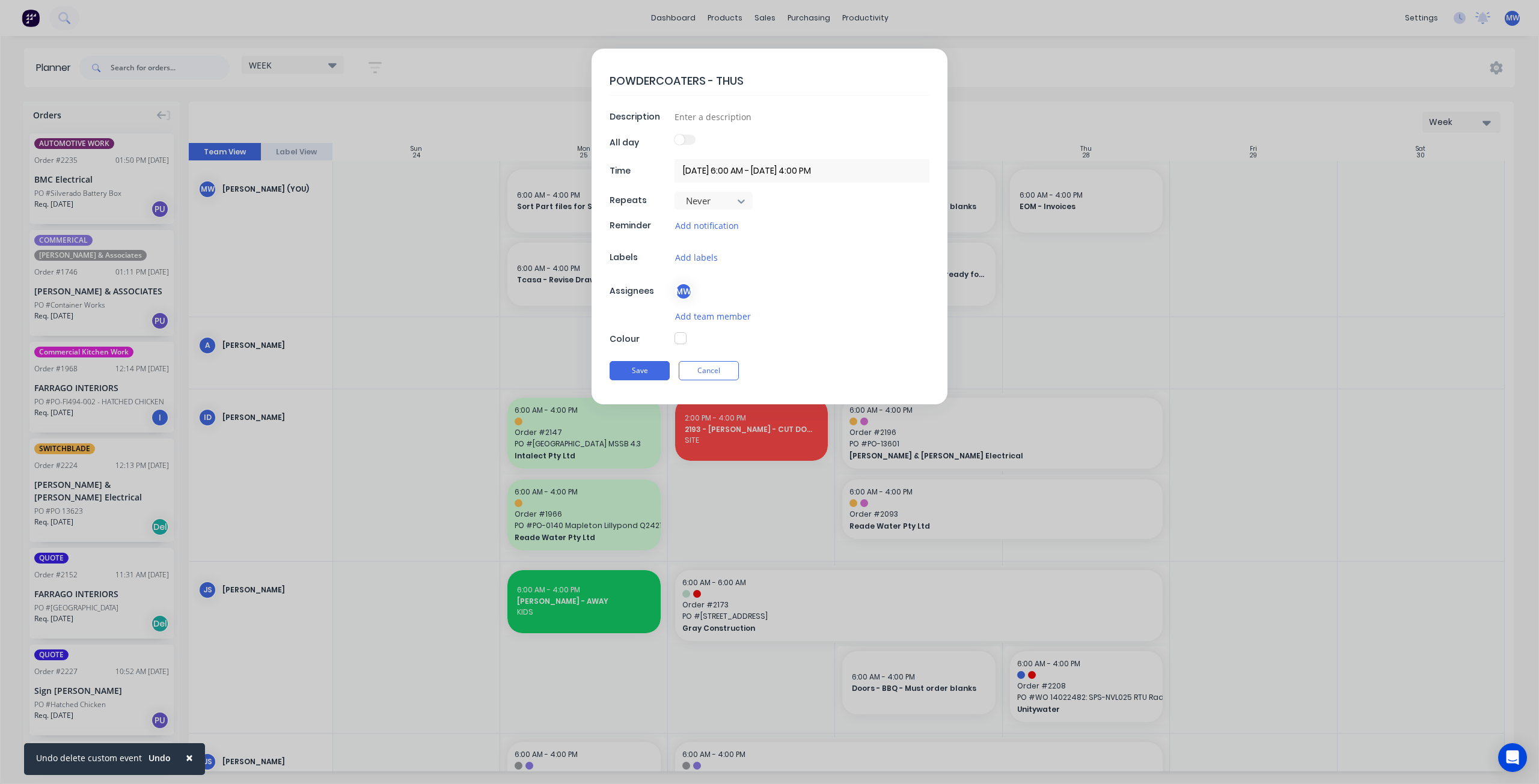
type textarea "x"
type textarea "POWDERCOATERS - THUS M"
type textarea "x"
type textarea "POWDERCOATERS - THUS MO"
type textarea "x"
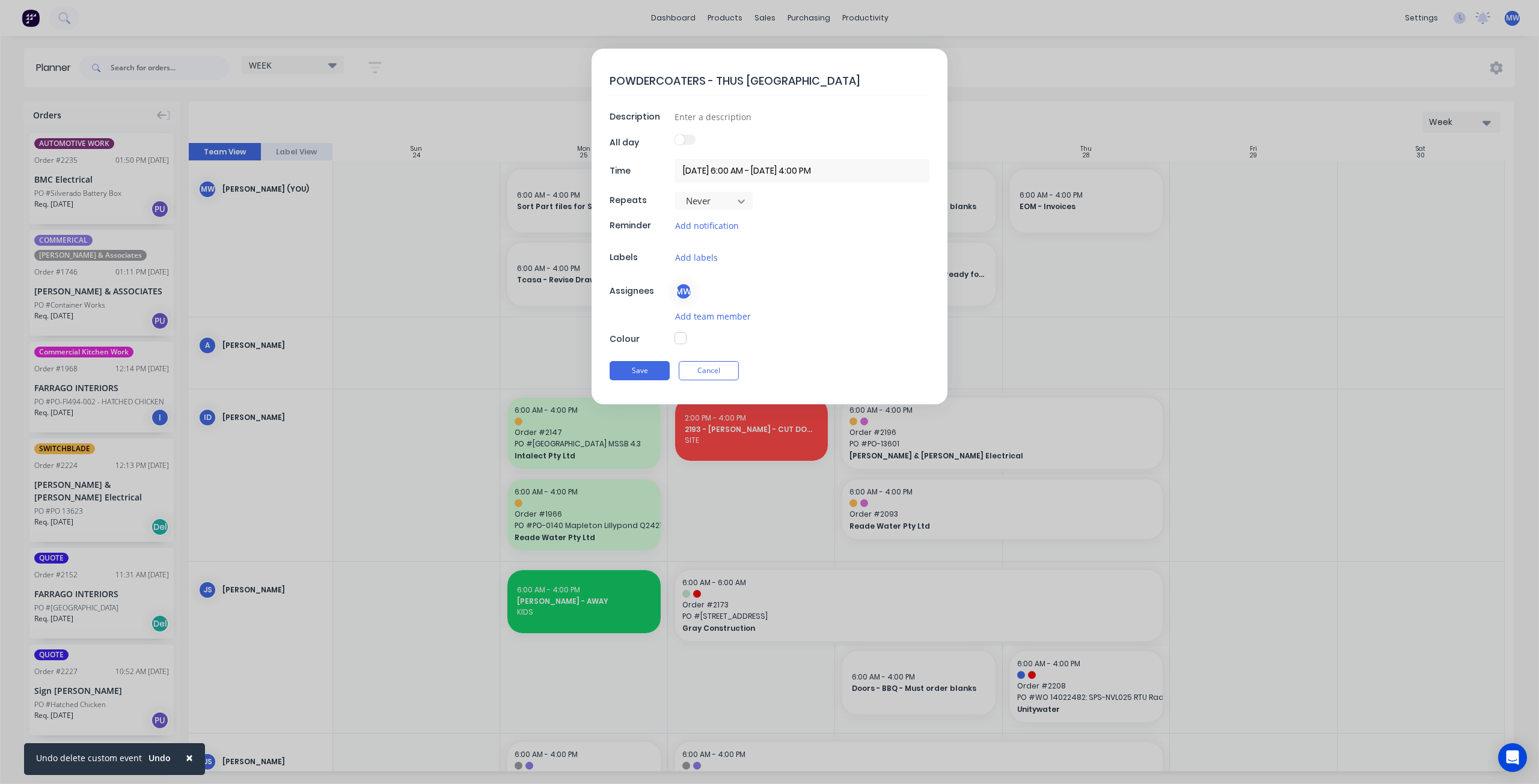
type textarea "POWDERCOATERS - THUS MON"
type textarea "x"
type textarea "POWDERCOATERS - THUS MONR"
type textarea "x"
type textarea "POWDERCOATERS - THUS MONRI"
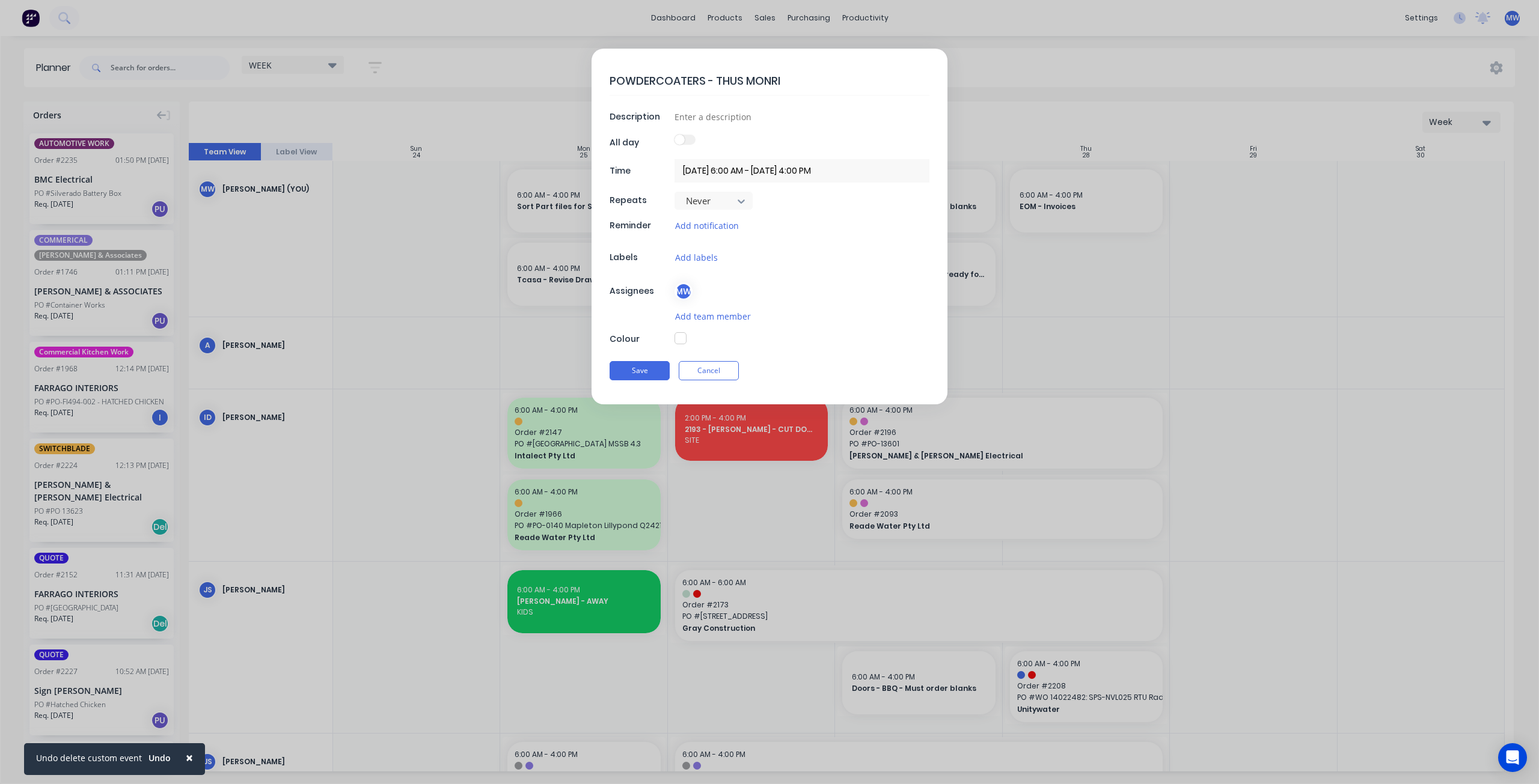
type textarea "x"
type textarea "POWDERCOATERS - THUS MONRIN"
type textarea "x"
type textarea "POWDERCOATERS - THUS MONRING"
drag, startPoint x: 727, startPoint y: 112, endPoint x: 724, endPoint y: 107, distance: 5.8
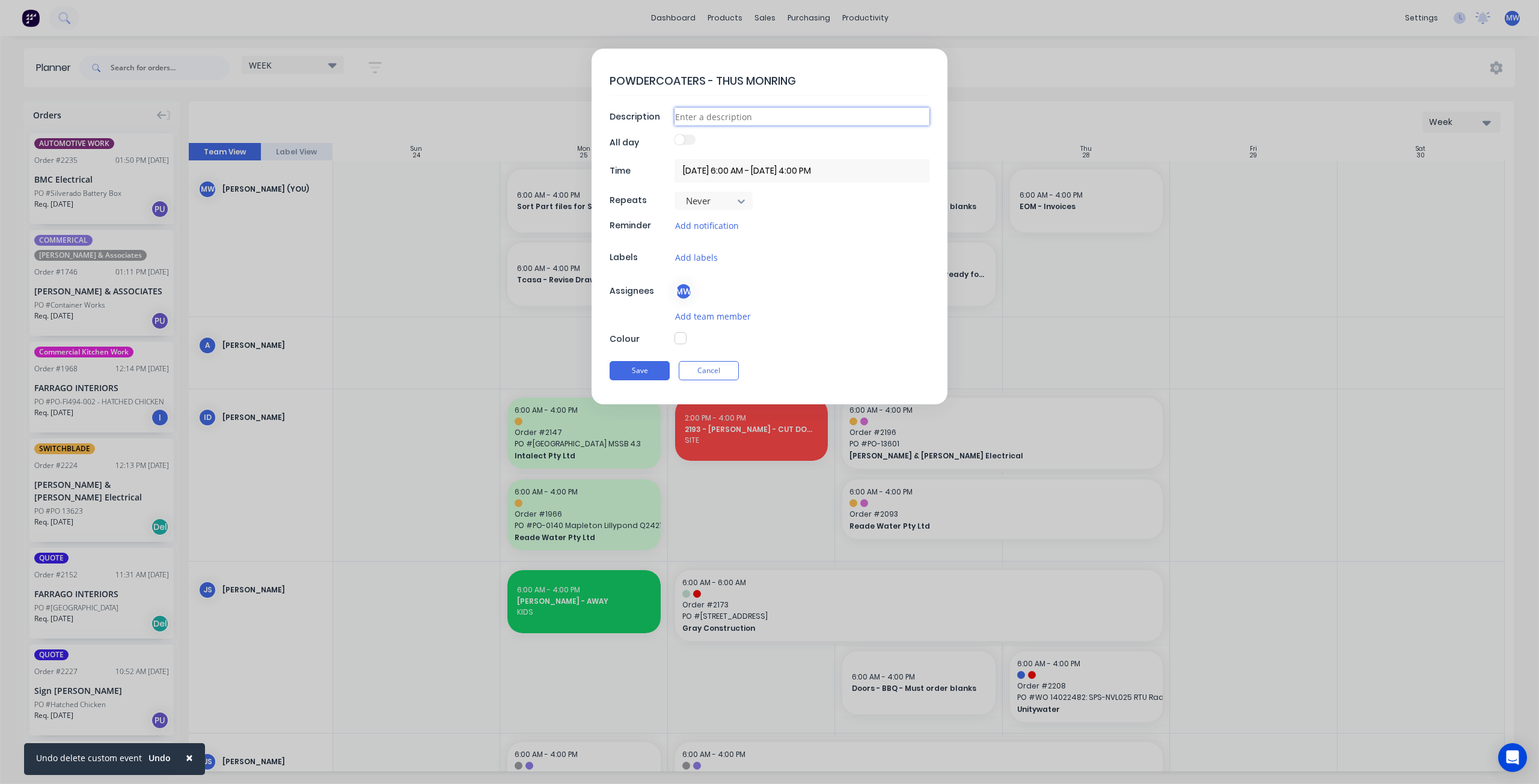
click at [725, 109] on input at bounding box center [802, 116] width 255 height 18
click at [796, 336] on div at bounding box center [802, 339] width 255 height 14
click at [652, 363] on button "Save" at bounding box center [639, 371] width 60 height 19
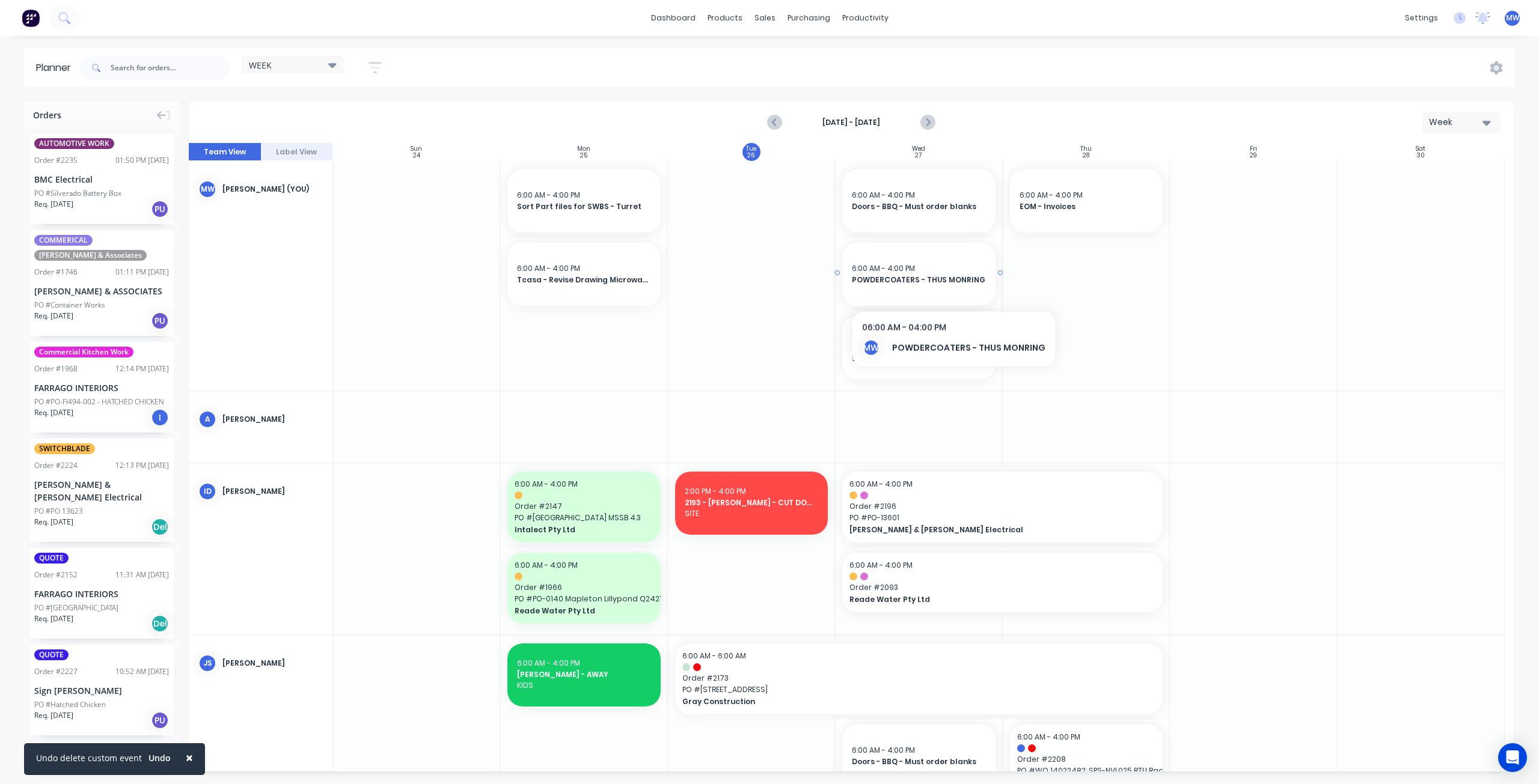
click at [944, 282] on span "POWDERCOATERS - THUS MONRING" at bounding box center [918, 280] width 134 height 11
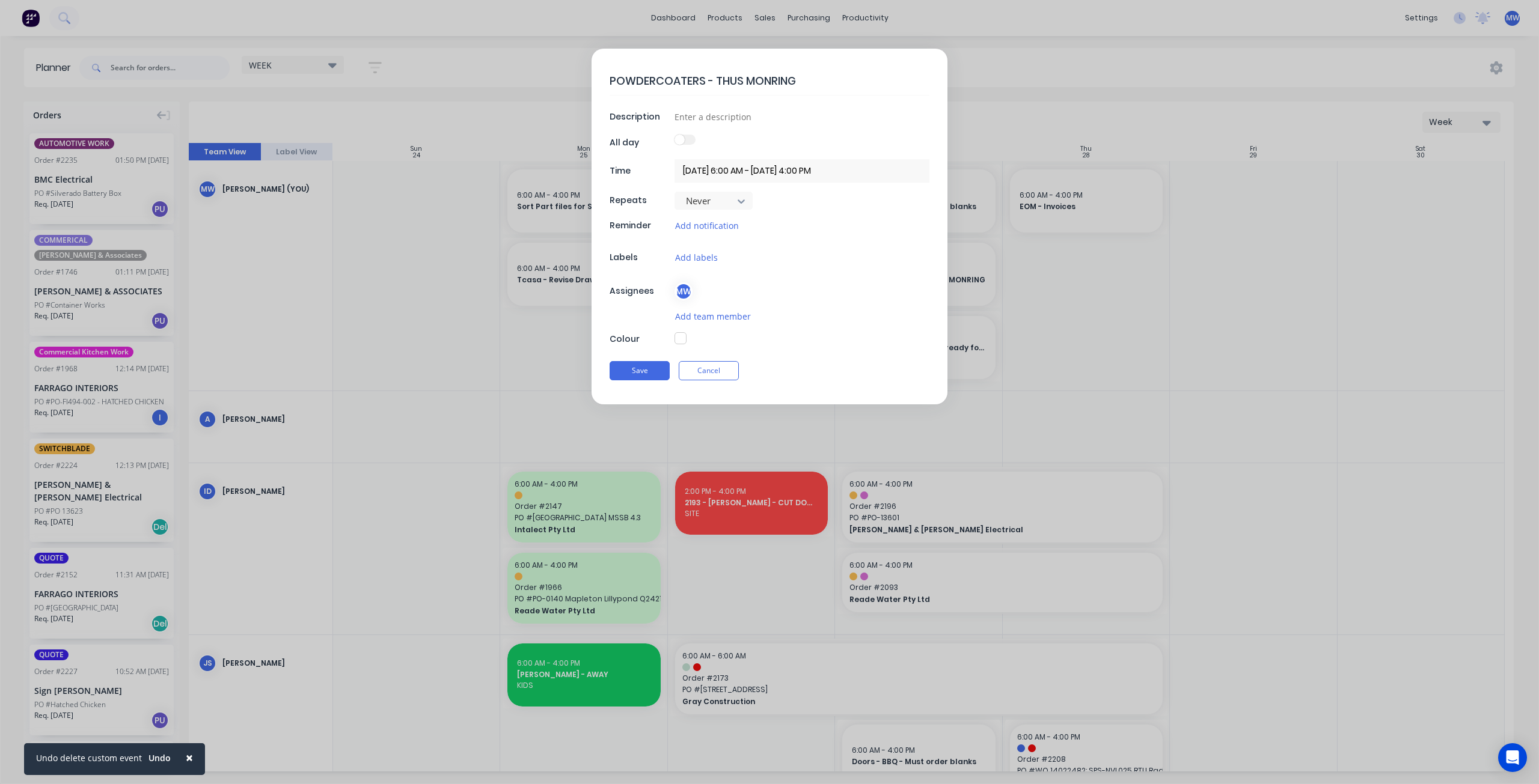
click at [735, 76] on textarea "POWDERCOATERS - THUS MONRING" at bounding box center [769, 80] width 320 height 28
type textarea "x"
type textarea "POWDERCOATERS - THURS MONRING"
click at [636, 367] on button "Save" at bounding box center [639, 372] width 60 height 19
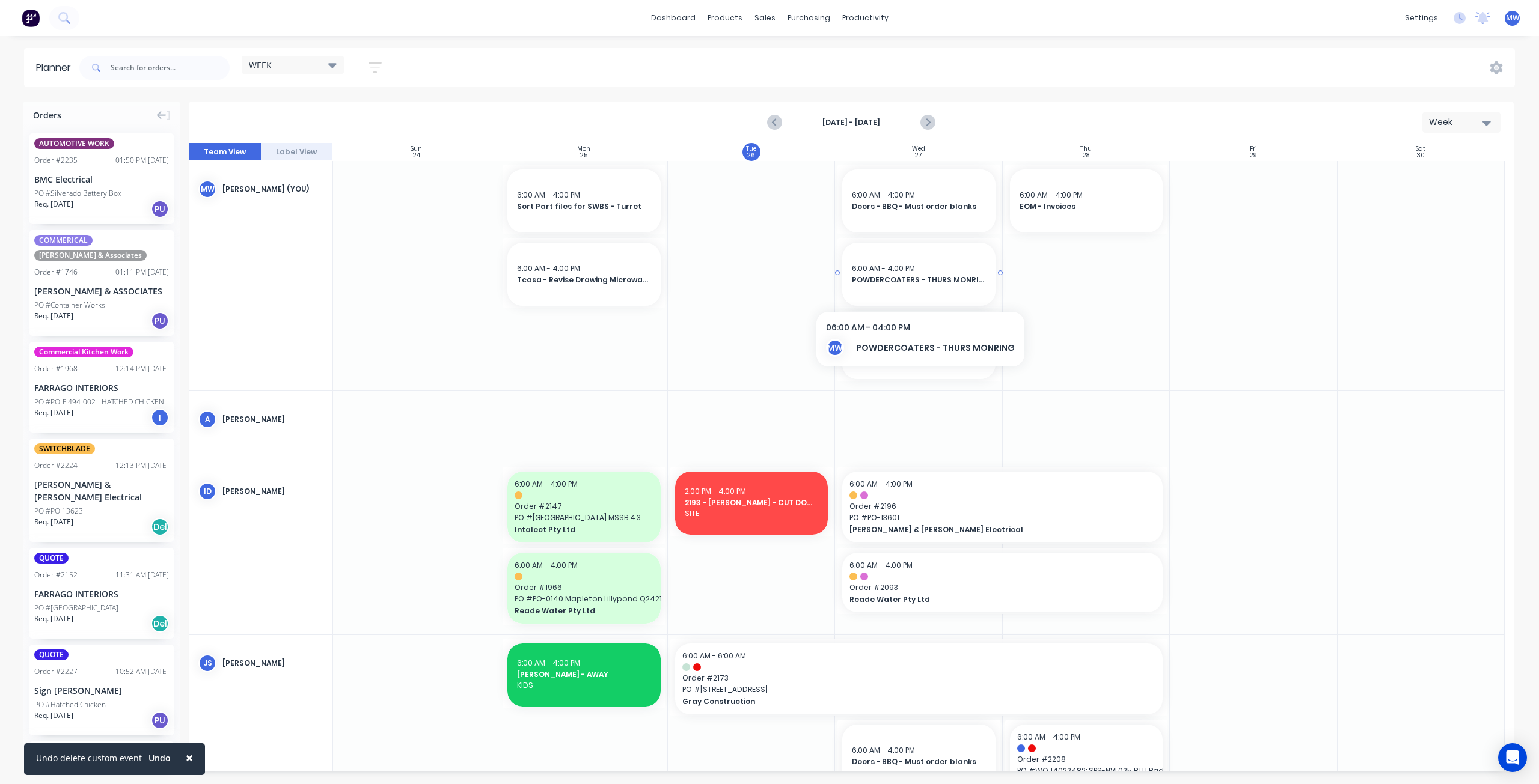
click at [932, 287] on div "6:00 AM - 4:00 PM POWDERCOATERS - THURS MONRING" at bounding box center [918, 274] width 153 height 63
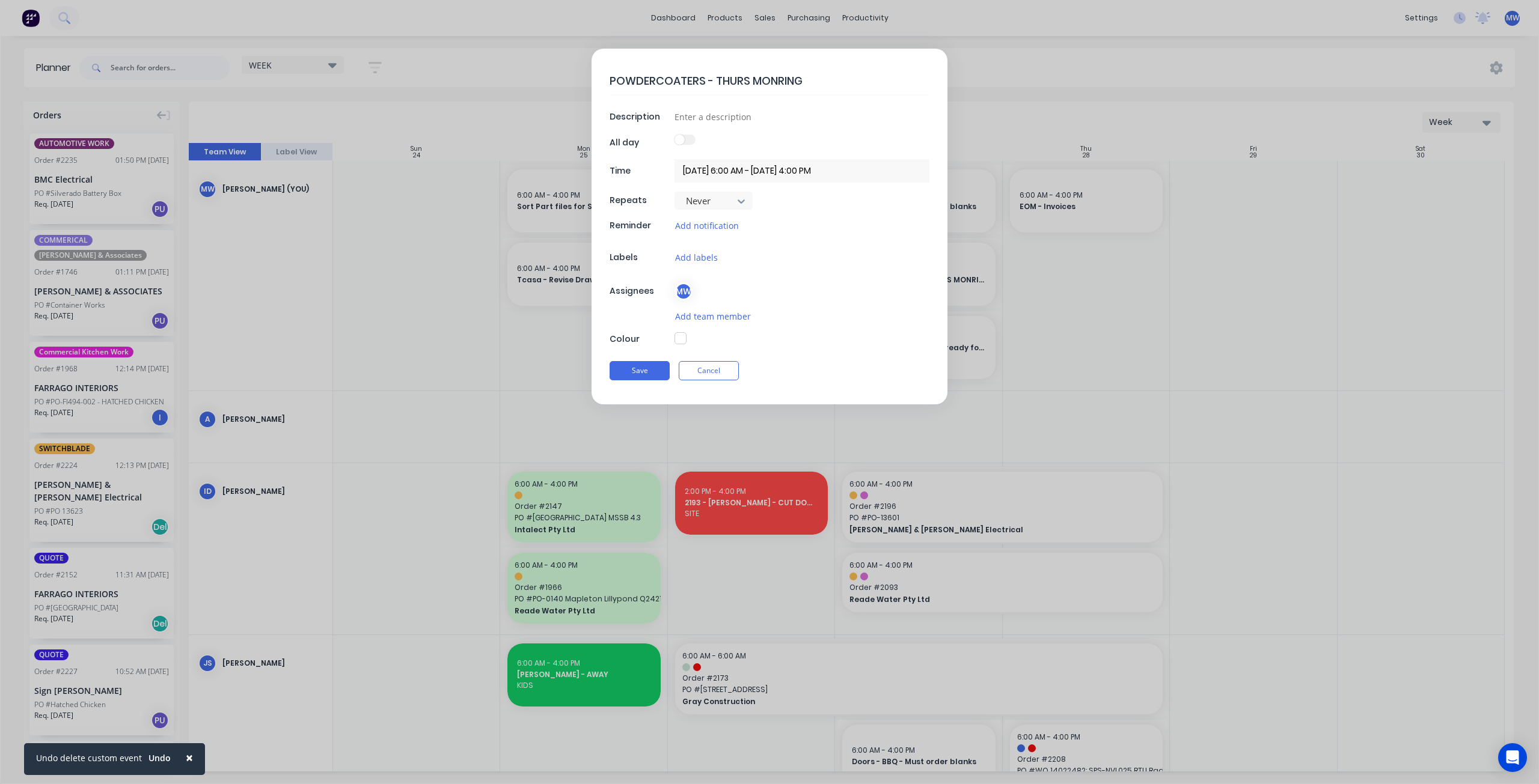
drag, startPoint x: 780, startPoint y: 78, endPoint x: 763, endPoint y: 79, distance: 17.0
click at [763, 79] on textarea "POWDERCOATERS - THURS MONRING" at bounding box center [769, 80] width 320 height 28
type textarea "x"
type textarea "POWDERCOATERS - THURS MORING"
type textarea "x"
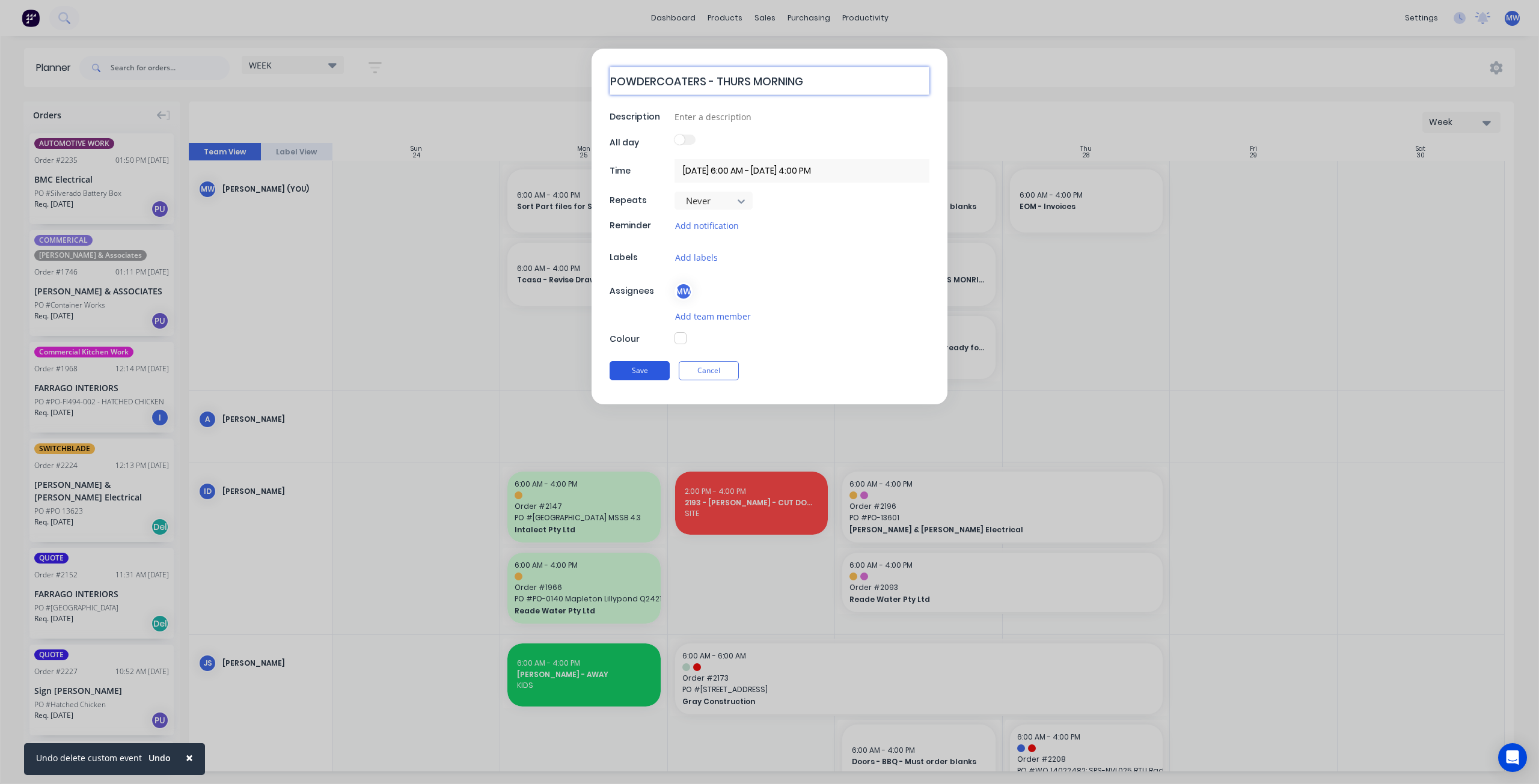
type textarea "POWDERCOATERS - THURS MORNING"
click at [645, 376] on button "Save" at bounding box center [639, 371] width 60 height 19
type textarea "x"
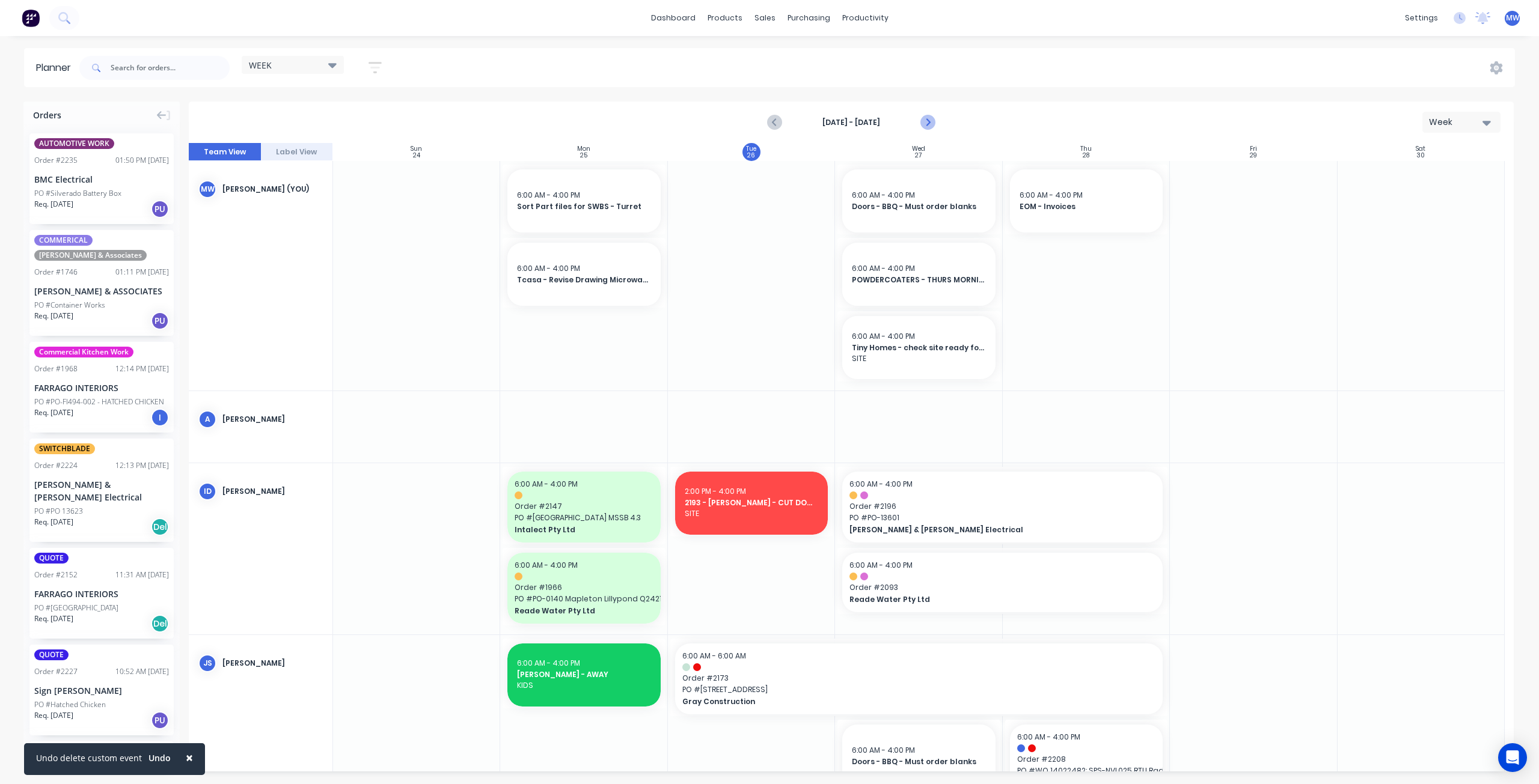
click at [927, 119] on icon "Next page" at bounding box center [928, 123] width 14 height 14
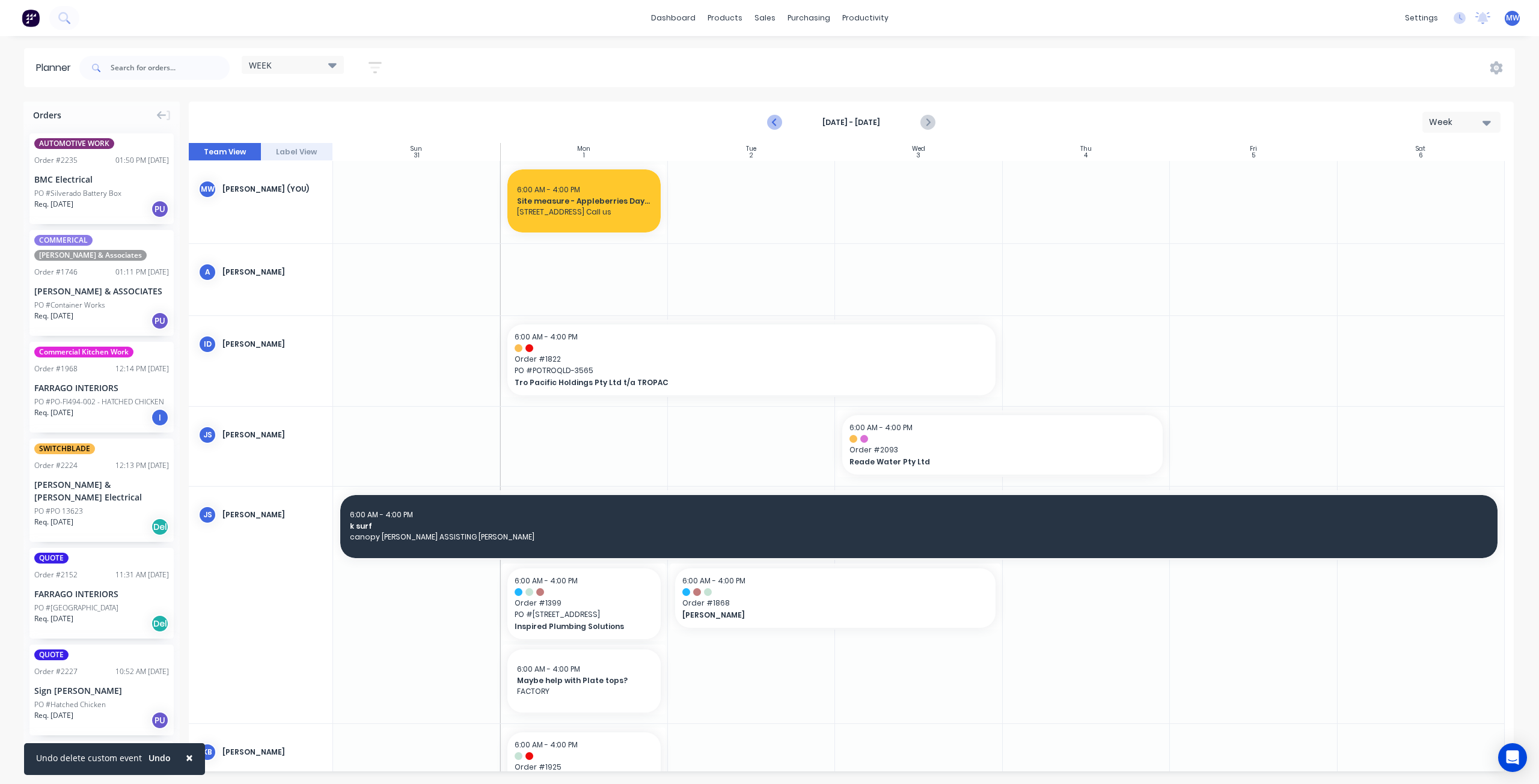
click at [774, 121] on icon "Previous page" at bounding box center [775, 123] width 6 height 10
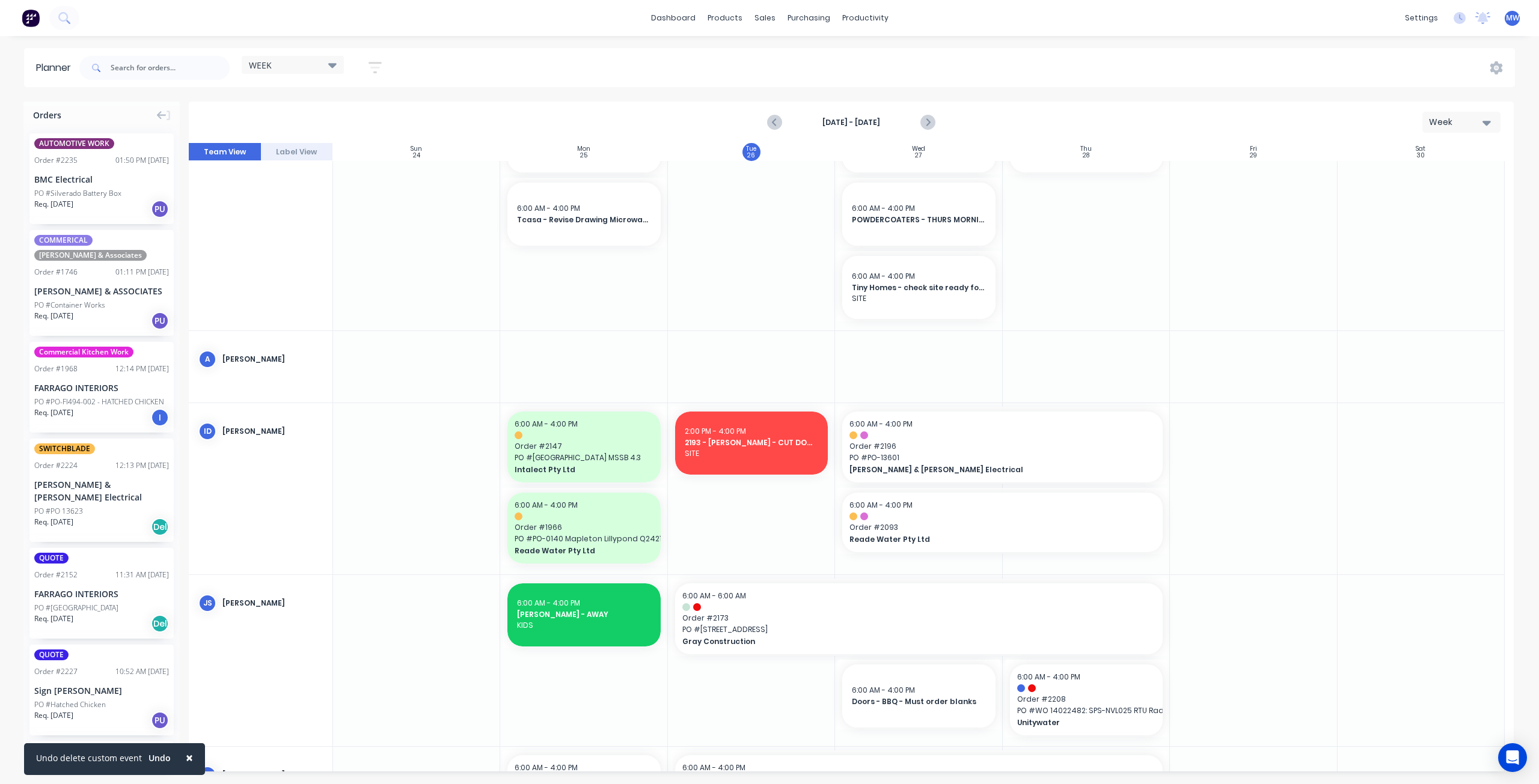
scroll to position [120, 0]
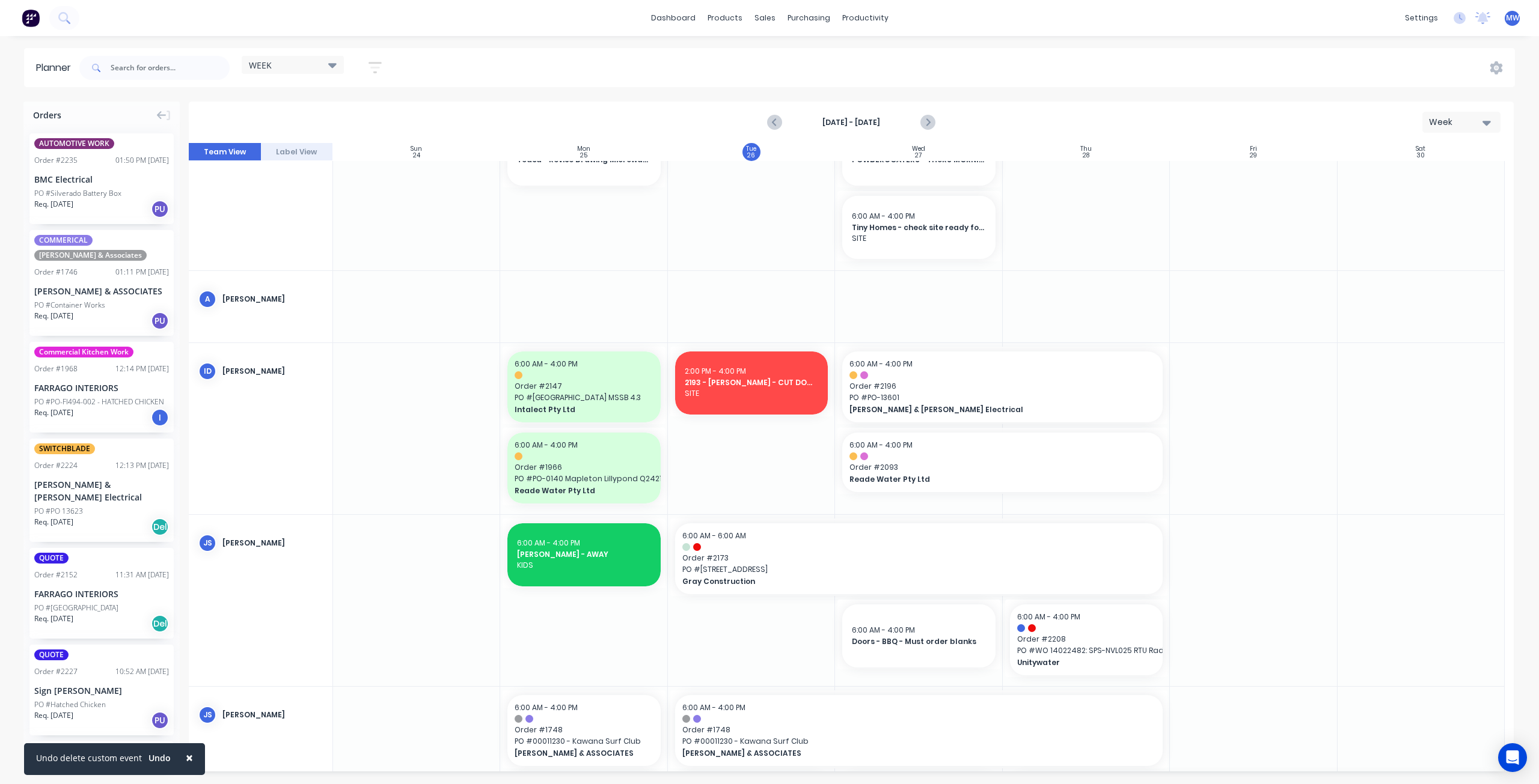
click at [898, 506] on div at bounding box center [918, 429] width 167 height 171
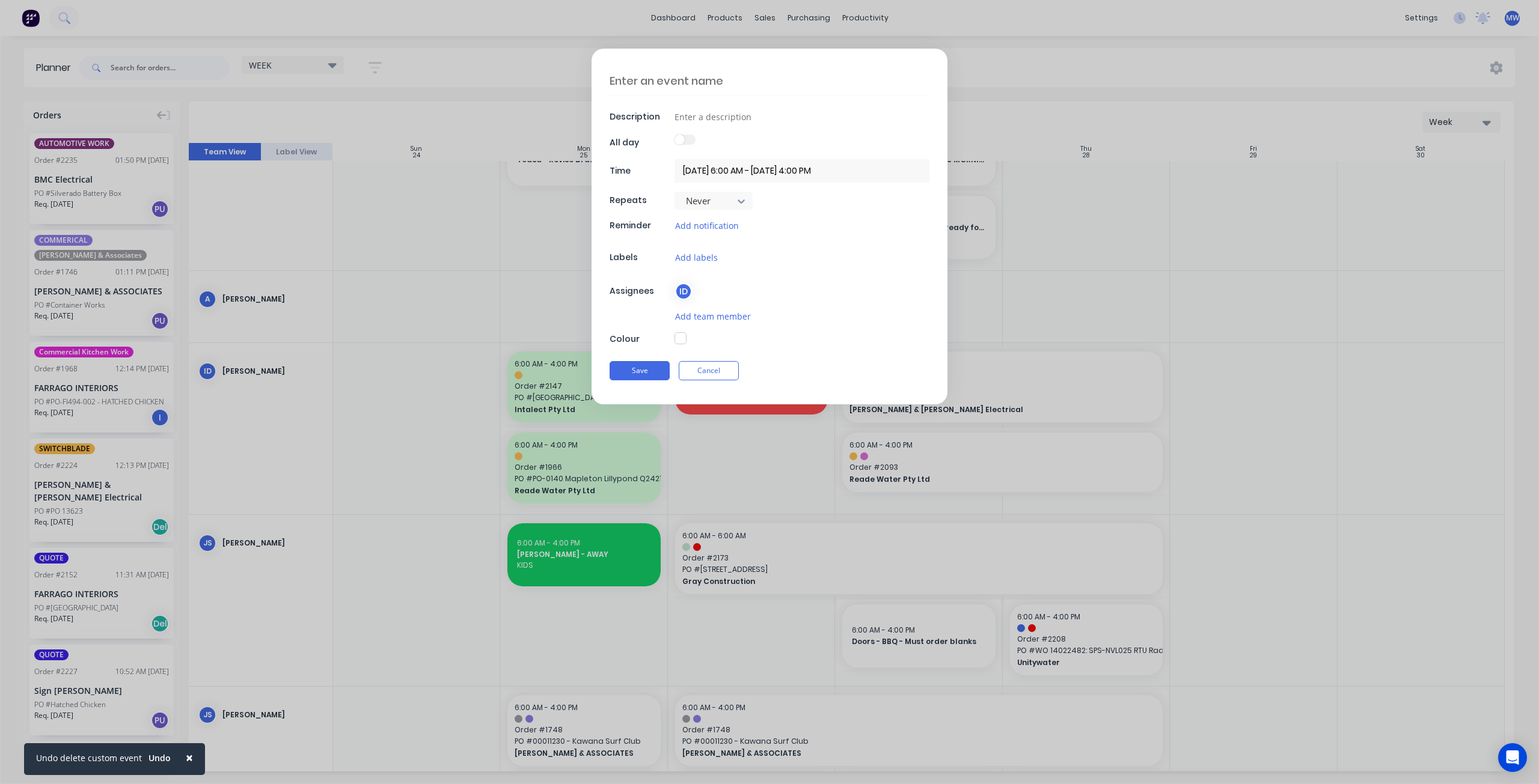
click at [686, 80] on textarea at bounding box center [769, 80] width 320 height 28
type textarea "x"
type textarea "R"
type textarea "x"
type textarea "RE"
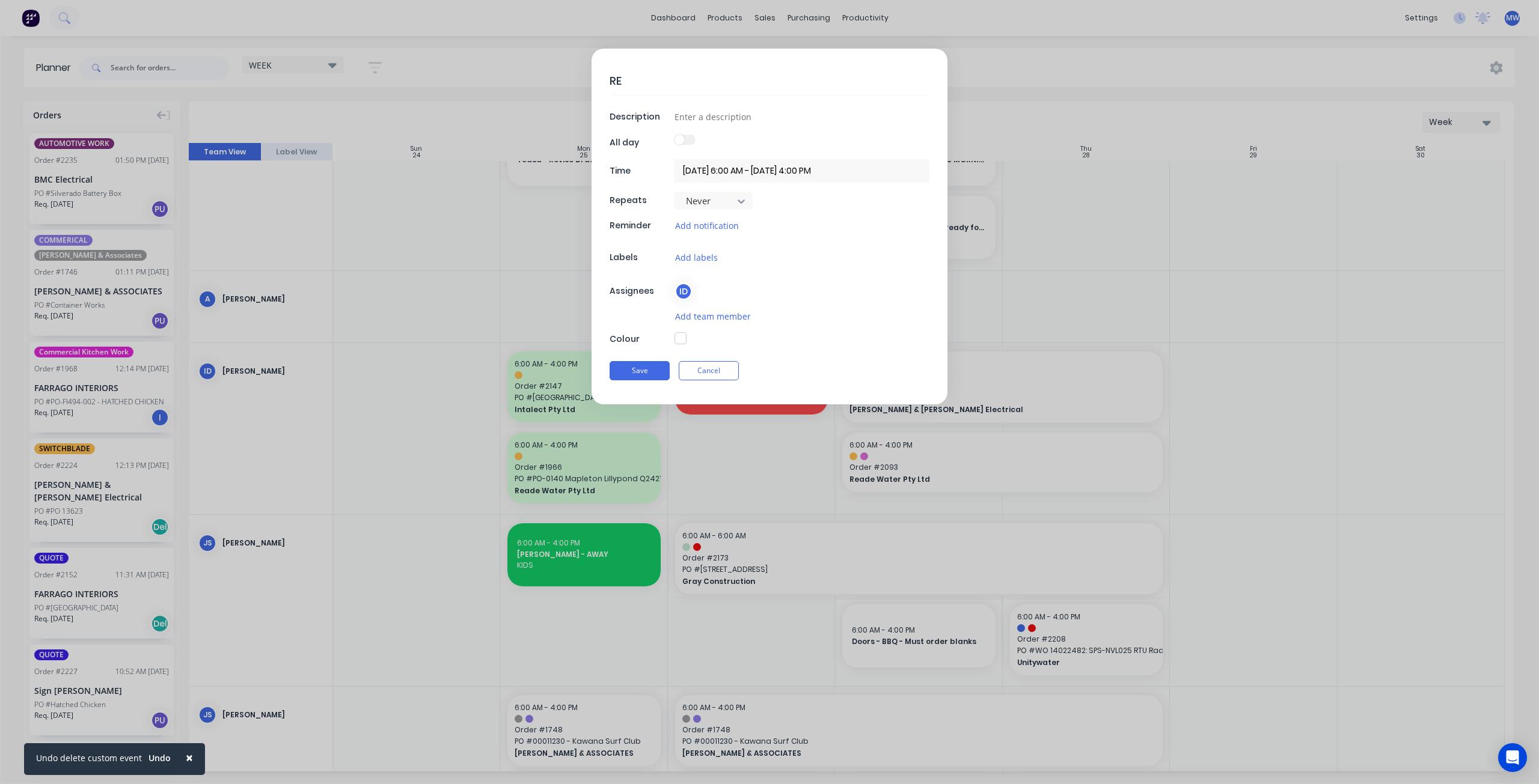
type textarea "x"
type textarea "REA"
type textarea "x"
type textarea "READ"
type textarea "x"
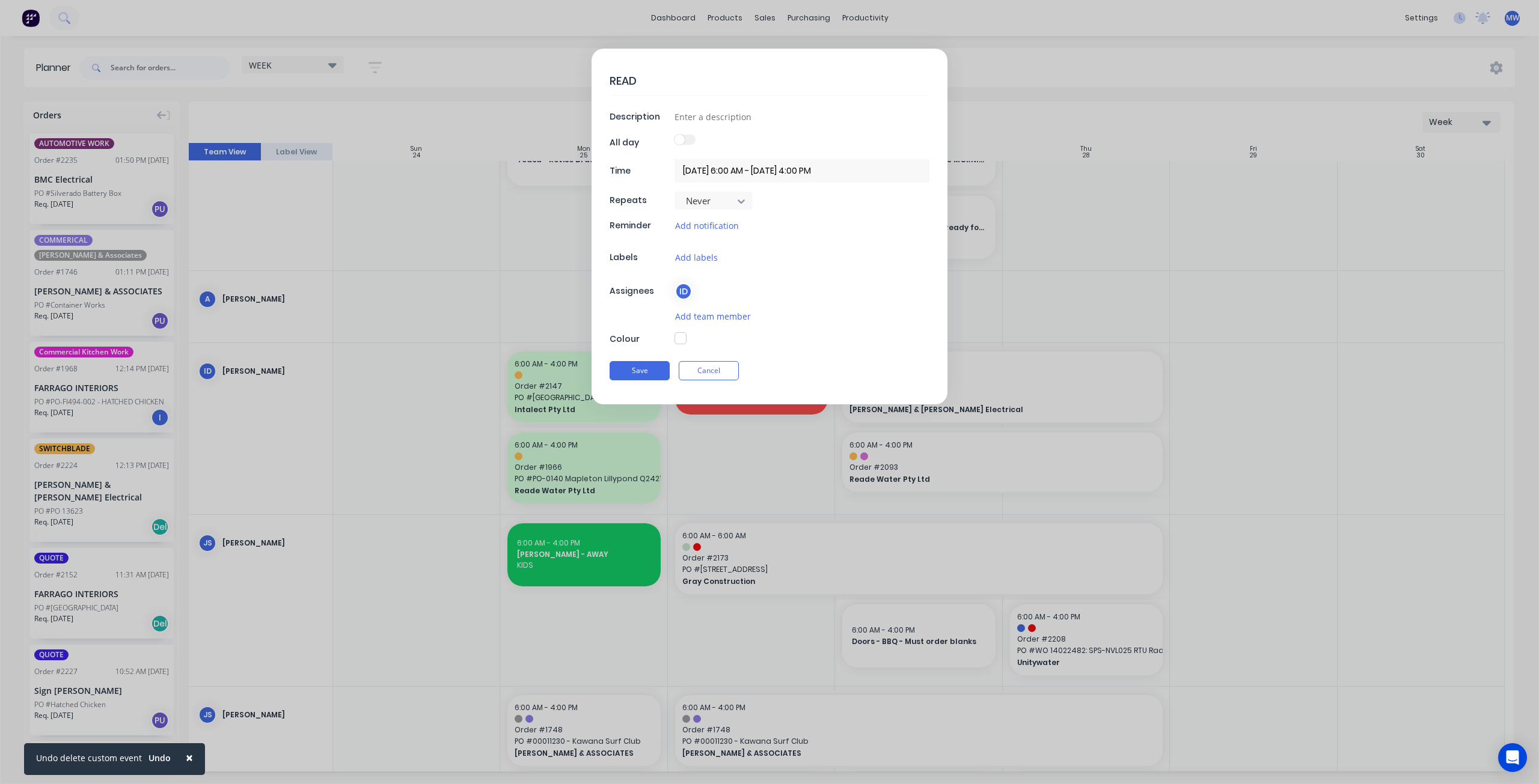
type textarea "READE"
type textarea "x"
type textarea "READE"
type textarea "x"
type textarea "READE W"
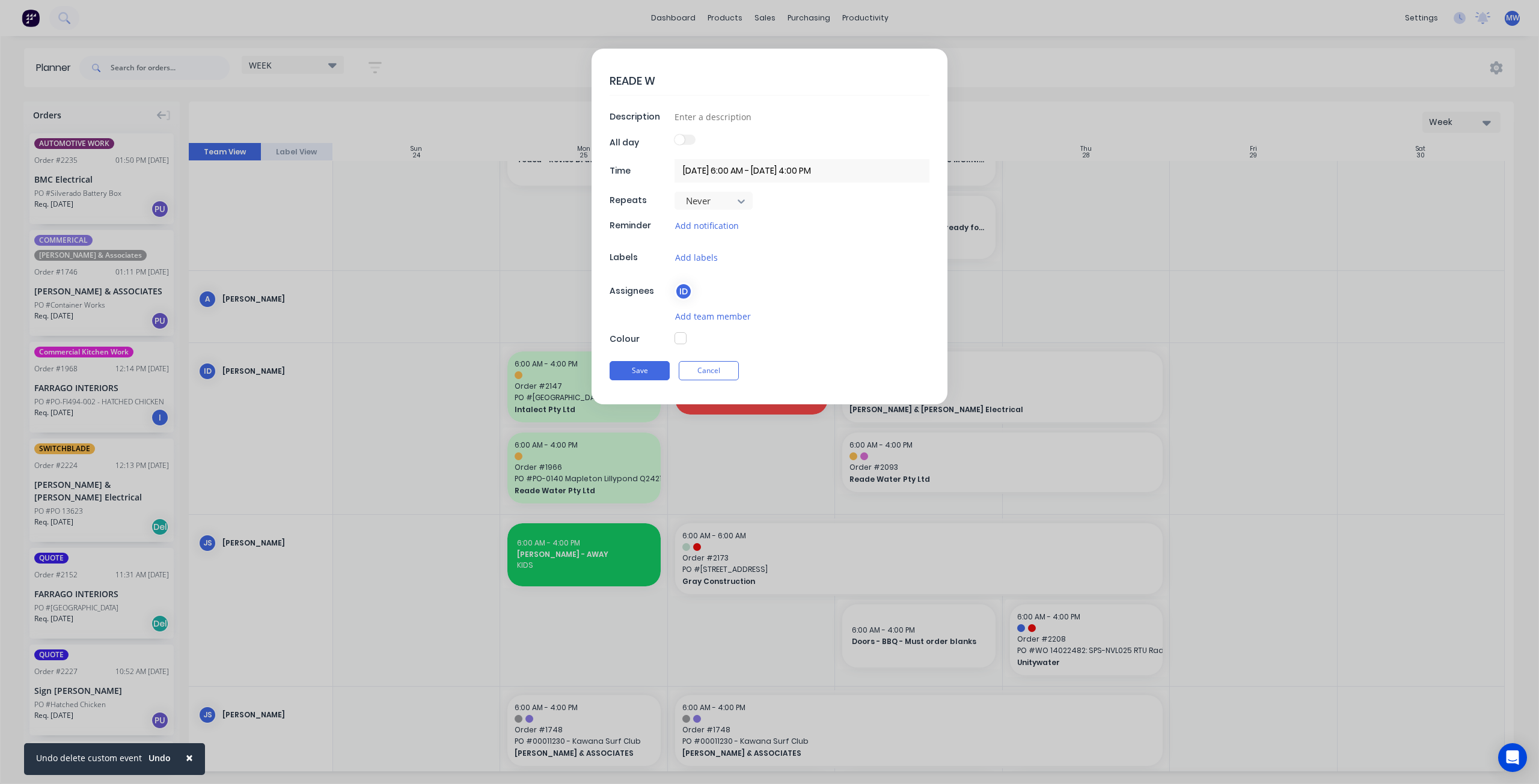
type textarea "x"
type textarea "READE WA"
type textarea "x"
type textarea "READE WAT"
type textarea "x"
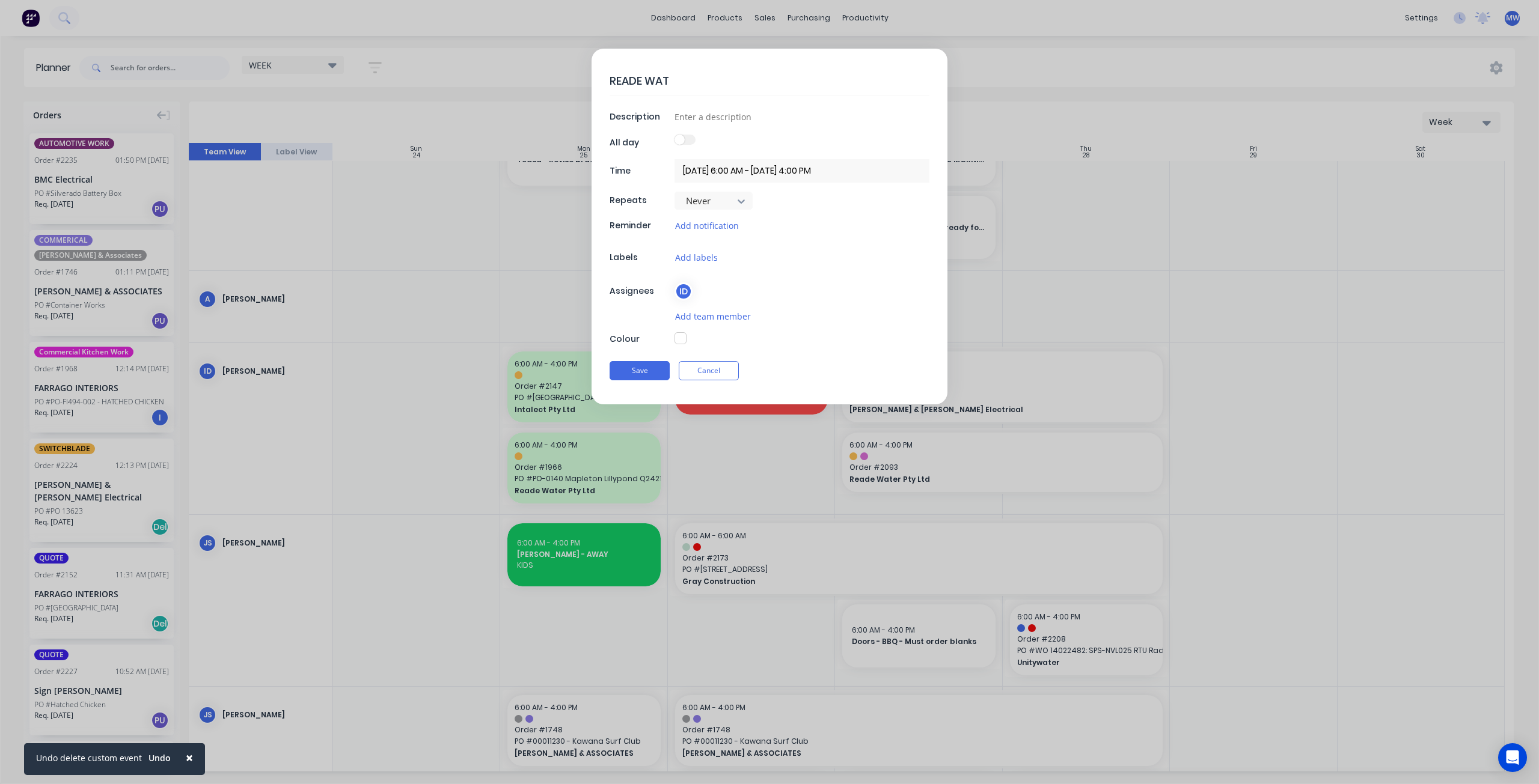
type textarea "READE WATE"
type textarea "x"
type textarea "READE WATER"
type textarea "x"
type textarea "READE WATER"
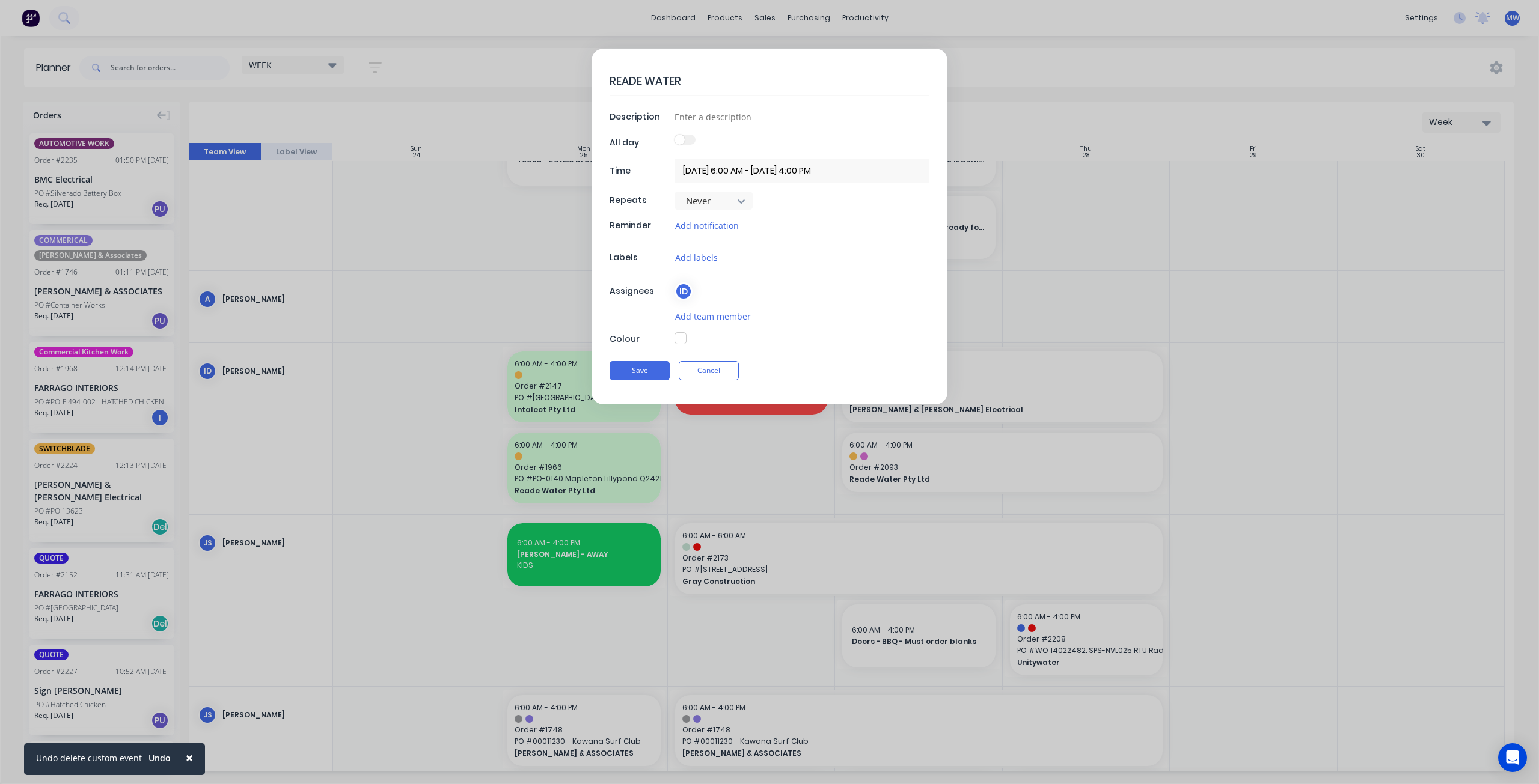
type textarea "x"
type textarea "READE WATER @"
type textarea "x"
type textarea "READE WATER @2"
type textarea "x"
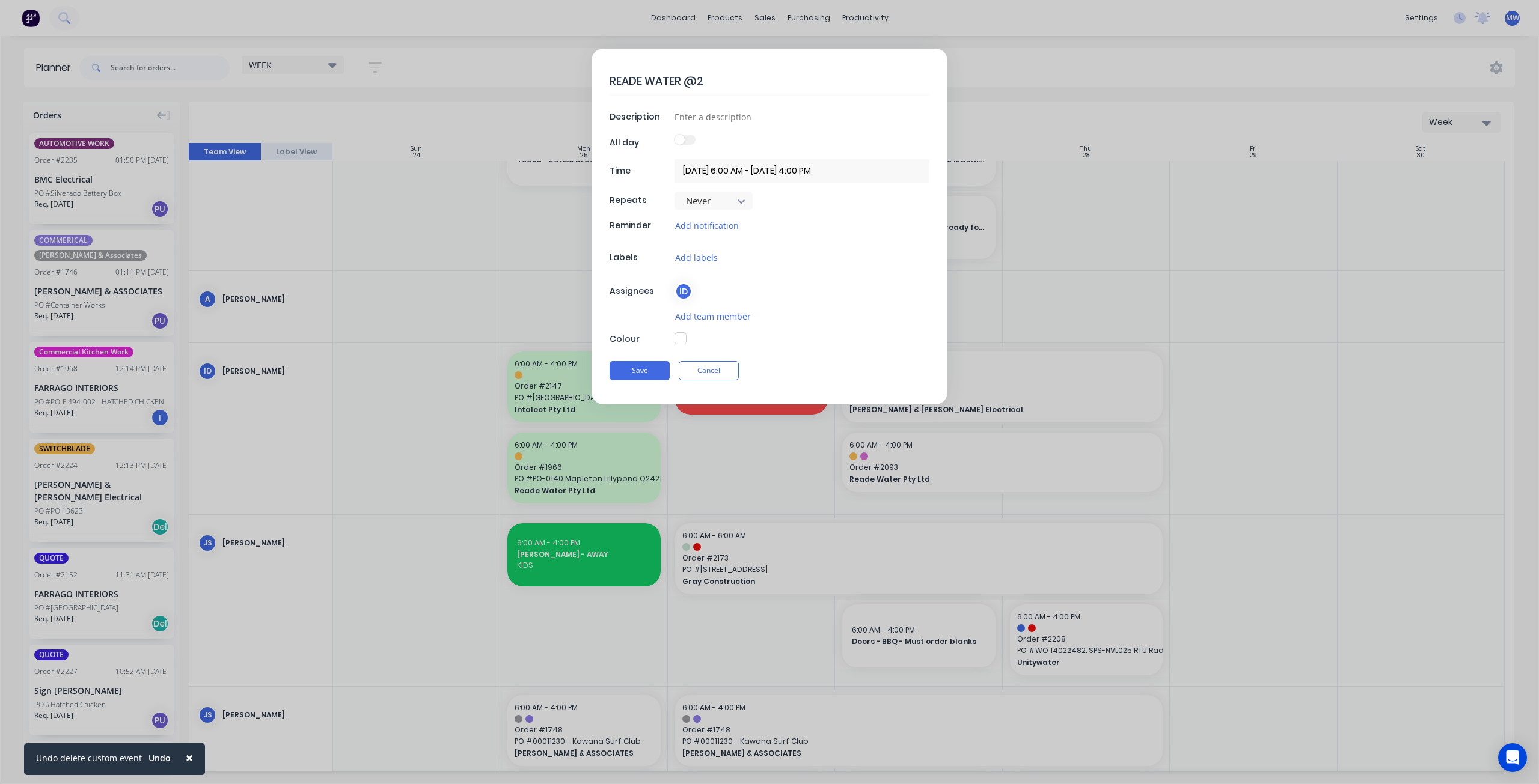
type textarea "READE WATER @20"
type textarea "x"
type textarea "READE WATER @2"
type textarea "x"
type textarea "READE WATER @"
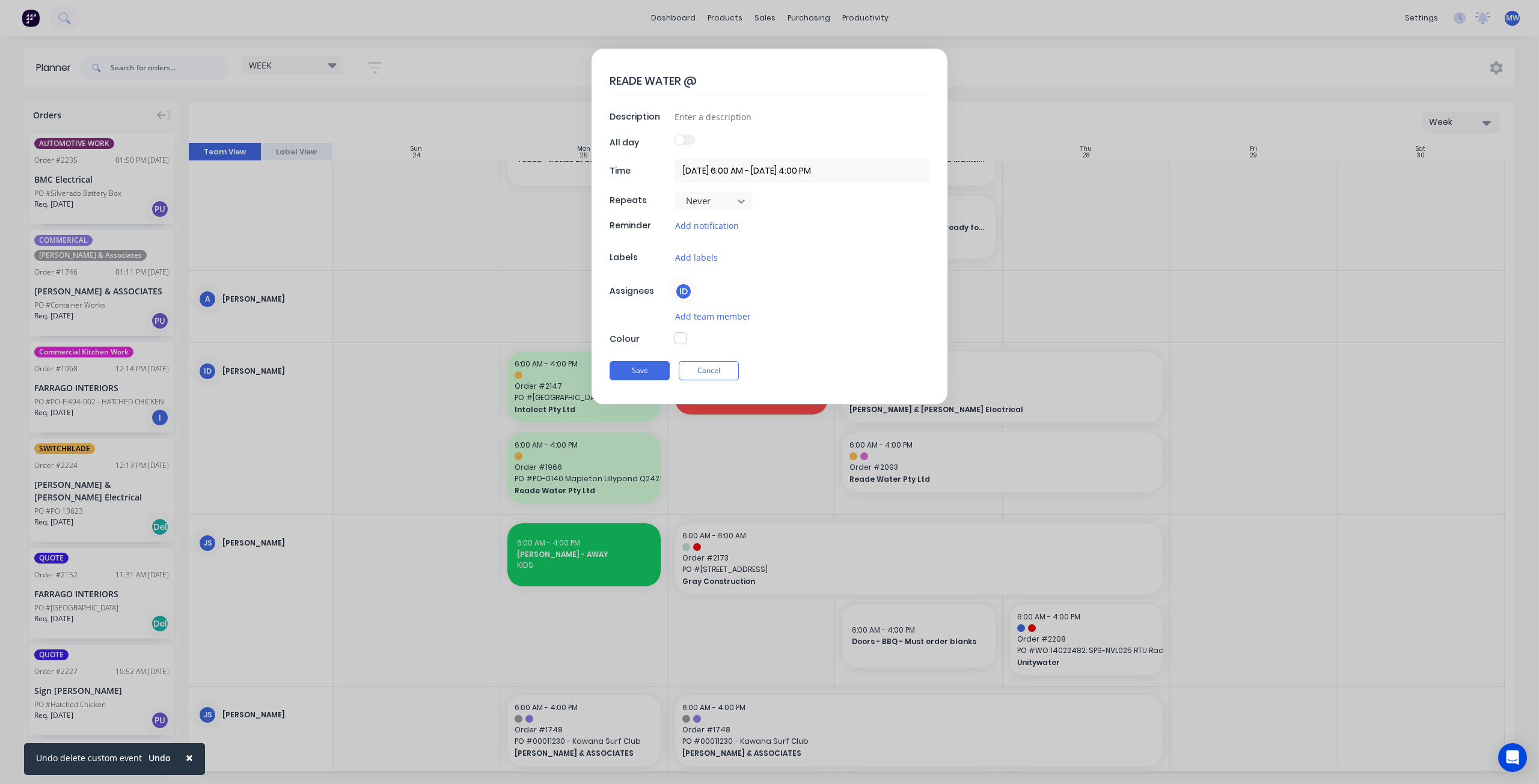
type textarea "x"
type textarea "READE WATER"
type textarea "x"
type textarea "READE WATER #"
type textarea "x"
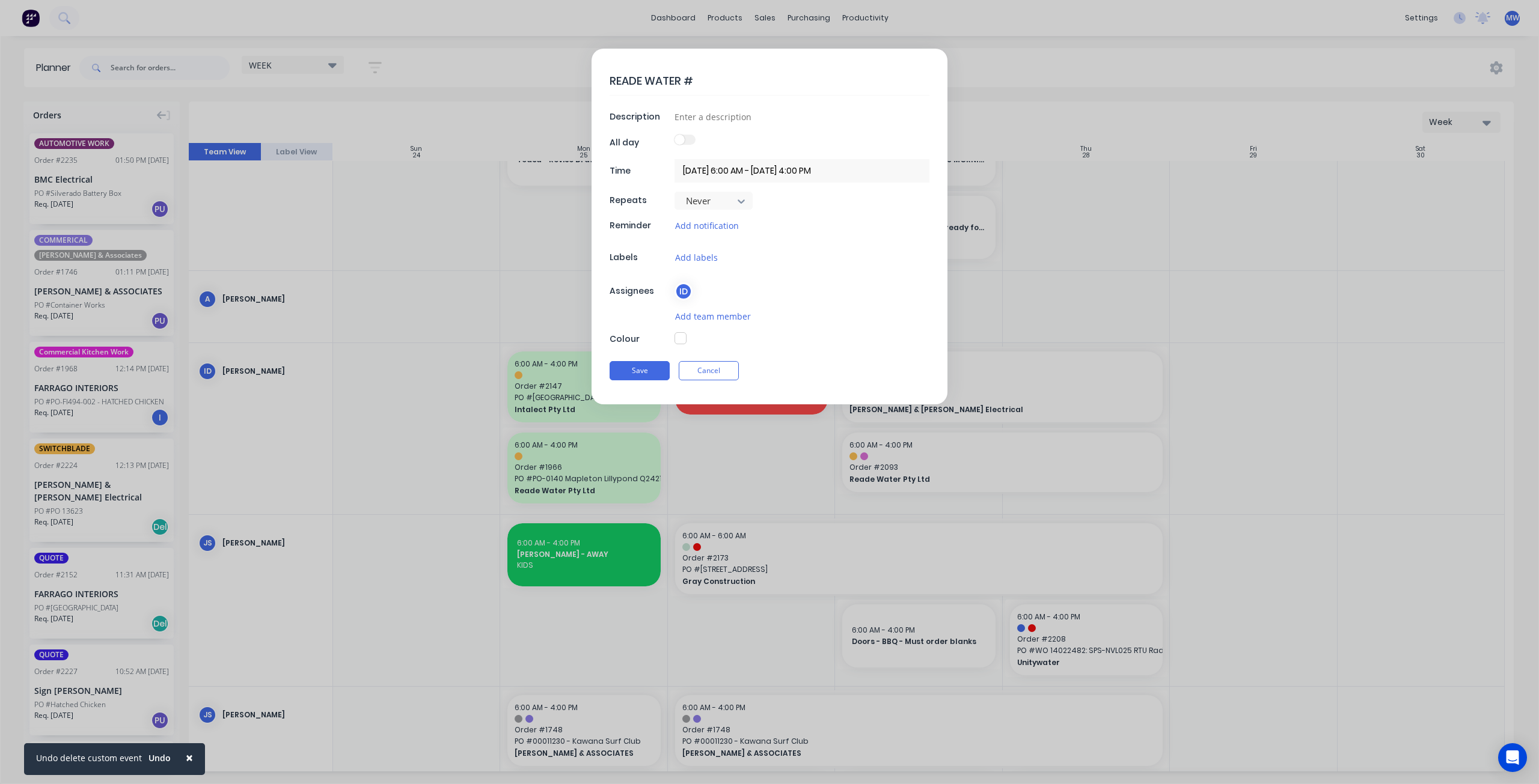
type textarea "READE WATER #2"
type textarea "x"
type textarea "READE WATER #20"
type textarea "x"
type textarea "READE WATER #209"
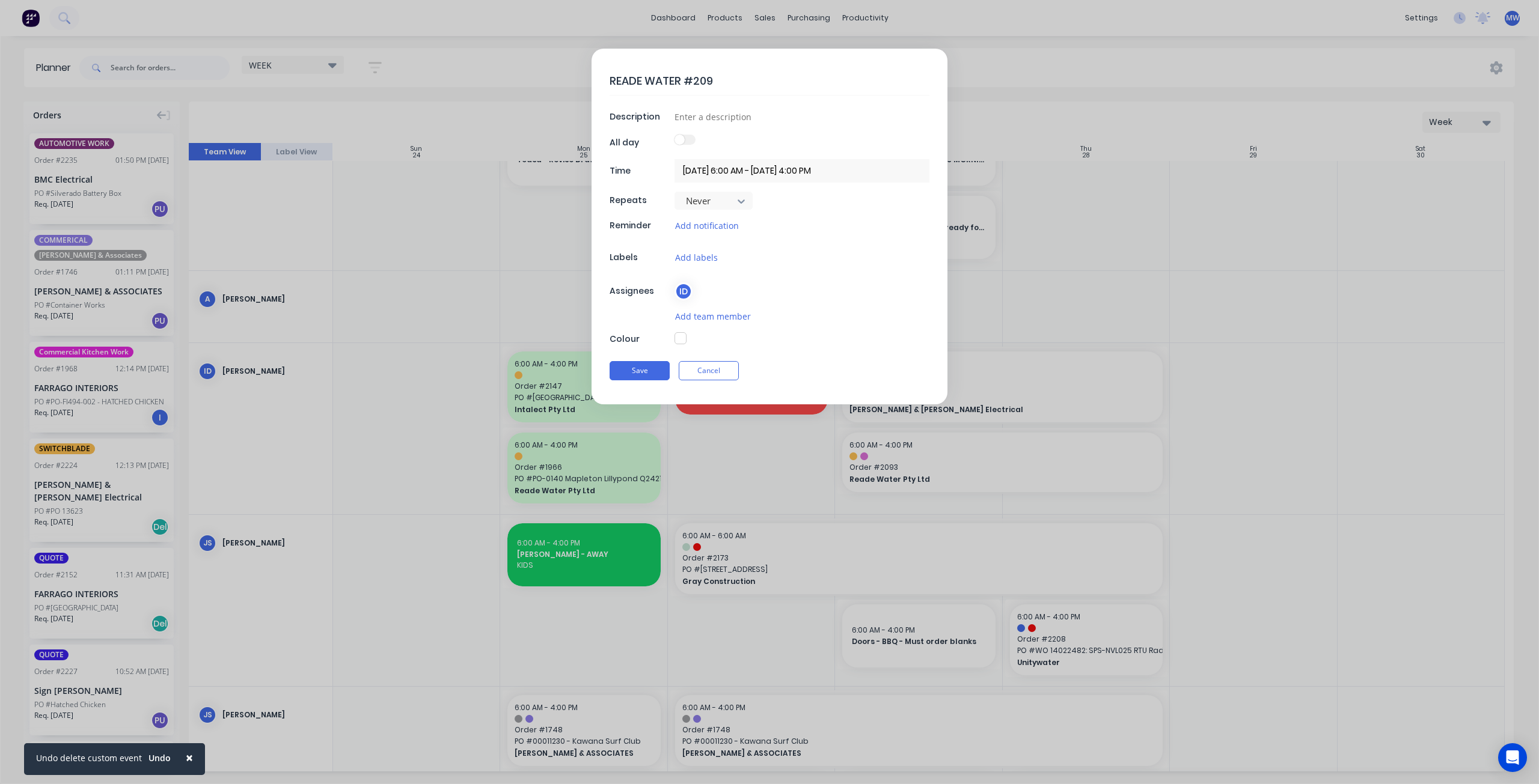
type textarea "x"
type textarea "READE WATER #2093"
type textarea "x"
type textarea "READE WATER #2093"
type textarea "x"
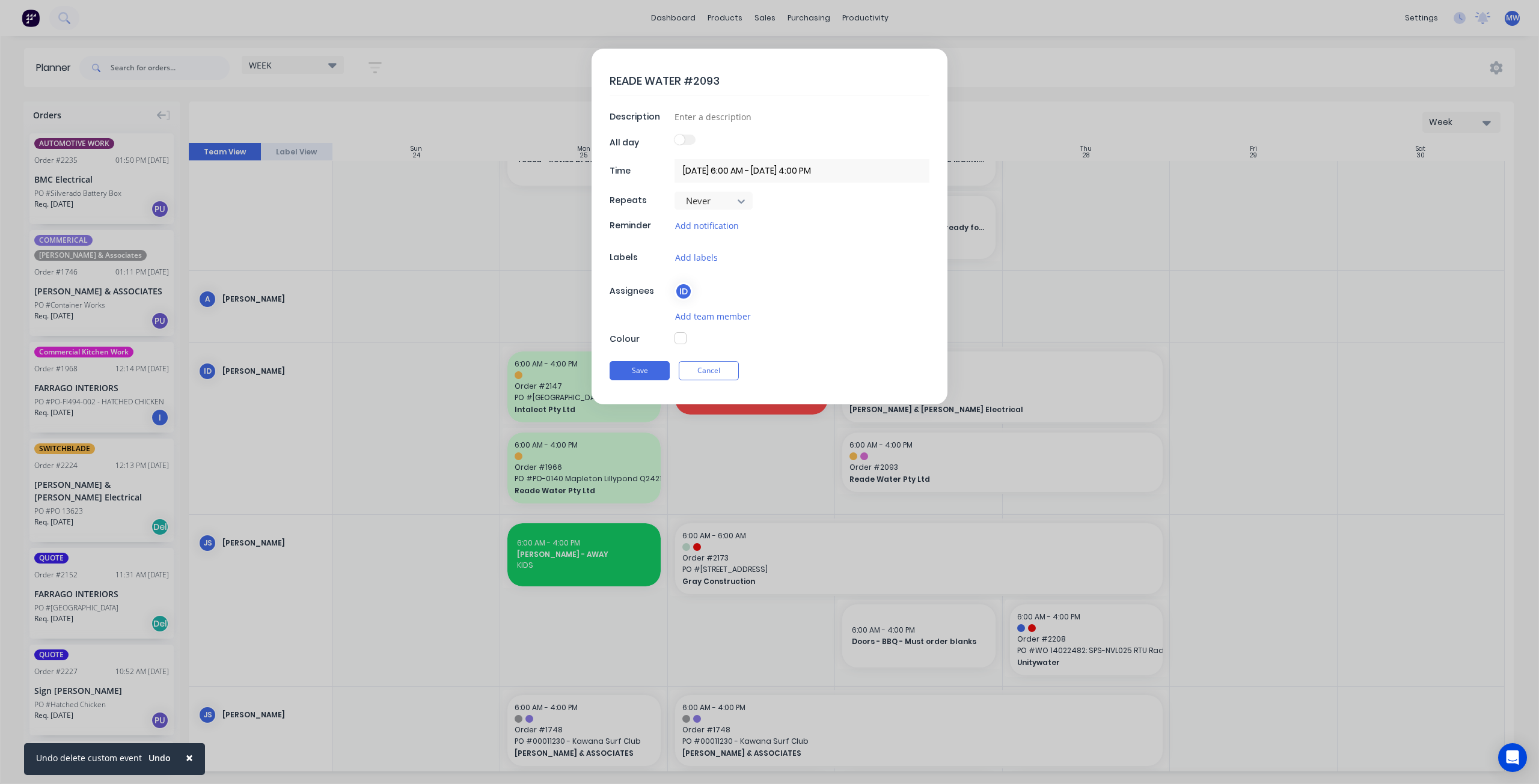
type textarea "READE WATER #2093 N"
type textarea "x"
type textarea "READE WATER #2093 NO"
type textarea "x"
type textarea "READE WATER #2093 NOW"
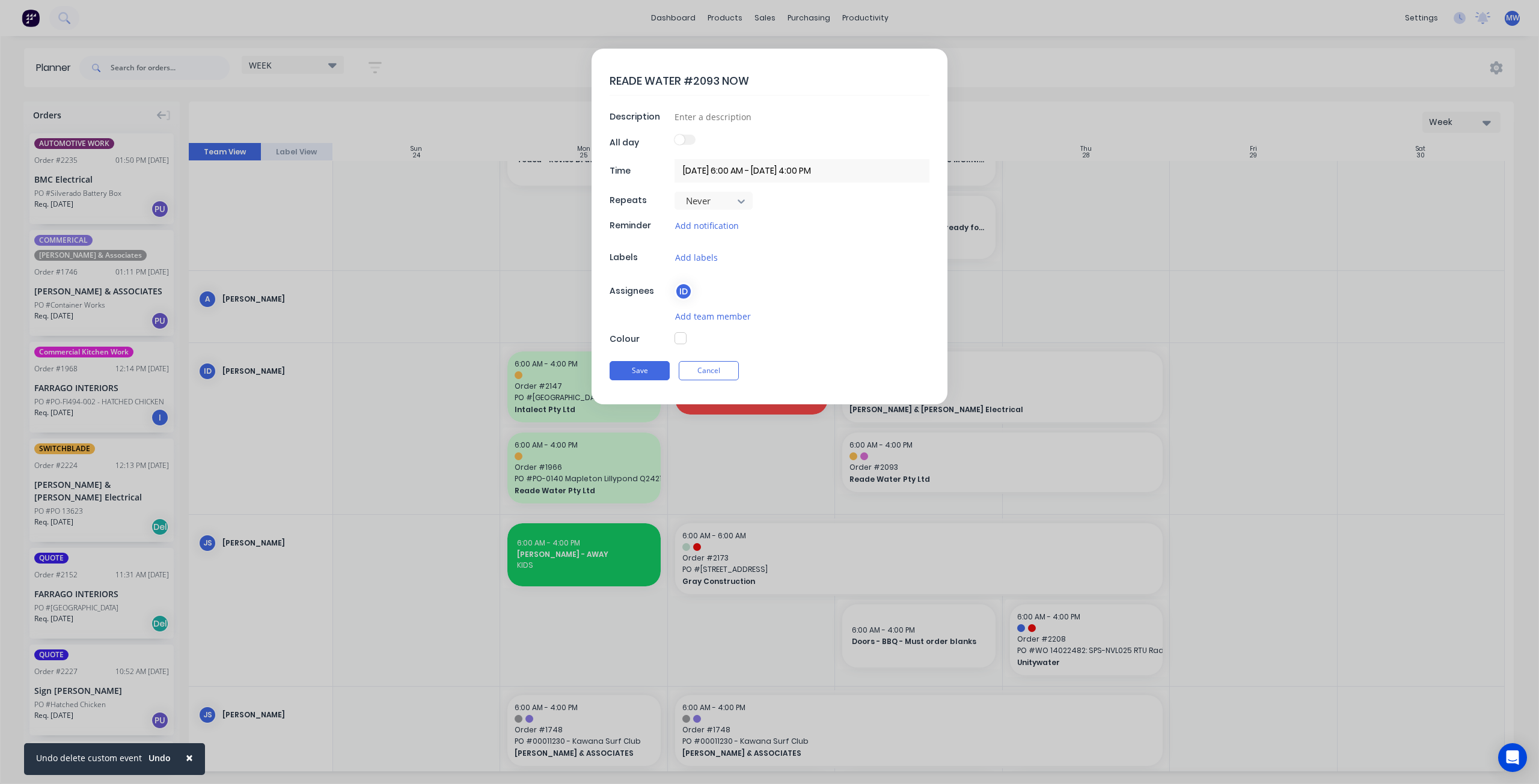
type textarea "x"
type textarea "READE WATER #2093 NOW"
type textarea "x"
type textarea "READE WATER #2093 NOW U"
type textarea "x"
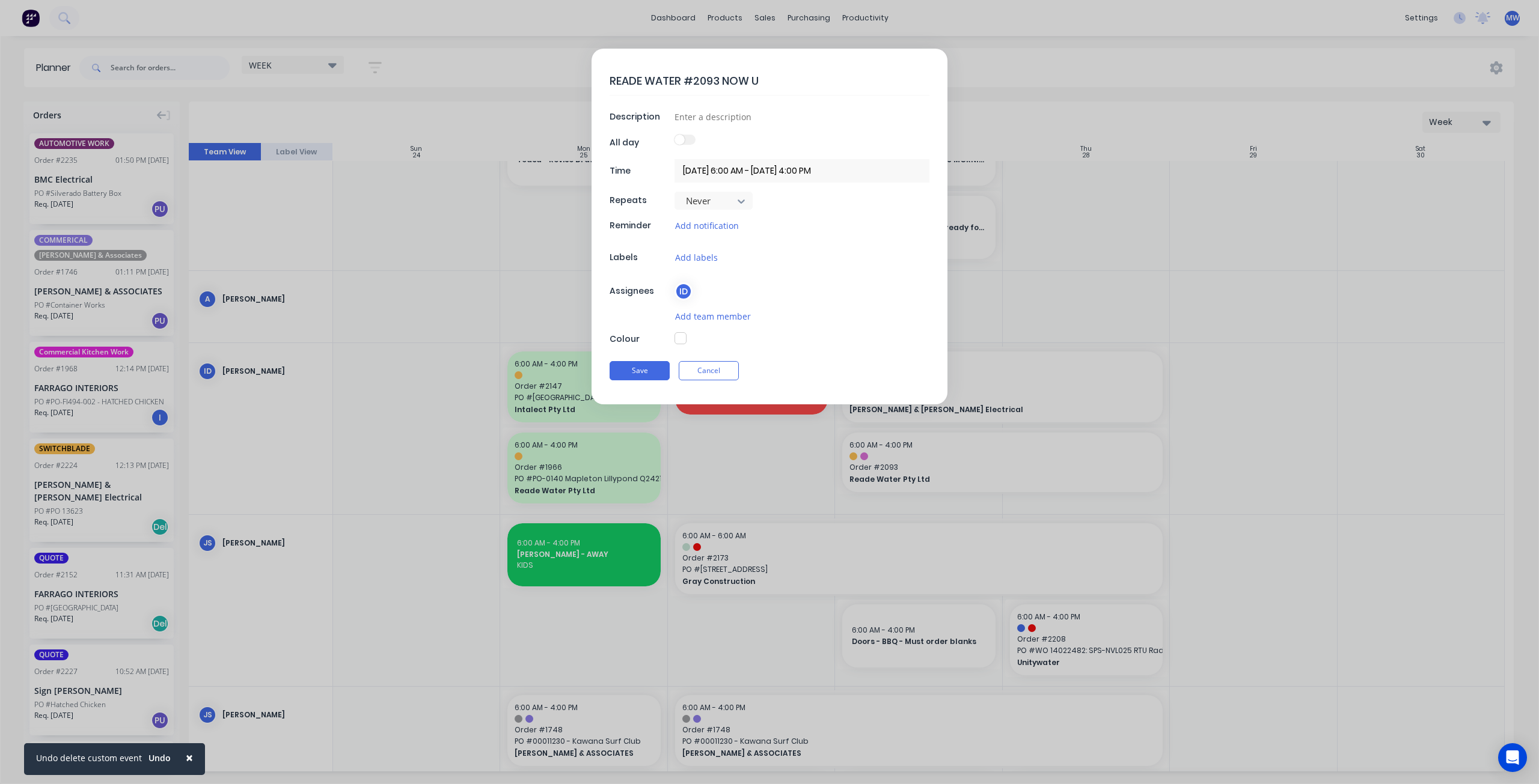
type textarea "READE WATER #2093 NOW UR"
type textarea "x"
type textarea "READE WATER #2093 NOW URG"
type textarea "x"
type textarea "READE WATER #2093 NOW URGE"
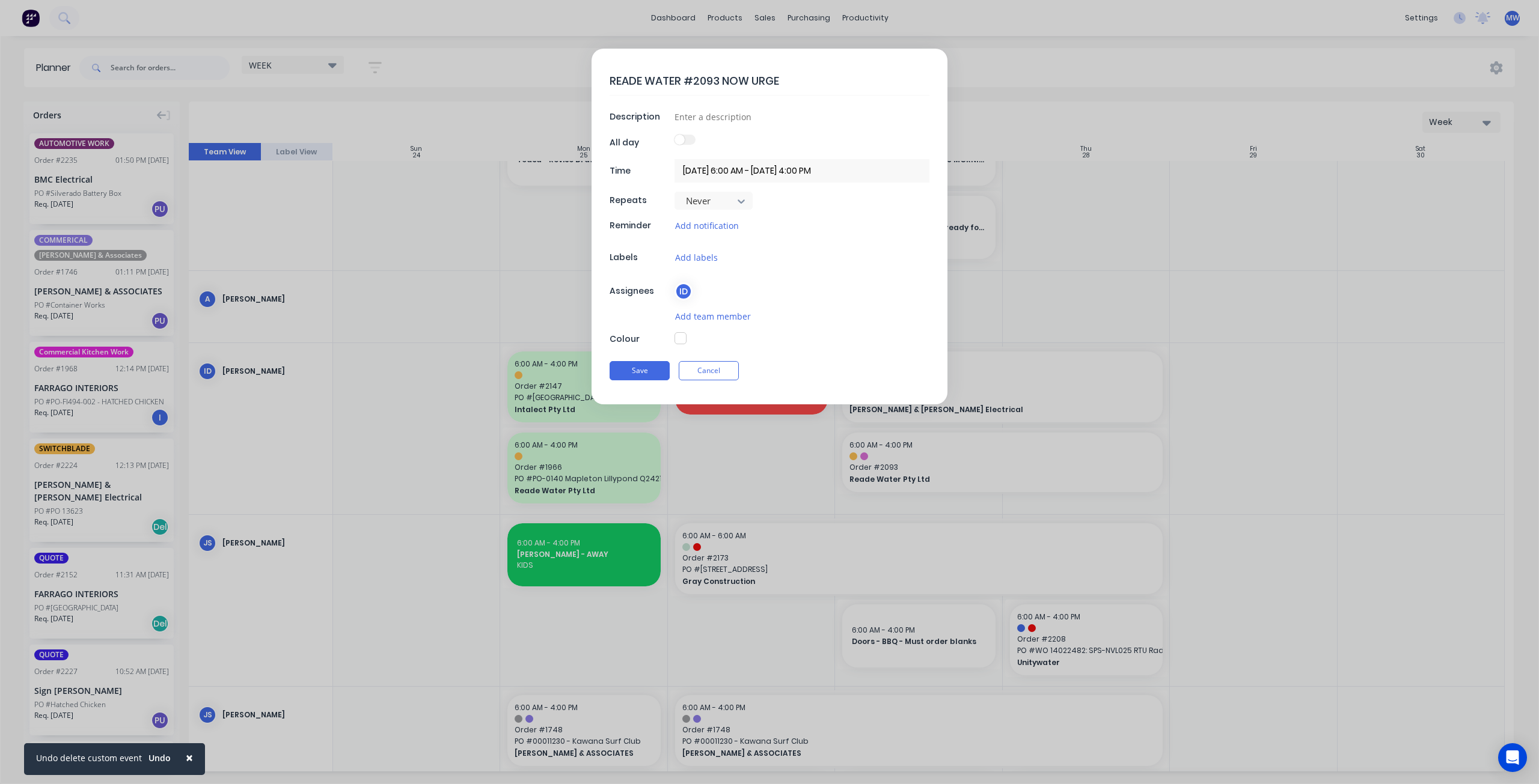
type textarea "x"
type textarea "READE WATER #2093 NOW URGEN"
click at [632, 370] on button "Save" at bounding box center [639, 371] width 60 height 19
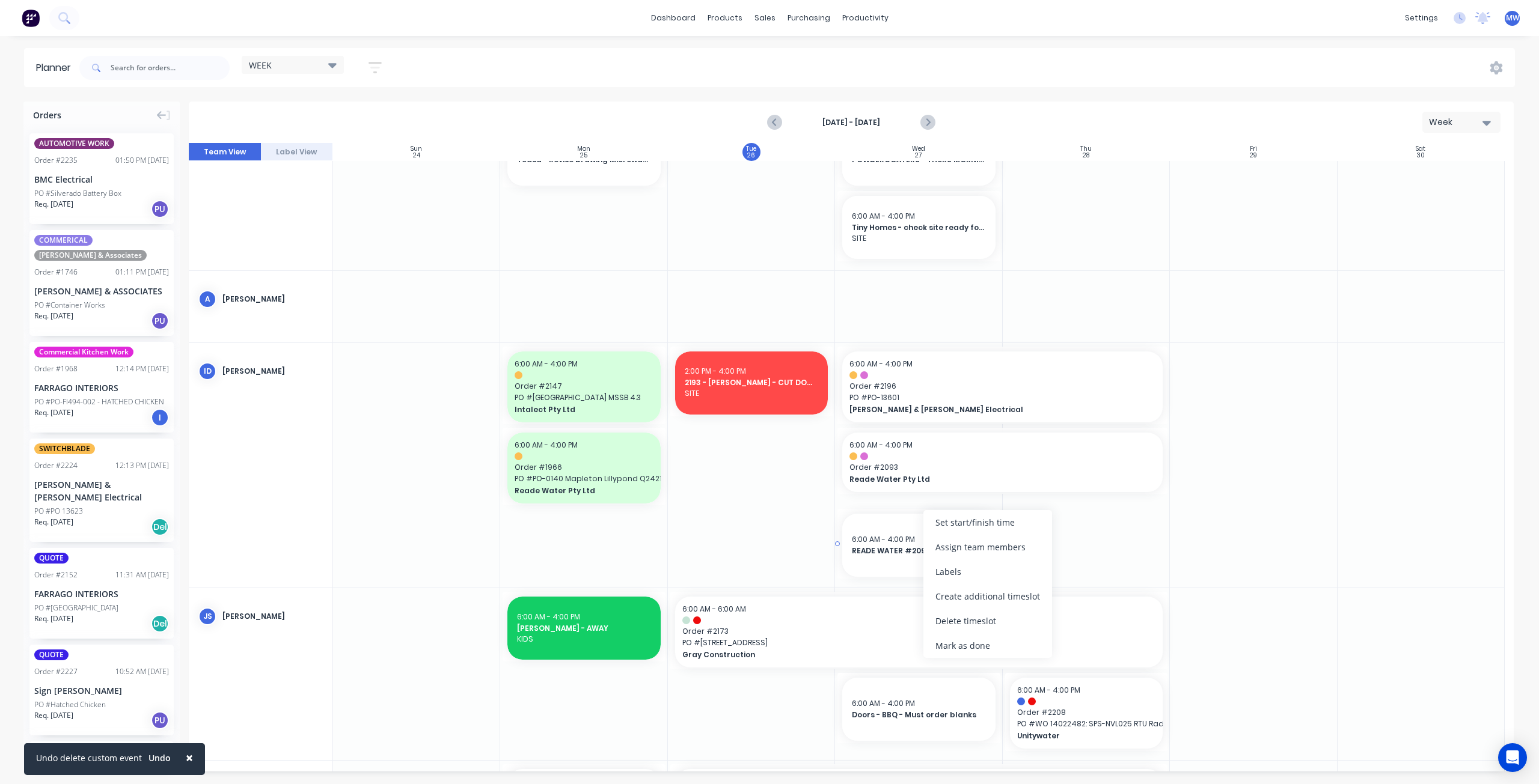
click at [896, 563] on div "6:00 AM - 4:00 PM READE WATER #2093 NOW URGENT -" at bounding box center [918, 545] width 153 height 63
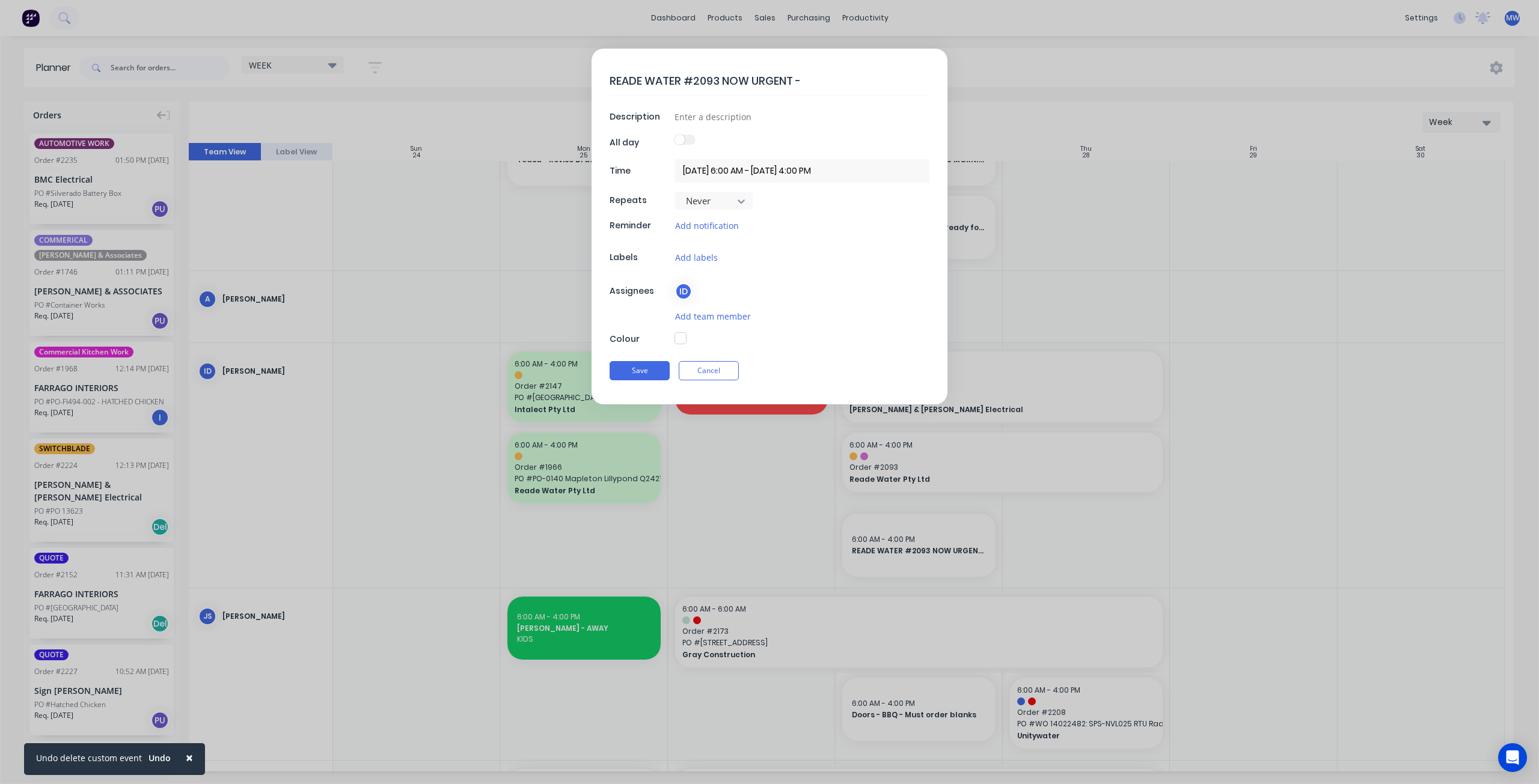
click at [681, 336] on button "button" at bounding box center [680, 338] width 12 height 12
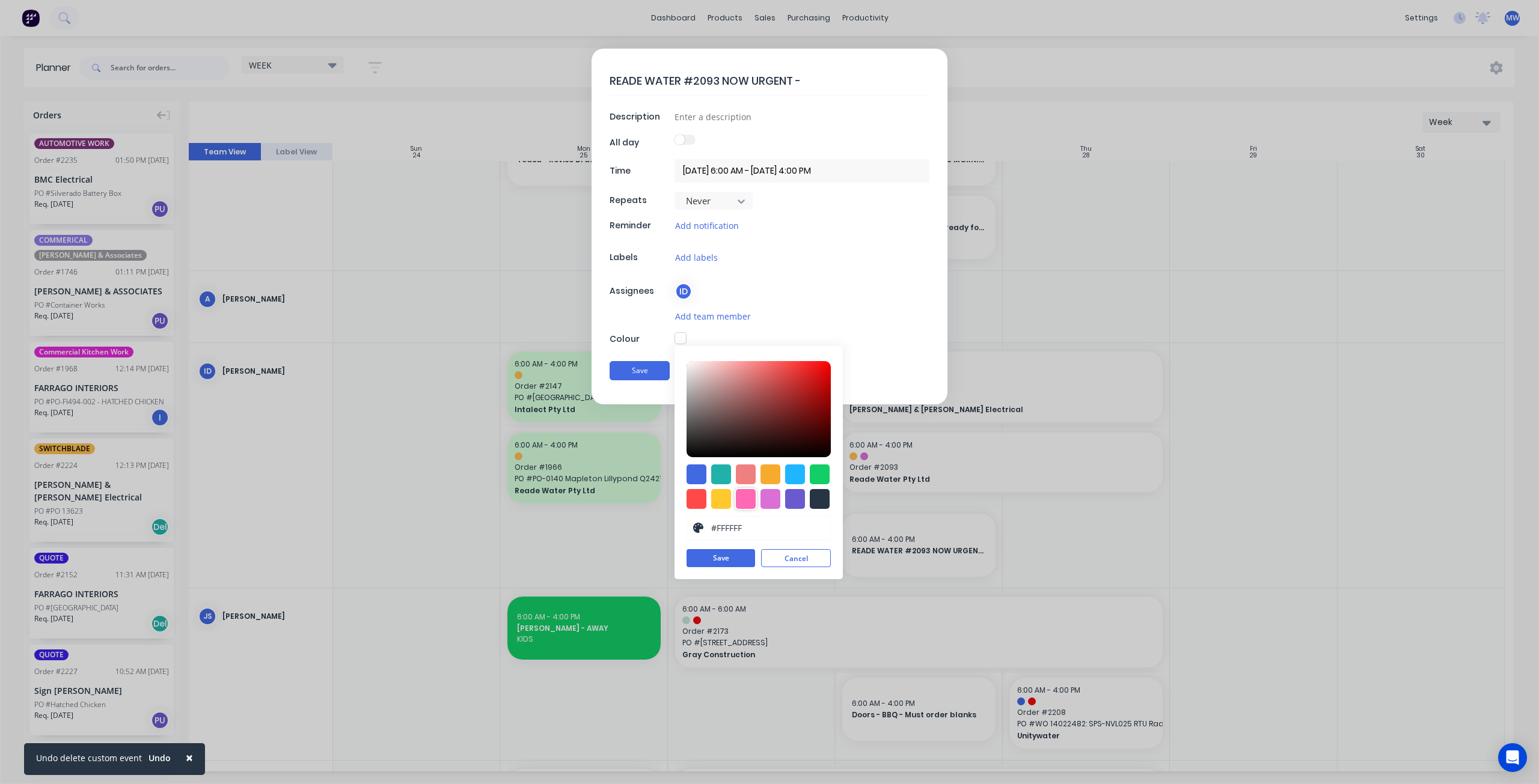
click at [747, 497] on div at bounding box center [746, 499] width 20 height 20
drag, startPoint x: 731, startPoint y: 555, endPoint x: 715, endPoint y: 531, distance: 28.8
click at [730, 555] on button "Save" at bounding box center [721, 559] width 69 height 18
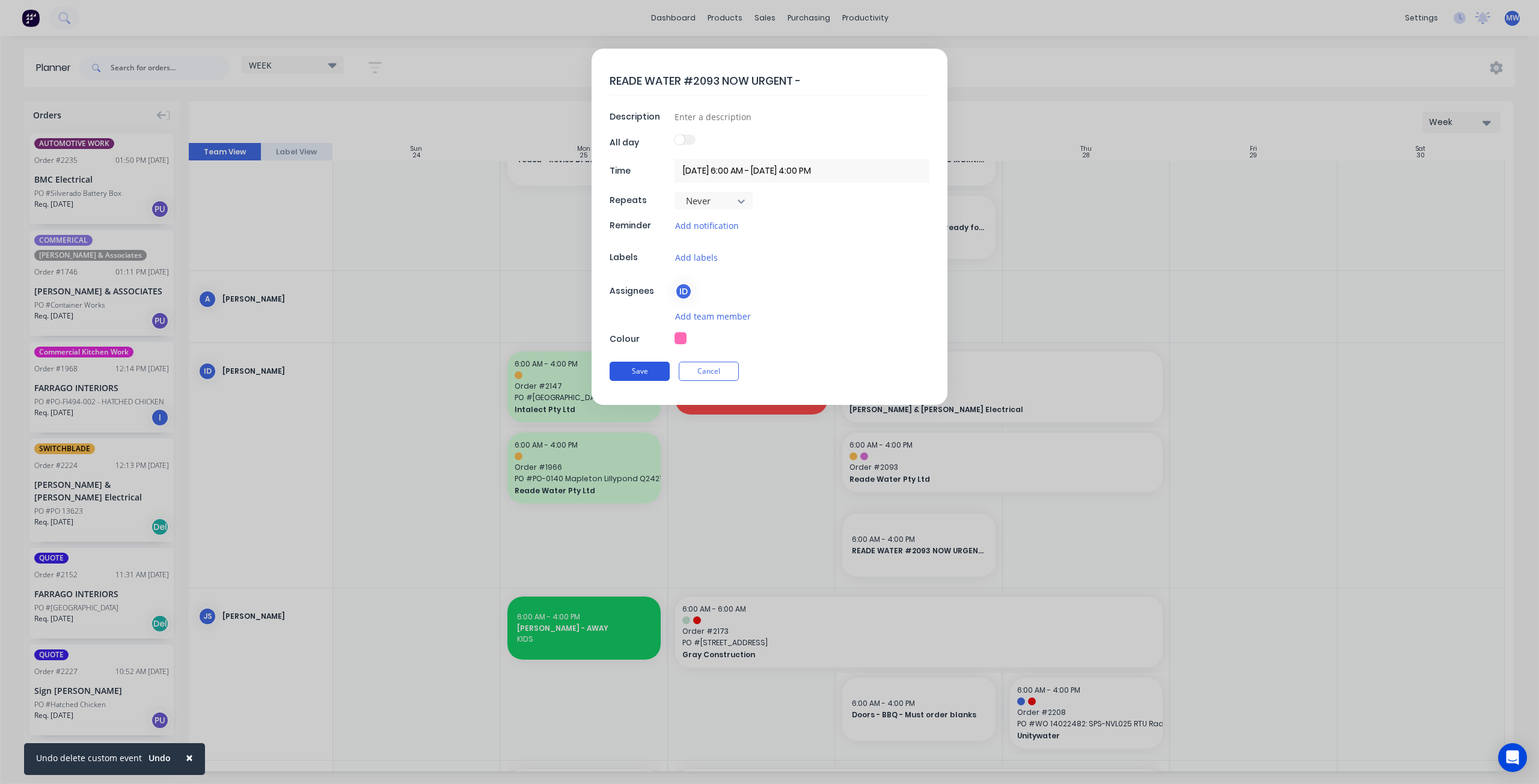
click at [629, 371] on button "Save" at bounding box center [639, 372] width 60 height 19
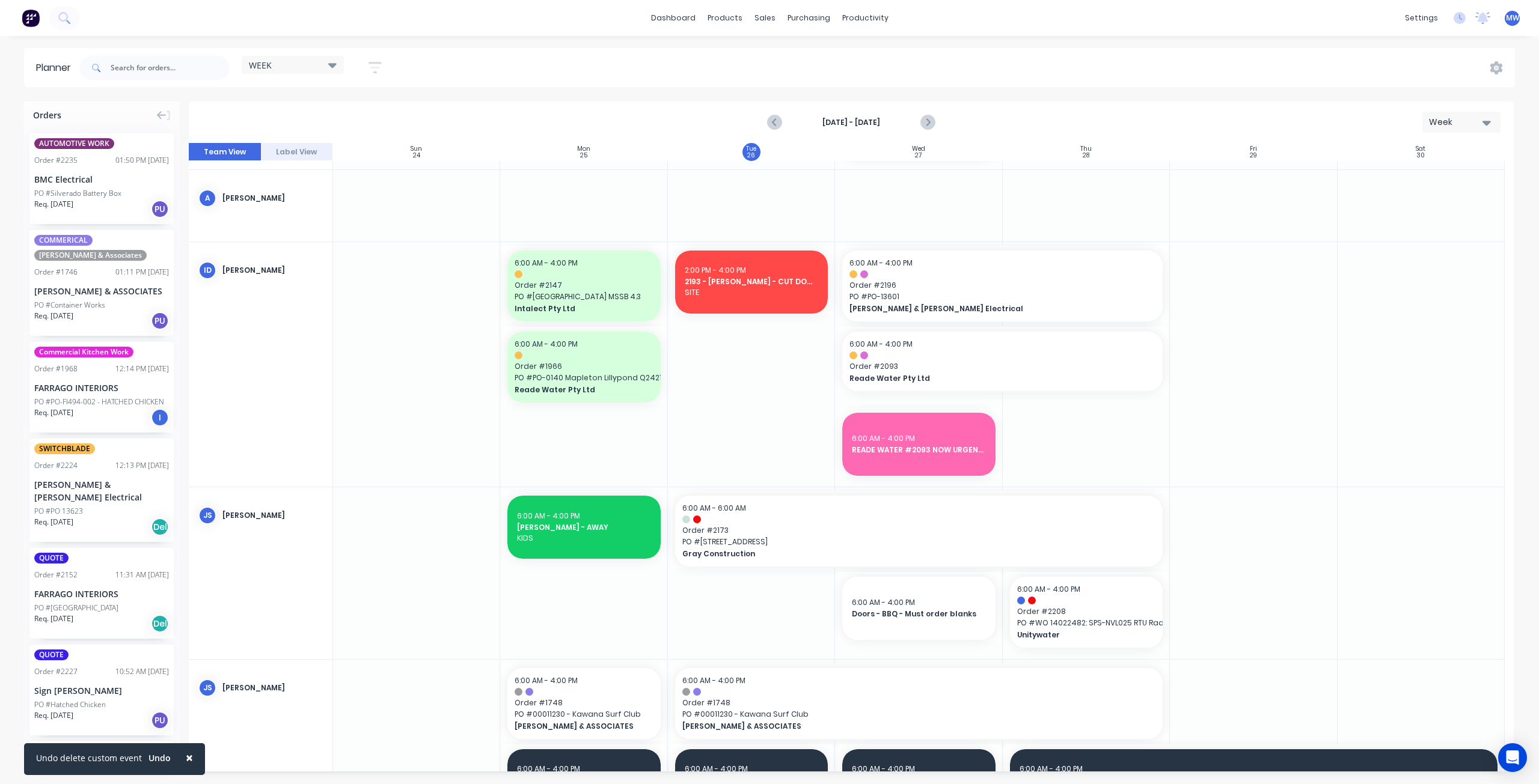
scroll to position [240, 0]
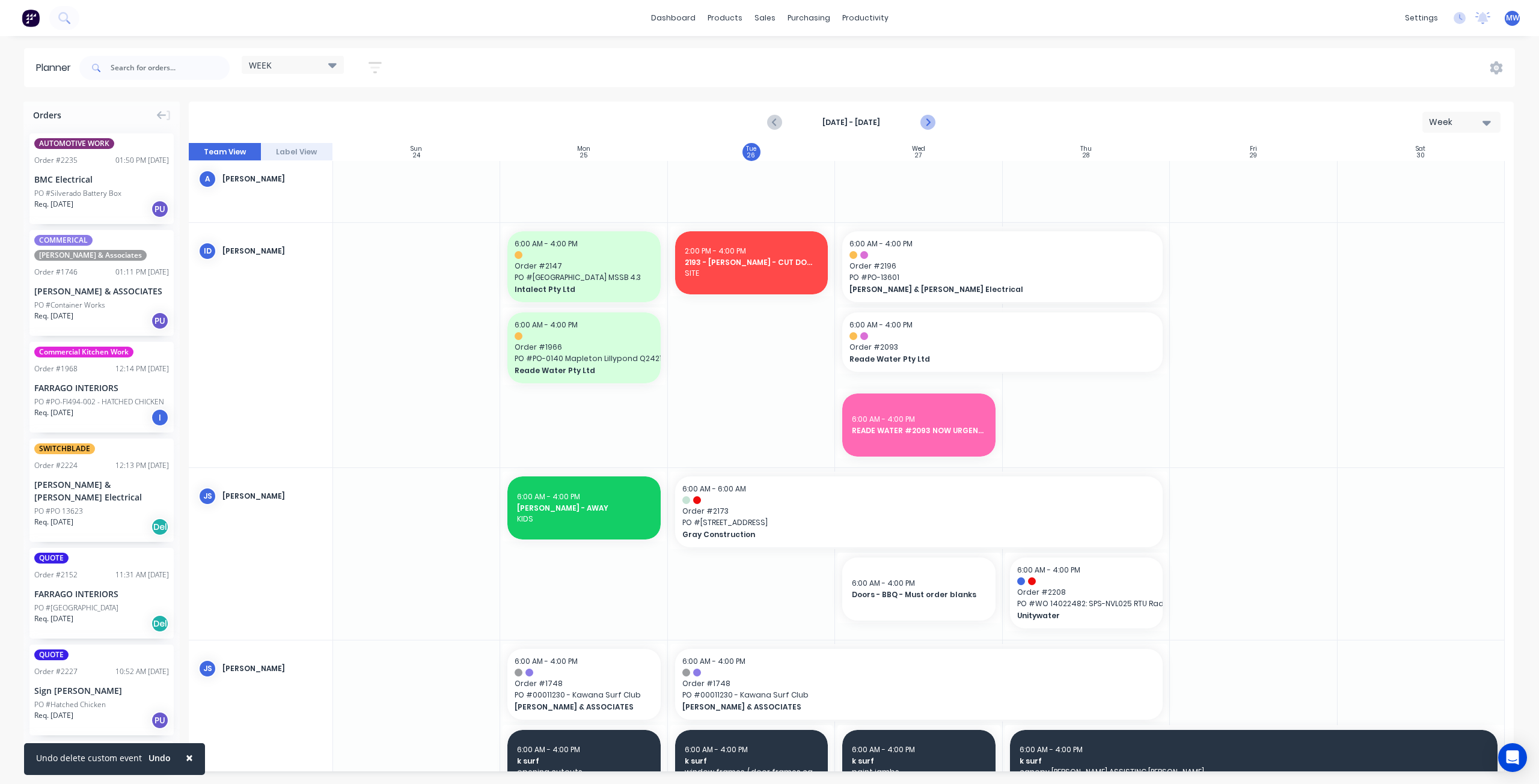
click at [931, 122] on icon "Next page" at bounding box center [928, 123] width 14 height 14
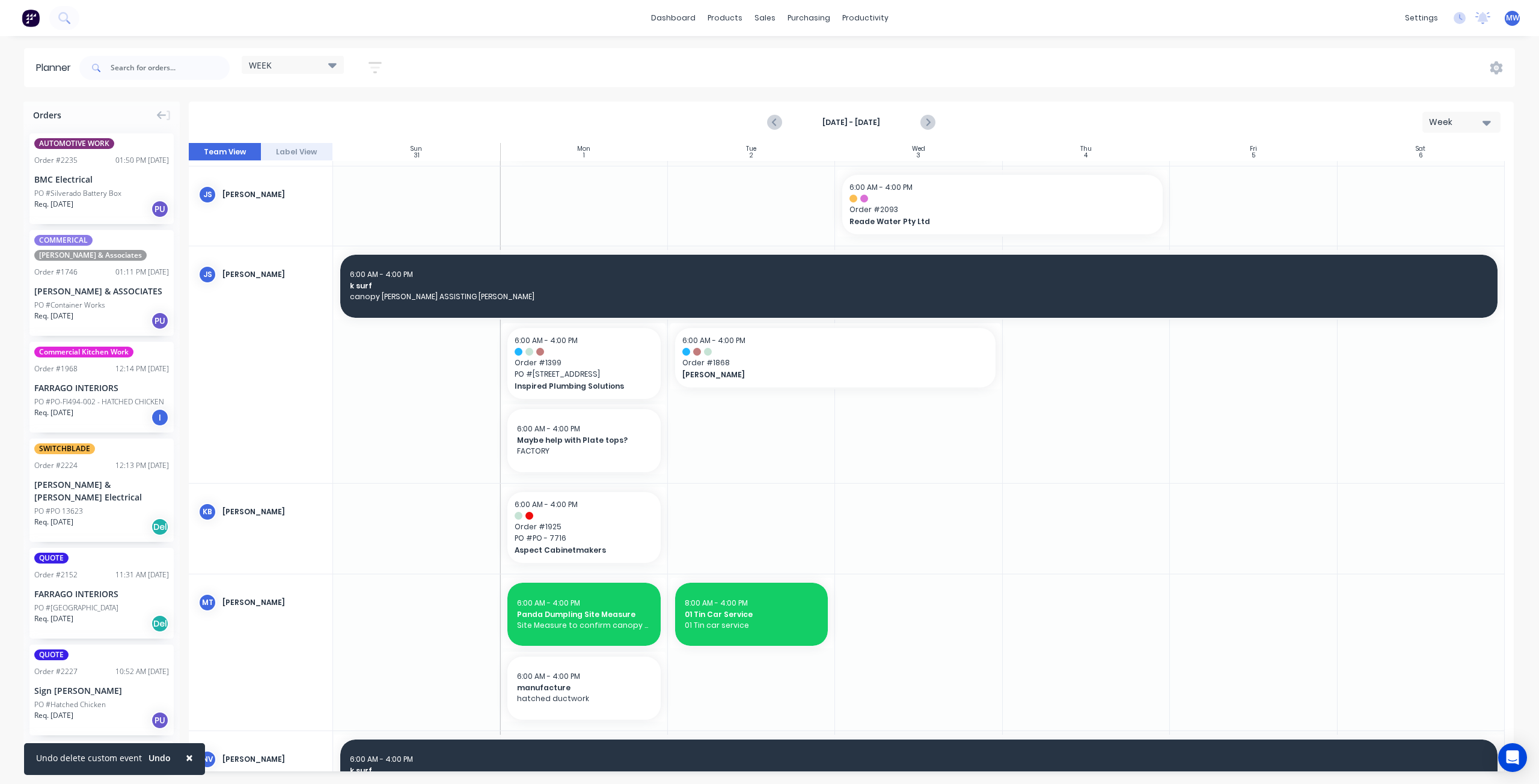
click at [895, 423] on div at bounding box center [918, 365] width 167 height 237
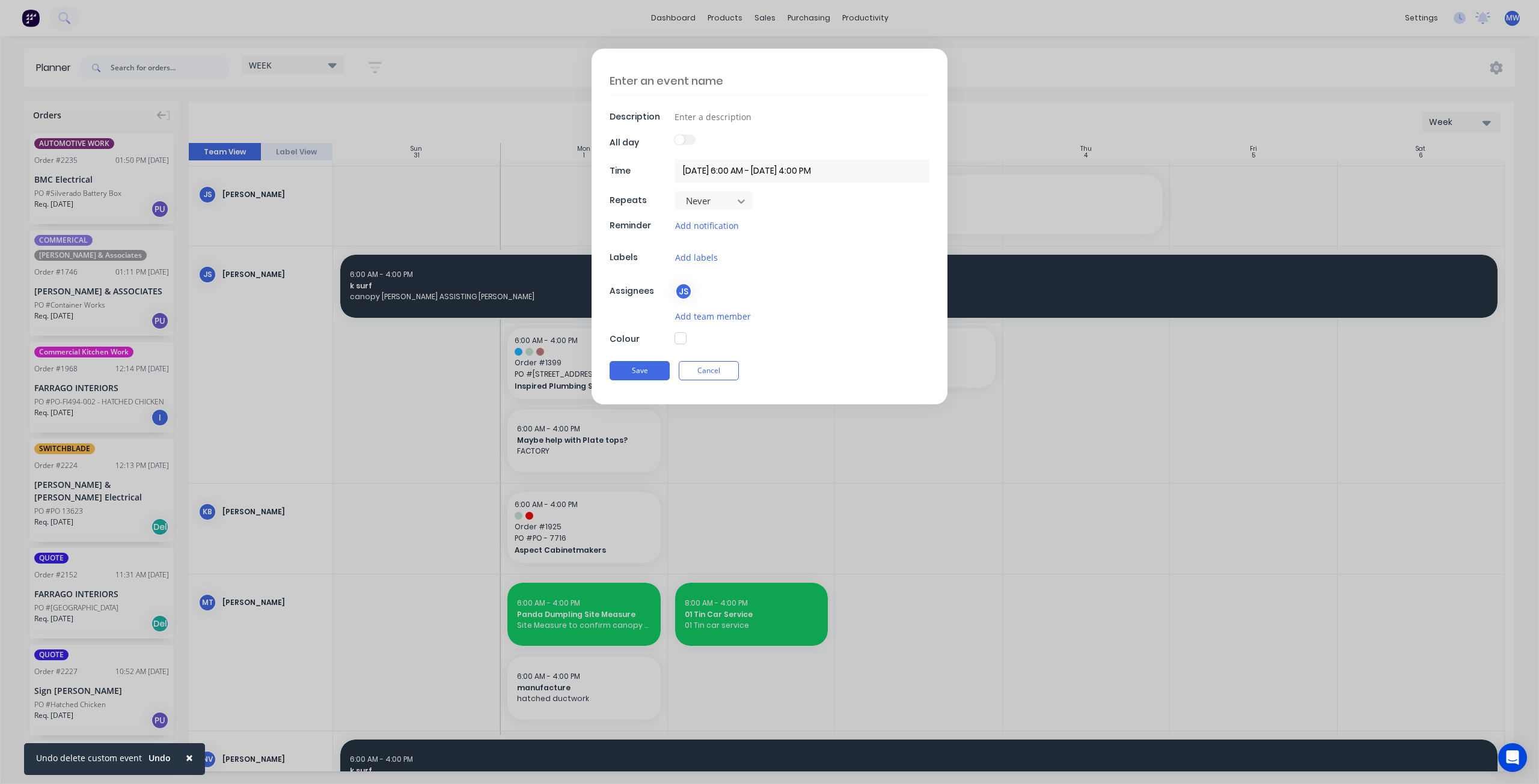
click at [667, 83] on textarea at bounding box center [769, 80] width 320 height 28
click at [739, 112] on input at bounding box center [802, 117] width 255 height 18
drag, startPoint x: 730, startPoint y: 116, endPoint x: 648, endPoint y: 111, distance: 82.2
click at [648, 111] on div "Description FACTORY" at bounding box center [769, 116] width 320 height 18
click at [821, 288] on div "JS" at bounding box center [802, 291] width 255 height 18
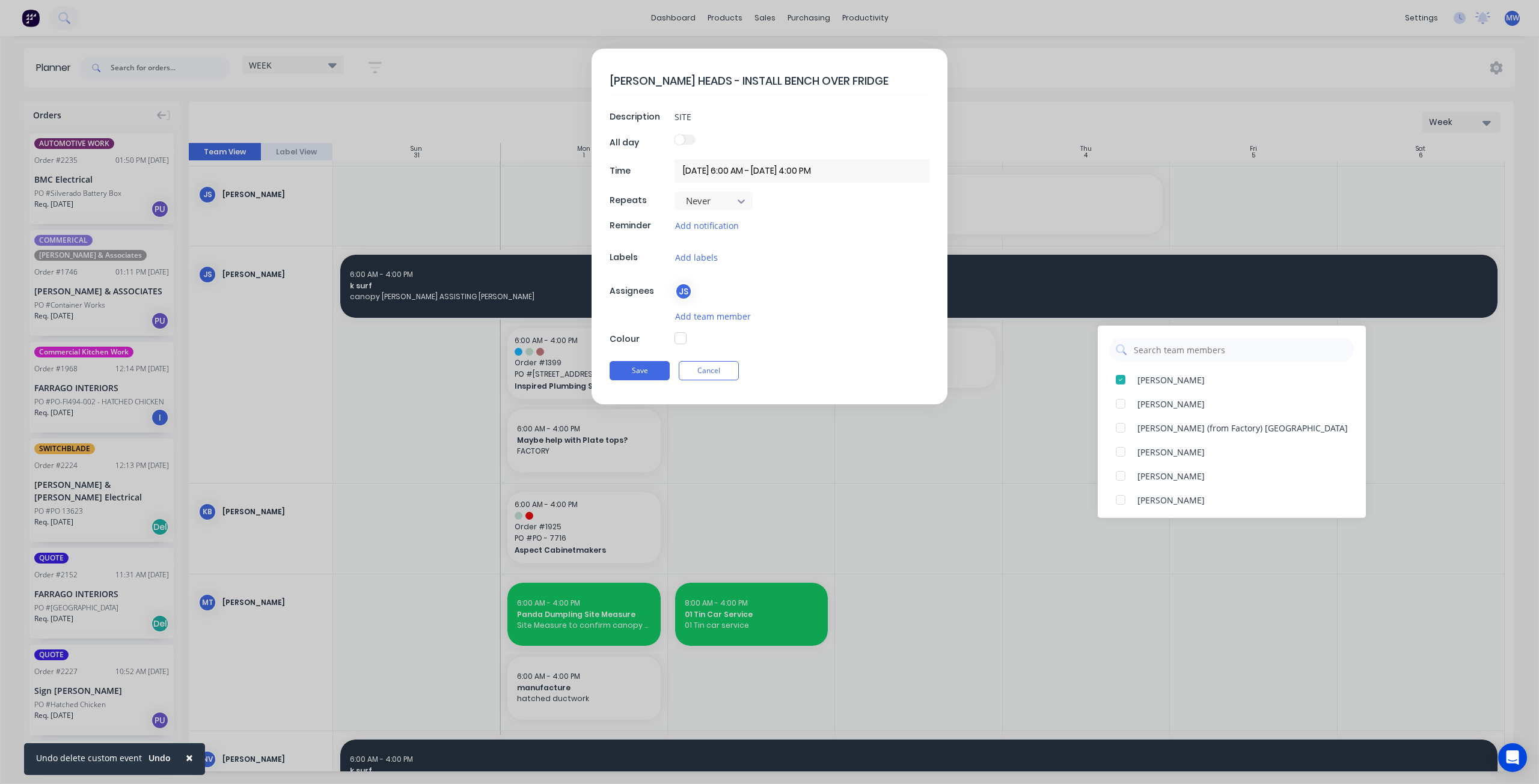
click at [680, 334] on button "button" at bounding box center [680, 338] width 12 height 12
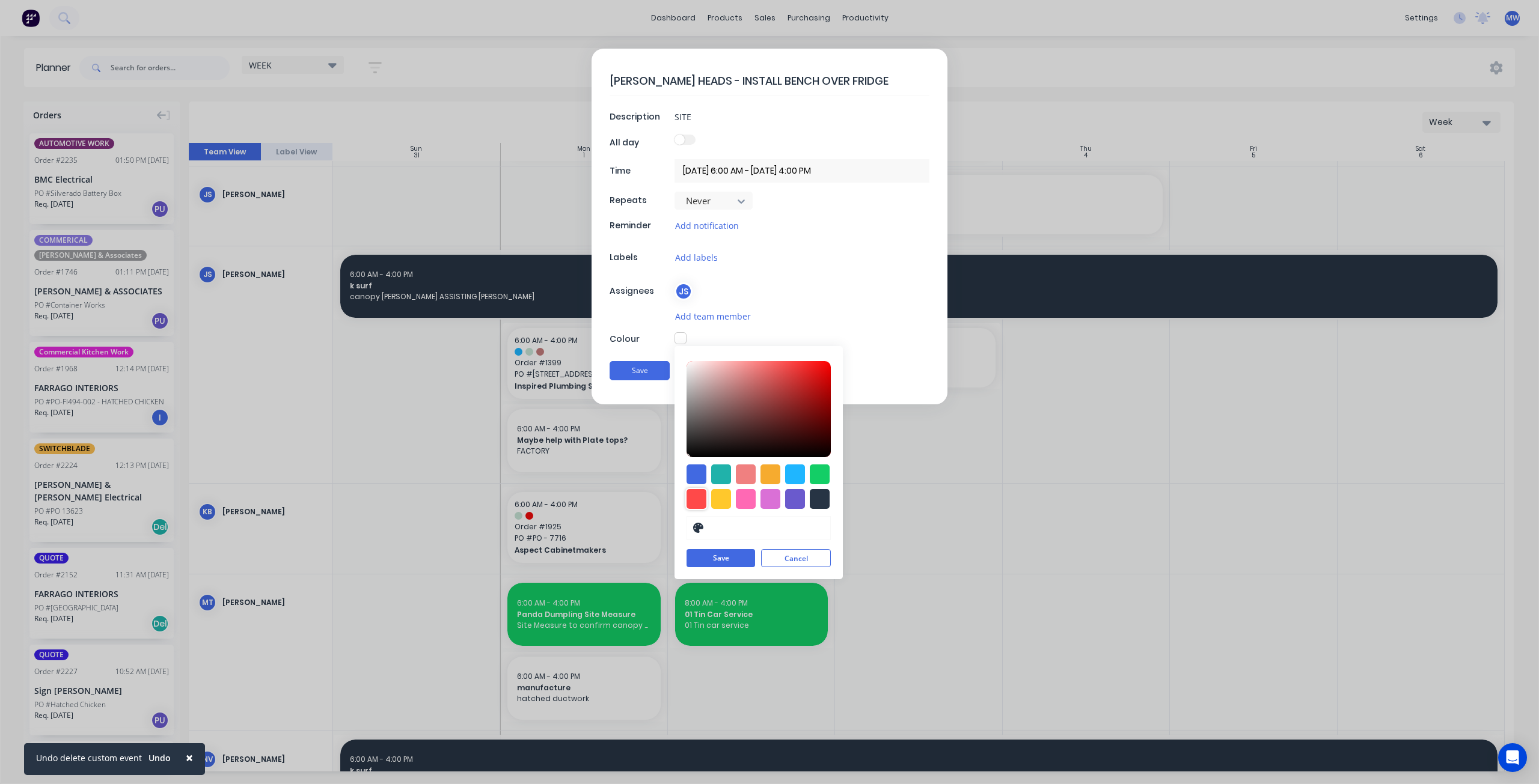
drag, startPoint x: 703, startPoint y: 495, endPoint x: 737, endPoint y: 572, distance: 84.2
click at [702, 495] on div at bounding box center [696, 499] width 20 height 20
click at [735, 557] on button "Save" at bounding box center [721, 559] width 69 height 18
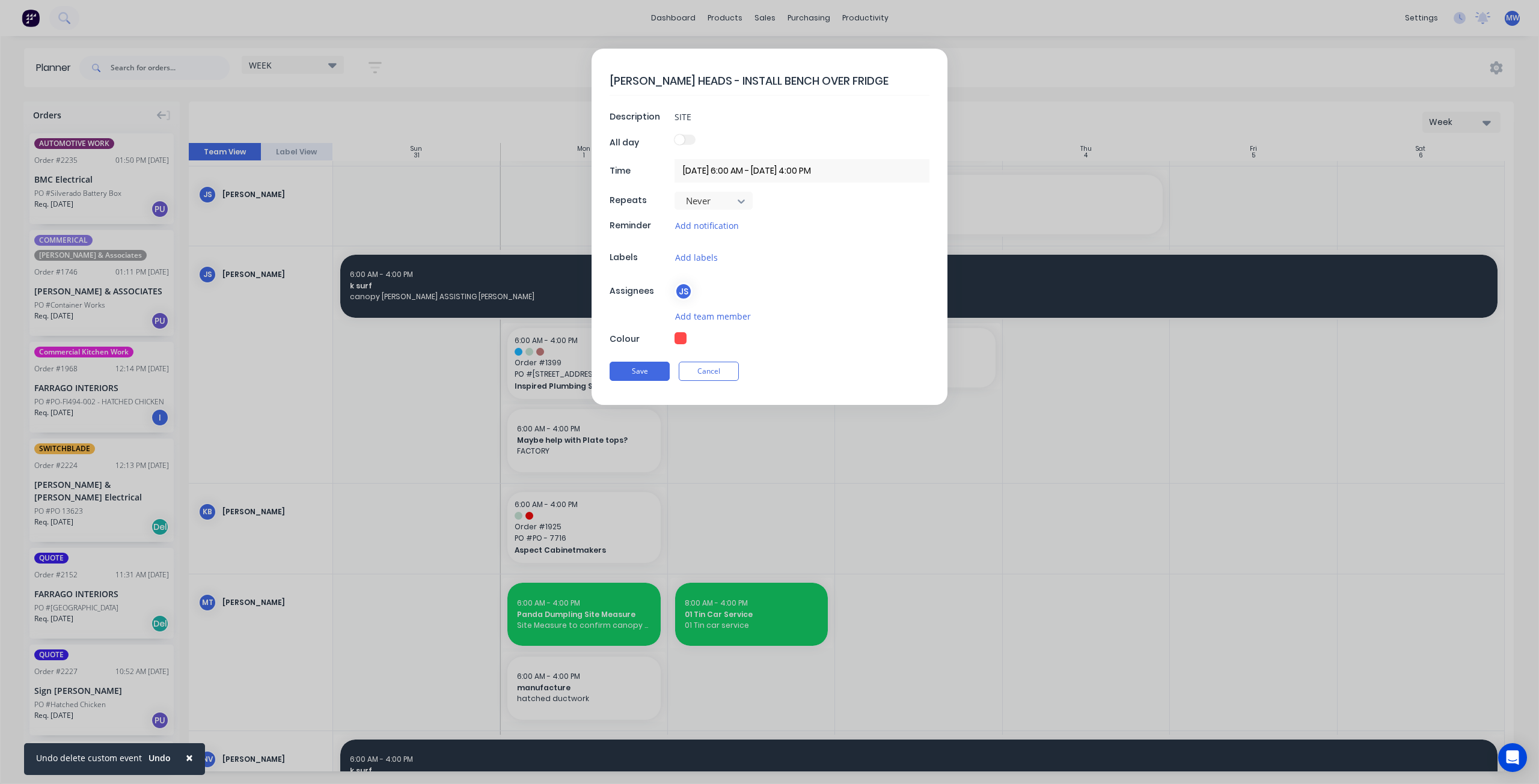
click at [793, 183] on div "ALEX HEADS - INSTALL BENCH OVER FRIDGE Description SITE All day Time 03/09/2025…" at bounding box center [770, 227] width 356 height 356
click at [797, 165] on input "03/09/2025 6:00 AM - 03/09/2025 4:00 PM" at bounding box center [802, 171] width 255 height 23
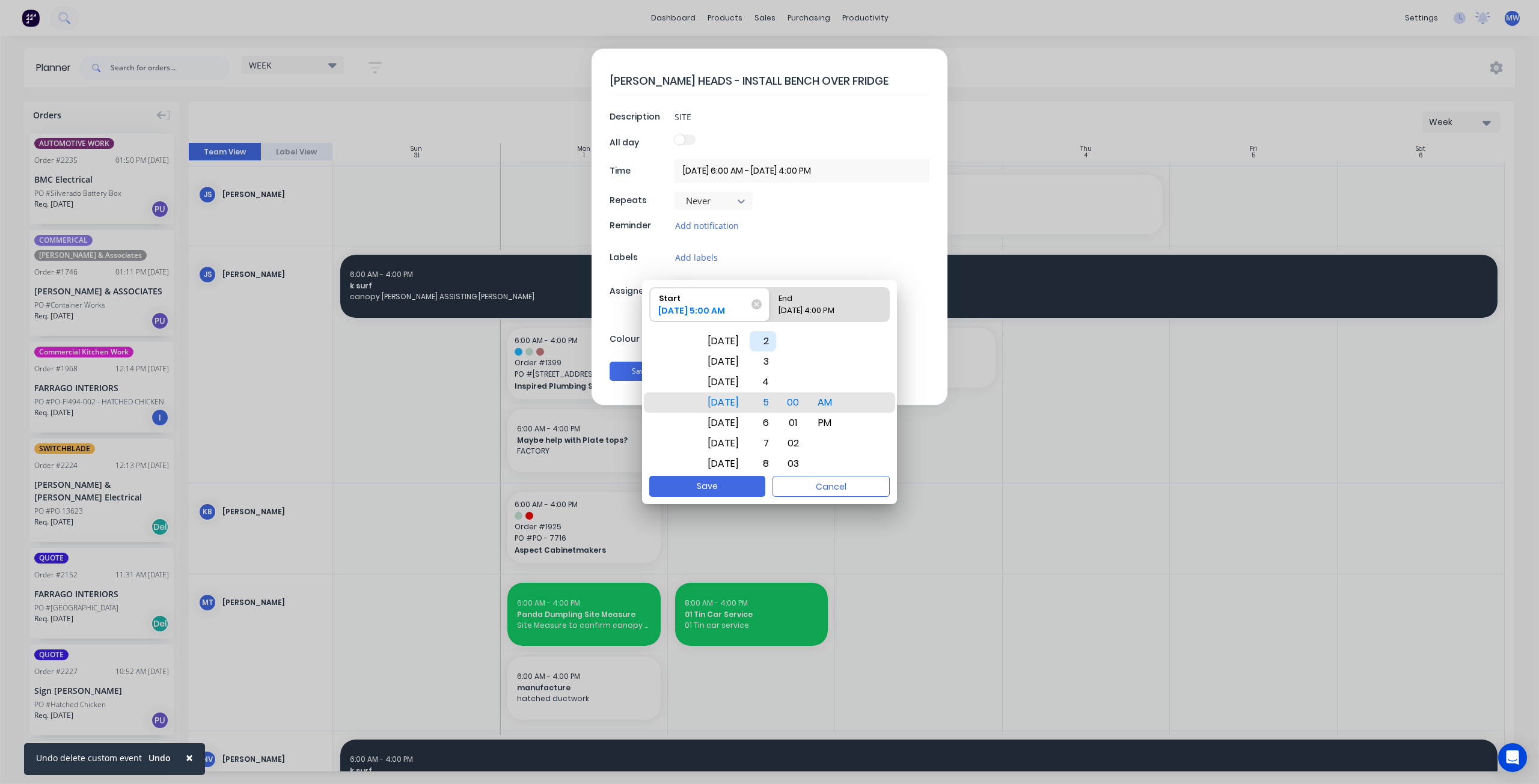
click at [776, 343] on div "2" at bounding box center [763, 342] width 26 height 21
click at [839, 421] on div "PM" at bounding box center [825, 424] width 29 height 21
click at [835, 309] on div "03/09/2025 4:00 PM" at bounding box center [824, 313] width 100 height 17
click at [770, 309] on input "End 03/09/2025 4:00 PM" at bounding box center [770, 304] width 1 height 34
click at [745, 488] on button "Save" at bounding box center [707, 486] width 116 height 21
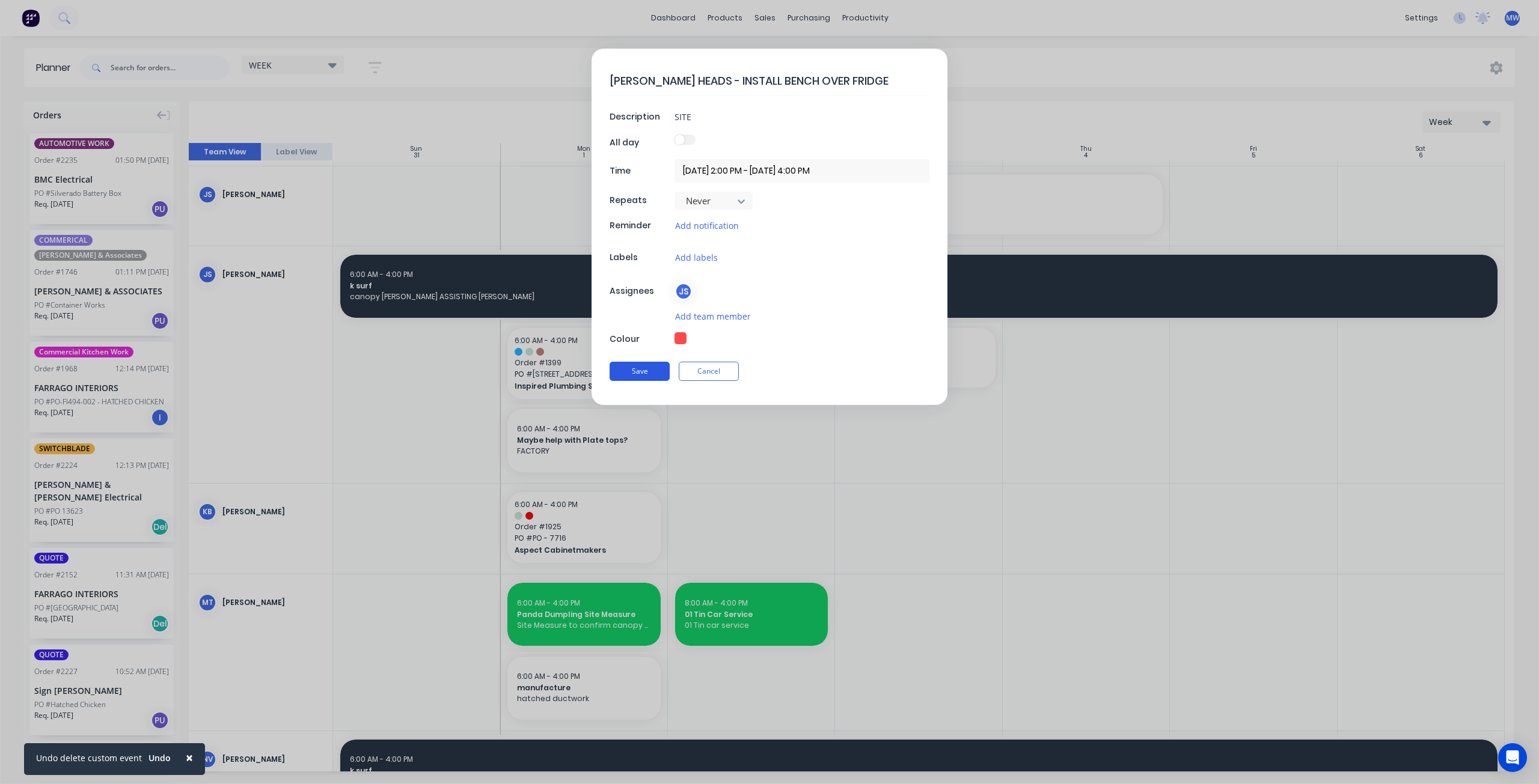
click at [628, 375] on button "Save" at bounding box center [639, 372] width 60 height 19
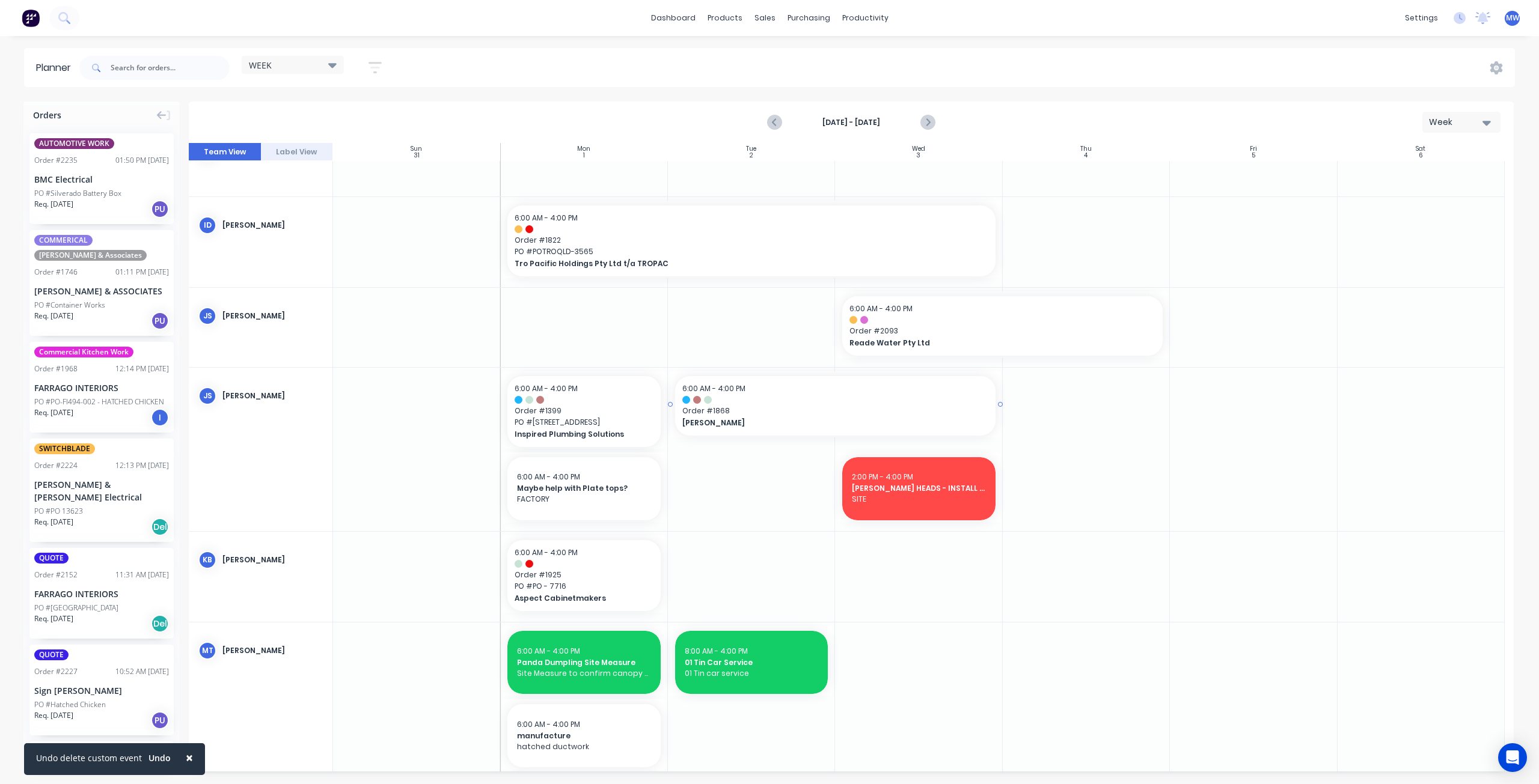
scroll to position [0, 0]
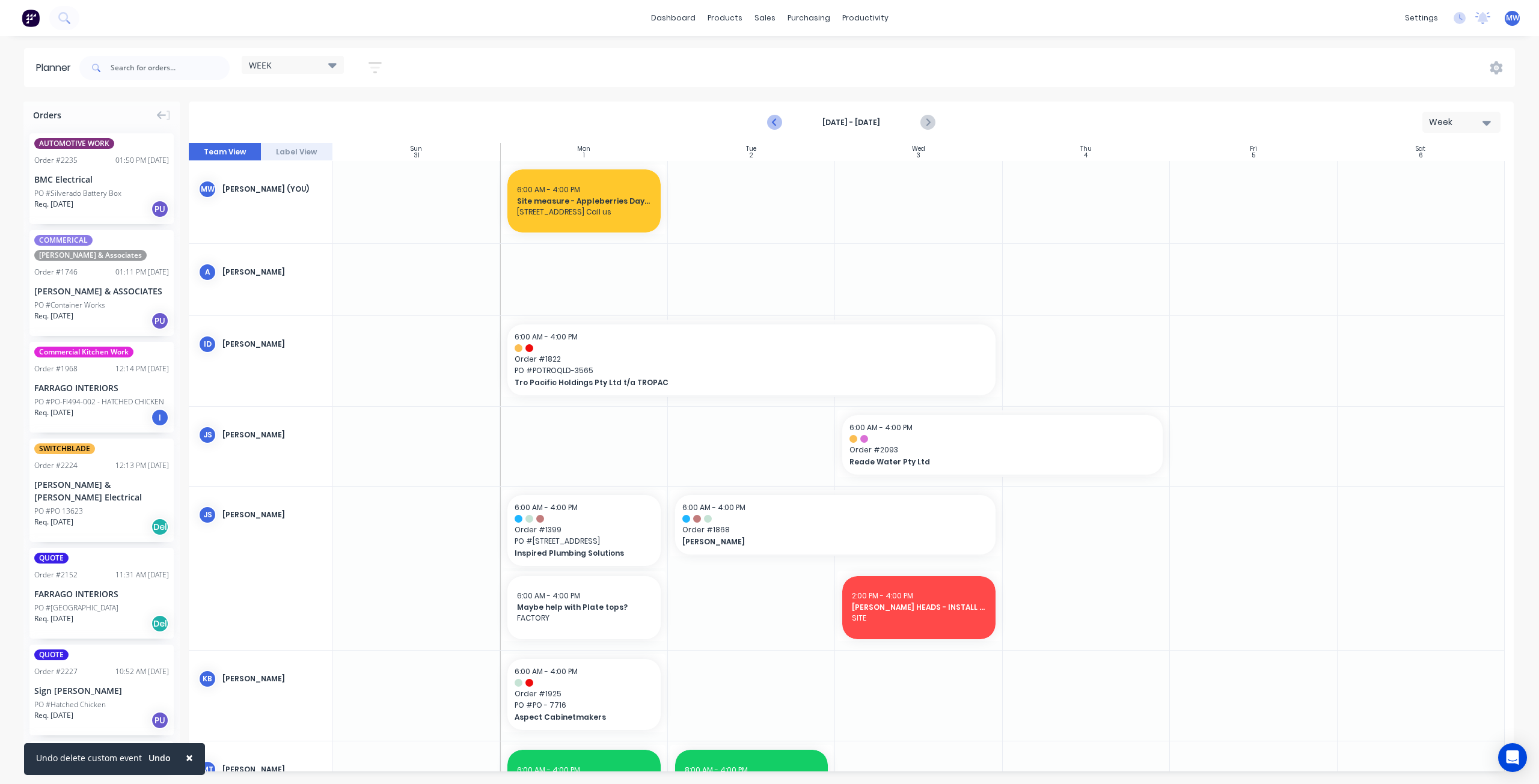
click at [776, 126] on icon "Previous page" at bounding box center [775, 123] width 6 height 10
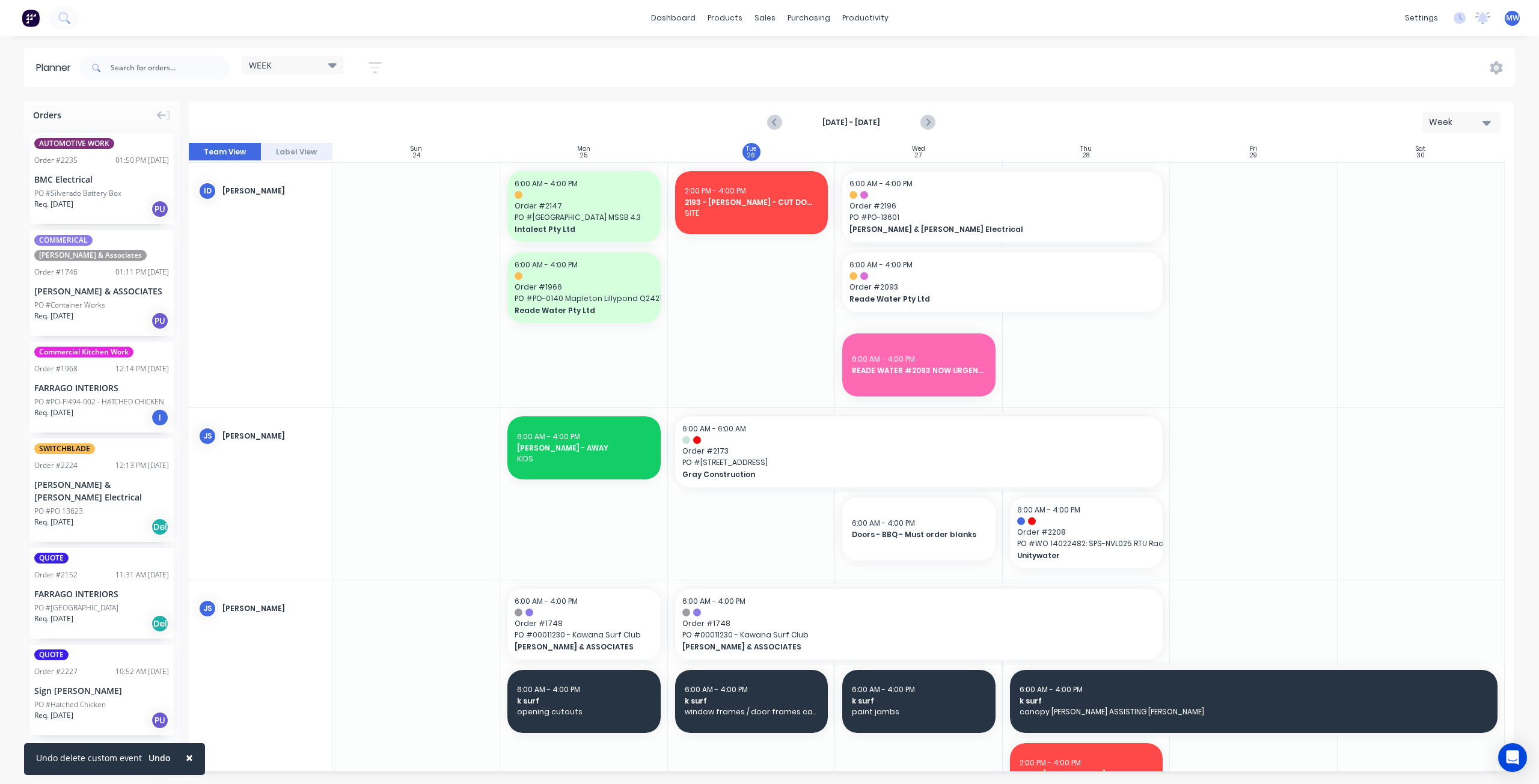
scroll to position [240, 0]
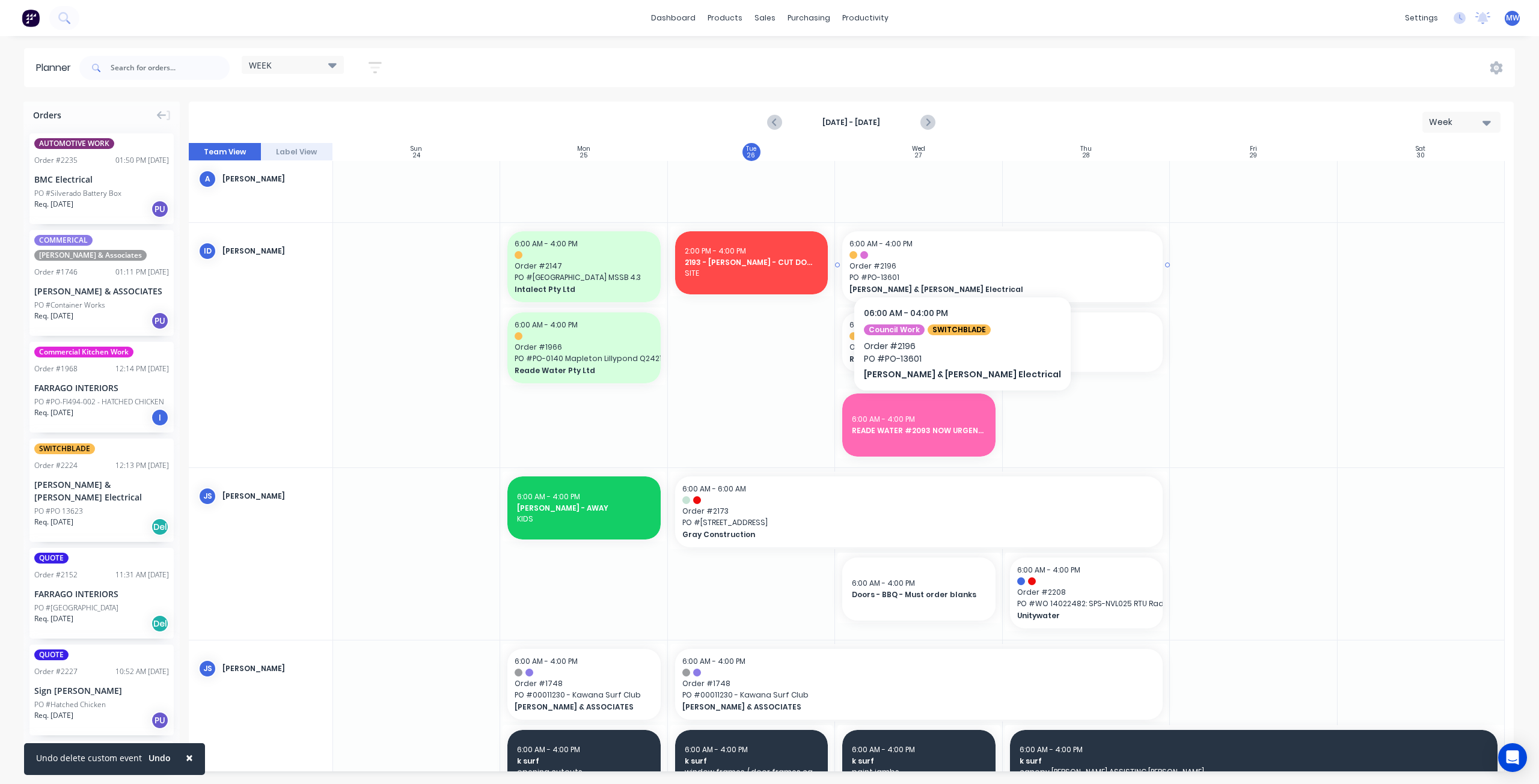
click at [925, 261] on span "Order # 2196" at bounding box center [1002, 267] width 306 height 11
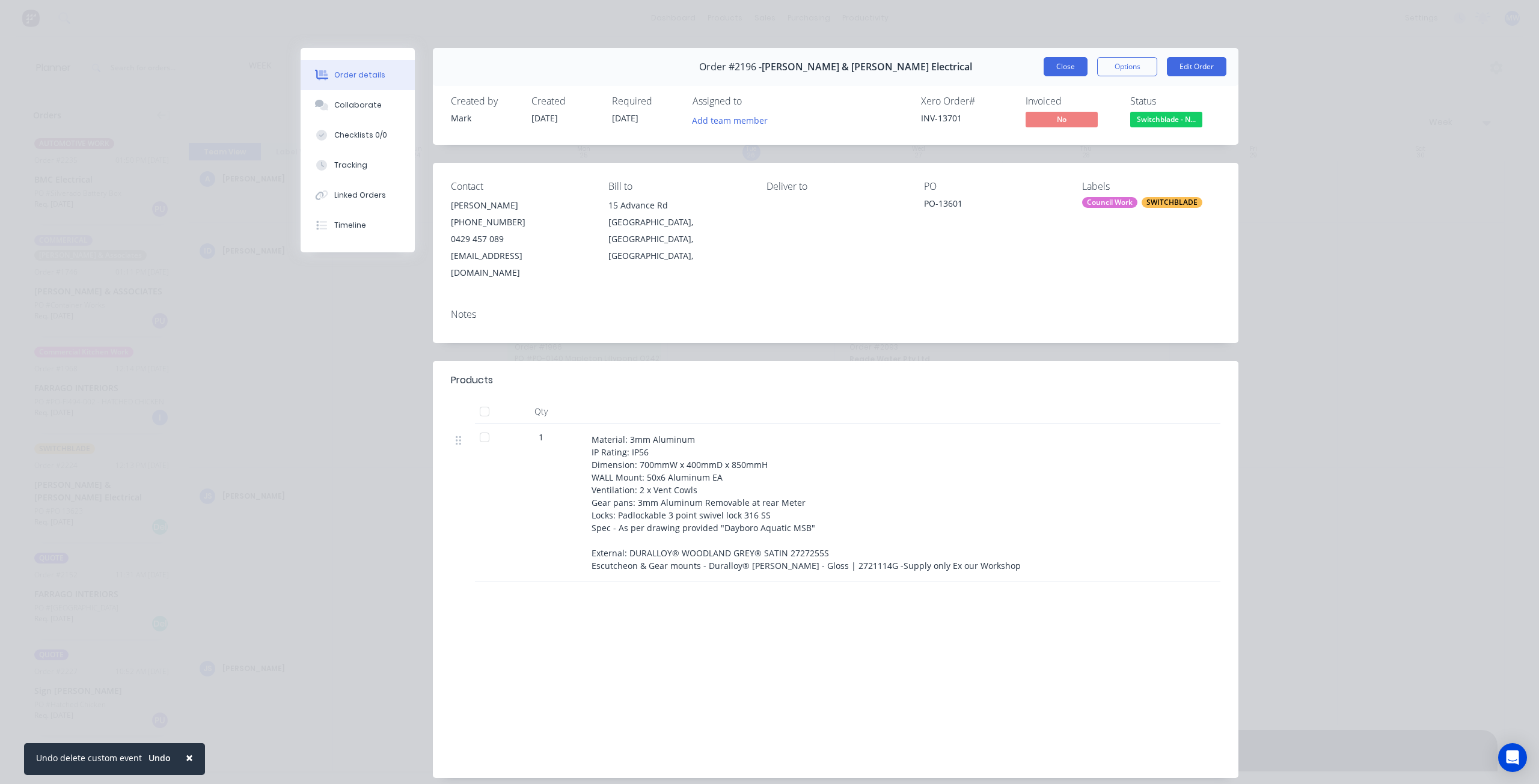
click at [1059, 69] on button "Close" at bounding box center [1066, 66] width 44 height 19
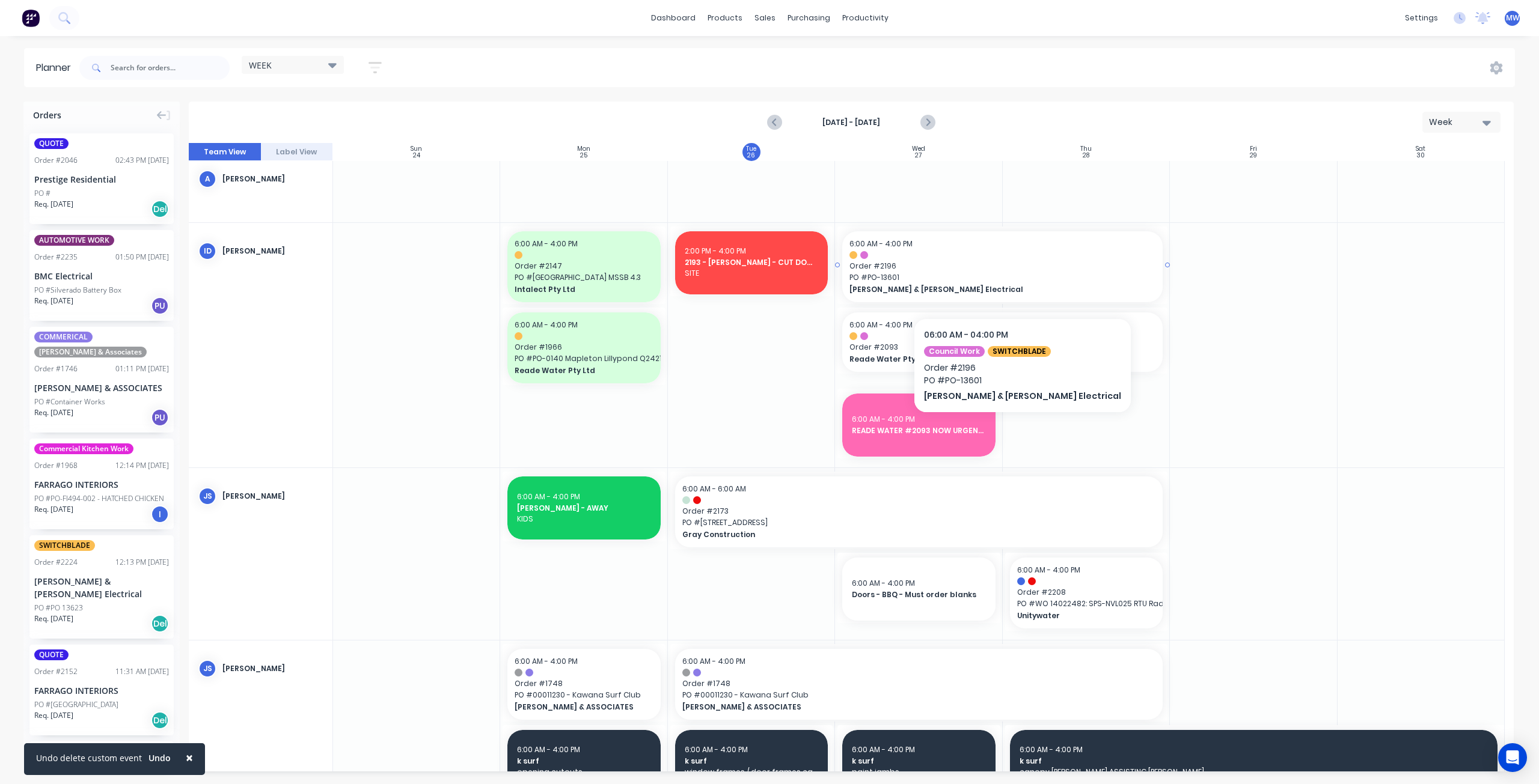
click at [985, 282] on span "PO # PO-13601" at bounding box center [1002, 278] width 306 height 11
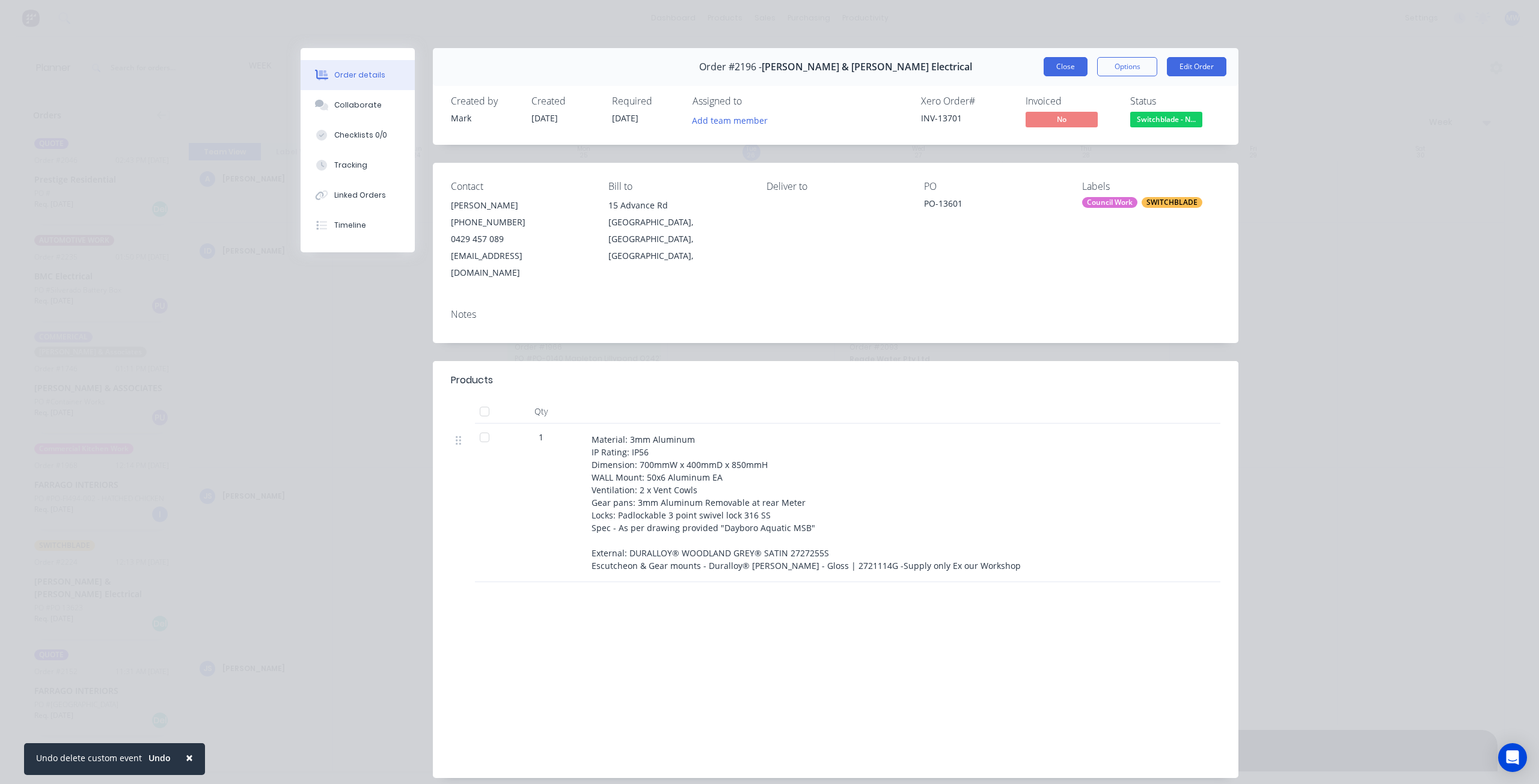
click at [1059, 66] on button "Close" at bounding box center [1066, 66] width 44 height 19
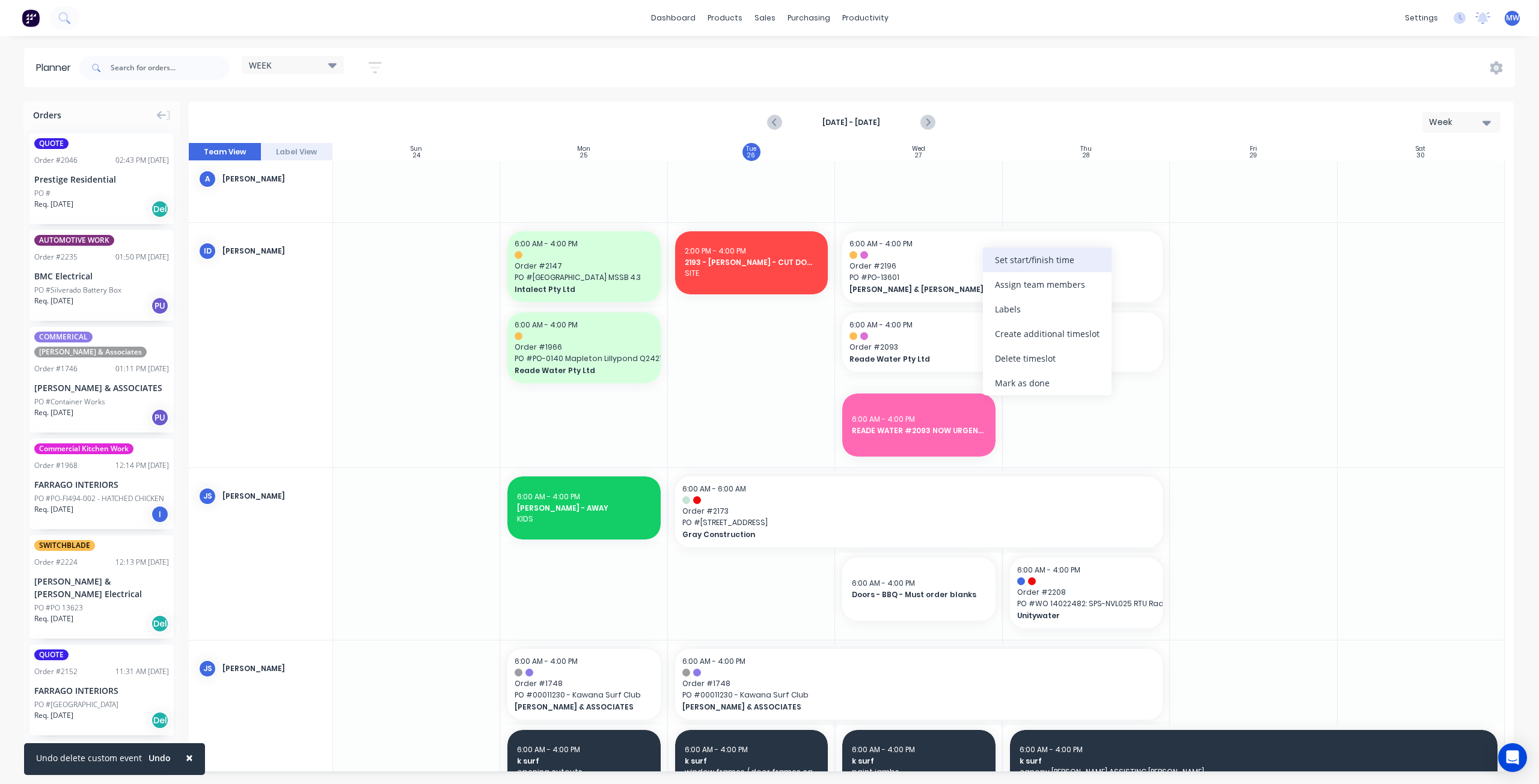
click at [1044, 258] on div "Set start/finish time" at bounding box center [1047, 259] width 129 height 25
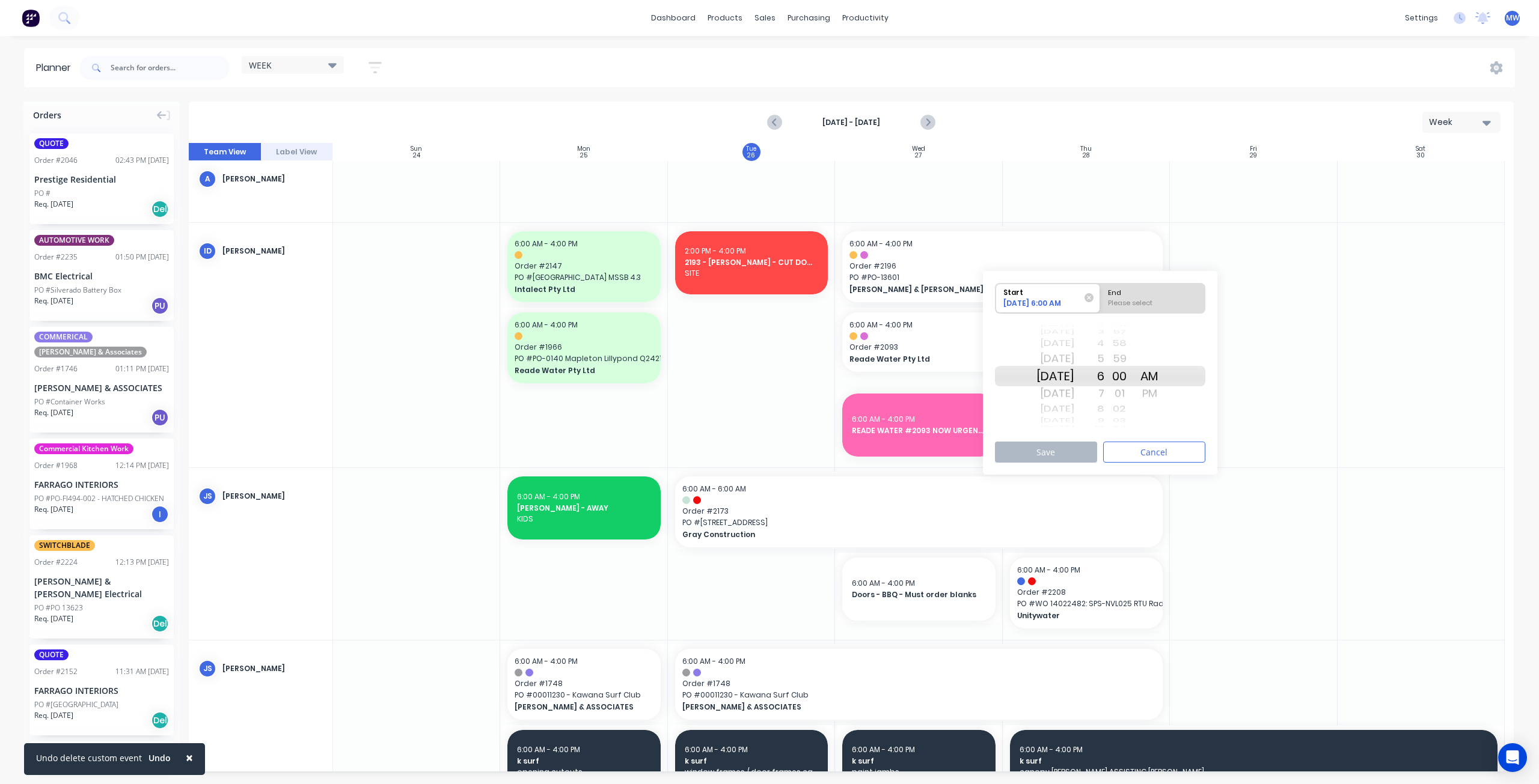
click at [1070, 376] on div "Mon Sep 1" at bounding box center [1055, 376] width 38 height 21
click at [1169, 298] on div "Please select" at bounding box center [1153, 305] width 98 height 15
click at [1101, 298] on input "End Please select" at bounding box center [1100, 298] width 1 height 30
click at [1165, 392] on div "PM" at bounding box center [1150, 394] width 30 height 19
click at [1056, 397] on div "Tue Sep 2" at bounding box center [1055, 394] width 38 height 19
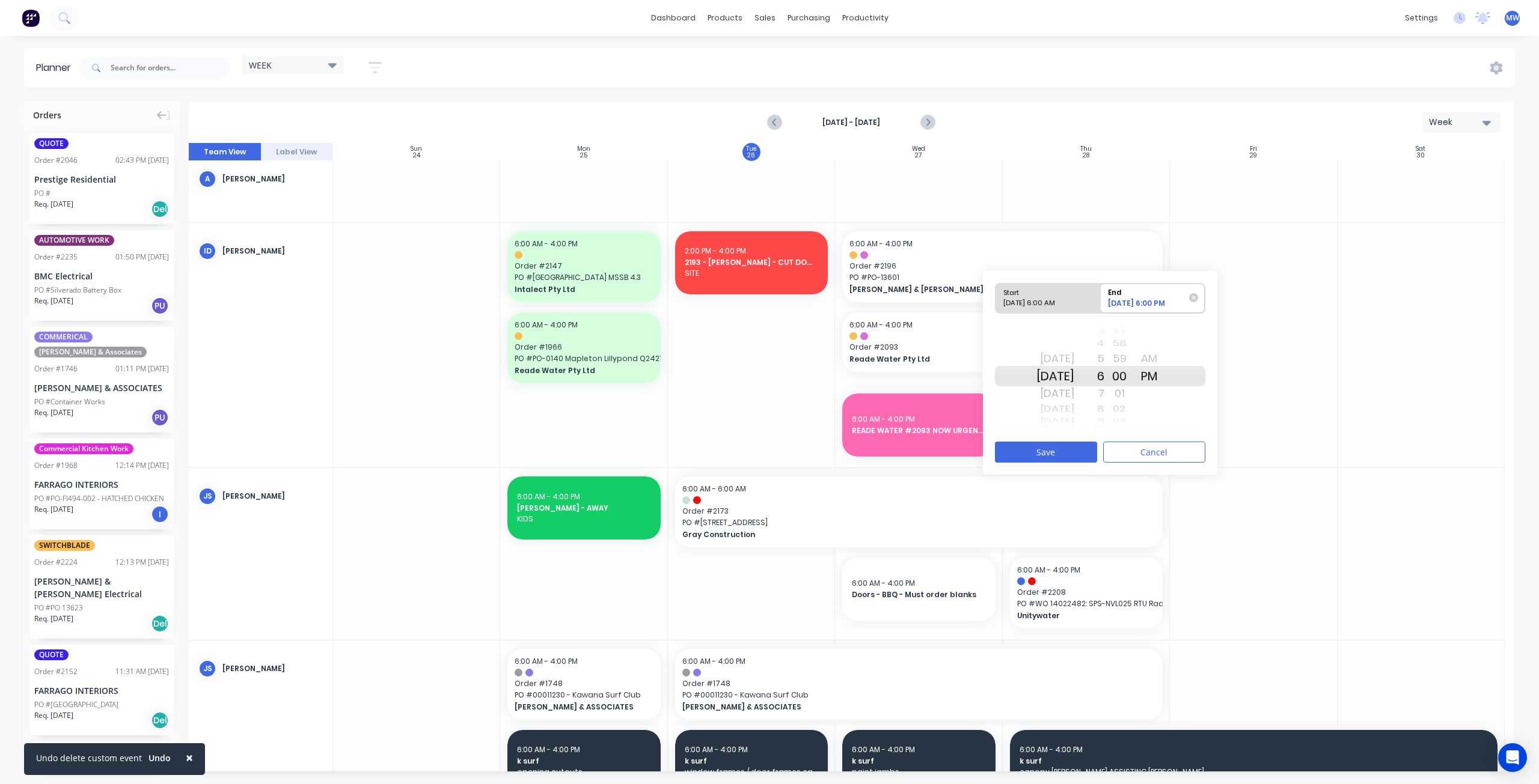
click at [1119, 342] on div "20 21 22 23 24 25 26 27 28 29 30 31 32 33 34 35 36 37 38 39 40 41 42 43 44 45 4…" at bounding box center [1120, 376] width 30 height 115
click at [1105, 345] on div "4" at bounding box center [1090, 344] width 30 height 16
click at [1061, 452] on button "Save" at bounding box center [1046, 452] width 103 height 21
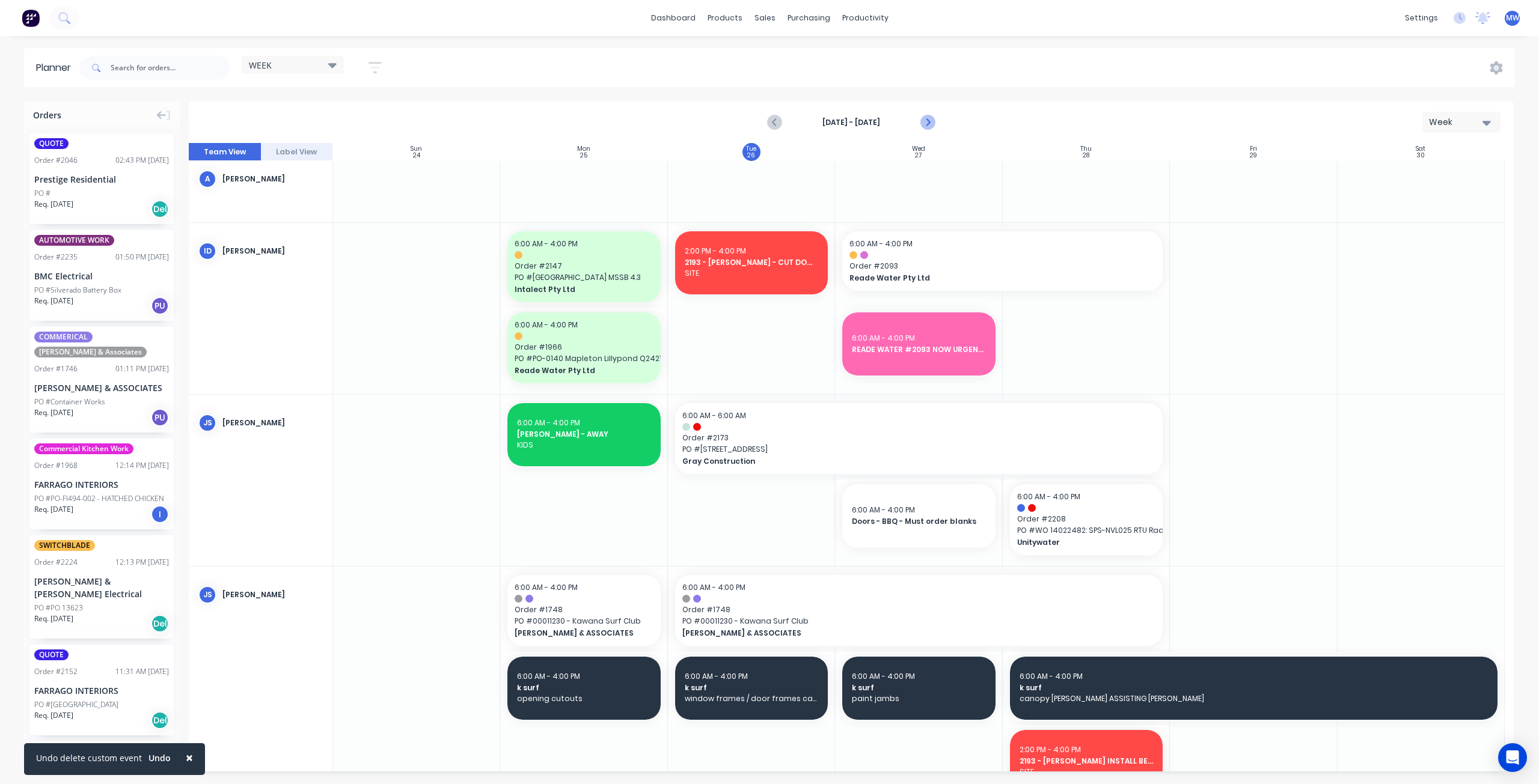
click at [929, 119] on icon "Next page" at bounding box center [928, 123] width 14 height 14
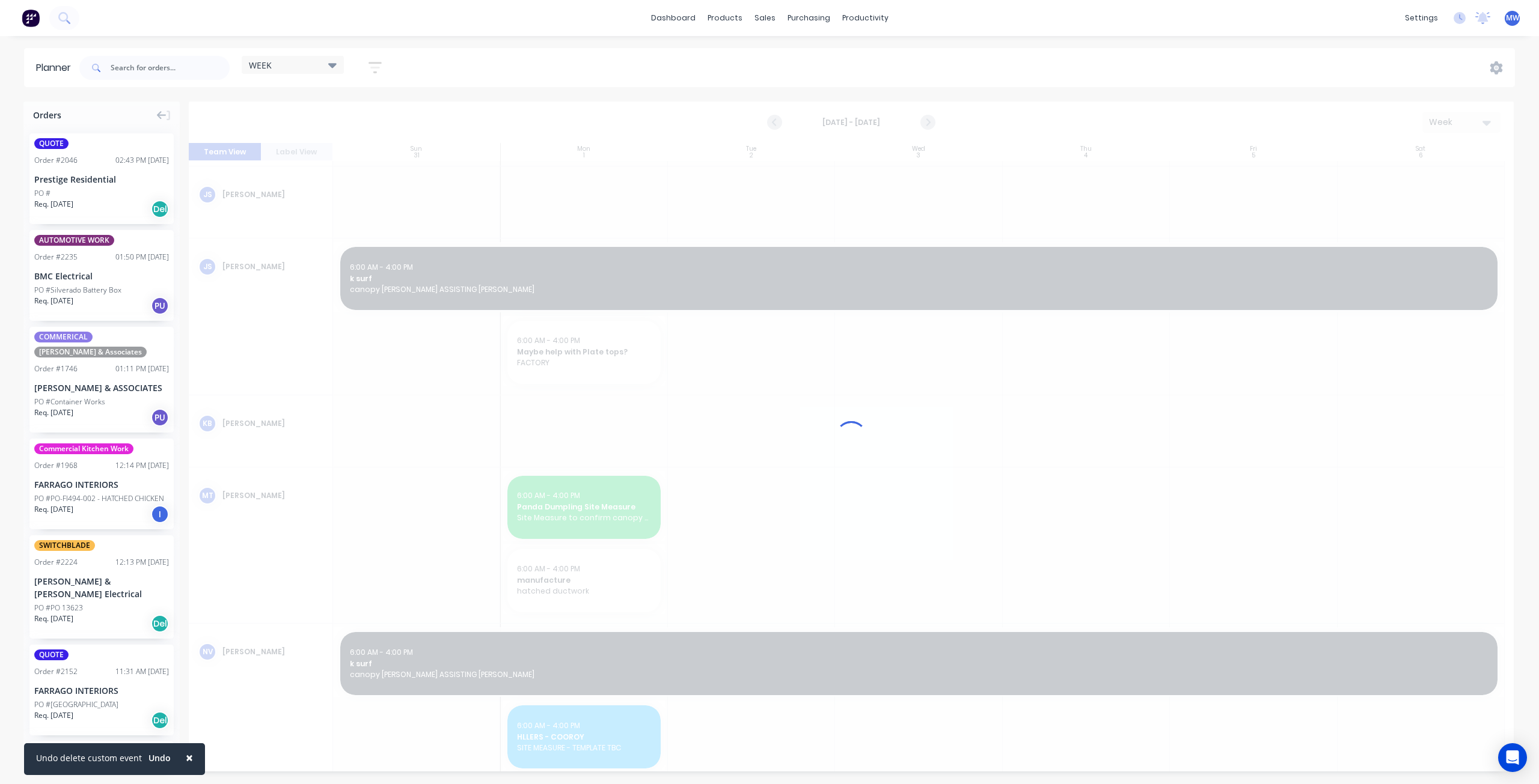
scroll to position [0, 0]
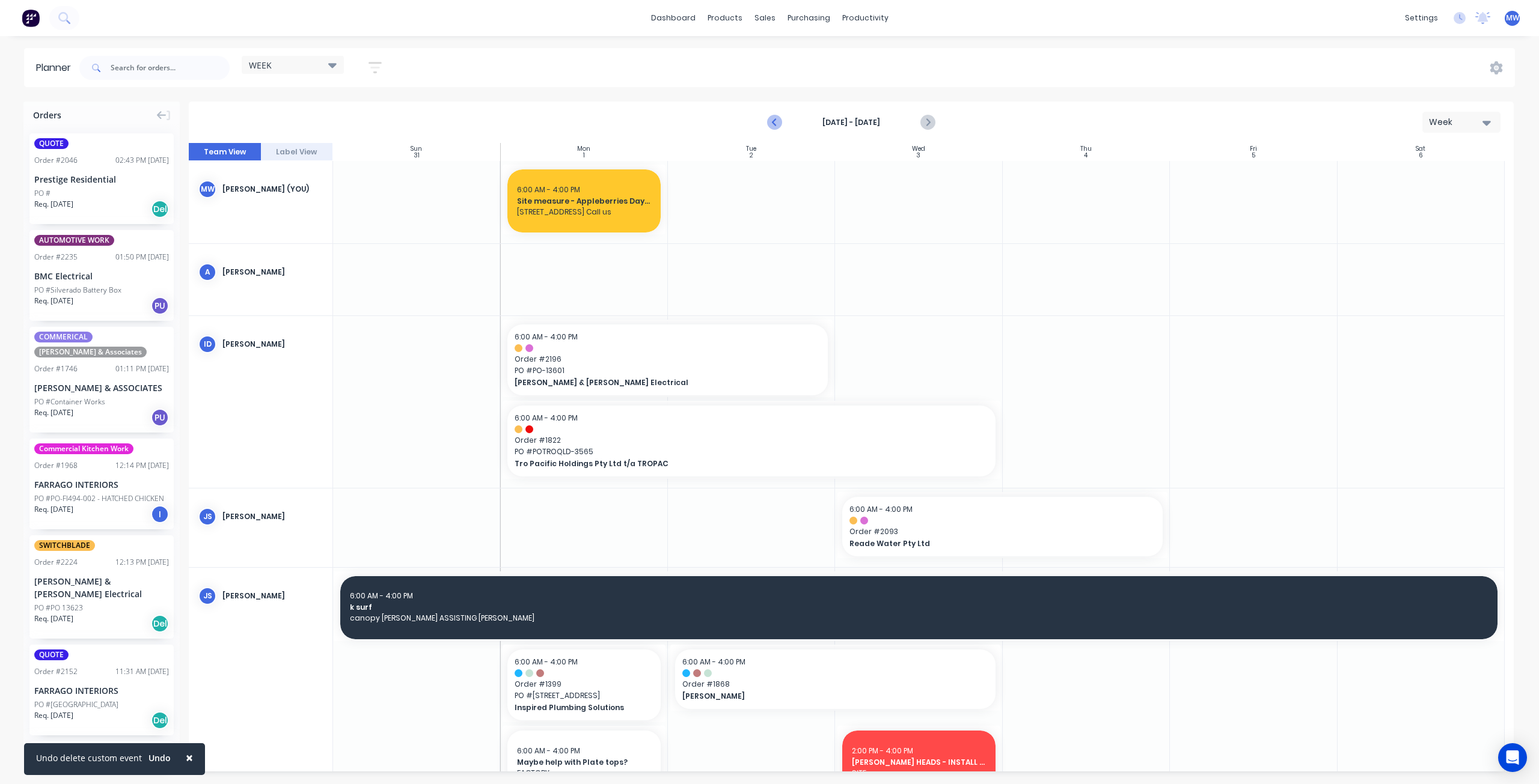
click at [772, 121] on icon "Previous page" at bounding box center [776, 123] width 14 height 14
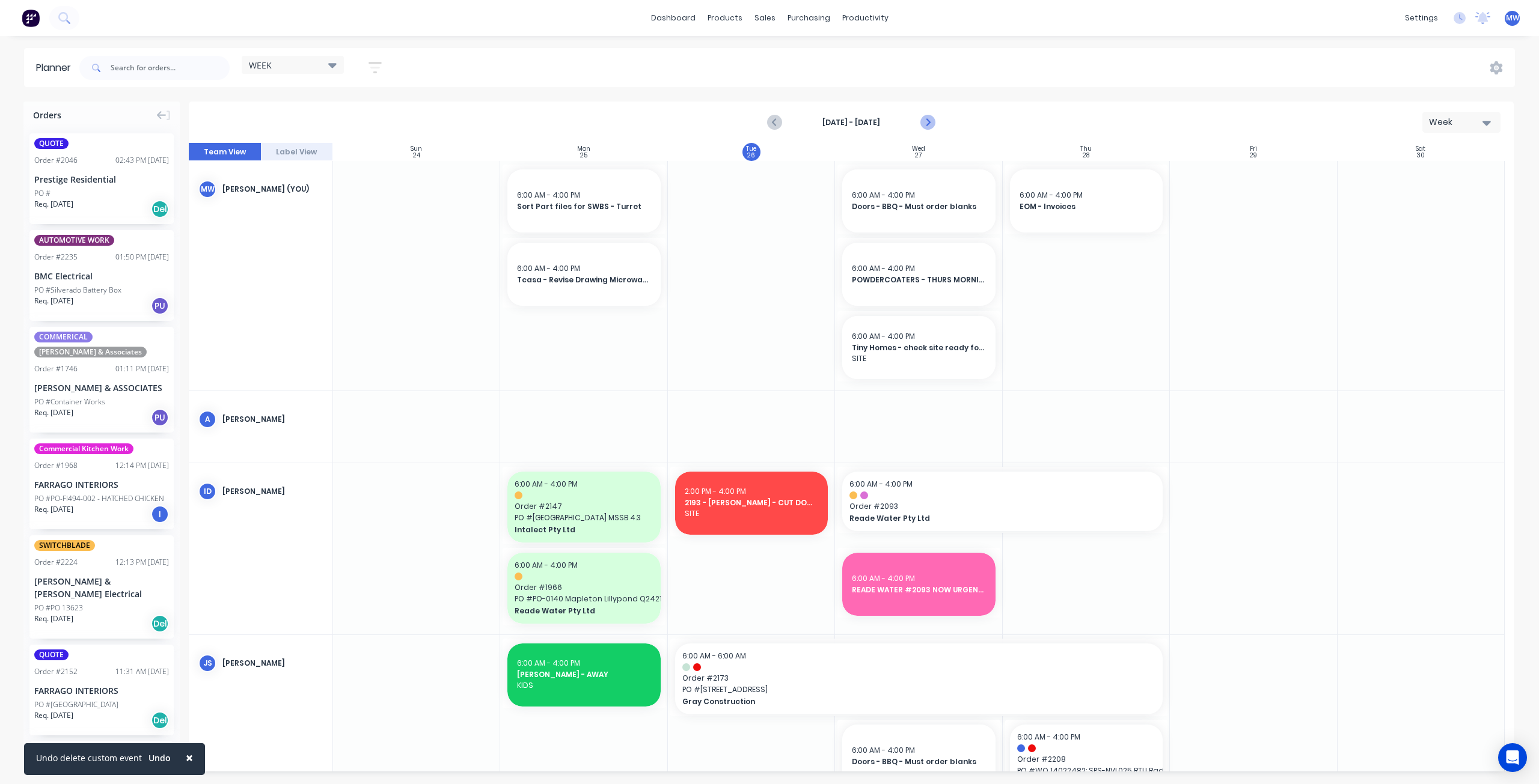
click at [929, 116] on icon "Next page" at bounding box center [928, 123] width 14 height 14
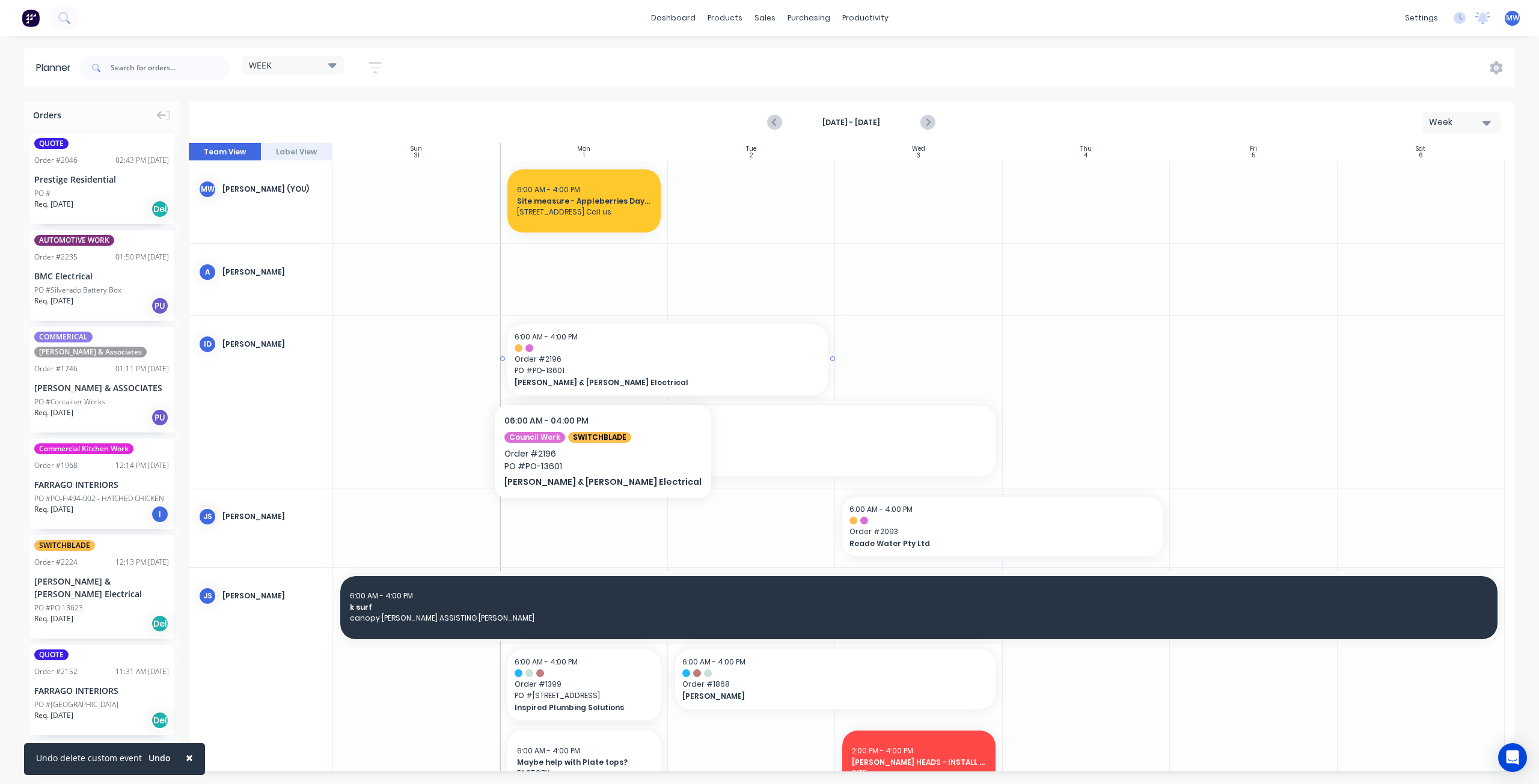
click at [566, 365] on span "PO # PO-13601" at bounding box center [667, 371] width 306 height 11
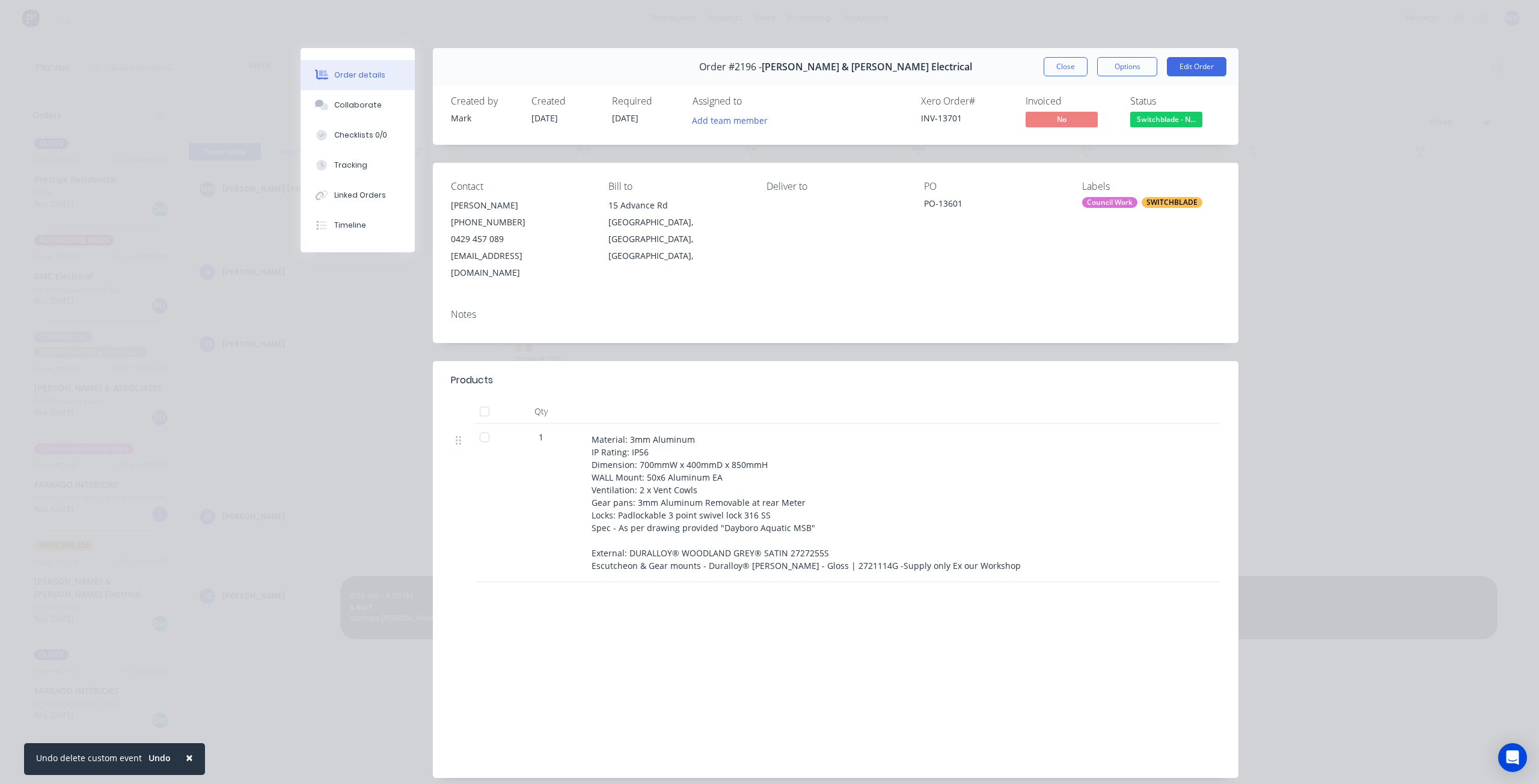
click at [1052, 78] on div "Order #2196 - Bailey & Dalton Electrical Close Options Edit Order" at bounding box center [836, 66] width 806 height 38
click at [1051, 74] on button "Close" at bounding box center [1066, 66] width 44 height 19
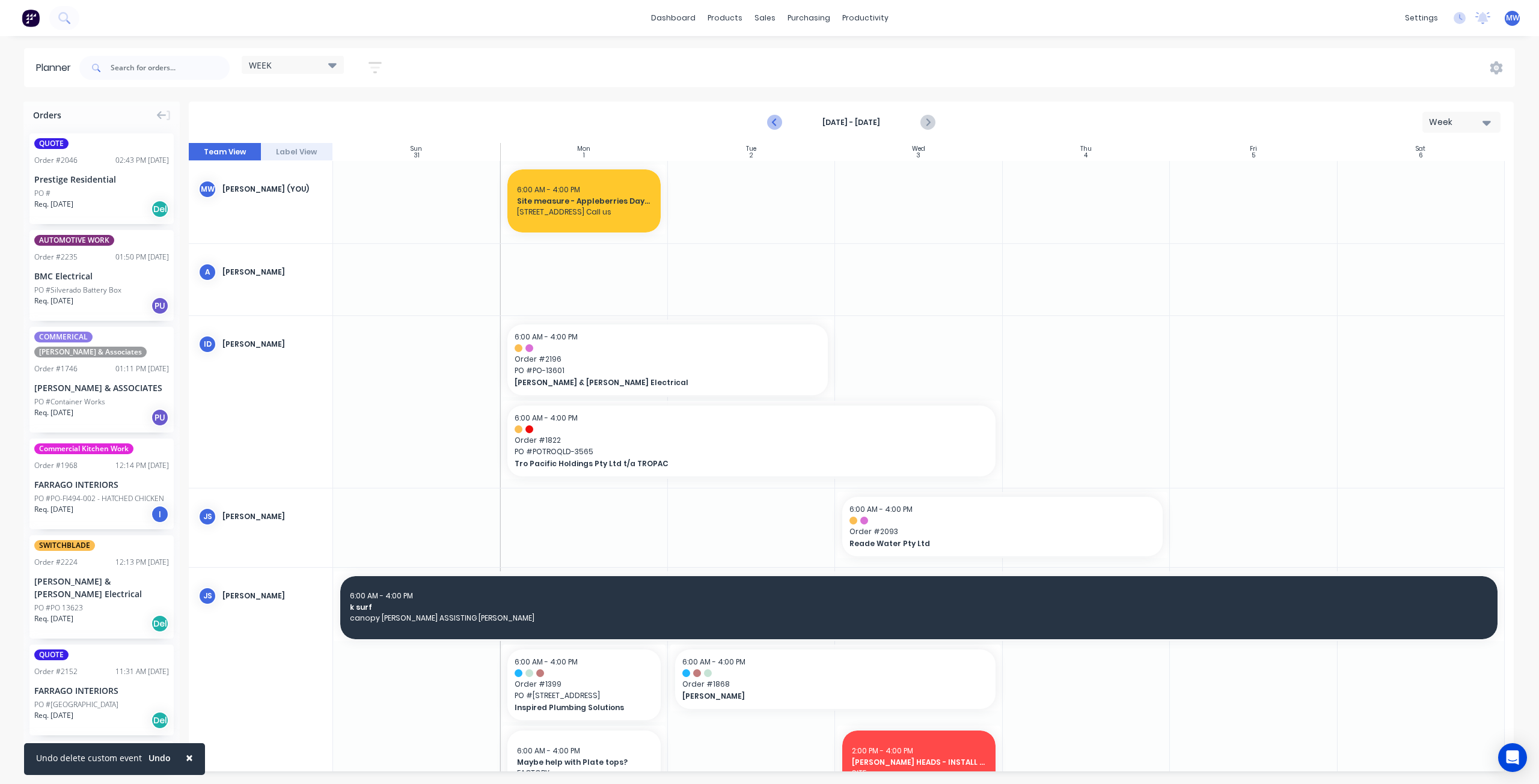
click at [773, 122] on icon "Previous page" at bounding box center [775, 123] width 6 height 10
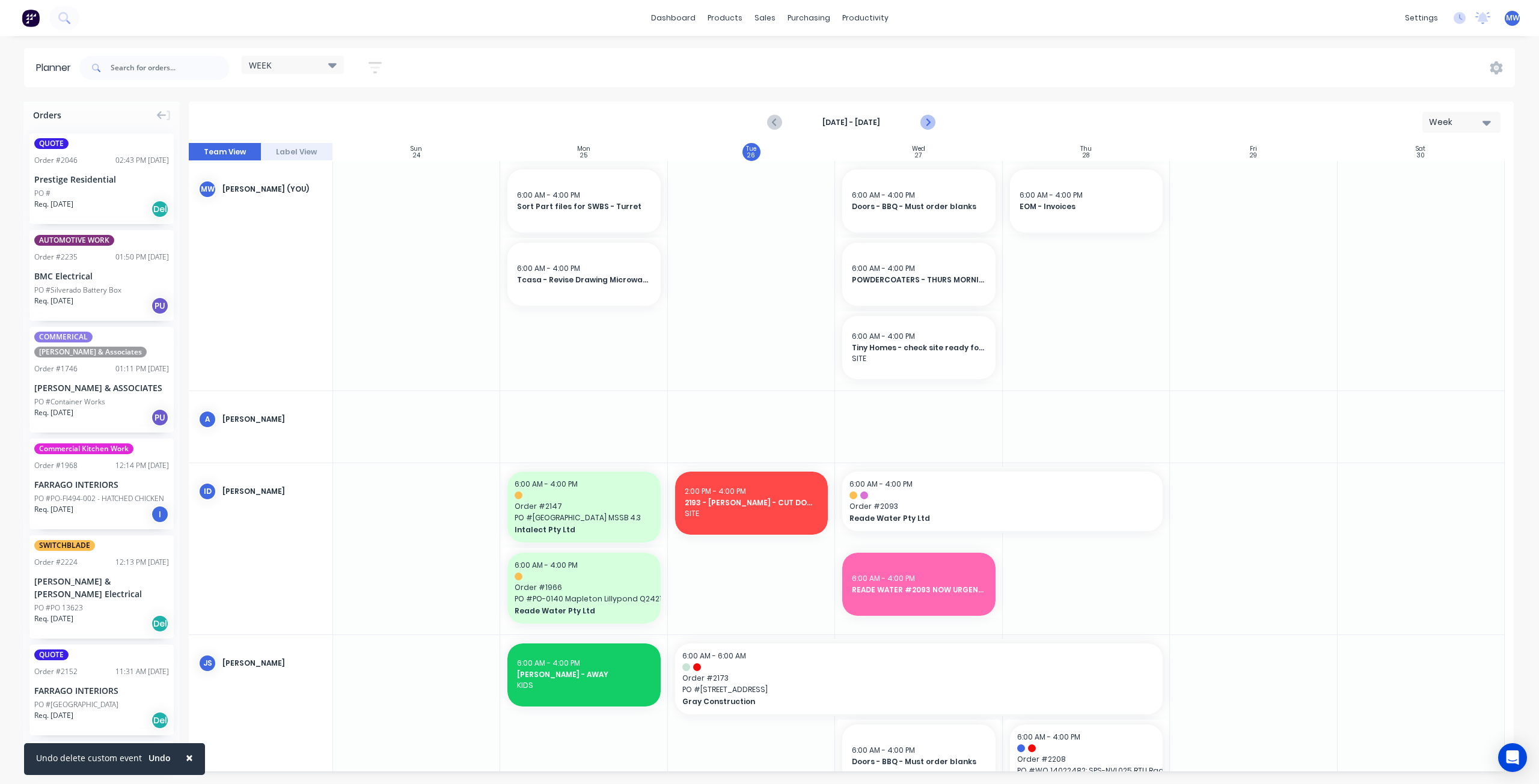
click at [928, 122] on icon "Next page" at bounding box center [928, 123] width 14 height 14
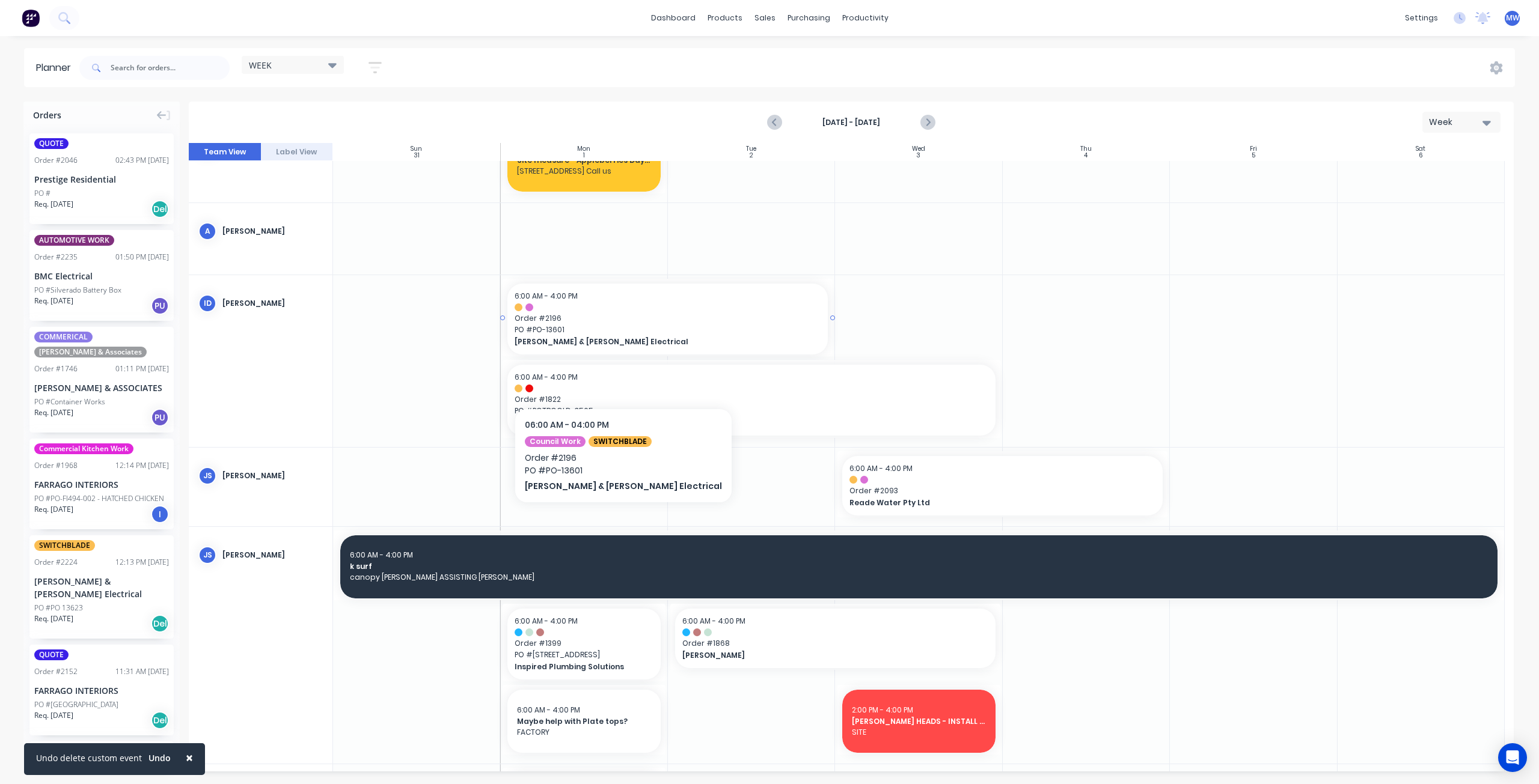
scroll to position [60, 0]
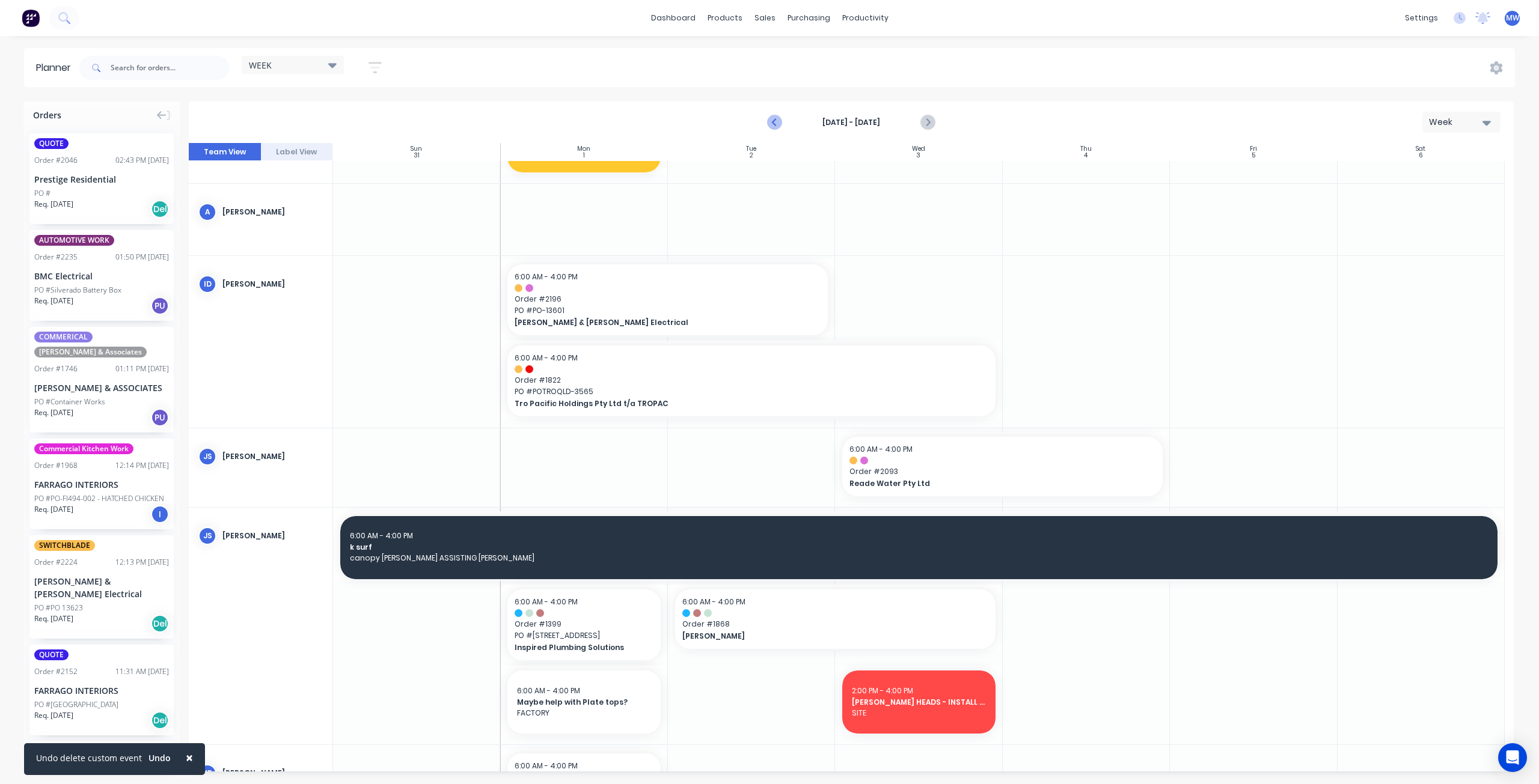
click at [777, 125] on icon "Previous page" at bounding box center [776, 123] width 14 height 14
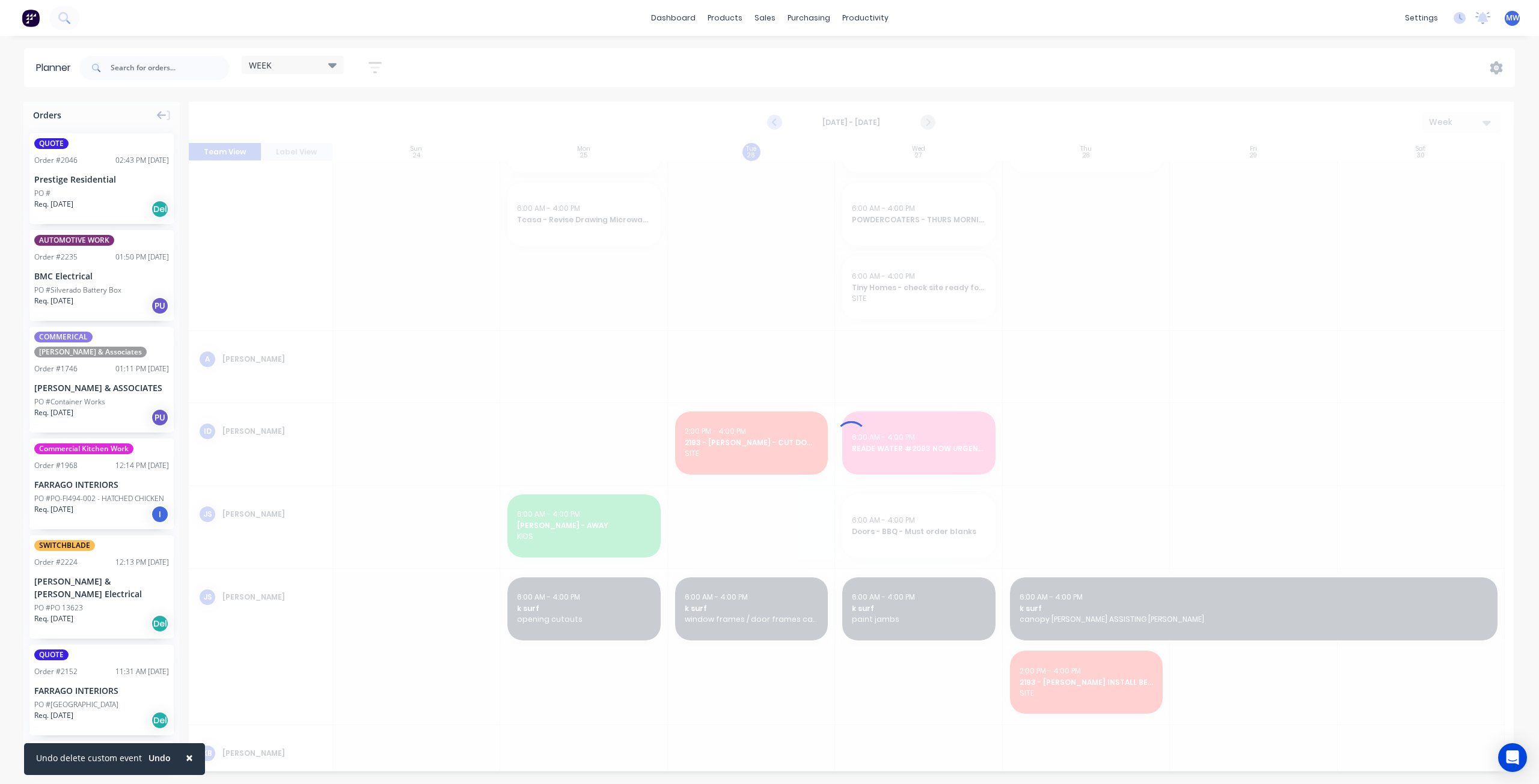
scroll to position [207, 0]
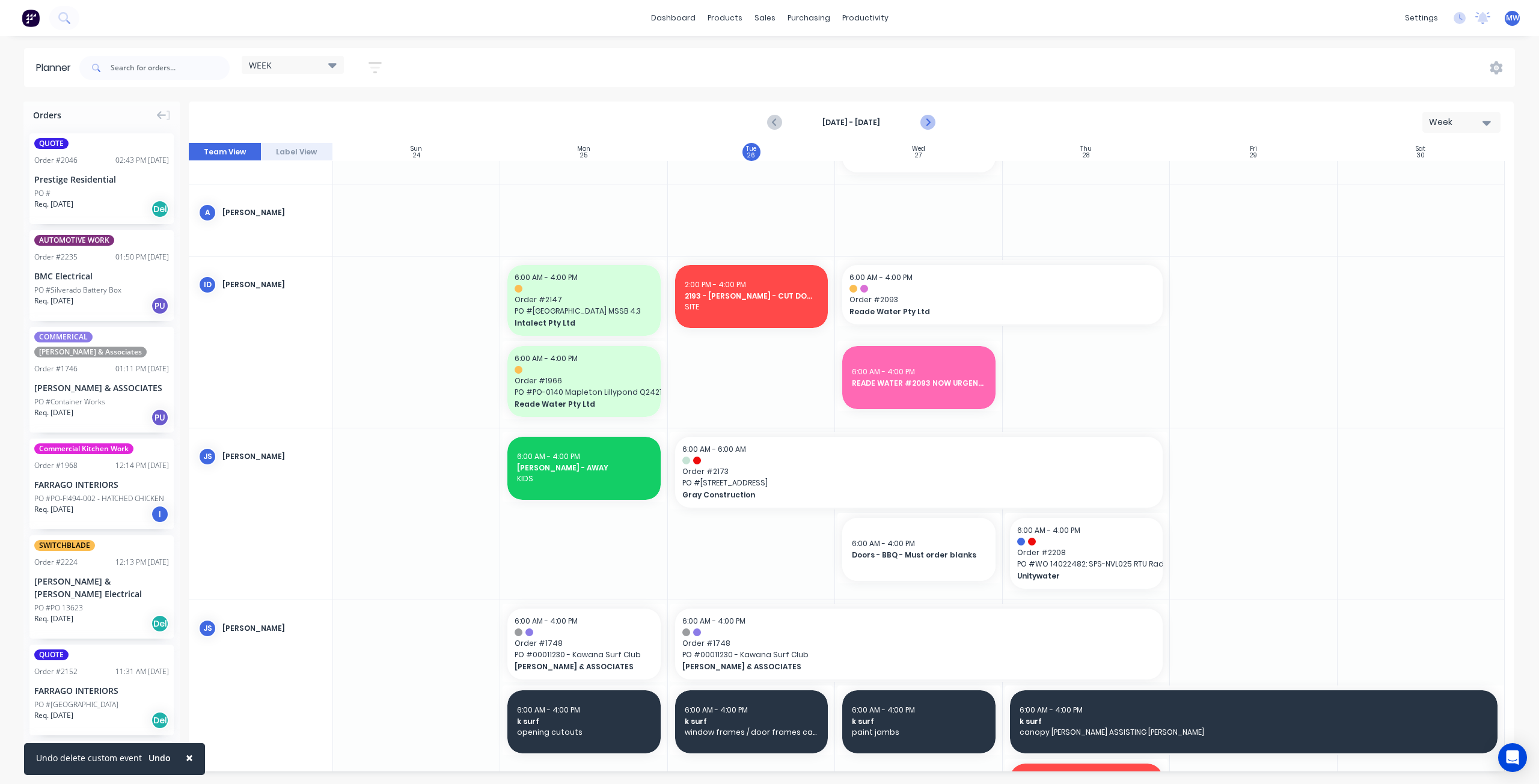
click at [929, 126] on icon "Next page" at bounding box center [928, 123] width 14 height 14
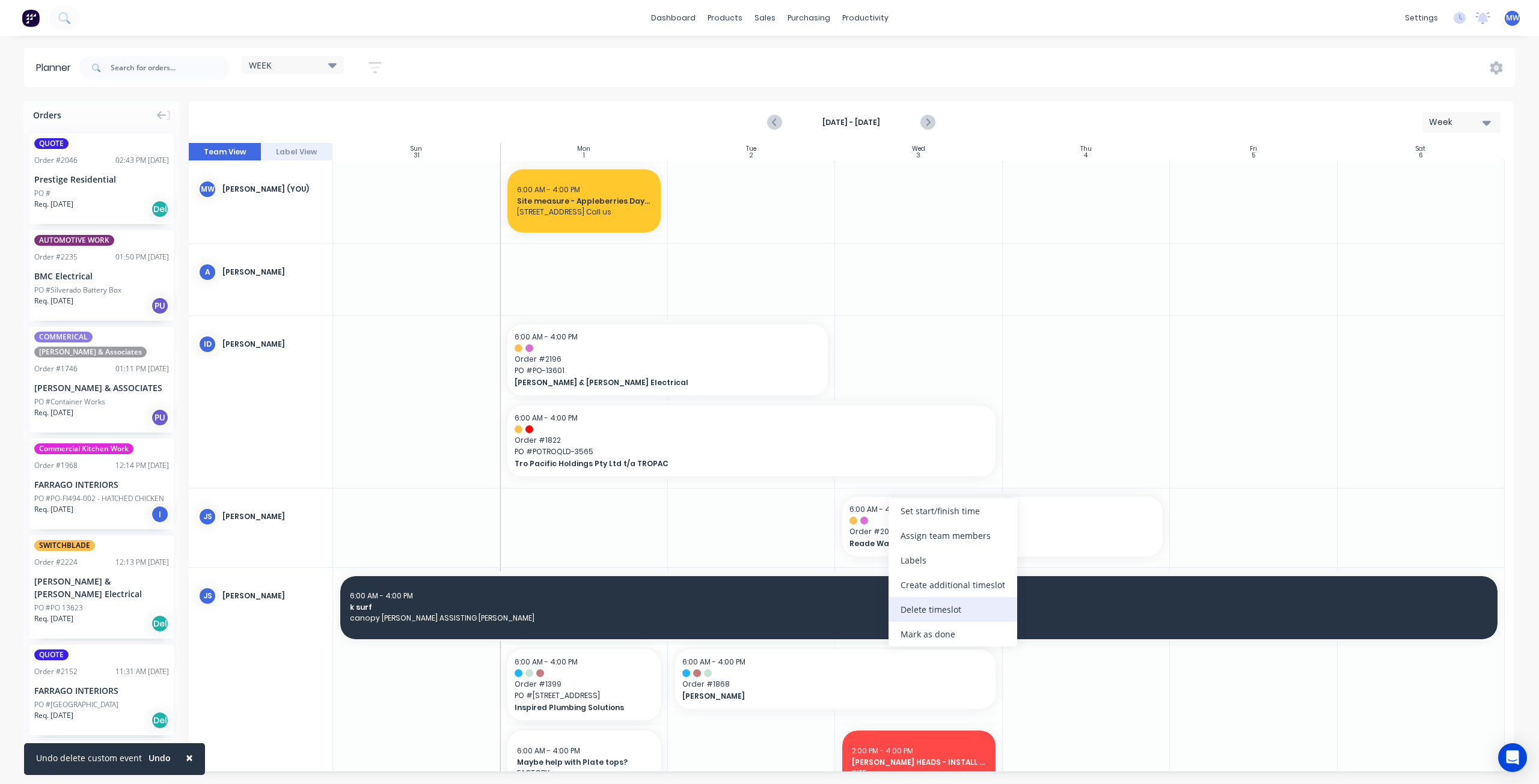
click at [956, 610] on div "Delete timeslot" at bounding box center [953, 609] width 129 height 25
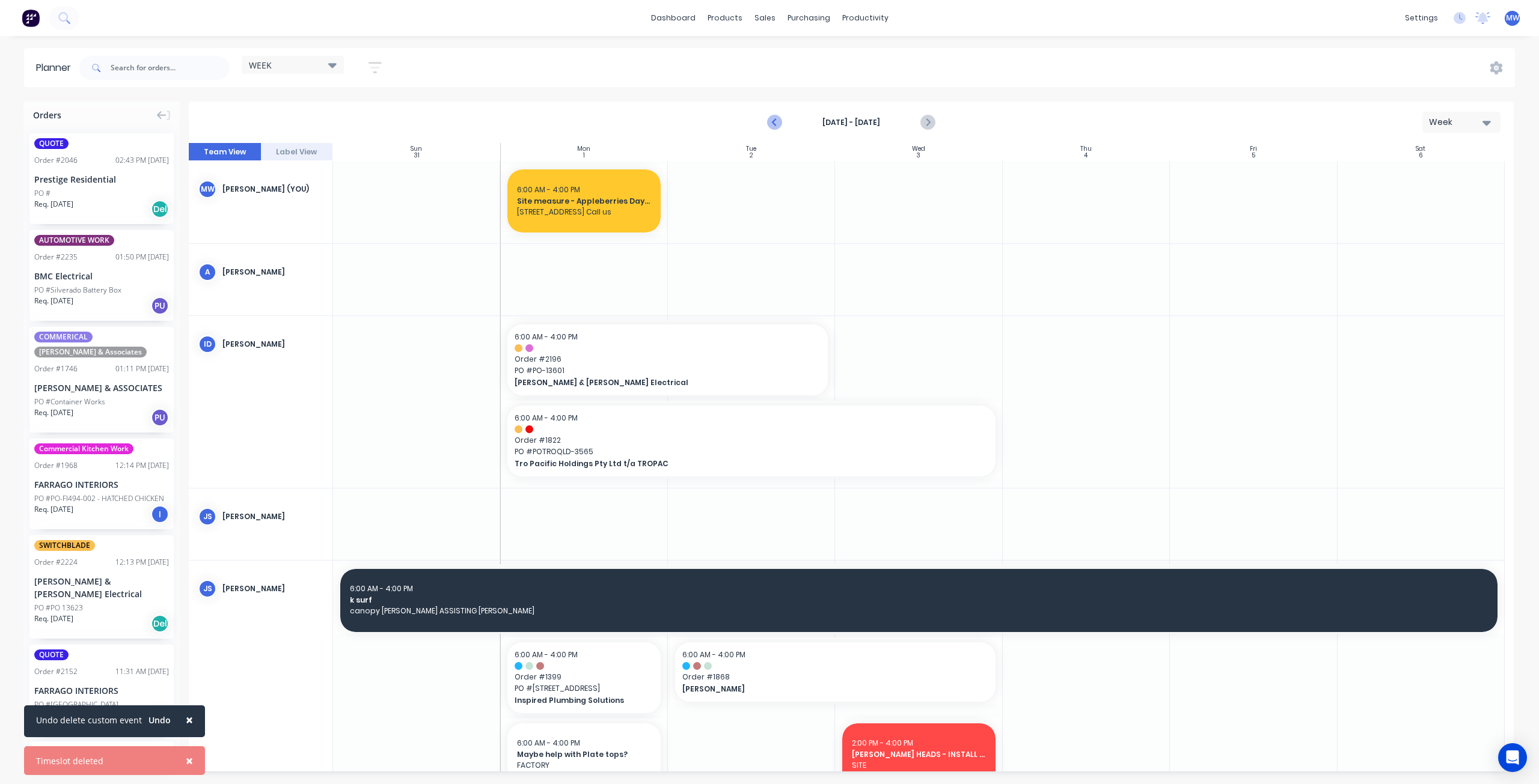
click at [771, 122] on icon "Previous page" at bounding box center [776, 123] width 14 height 14
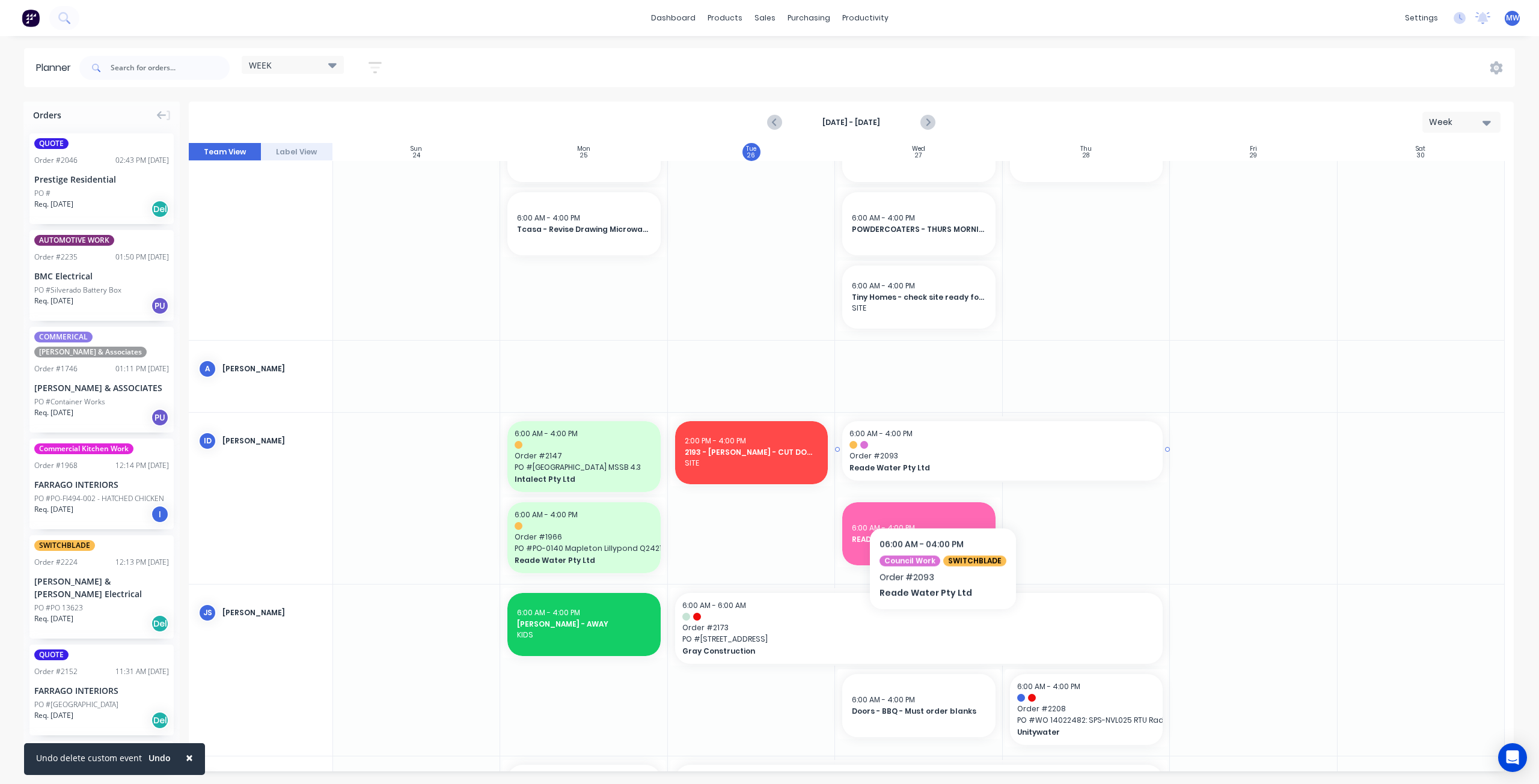
scroll to position [120, 0]
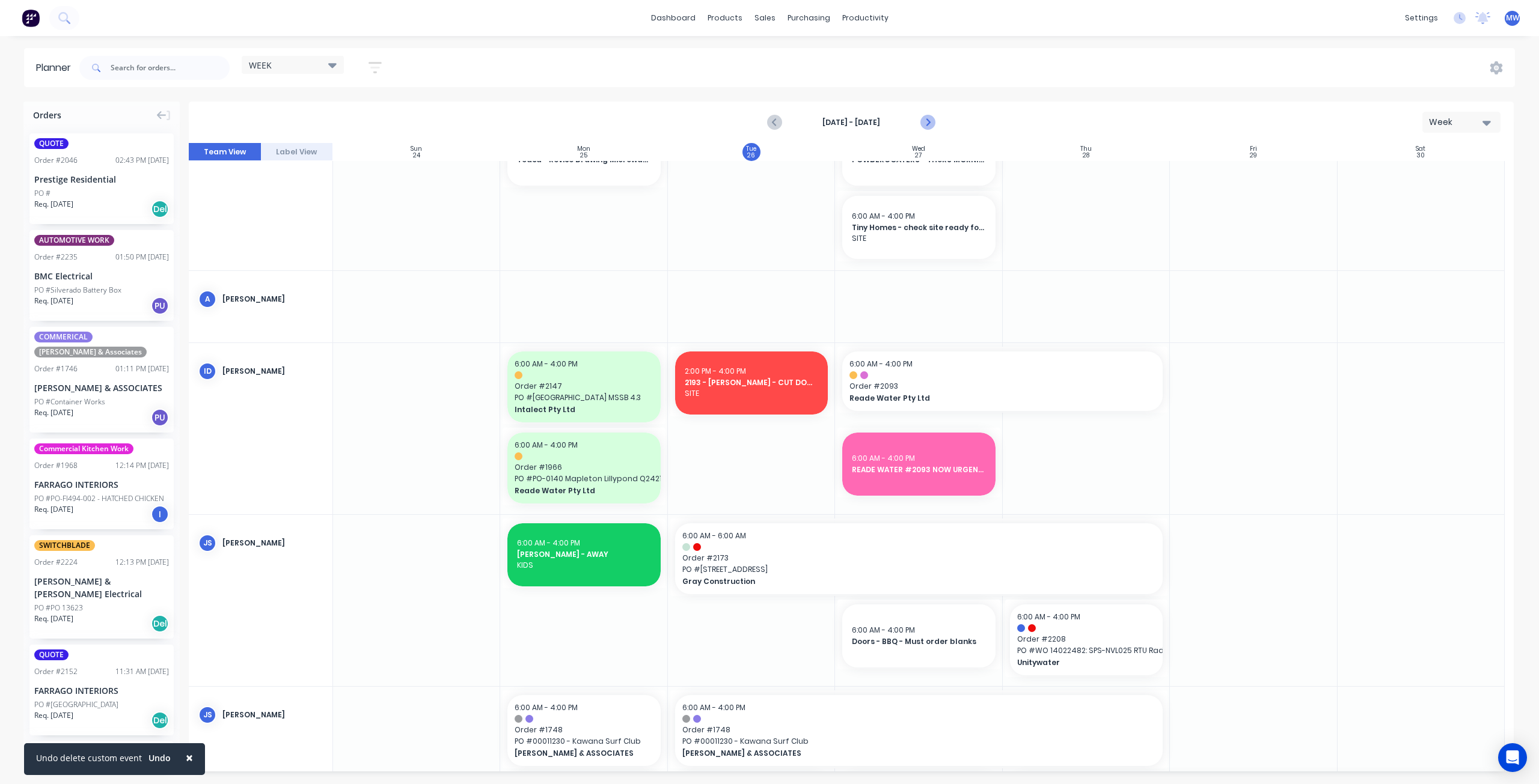
click at [926, 122] on icon "Next page" at bounding box center [928, 123] width 14 height 14
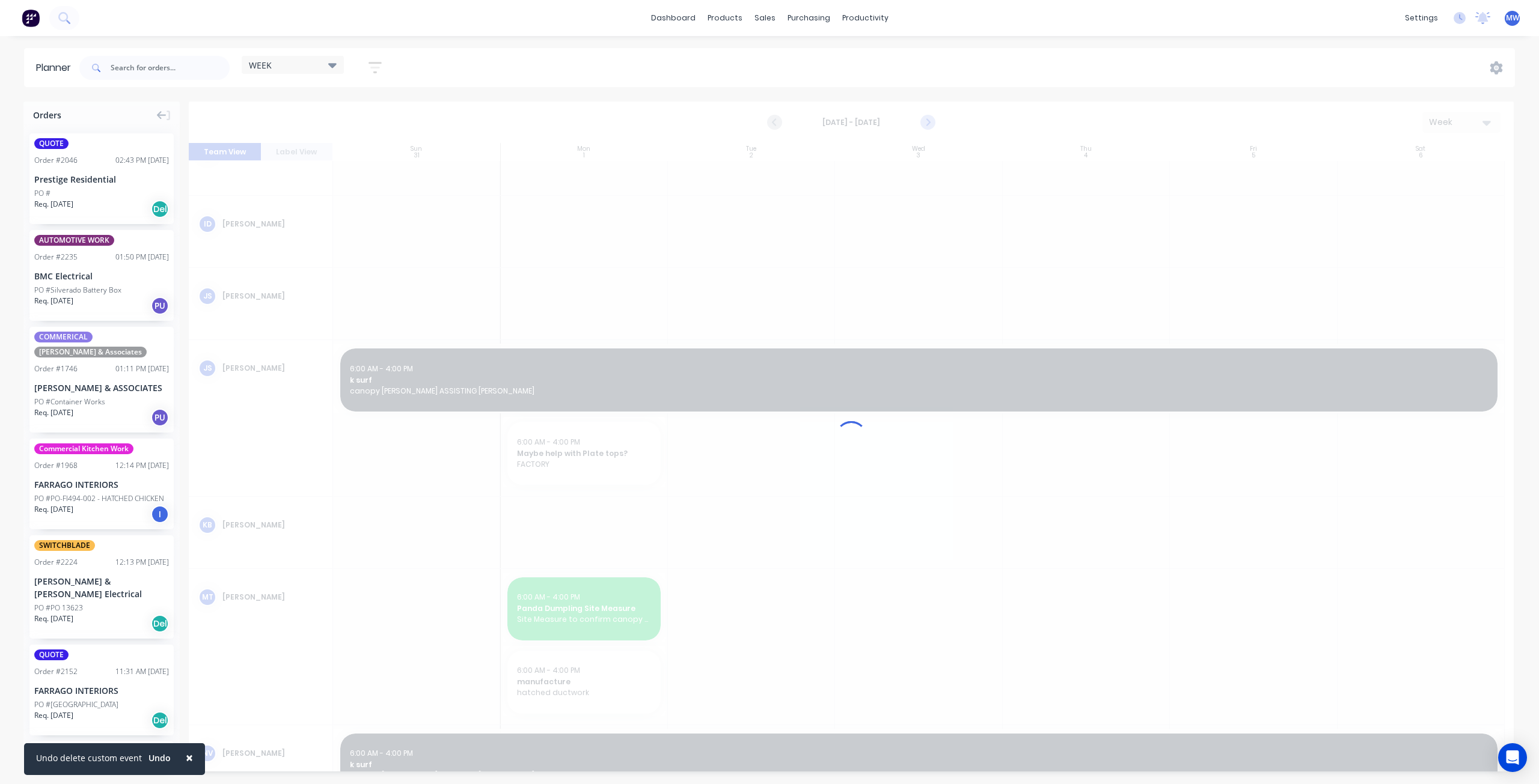
scroll to position [0, 0]
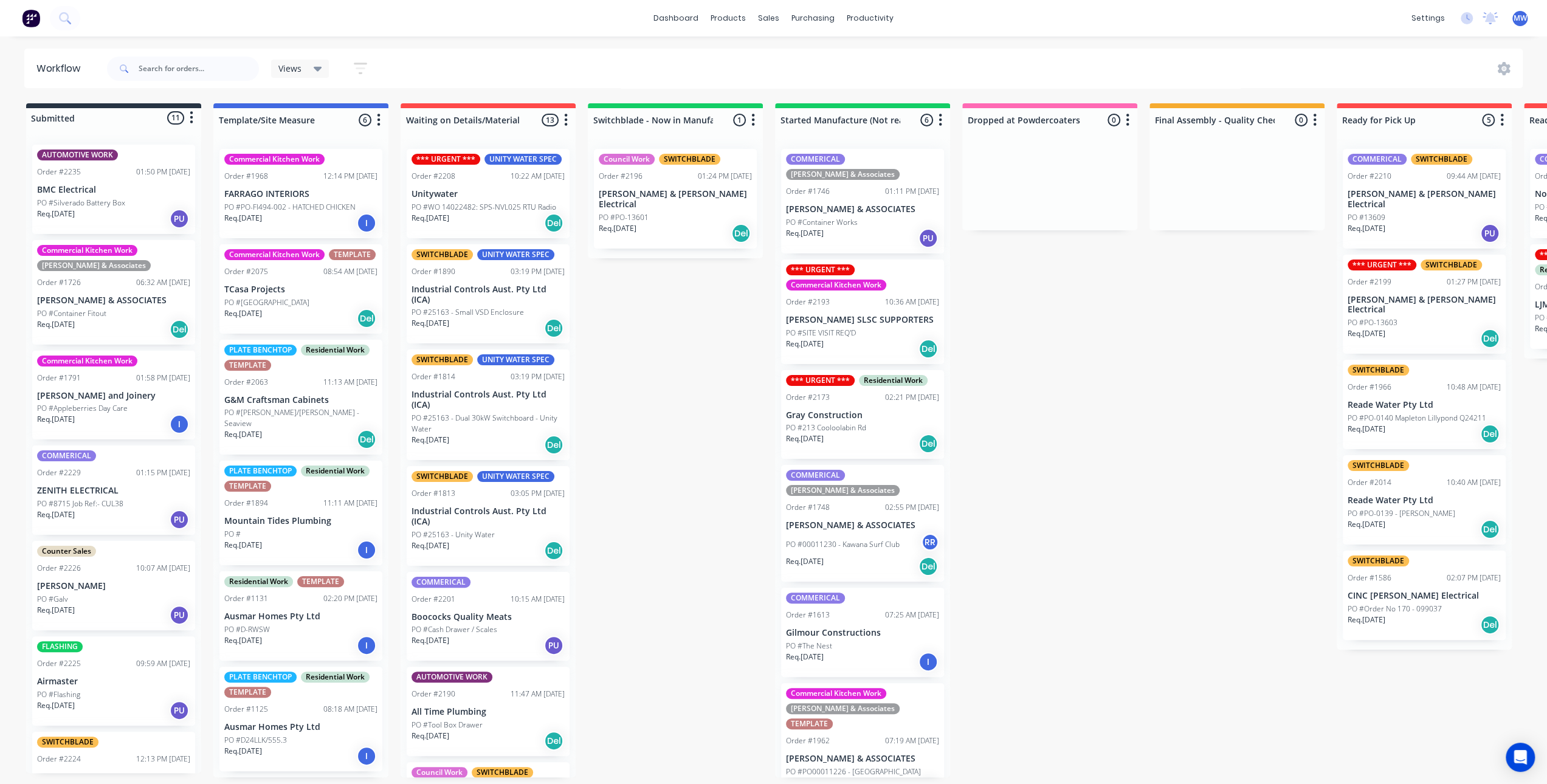
click at [667, 459] on div "Submitted 11 Status colour #273444 hex #273444 Save Cancel Summaries Total orde…" at bounding box center [1004, 441] width 2027 height 674
click at [1092, 498] on div "Submitted 11 Status colour #273444 hex #273444 Save Cancel Summaries Total orde…" at bounding box center [1004, 441] width 2027 height 674
click at [1090, 488] on div "Submitted 11 Status colour #273444 hex #273444 Save Cancel Summaries Total orde…" at bounding box center [1004, 441] width 2027 height 674
click at [1123, 437] on div "Submitted 11 Status colour #273444 hex #273444 Save Cancel Summaries Total orde…" at bounding box center [1004, 441] width 2027 height 674
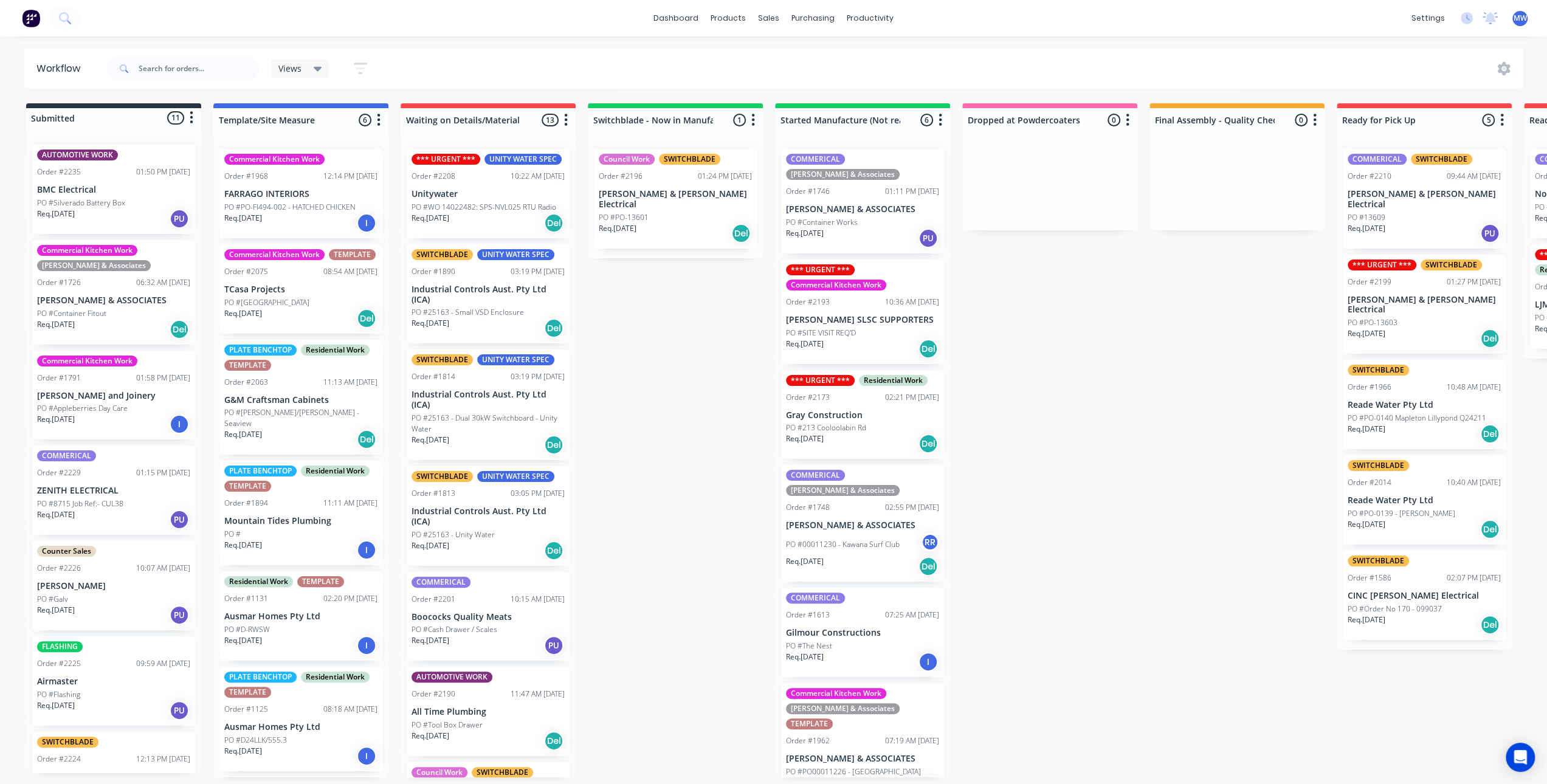
drag, startPoint x: 681, startPoint y: 325, endPoint x: 676, endPoint y: 367, distance: 42.3
click at [681, 326] on div "Submitted 11 Status colour #273444 hex #273444 Save Cancel Summaries Total orde…" at bounding box center [1004, 441] width 2027 height 674
click at [664, 372] on div "Submitted 11 Status colour #273444 hex #273444 Save Cancel Summaries Total orde…" at bounding box center [1004, 441] width 2027 height 674
click at [593, 367] on div "Submitted 11 Status colour #273444 hex #273444 Save Cancel Summaries Total orde…" at bounding box center [1004, 441] width 2027 height 674
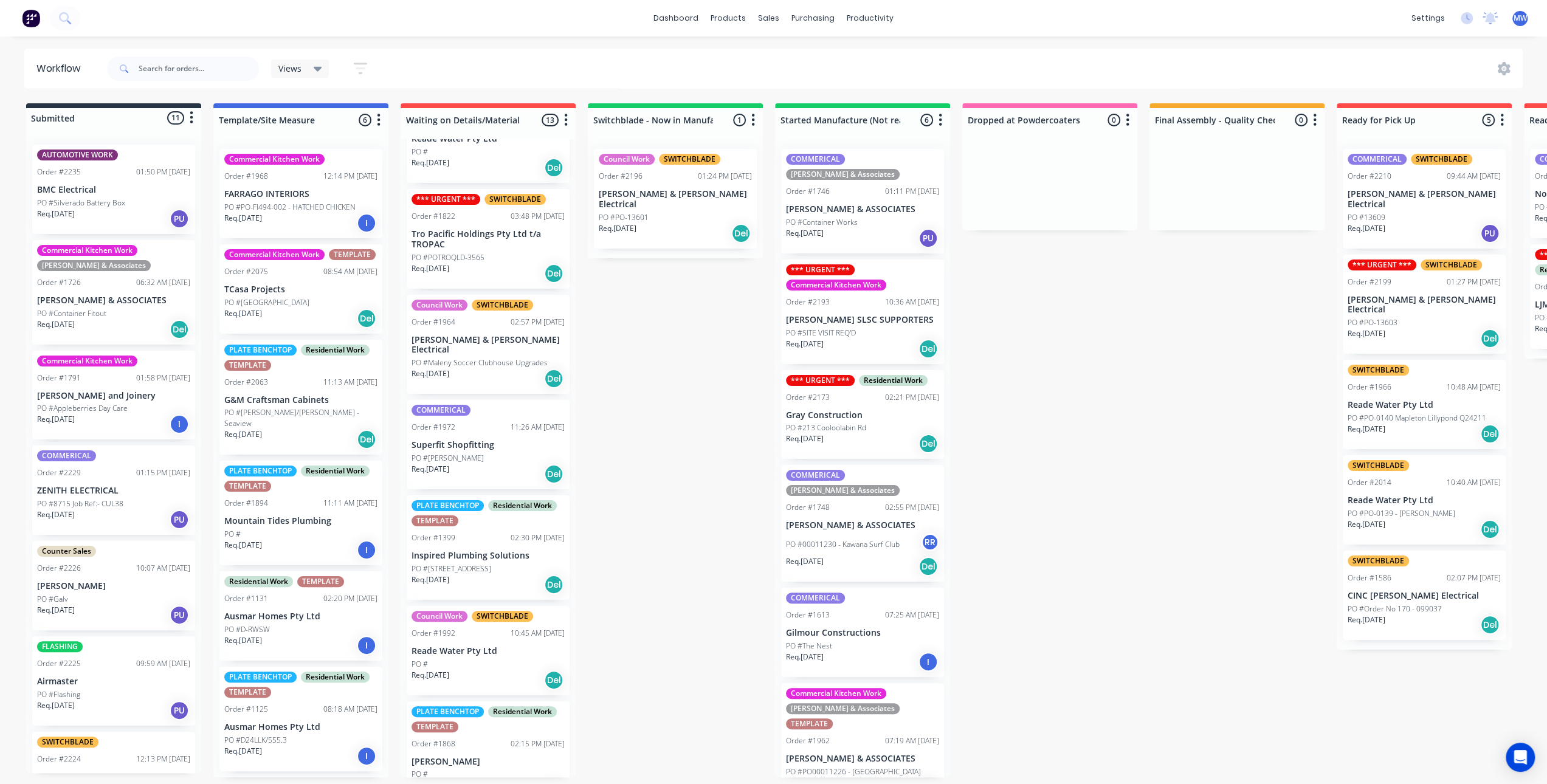
scroll to position [687, 0]
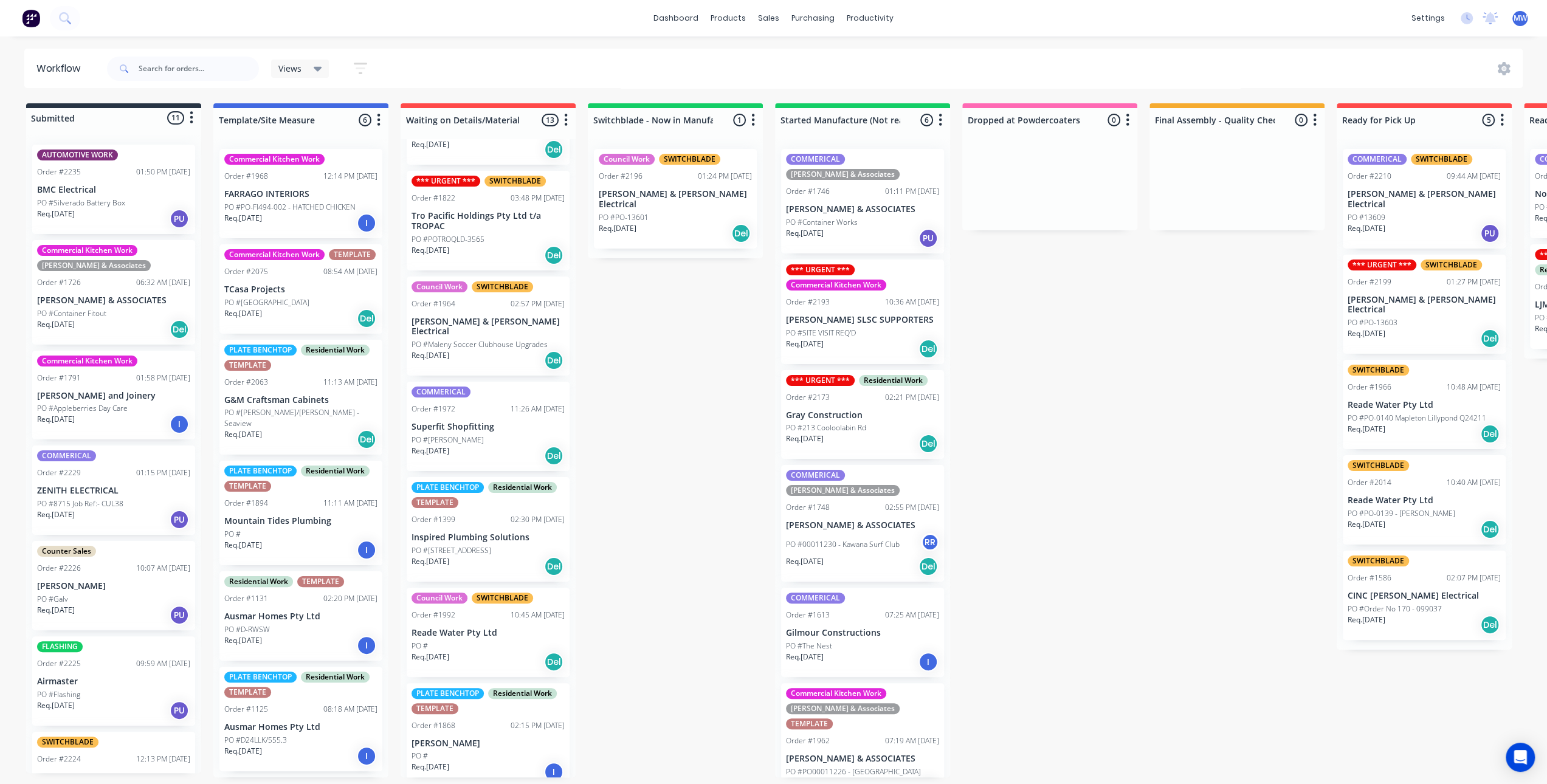
click at [480, 751] on div "PO #" at bounding box center [488, 756] width 153 height 11
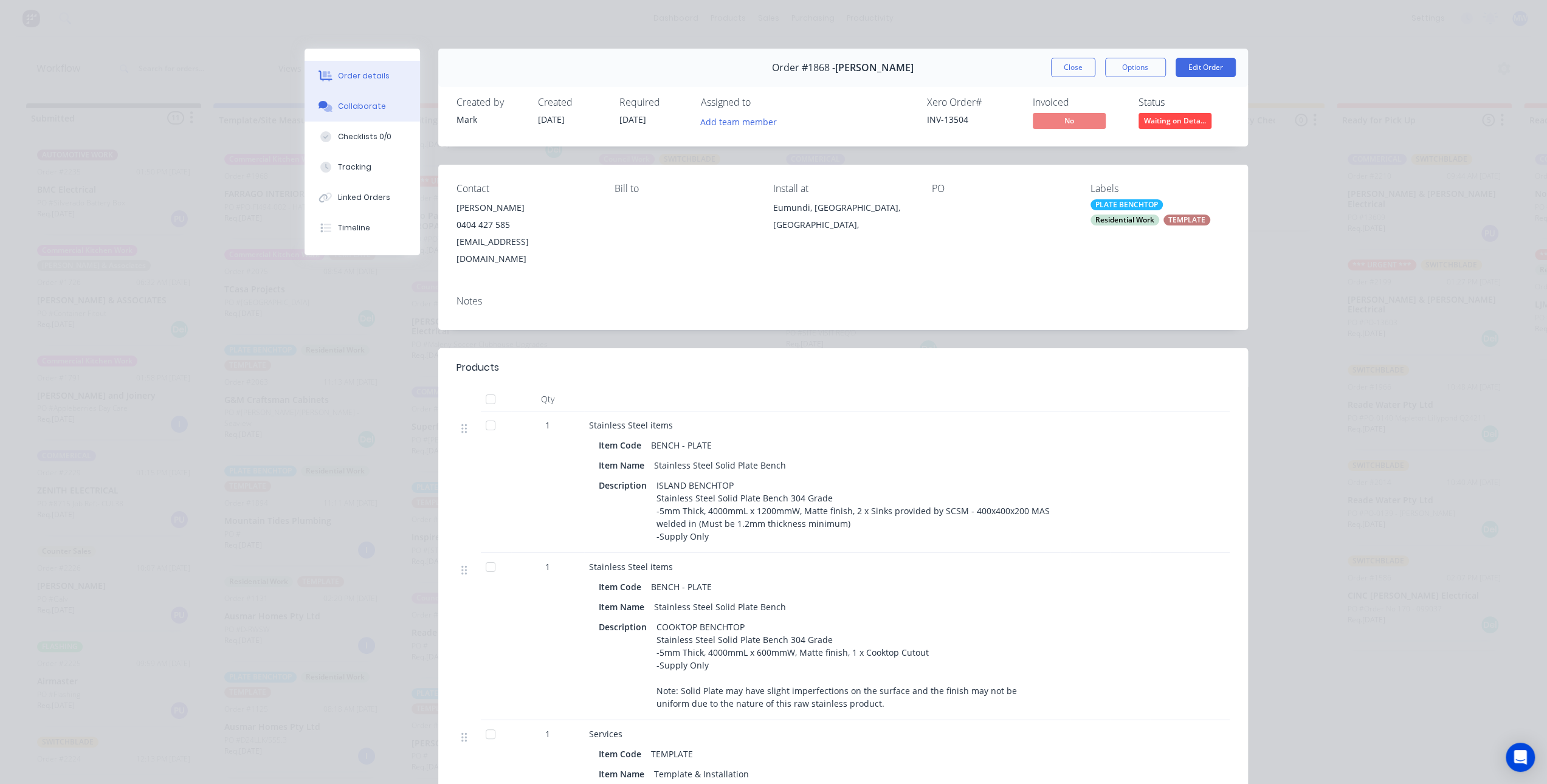
click at [363, 111] on div "Collaborate" at bounding box center [361, 107] width 48 height 11
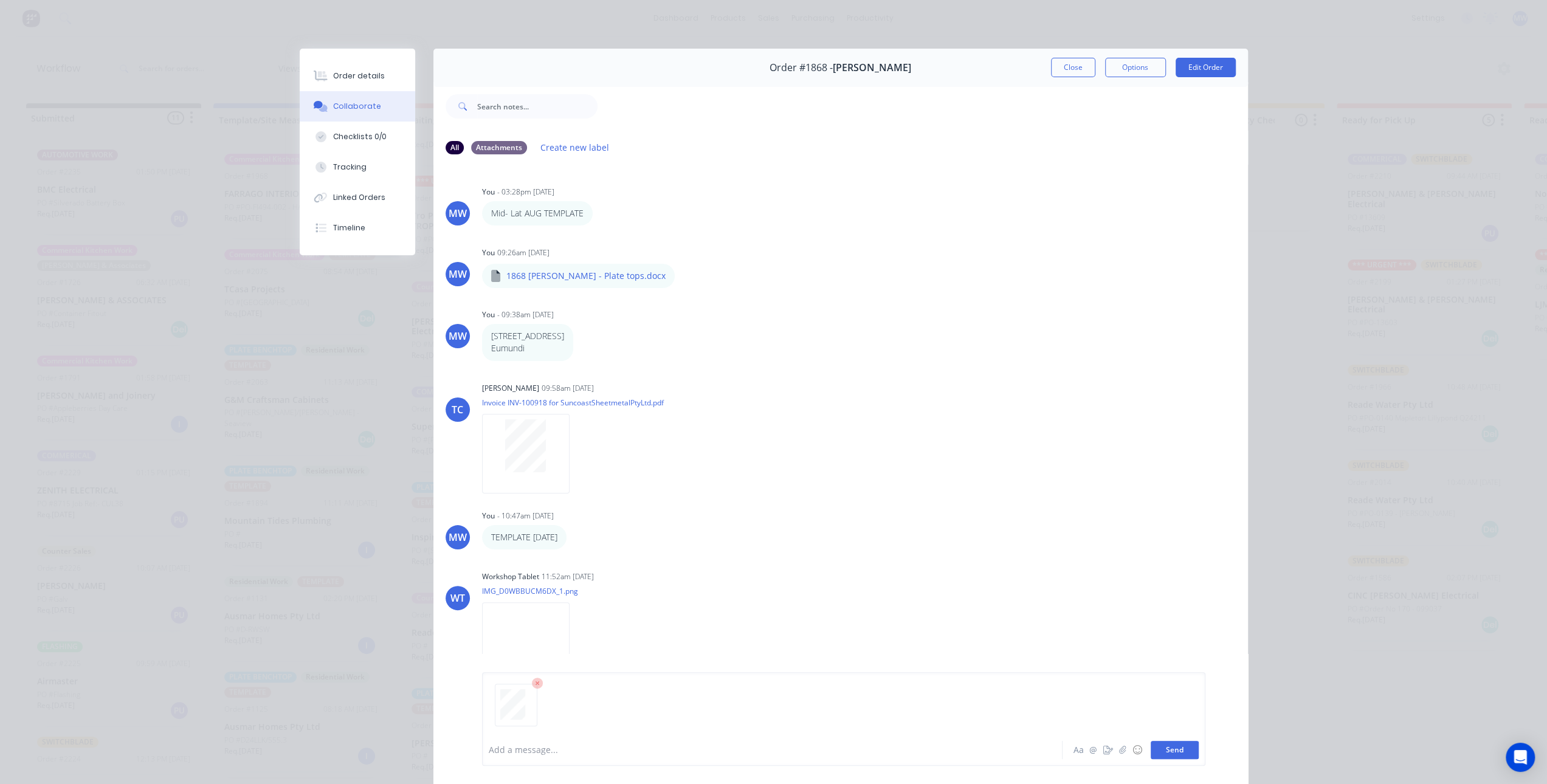
click at [1178, 748] on button "Send" at bounding box center [1174, 750] width 48 height 19
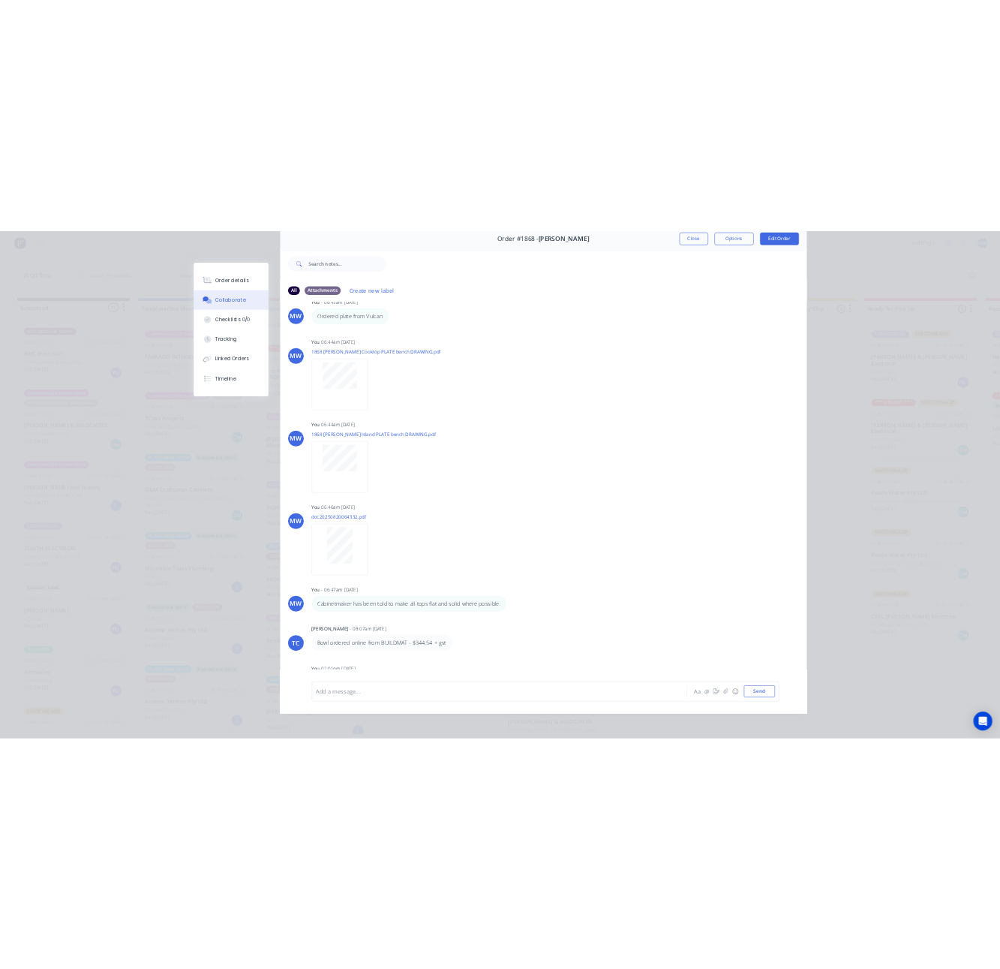
scroll to position [2846, 0]
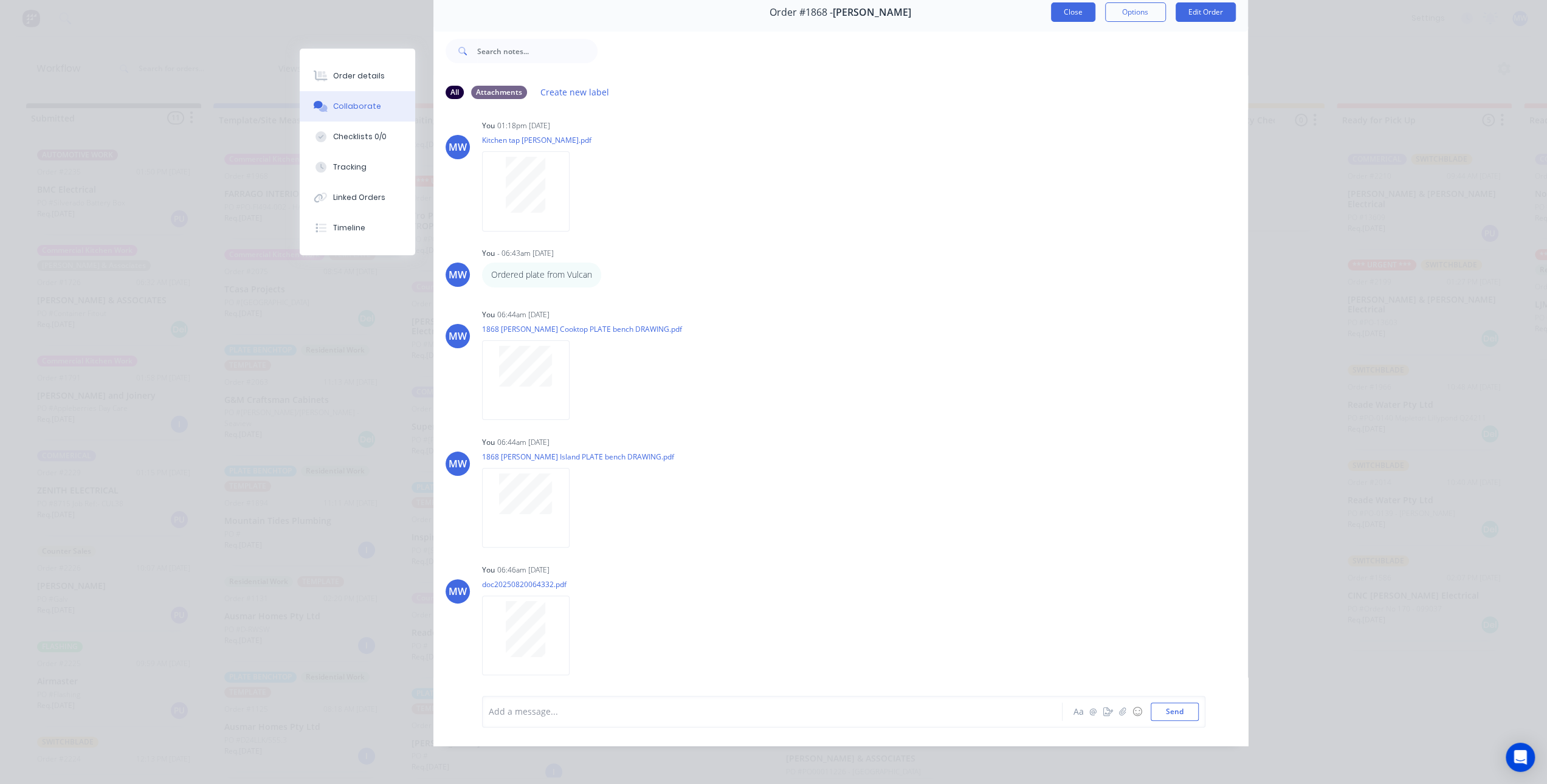
click at [1066, 9] on button "Close" at bounding box center [1073, 12] width 45 height 19
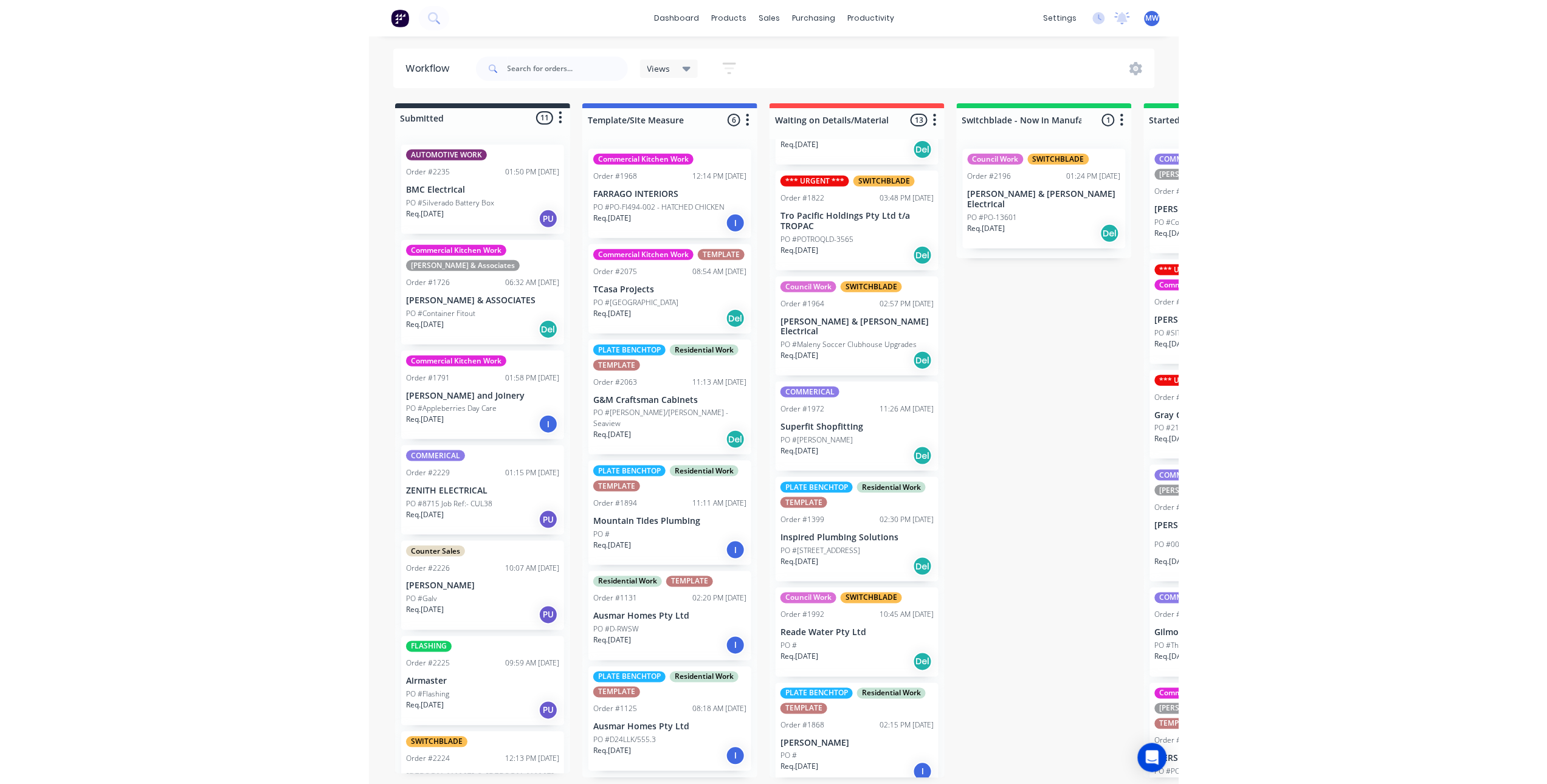
scroll to position [686, 0]
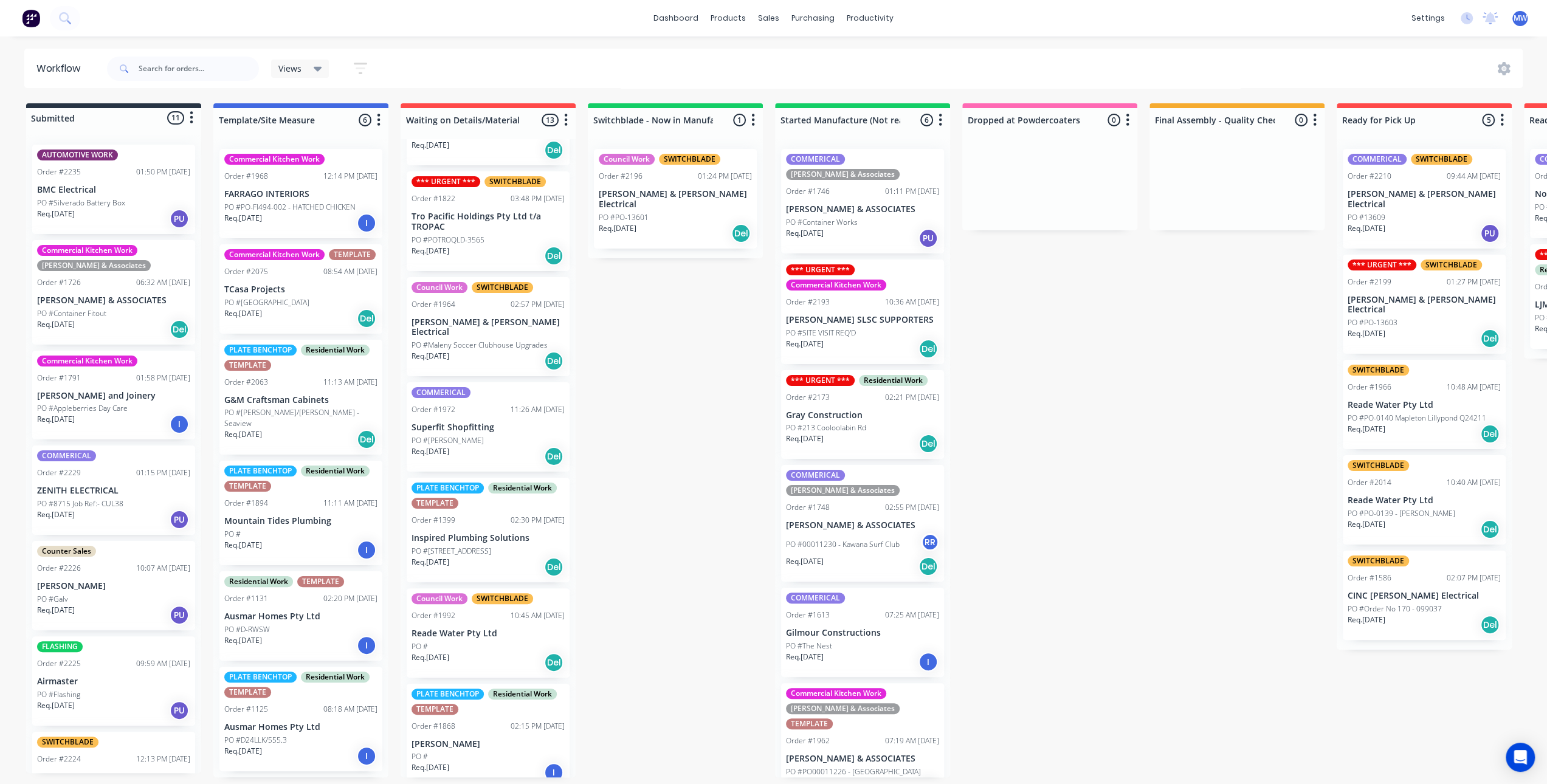
click at [664, 289] on div "Submitted 11 Status colour #273444 hex #273444 Save Cancel Summaries Total orde…" at bounding box center [1004, 441] width 2027 height 674
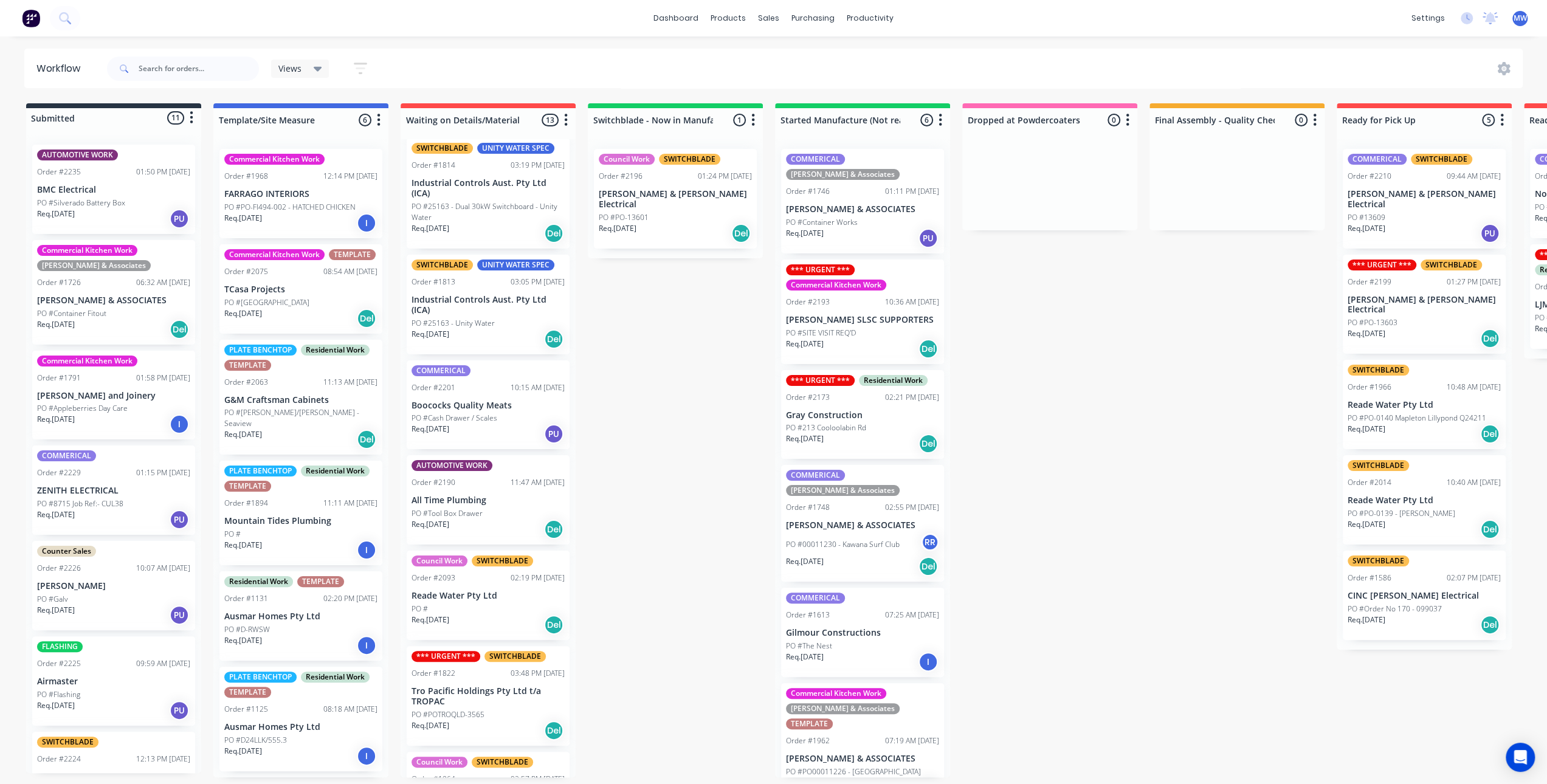
scroll to position [364, 0]
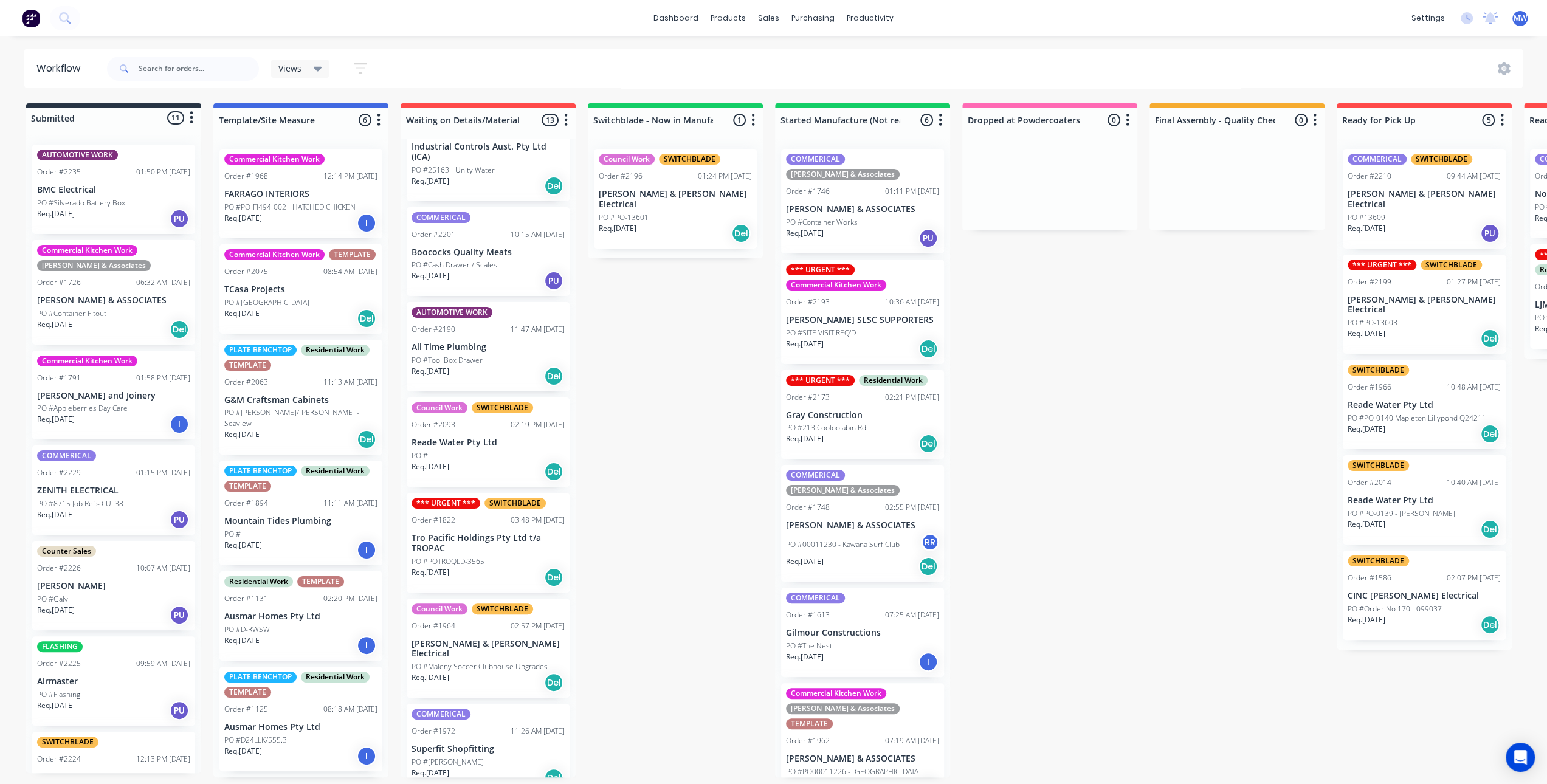
click at [618, 482] on div "Submitted 11 Status colour #273444 hex #273444 Save Cancel Summaries Total orde…" at bounding box center [1004, 441] width 2027 height 674
click at [1114, 382] on div "Submitted 11 Status colour #273444 hex #273444 Save Cancel Summaries Total orde…" at bounding box center [1004, 441] width 2027 height 674
click at [1109, 418] on div "Submitted 11 Status colour #273444 hex #273444 Save Cancel Summaries Total orde…" at bounding box center [1004, 441] width 2027 height 674
click at [1034, 631] on div "Submitted 11 Status colour #273444 hex #273444 Save Cancel Summaries Total orde…" at bounding box center [1004, 441] width 2027 height 674
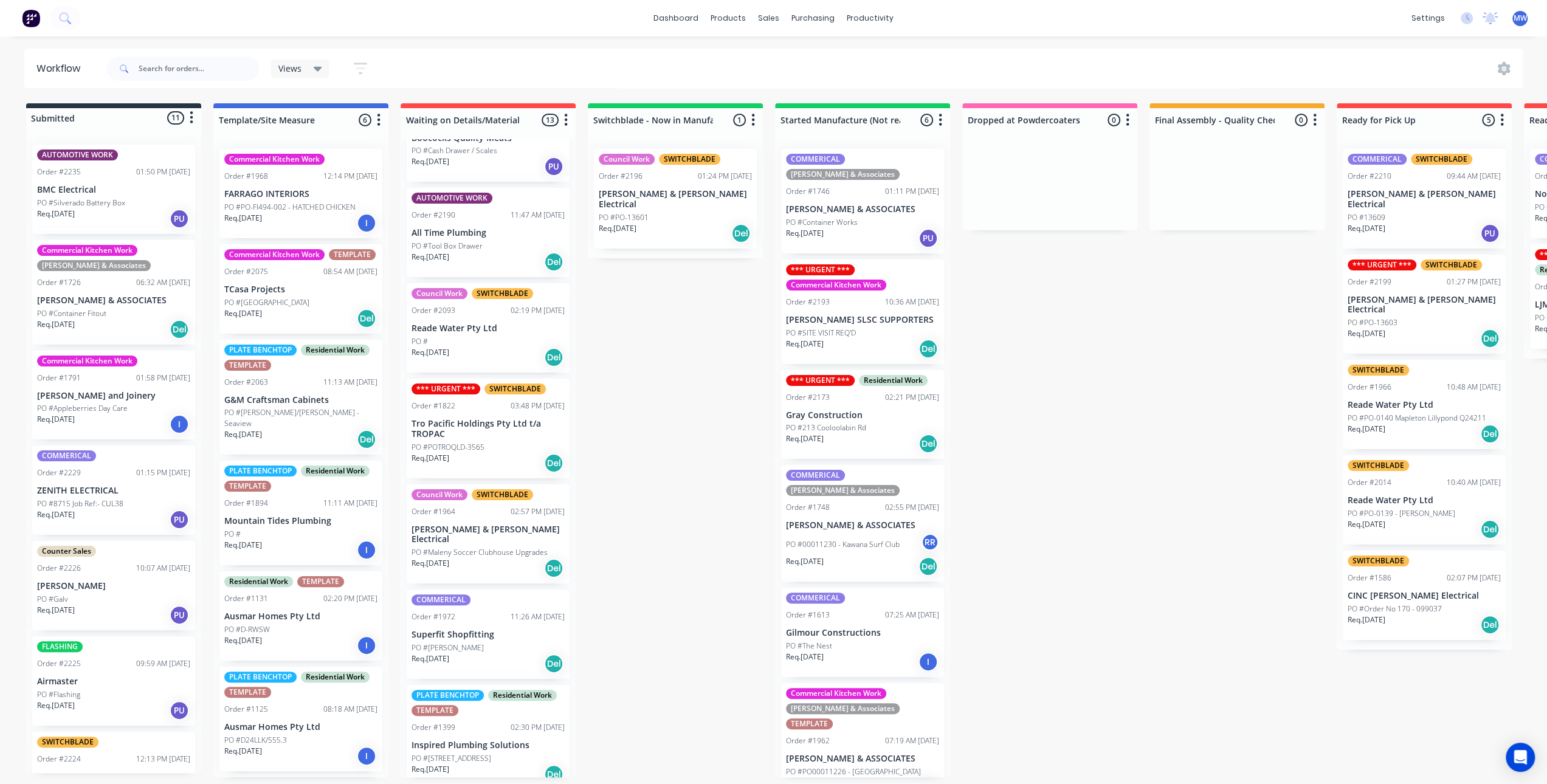
scroll to position [608, 0]
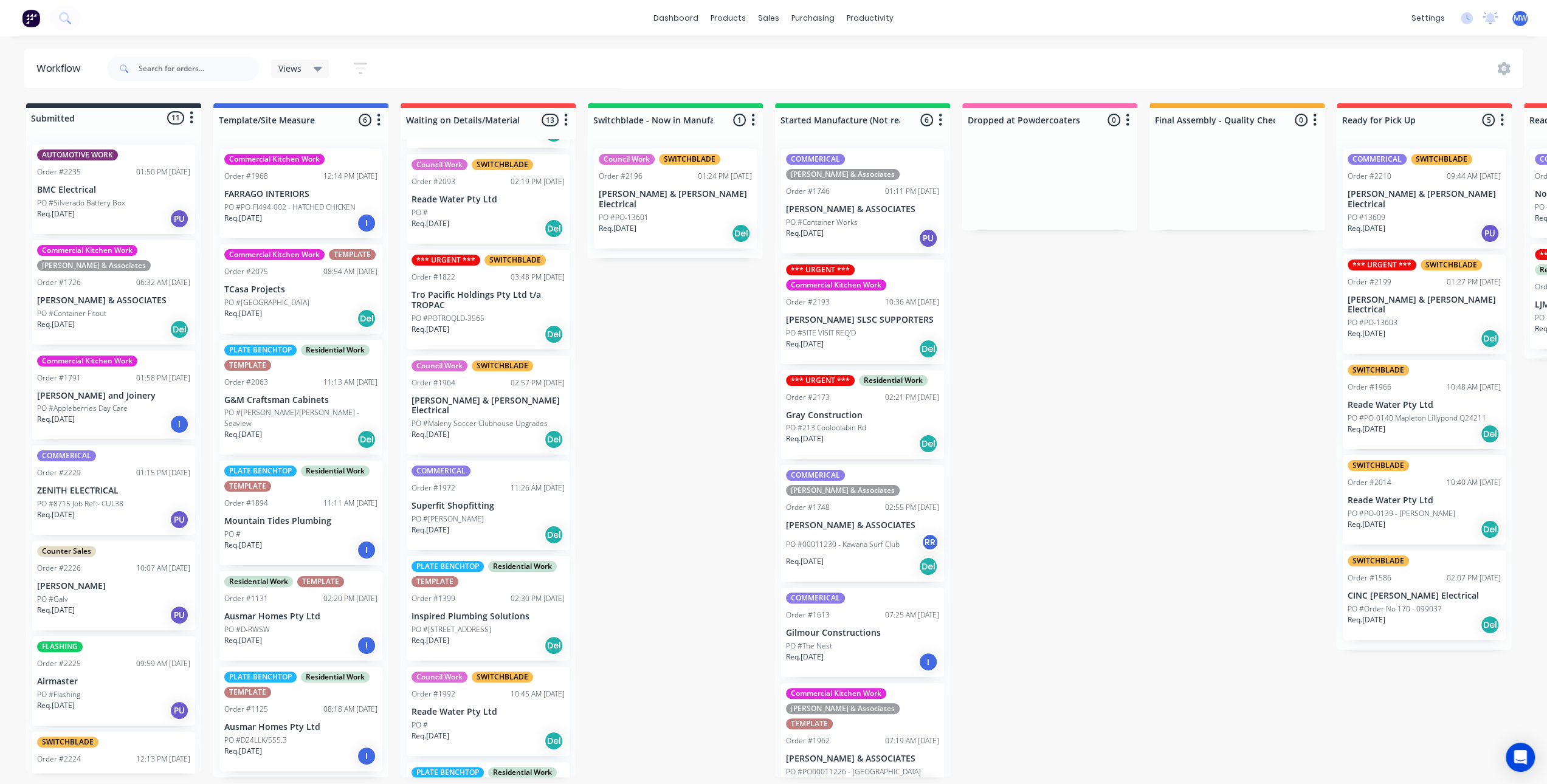
click at [1019, 342] on div "Submitted 11 Status colour #273444 hex #273444 Save Cancel Summaries Total orde…" at bounding box center [1004, 441] width 2027 height 674
click at [645, 454] on div "Submitted 11 Status colour #273444 hex #273444 Save Cancel Summaries Total orde…" at bounding box center [1004, 441] width 2027 height 674
click at [464, 321] on p "PO #POTROQLD-3565" at bounding box center [448, 319] width 73 height 11
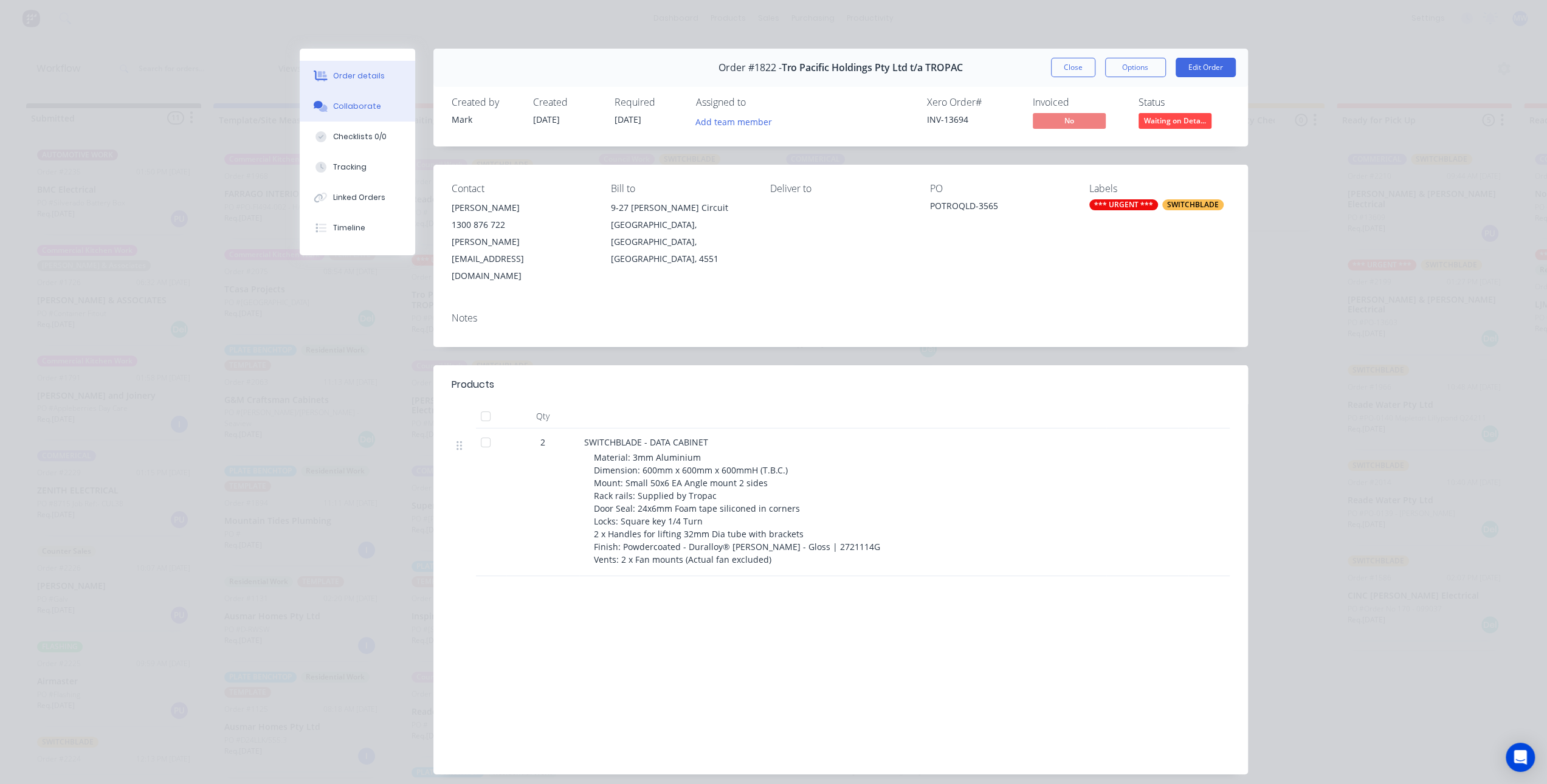
click at [362, 113] on button "Collaborate" at bounding box center [357, 107] width 116 height 31
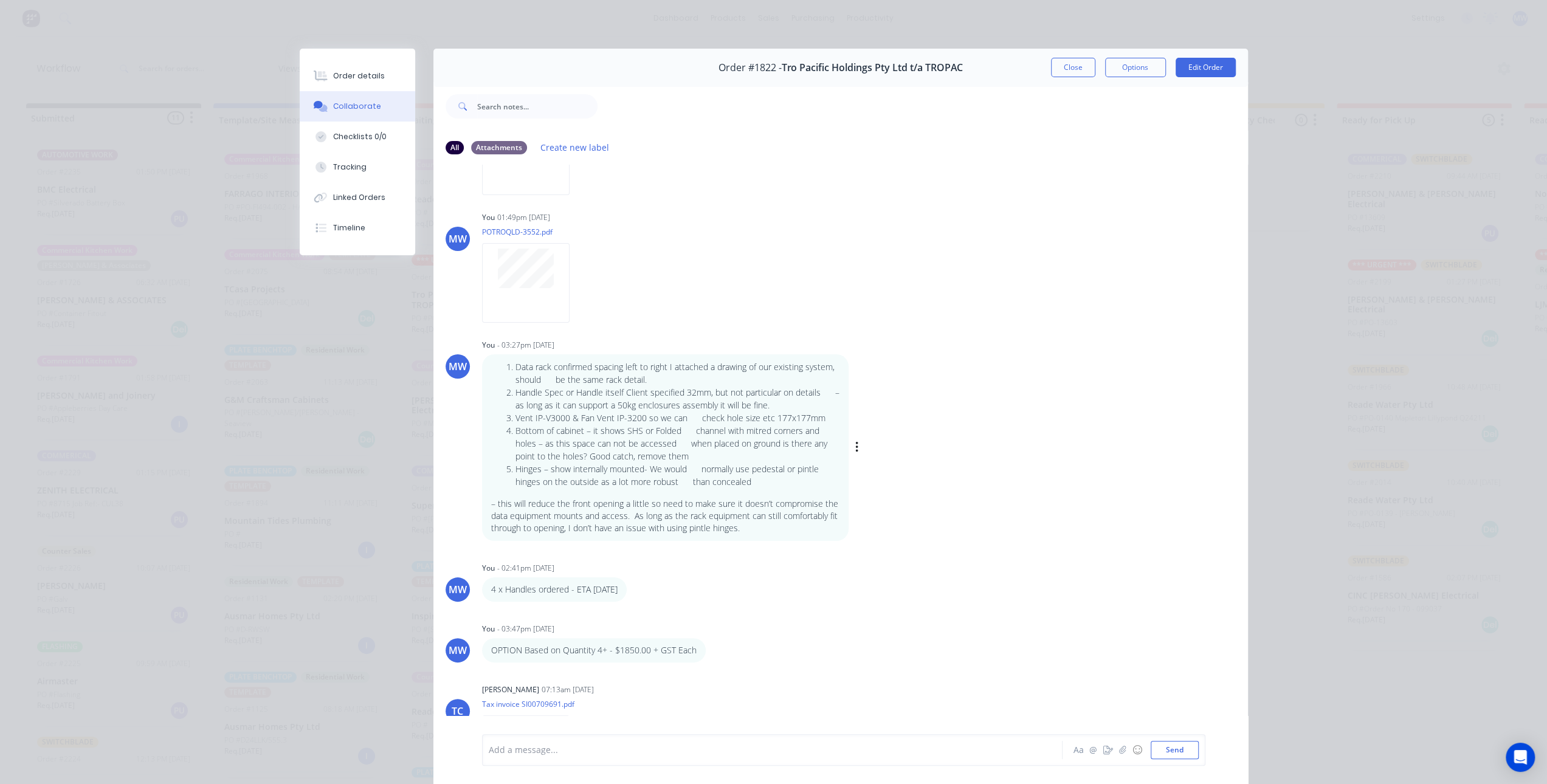
scroll to position [513, 0]
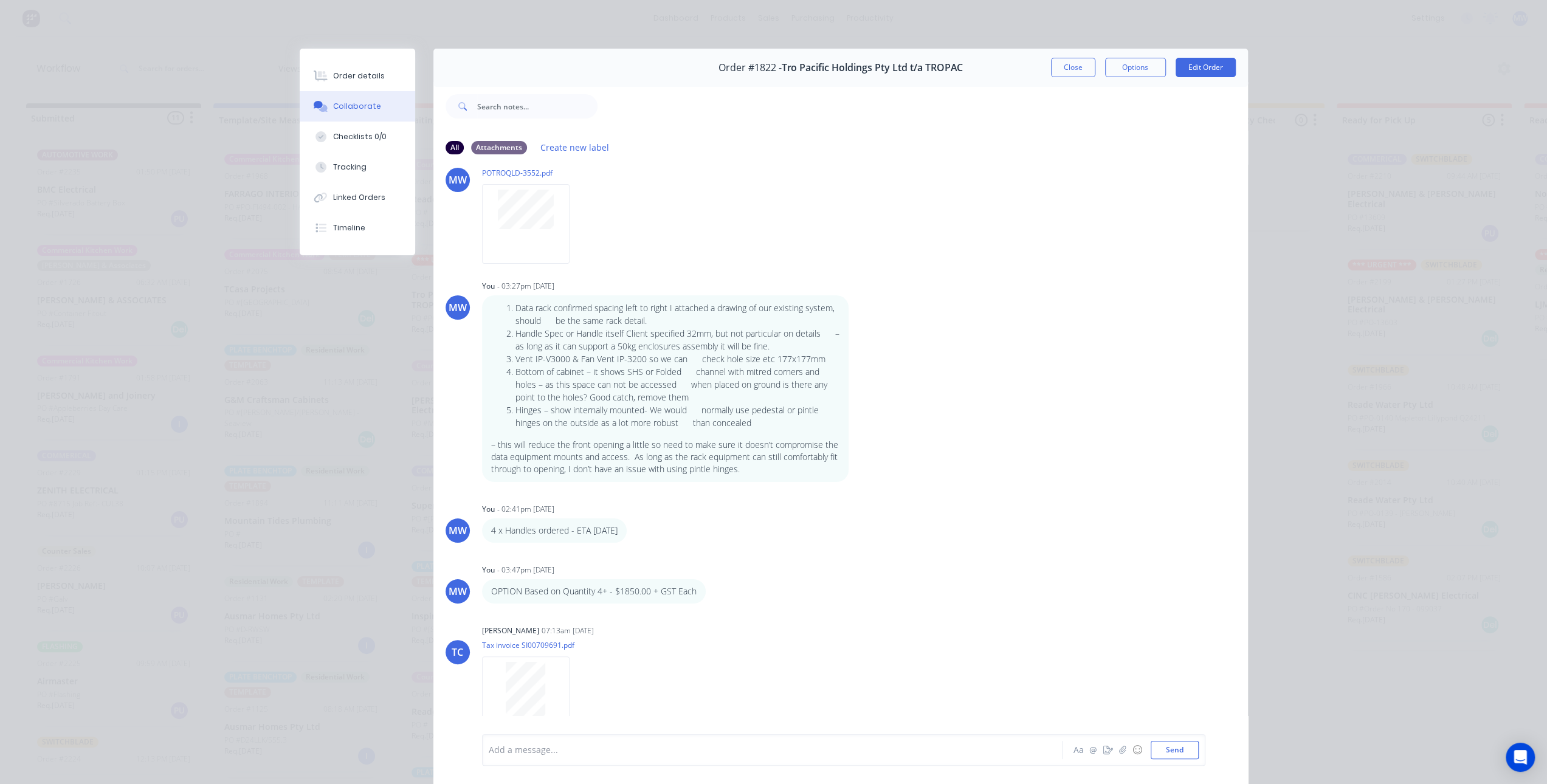
click at [258, 363] on div "Order details Collaborate Checklists 0/0 Tracking Linked Orders Timeline Order …" at bounding box center [774, 392] width 1547 height 784
click at [1072, 70] on button "Close" at bounding box center [1073, 67] width 45 height 19
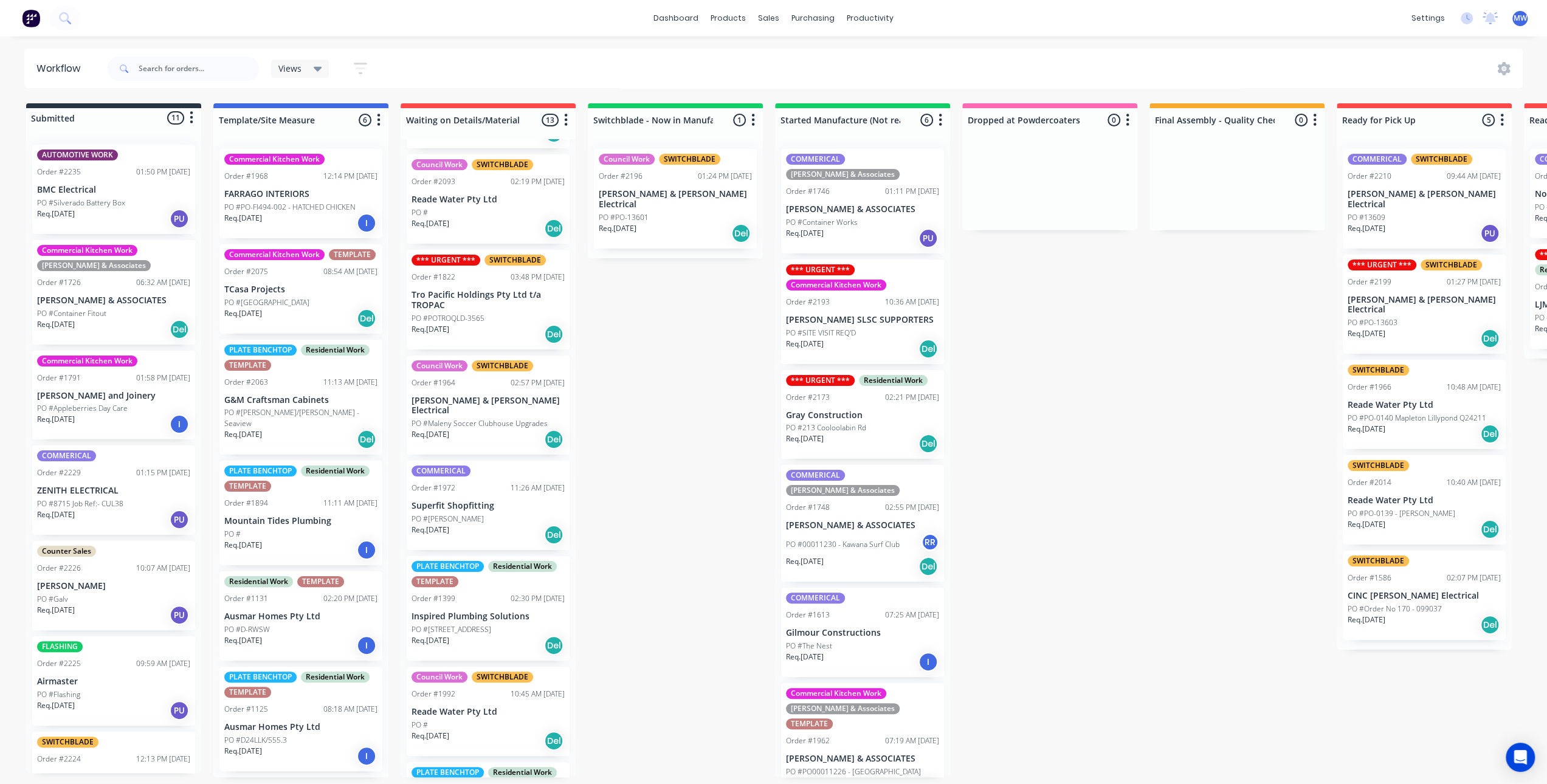
click at [620, 407] on div "Submitted 11 Status colour #273444 hex #273444 Save Cancel Summaries Total orde…" at bounding box center [1004, 441] width 2027 height 674
click at [626, 410] on div "Submitted 11 Status colour #273444 hex #273444 Save Cancel Summaries Total orde…" at bounding box center [1004, 441] width 2027 height 674
click at [1193, 425] on div "Submitted 11 Status colour #273444 hex #273444 Save Cancel Summaries Total orde…" at bounding box center [1004, 441] width 2027 height 674
click at [669, 379] on div "Submitted 11 Status colour #273444 hex #273444 Save Cancel Summaries Total orde…" at bounding box center [1004, 441] width 2027 height 674
click at [1053, 355] on div "Submitted 11 Status colour #273444 hex #273444 Save Cancel Summaries Total orde…" at bounding box center [1004, 441] width 2027 height 674
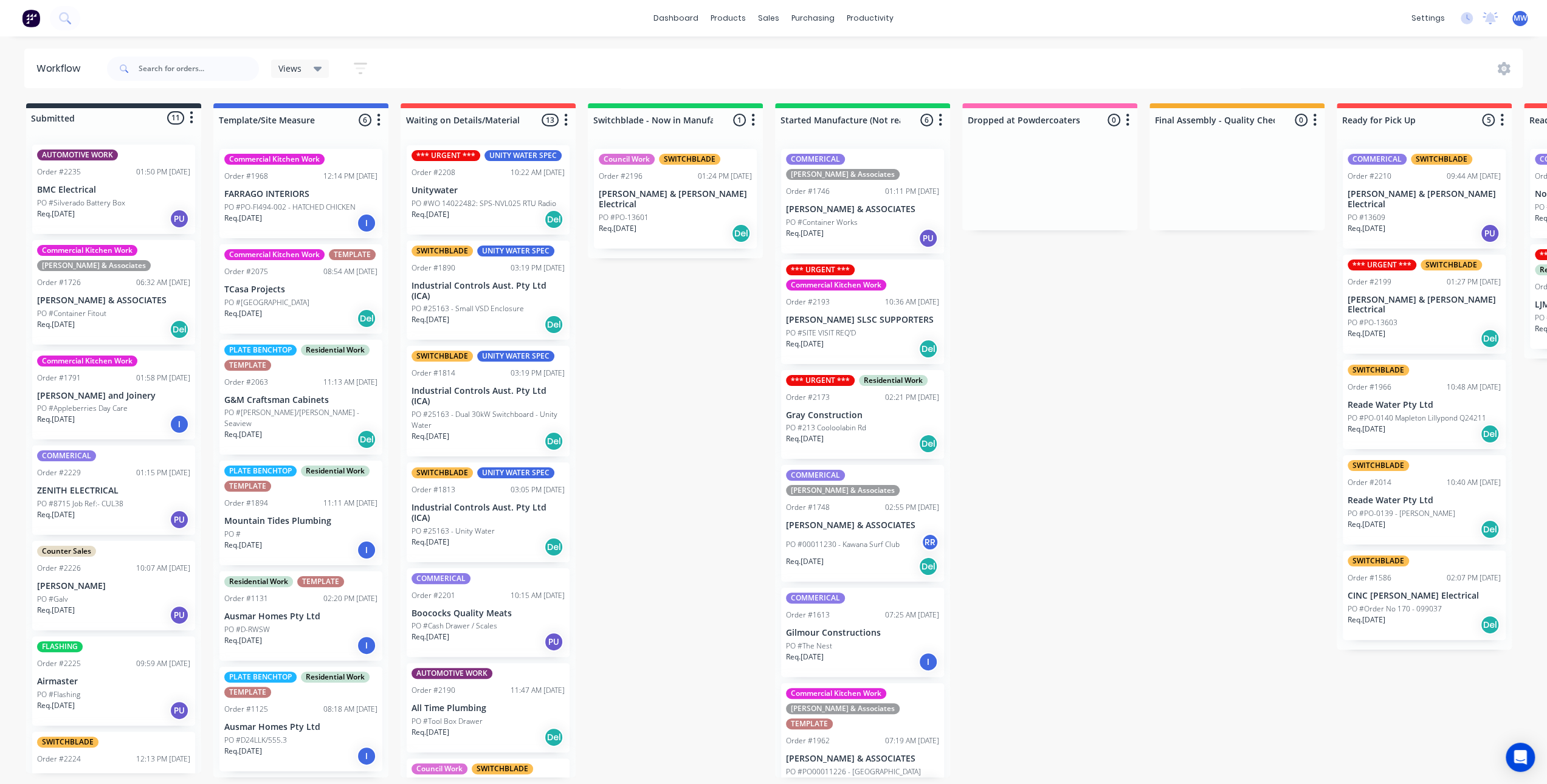
scroll to position [0, 0]
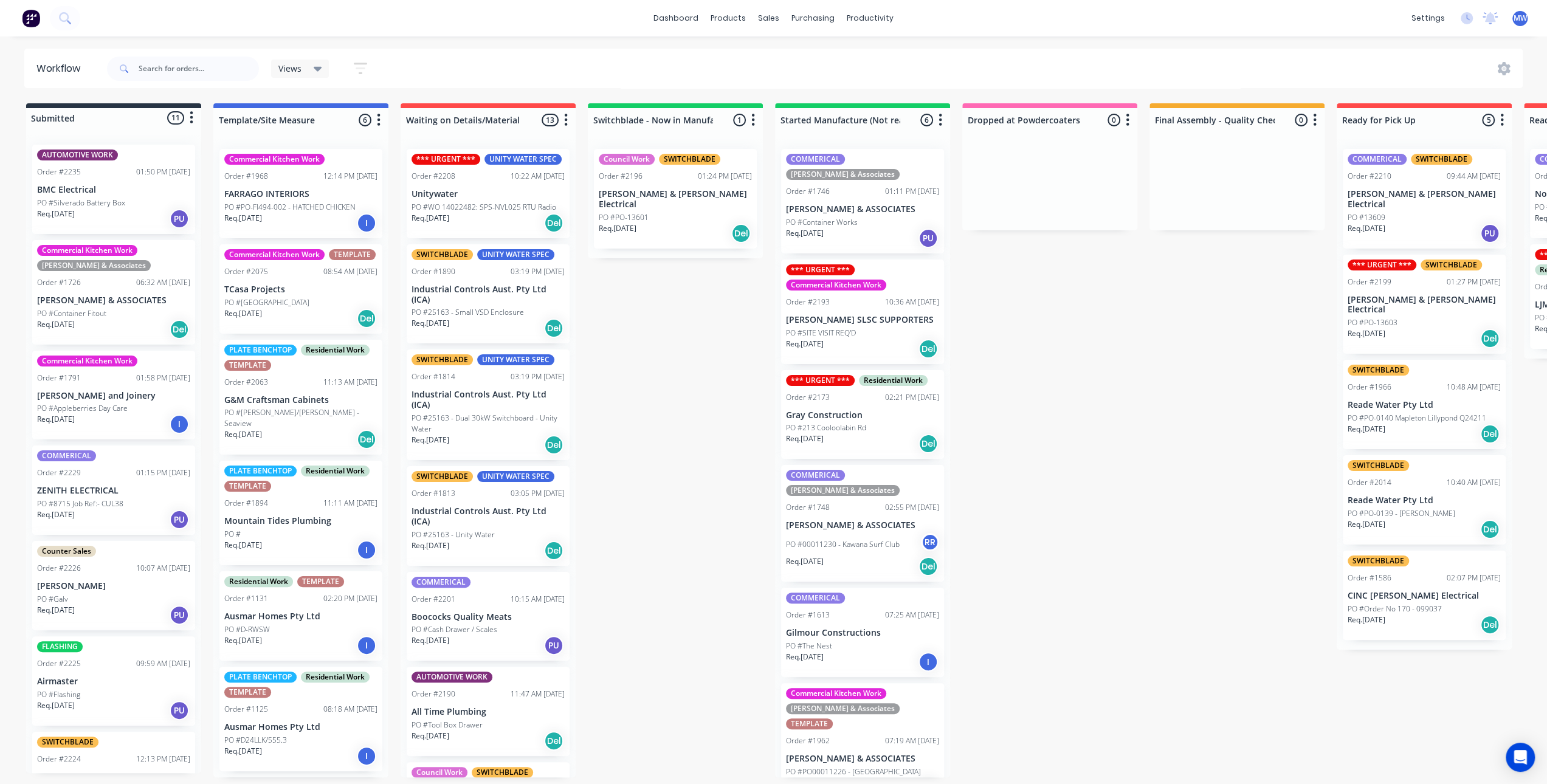
click at [681, 339] on div "Submitted 11 Status colour #273444 hex #273444 Save Cancel Summaries Total orde…" at bounding box center [1004, 441] width 2027 height 674
click at [1103, 403] on div "Submitted 11 Status colour #273444 hex #273444 Save Cancel Summaries Total orde…" at bounding box center [1004, 441] width 2027 height 674
click at [650, 472] on div "Submitted 11 Status colour #273444 hex #273444 Save Cancel Summaries Total orde…" at bounding box center [1004, 441] width 2027 height 674
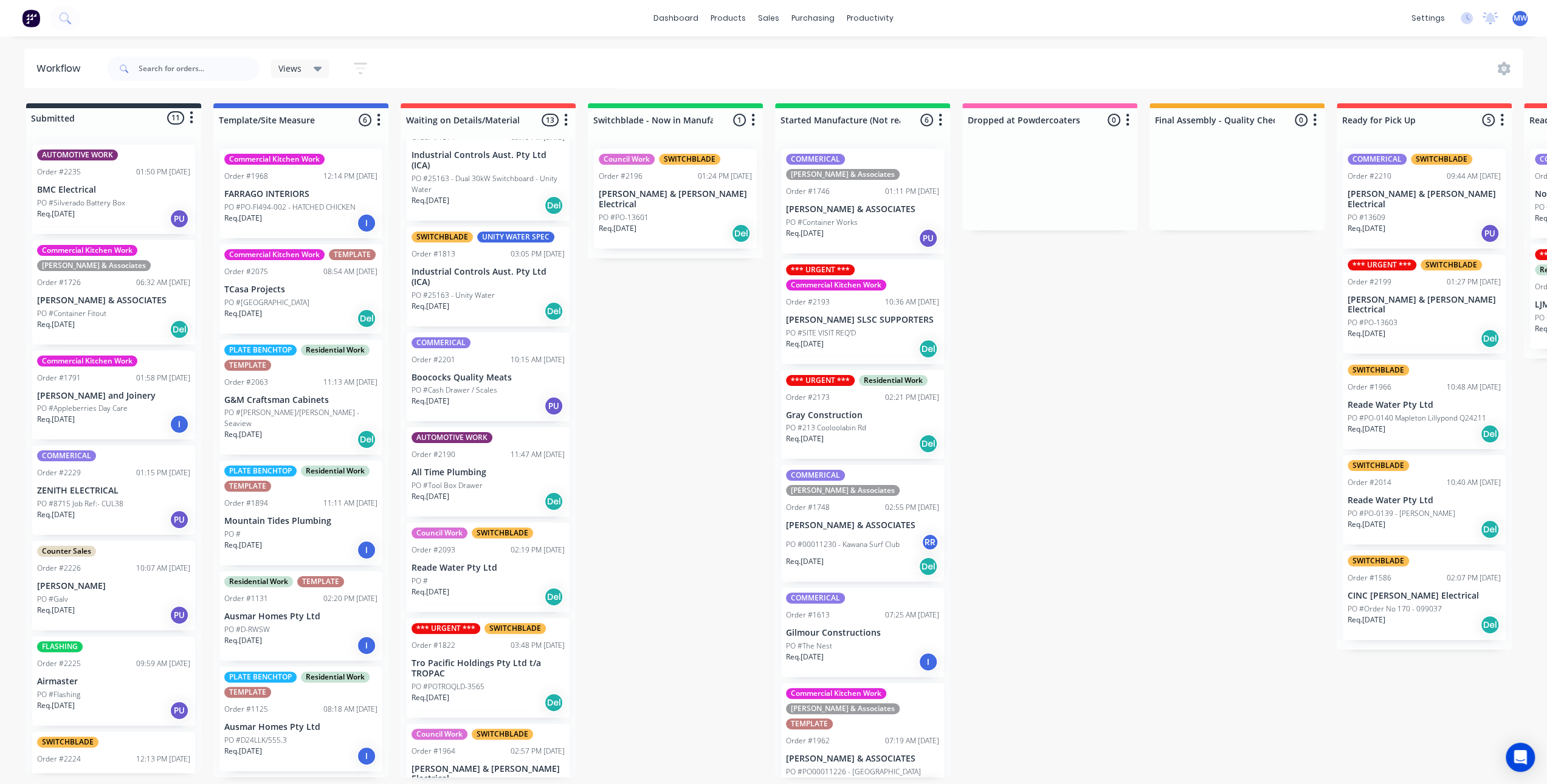
scroll to position [364, 0]
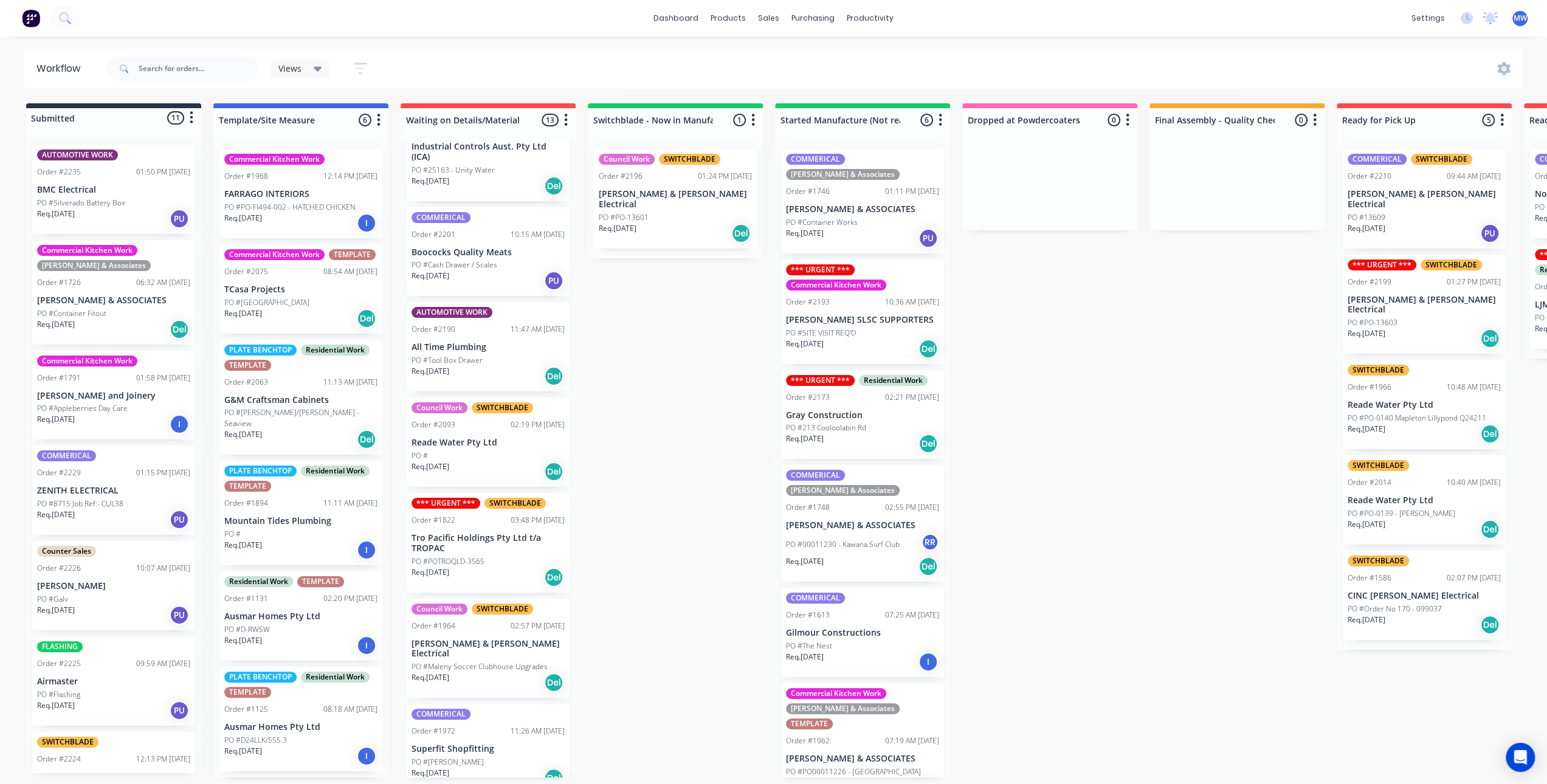
click at [501, 455] on div "PO #" at bounding box center [488, 456] width 153 height 11
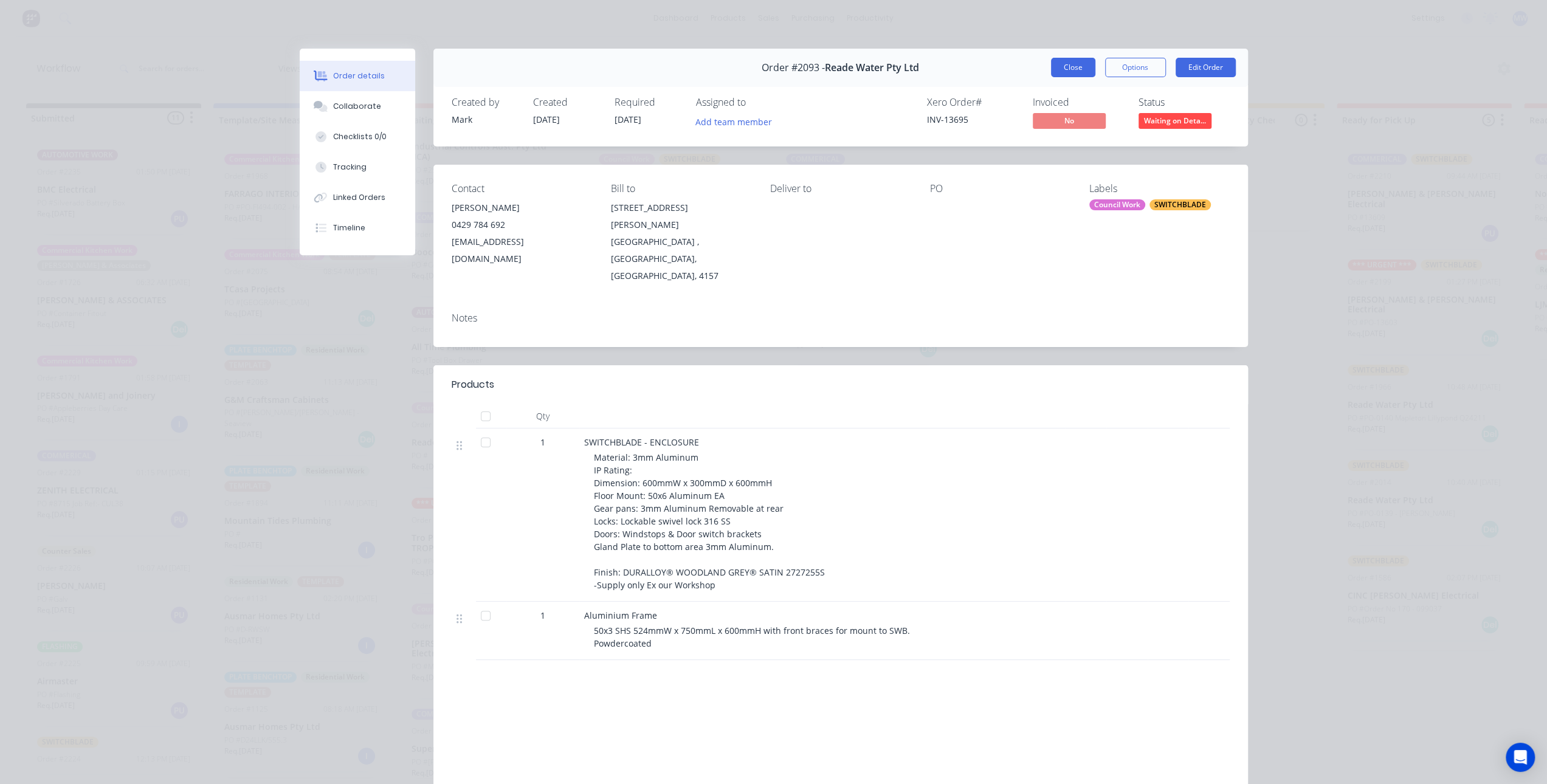
click at [1068, 75] on button "Close" at bounding box center [1073, 67] width 45 height 19
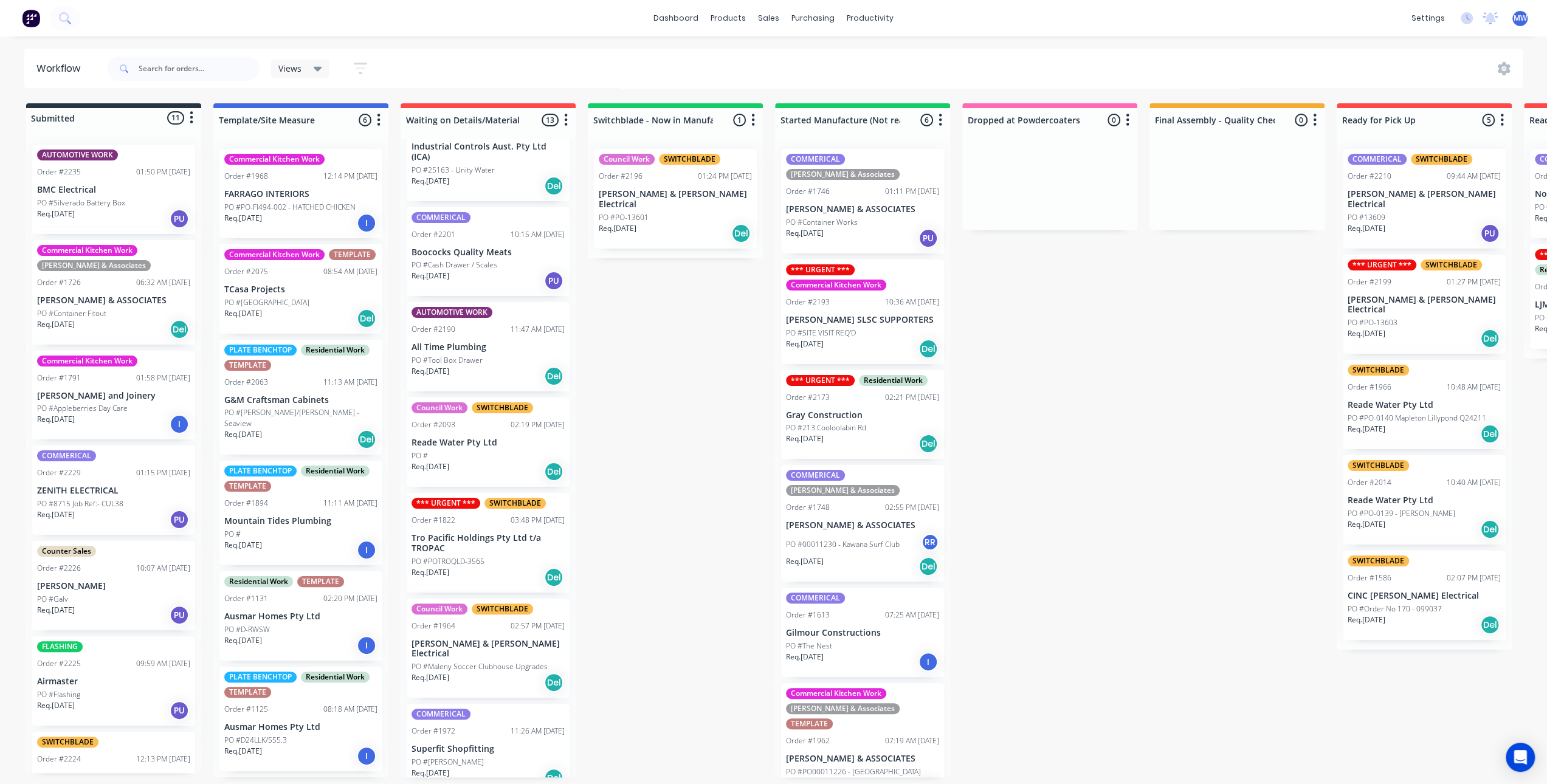
click at [664, 399] on div "Submitted 11 Status colour #273444 hex #273444 Save Cancel Summaries Total orde…" at bounding box center [1004, 441] width 2027 height 674
drag, startPoint x: 660, startPoint y: 423, endPoint x: 667, endPoint y: 430, distance: 9.9
click at [660, 423] on div "Submitted 11 Status colour #273444 hex #273444 Save Cancel Summaries Total orde…" at bounding box center [1004, 441] width 2027 height 674
click at [679, 442] on div "Submitted 11 Status colour #273444 hex #273444 Save Cancel Summaries Total orde…" at bounding box center [1004, 441] width 2027 height 674
click at [520, 450] on div "Council Work SWITCHBLADE Order #2093 02:19 PM 13/08/25 Reade Water Pty Ltd PO #…" at bounding box center [488, 442] width 163 height 89
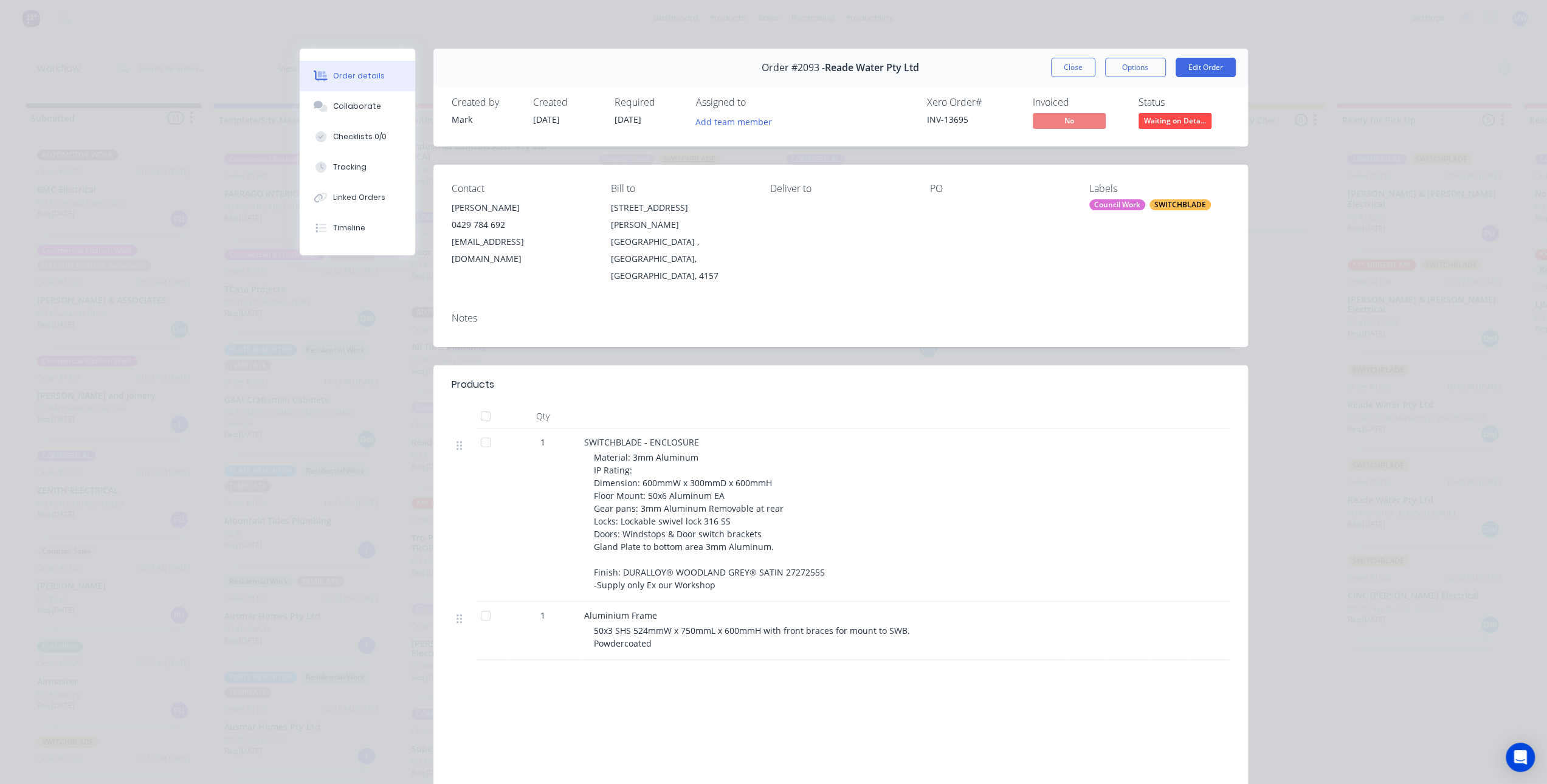
click at [1004, 309] on div "Notes" at bounding box center [841, 325] width 815 height 45
click at [999, 309] on div "Notes" at bounding box center [841, 325] width 815 height 45
click at [1073, 67] on button "Close" at bounding box center [1073, 67] width 45 height 19
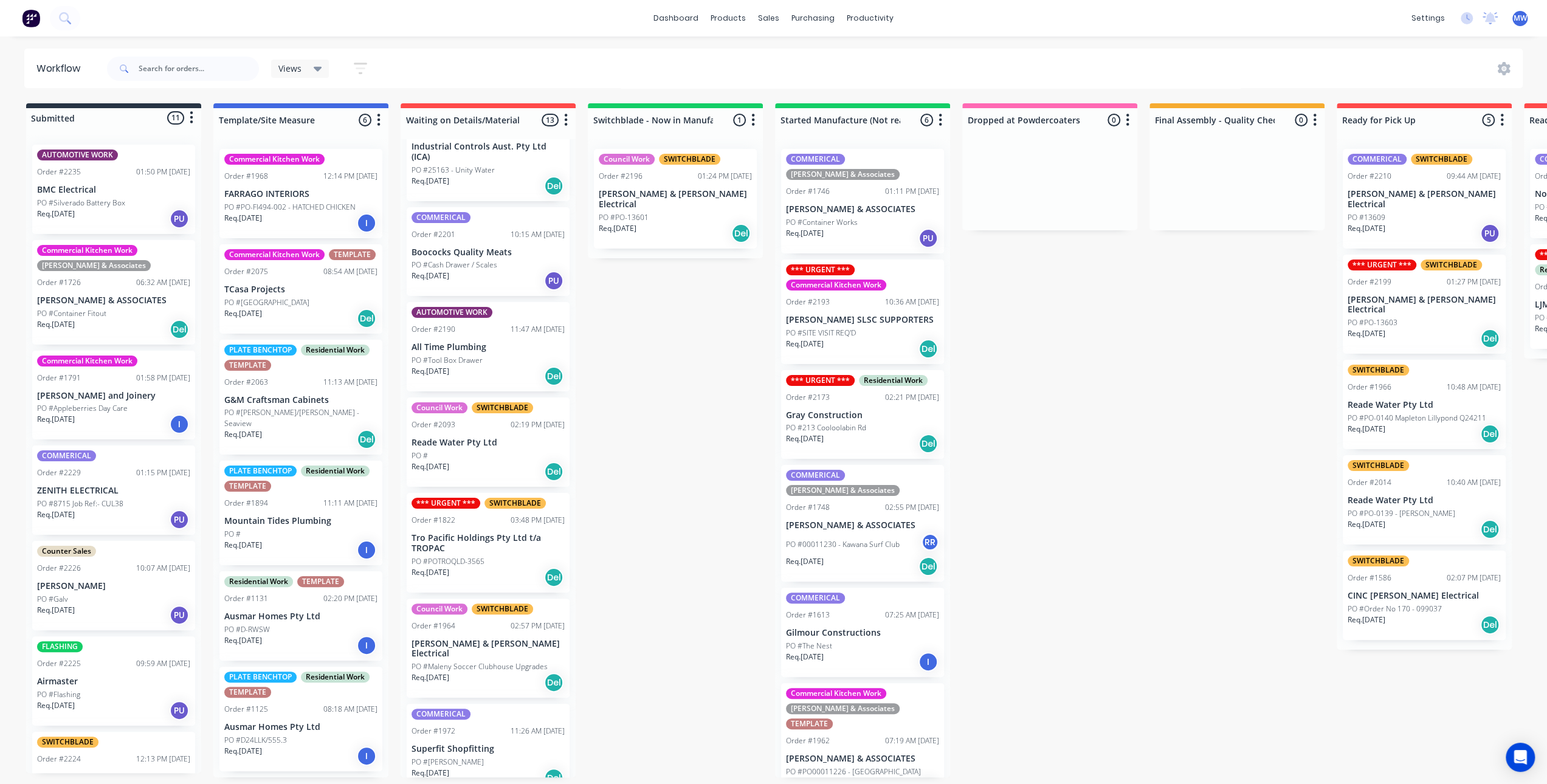
click at [669, 428] on div "Submitted 11 Status colour #273444 hex #273444 Save Cancel Summaries Total orde…" at bounding box center [1004, 441] width 2027 height 674
click at [502, 434] on div "Council Work SWITCHBLADE Order #2093 02:19 PM 13/08/25 Reade Water Pty Ltd PO #…" at bounding box center [488, 442] width 163 height 89
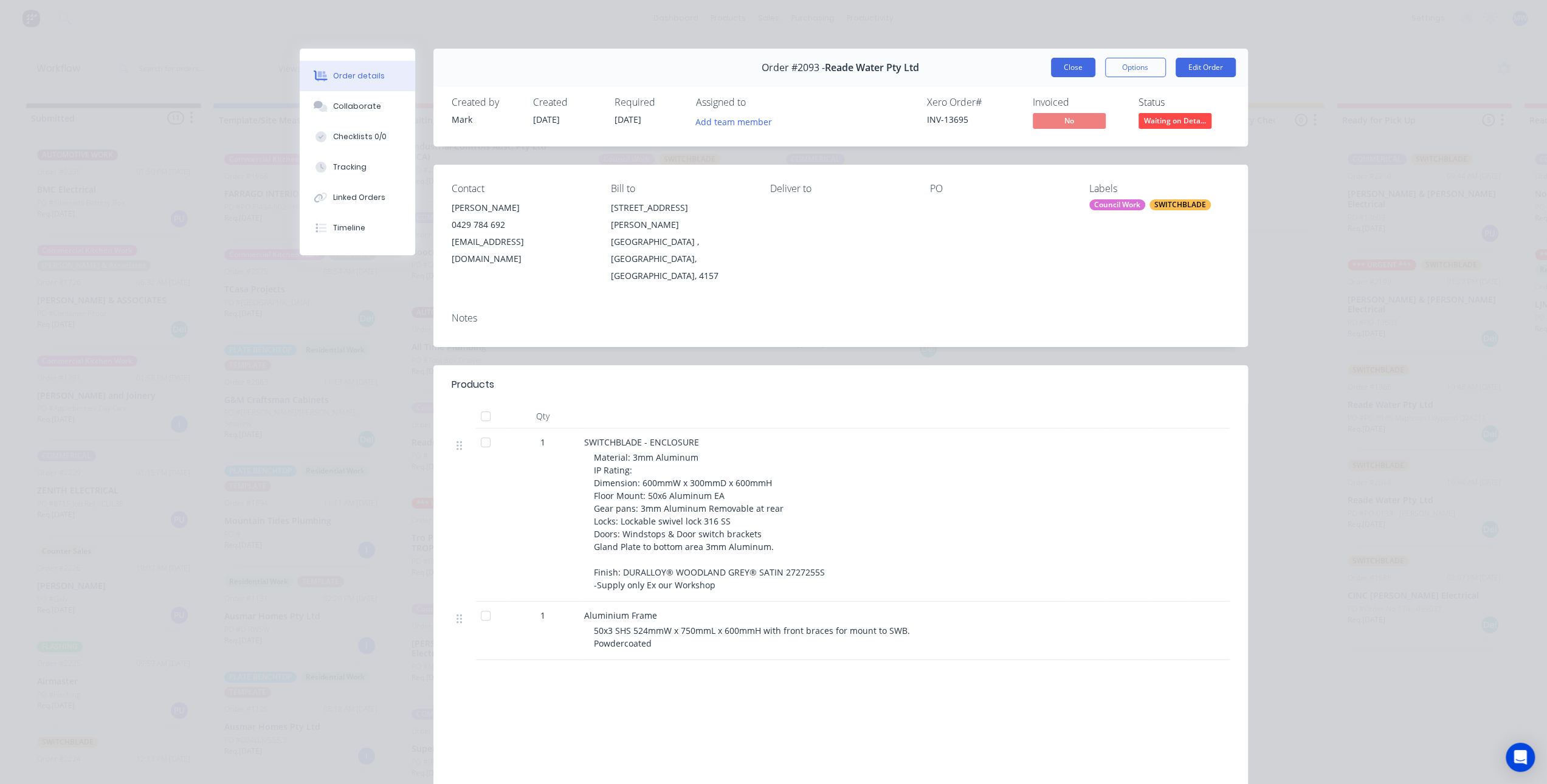
click at [1076, 71] on button "Close" at bounding box center [1073, 67] width 45 height 19
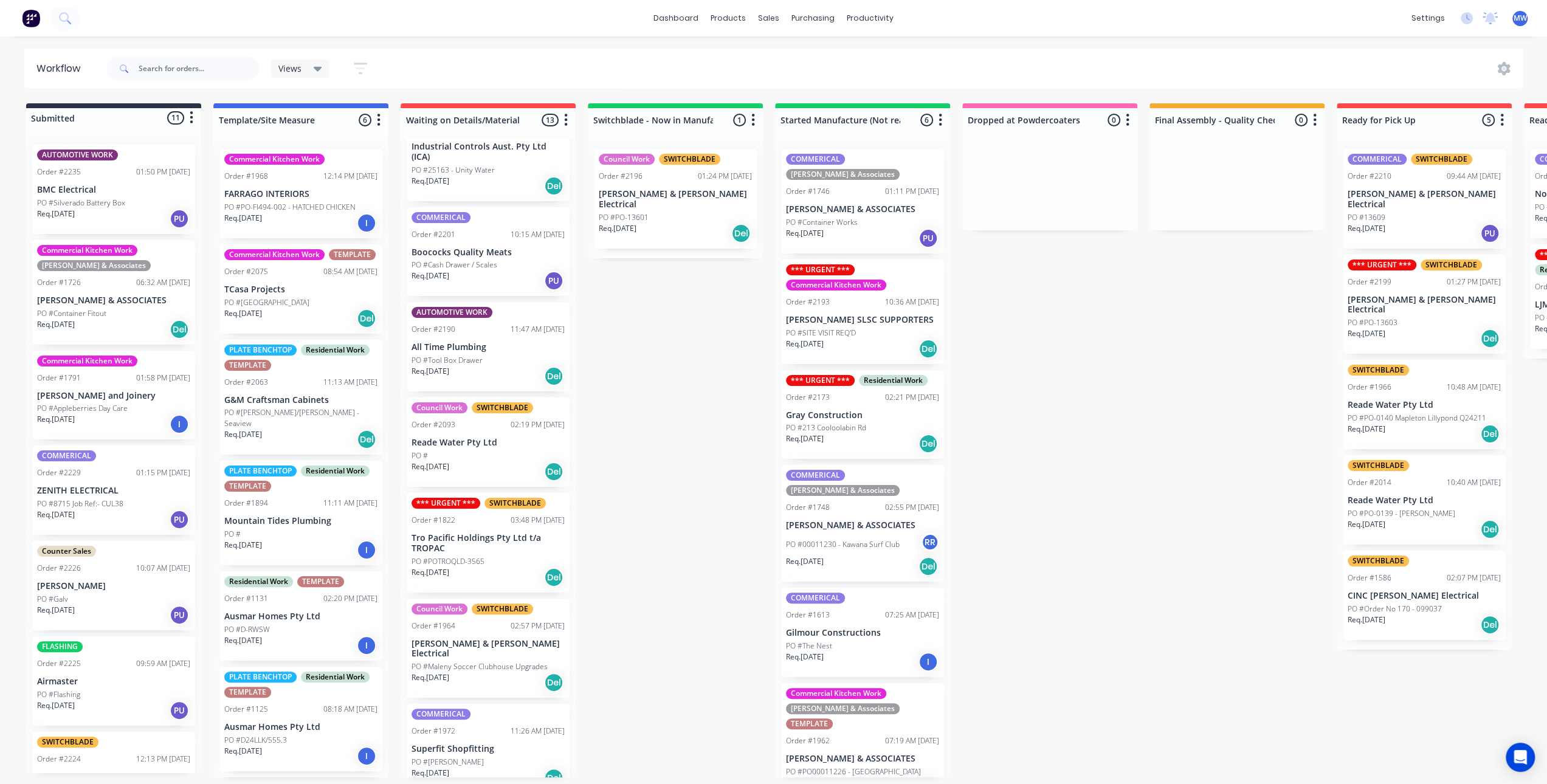
click at [613, 428] on div "Submitted 11 Status colour #273444 hex #273444 Save Cancel Summaries Total orde…" at bounding box center [1004, 441] width 2027 height 674
click at [704, 321] on div "Submitted 11 Status colour #273444 hex #273444 Save Cancel Summaries Total orde…" at bounding box center [1004, 441] width 2027 height 674
click at [479, 426] on div "Order #2093 02:19 PM 13/08/25" at bounding box center [488, 425] width 153 height 11
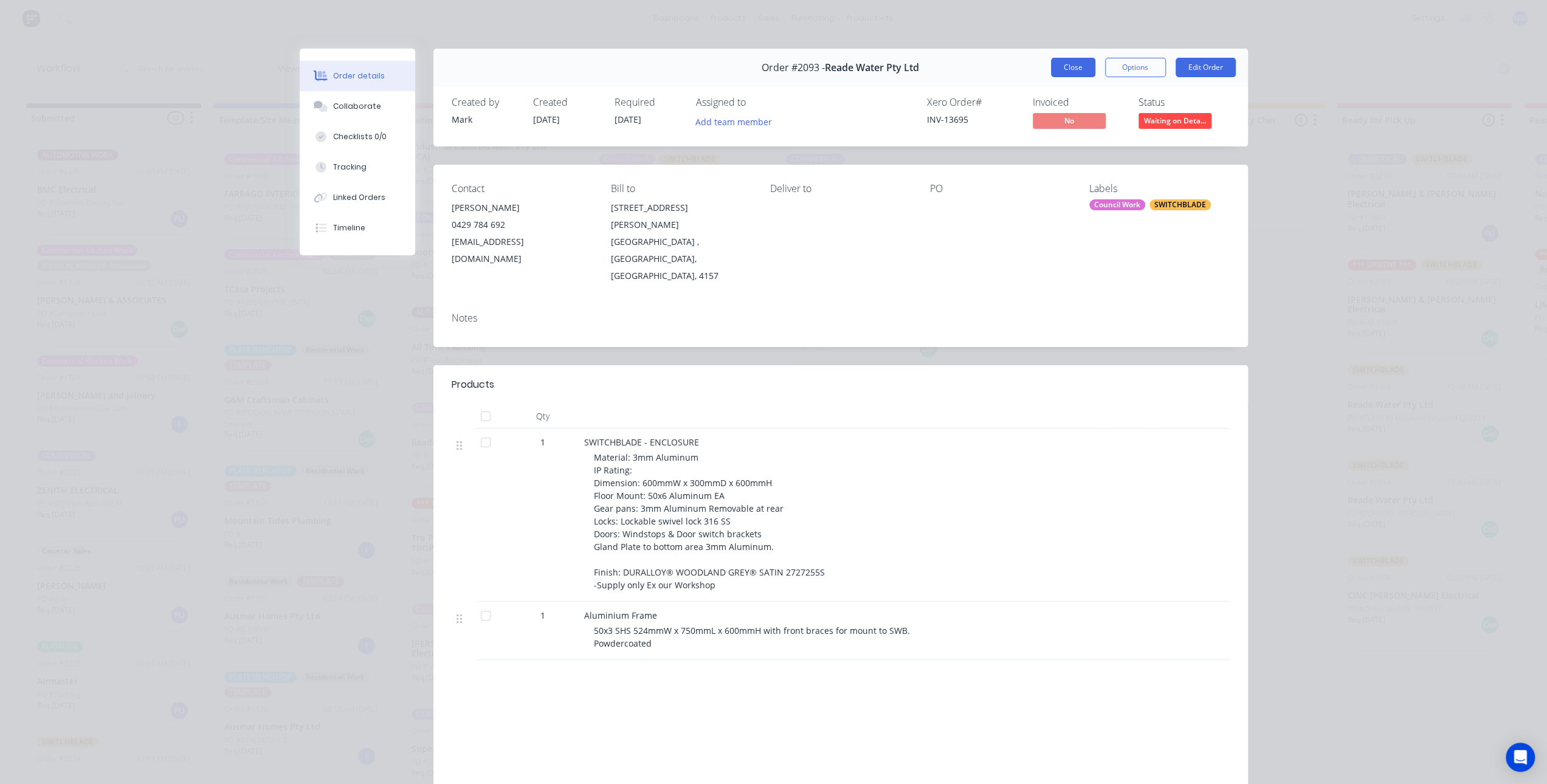
click at [1064, 70] on button "Close" at bounding box center [1073, 67] width 45 height 19
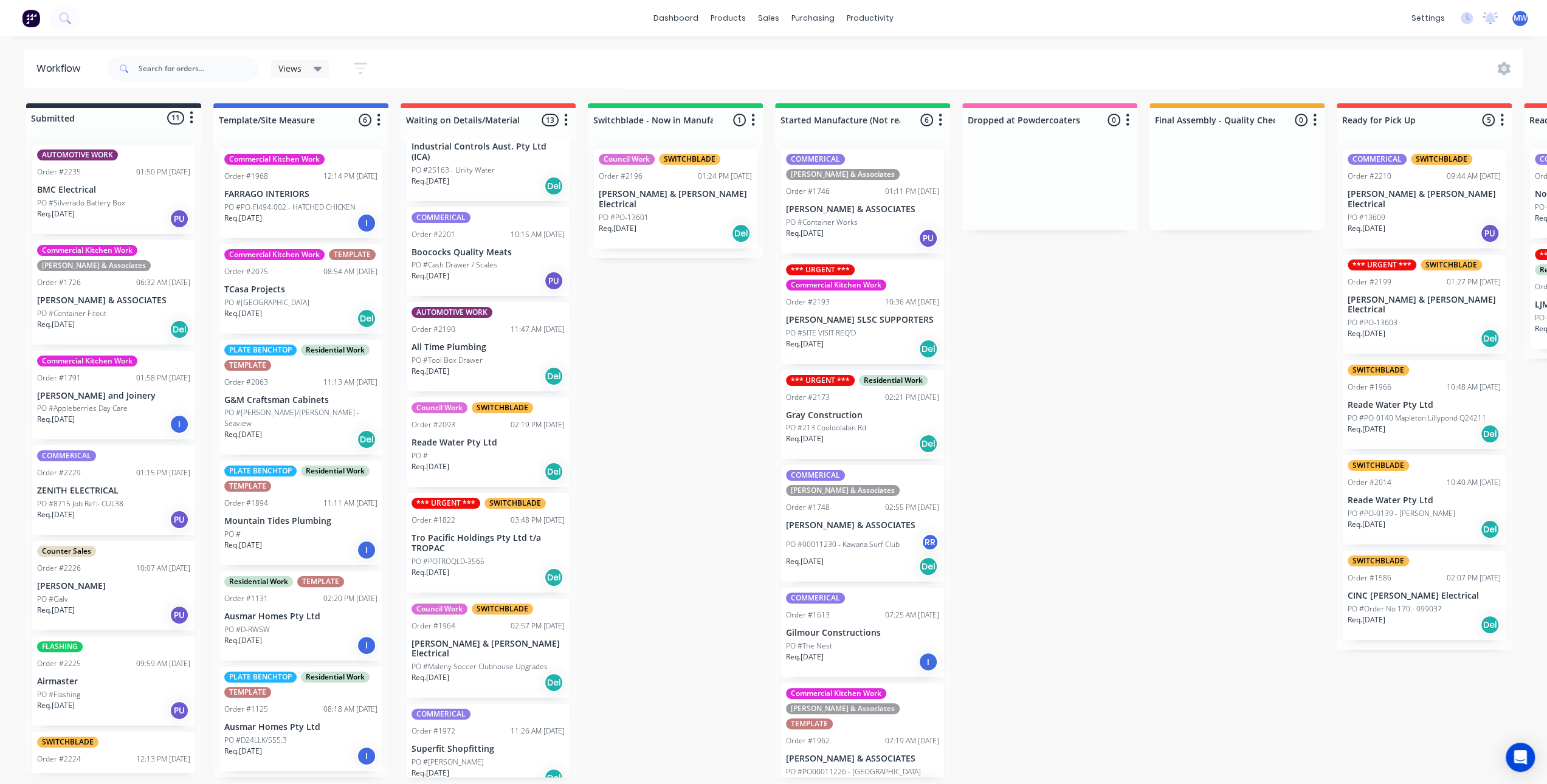
click at [718, 428] on div "Submitted 11 Status colour #273444 hex #273444 Save Cancel Summaries Total orde…" at bounding box center [1004, 441] width 2027 height 674
click at [722, 357] on div "Submitted 11 Status colour #273444 hex #273444 Save Cancel Summaries Total orde…" at bounding box center [1004, 441] width 2027 height 674
click at [679, 223] on div "Req. 11/09/25 Del" at bounding box center [675, 233] width 153 height 21
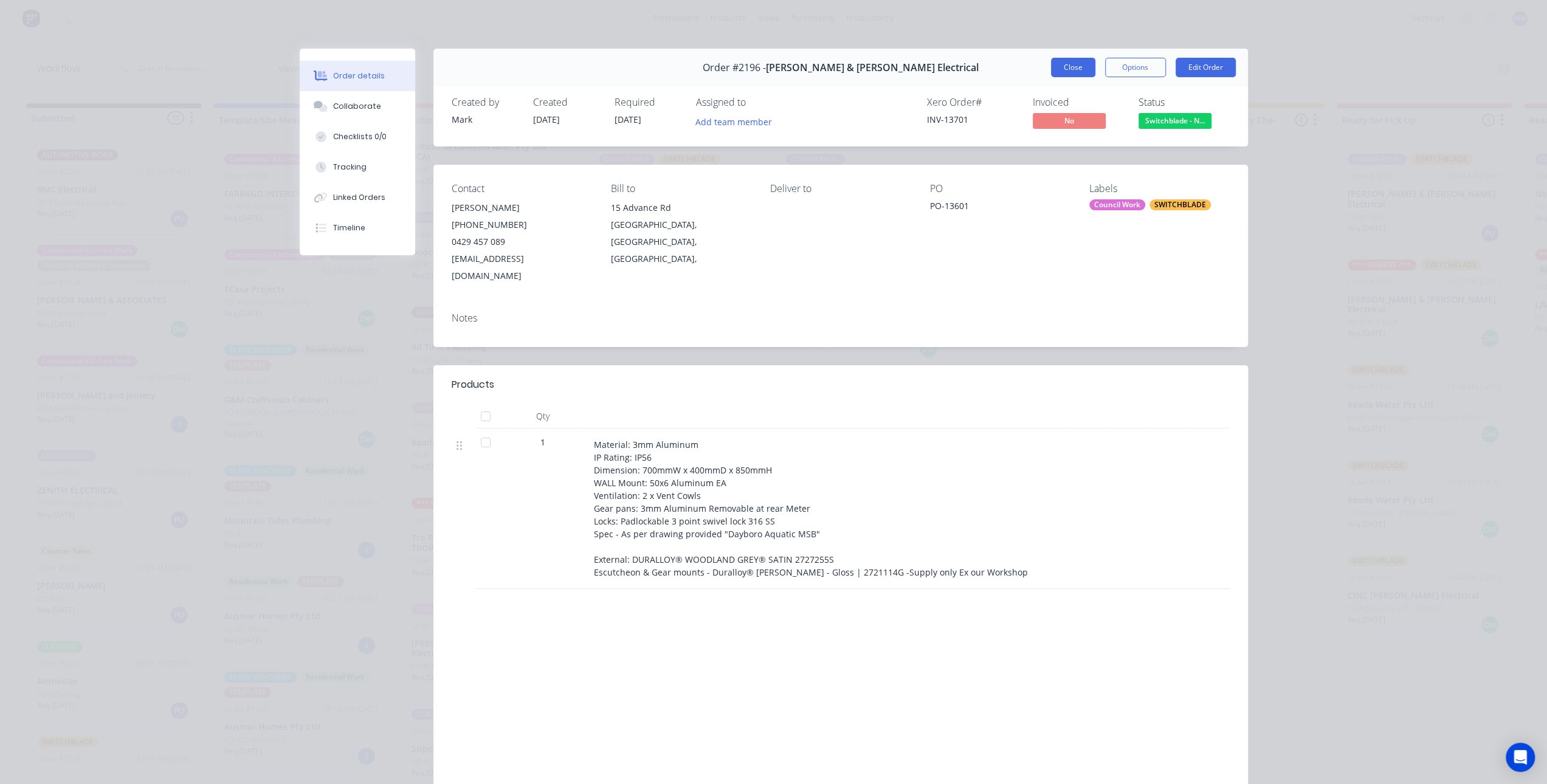
click at [1052, 70] on button "Close" at bounding box center [1073, 67] width 45 height 19
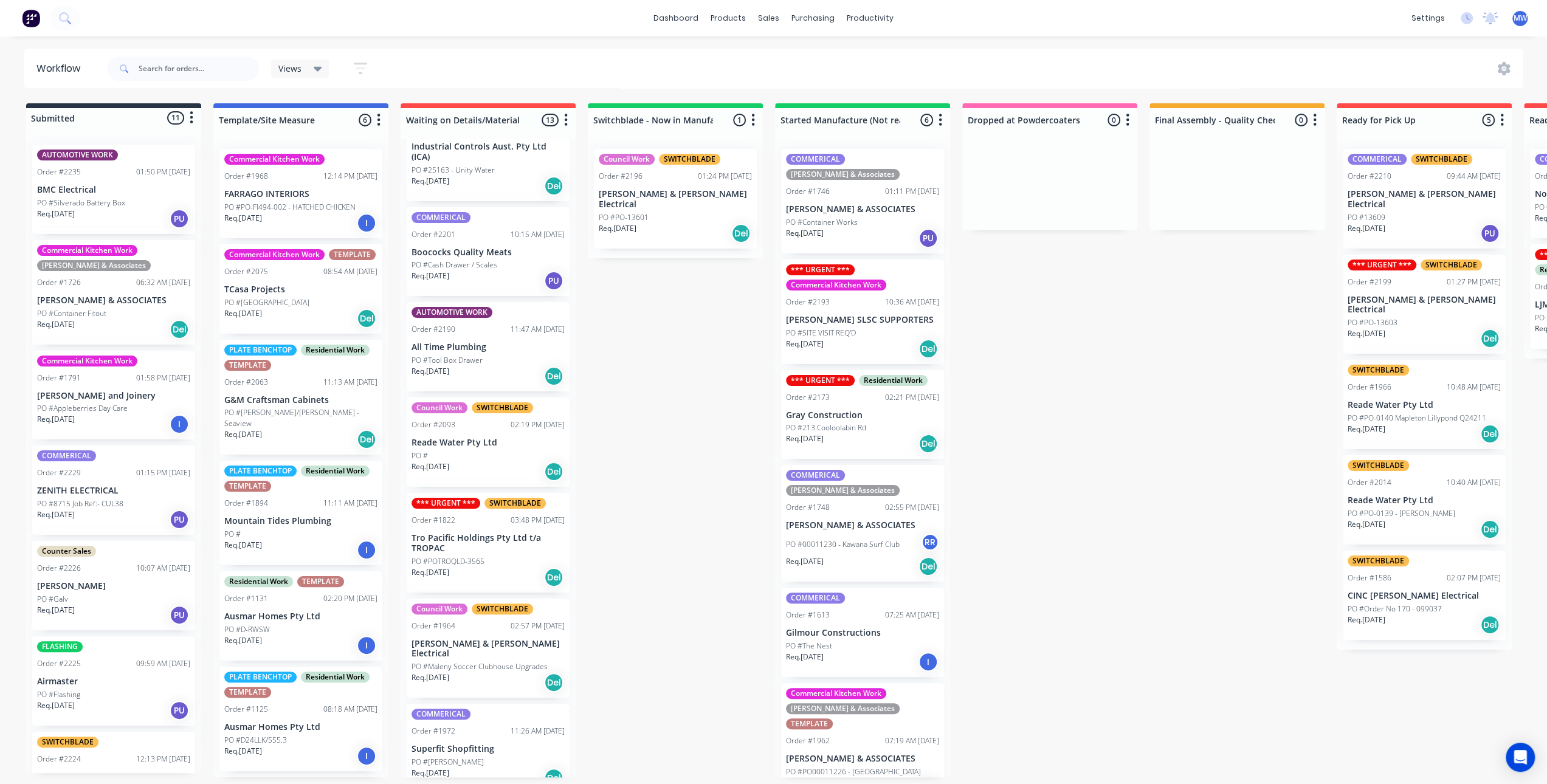
drag, startPoint x: 627, startPoint y: 409, endPoint x: 643, endPoint y: 318, distance: 92.4
click at [627, 409] on div "Submitted 11 Status colour #273444 hex #273444 Save Cancel Summaries Total orde…" at bounding box center [1004, 441] width 2027 height 674
click at [692, 469] on div "Submitted 11 Status colour #273444 hex #273444 Save Cancel Summaries Total orde…" at bounding box center [1004, 441] width 2027 height 674
click at [692, 428] on div "Submitted 11 Status colour #273444 hex #273444 Save Cancel Summaries Total orde…" at bounding box center [1004, 441] width 2027 height 674
click at [650, 434] on div "Submitted 11 Status colour #273444 hex #273444 Save Cancel Summaries Total orde…" at bounding box center [1004, 441] width 2027 height 674
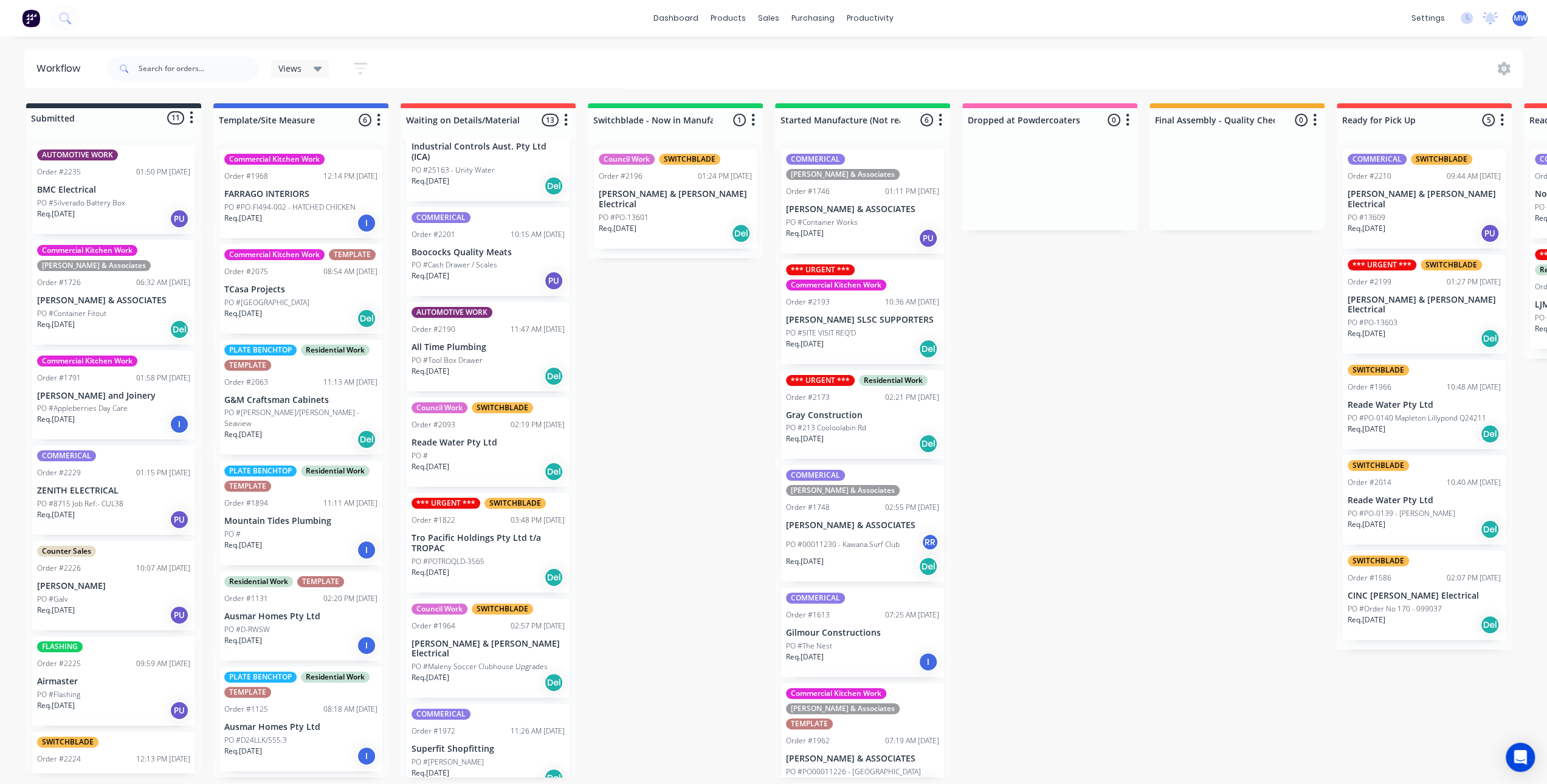
click at [499, 437] on p "Reade Water Pty Ltd" at bounding box center [488, 442] width 153 height 11
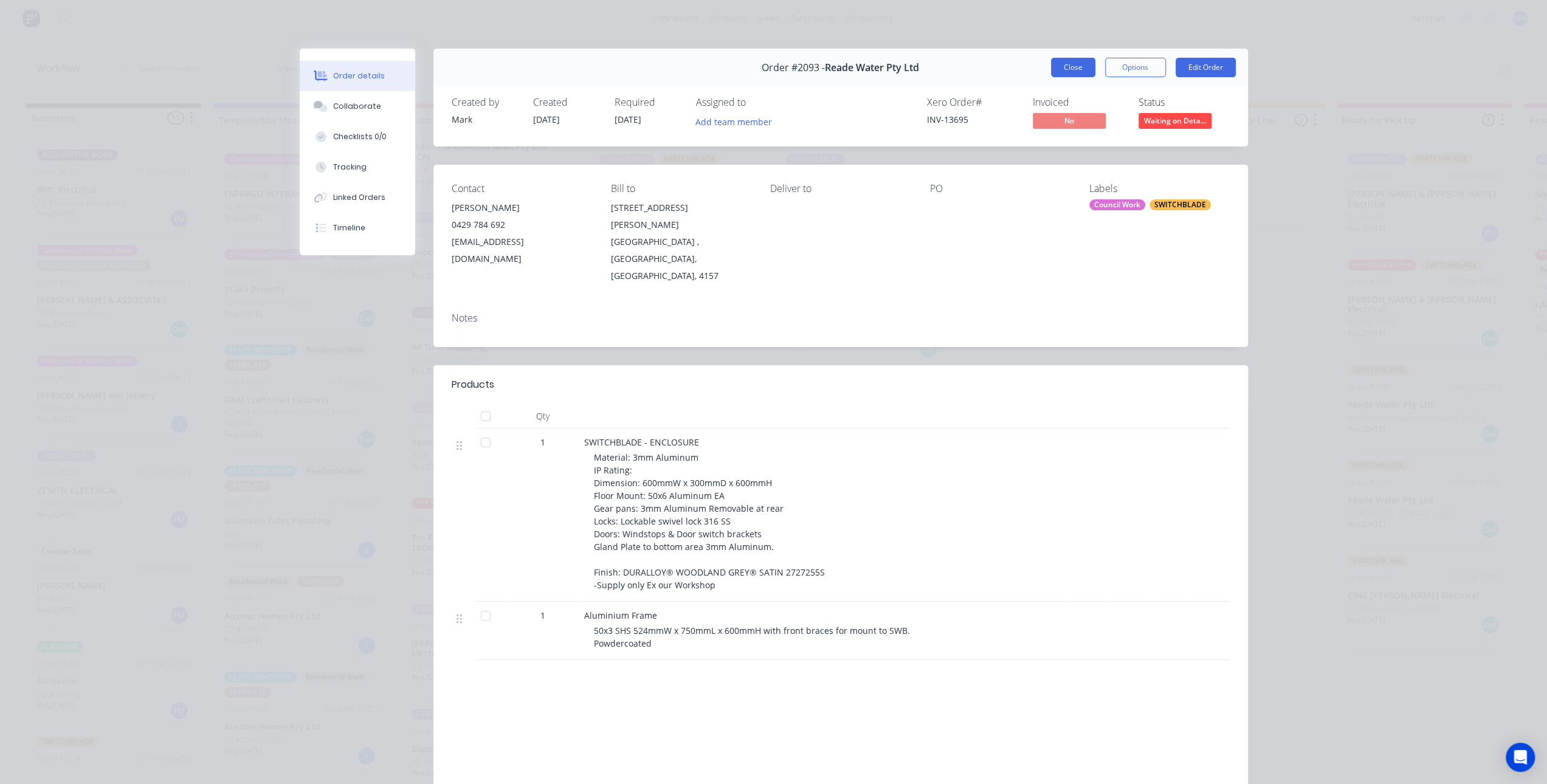
click at [1073, 74] on button "Close" at bounding box center [1073, 67] width 45 height 19
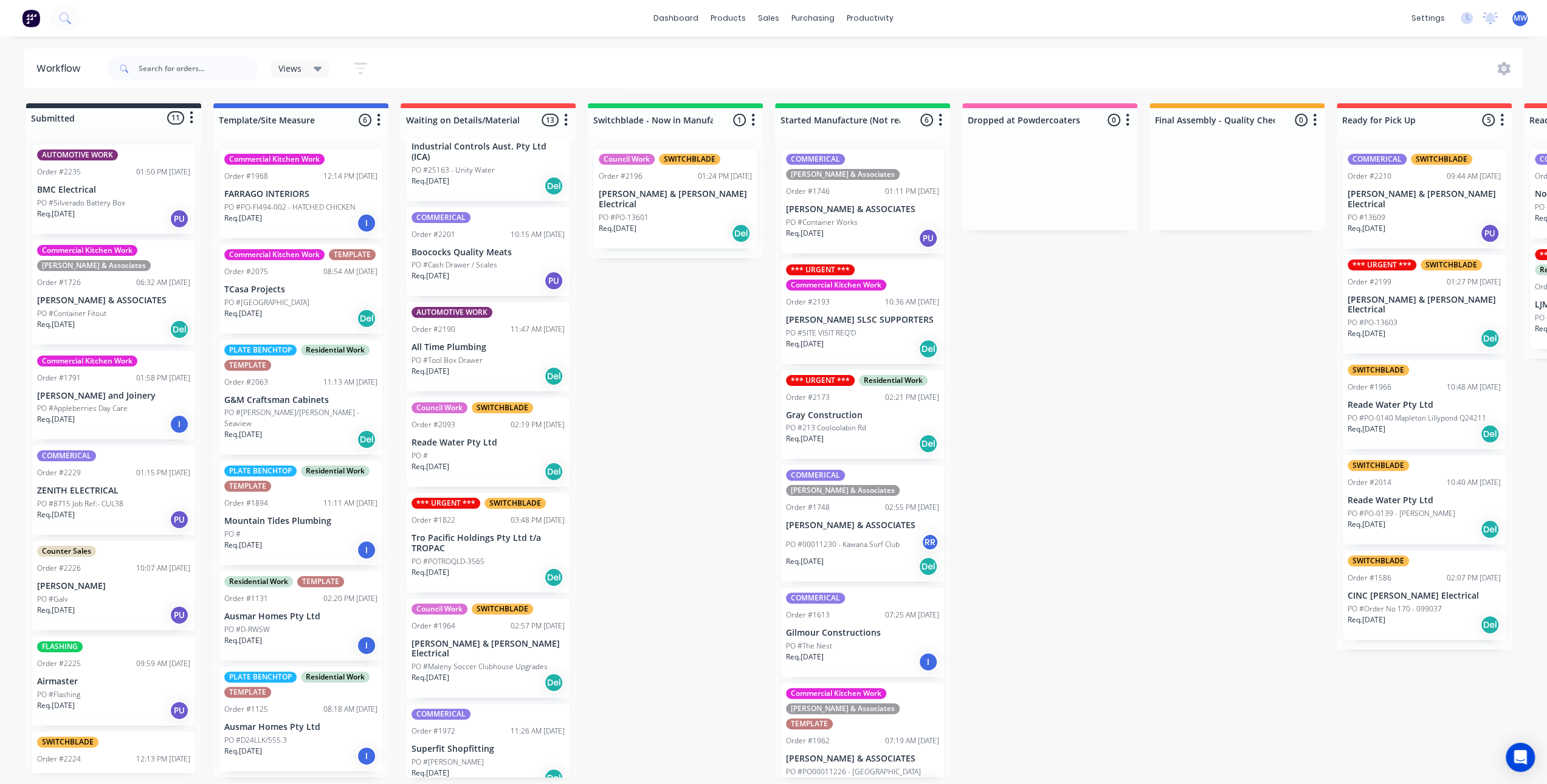
click at [708, 391] on div "Submitted 11 Status colour #273444 hex #273444 Save Cancel Summaries Total orde…" at bounding box center [1004, 441] width 2027 height 674
click at [642, 447] on div "Submitted 11 Status colour #273444 hex #273444 Save Cancel Summaries Total orde…" at bounding box center [1004, 441] width 2027 height 674
click at [685, 385] on div "Submitted 11 Status colour #273444 hex #273444 Save Cancel Summaries Total orde…" at bounding box center [1004, 441] width 2027 height 674
click at [522, 446] on p "Reade Water Pty Ltd" at bounding box center [488, 442] width 153 height 11
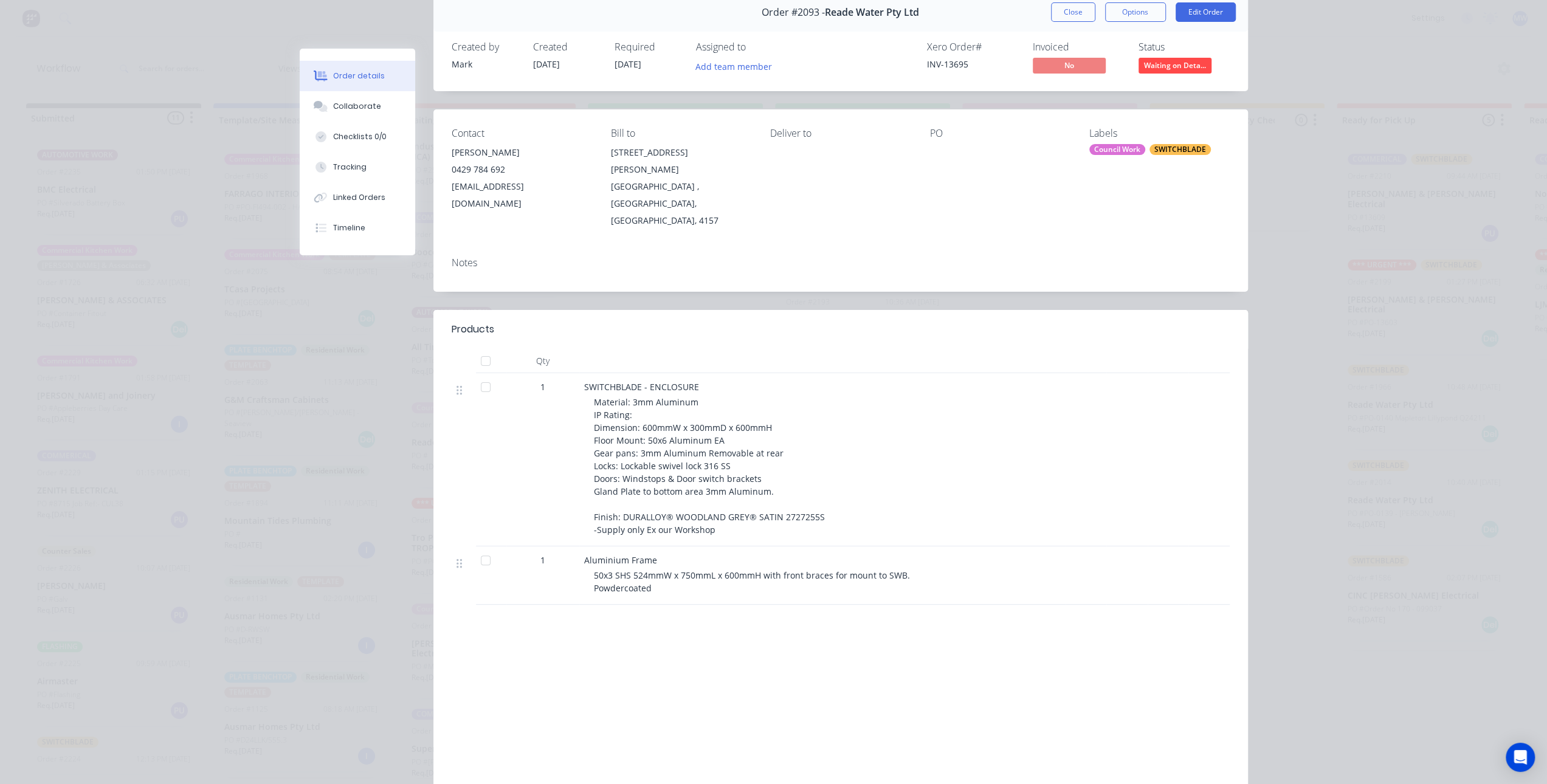
scroll to position [0, 0]
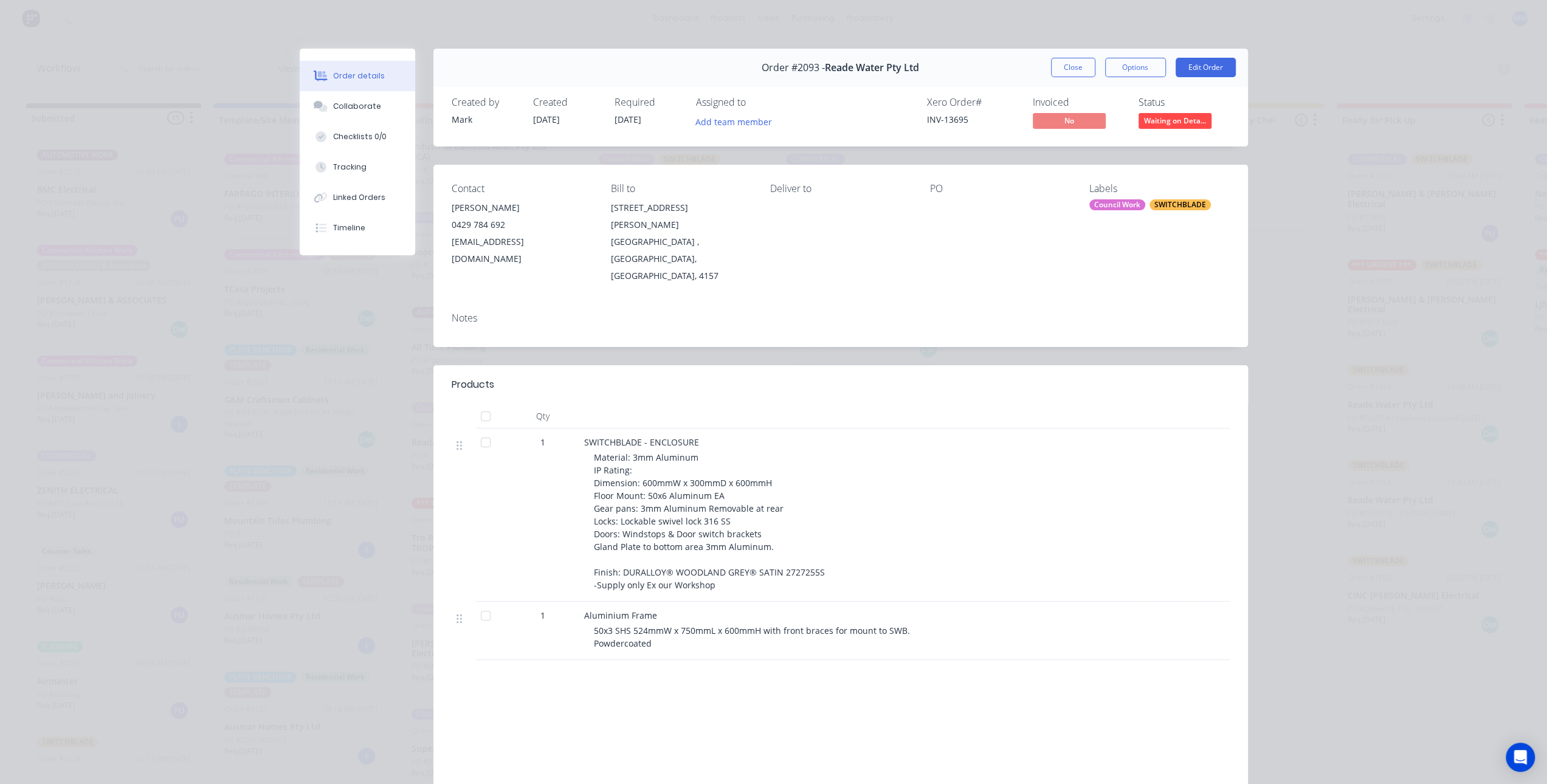
click at [1125, 258] on div "Contact Darryl 0429 784 692 readewater@outlook.com Bill to 7 Stanley Street Cap…" at bounding box center [841, 233] width 815 height 138
click at [986, 404] on div at bounding box center [822, 416] width 486 height 24
click at [1061, 62] on button "Close" at bounding box center [1073, 67] width 45 height 19
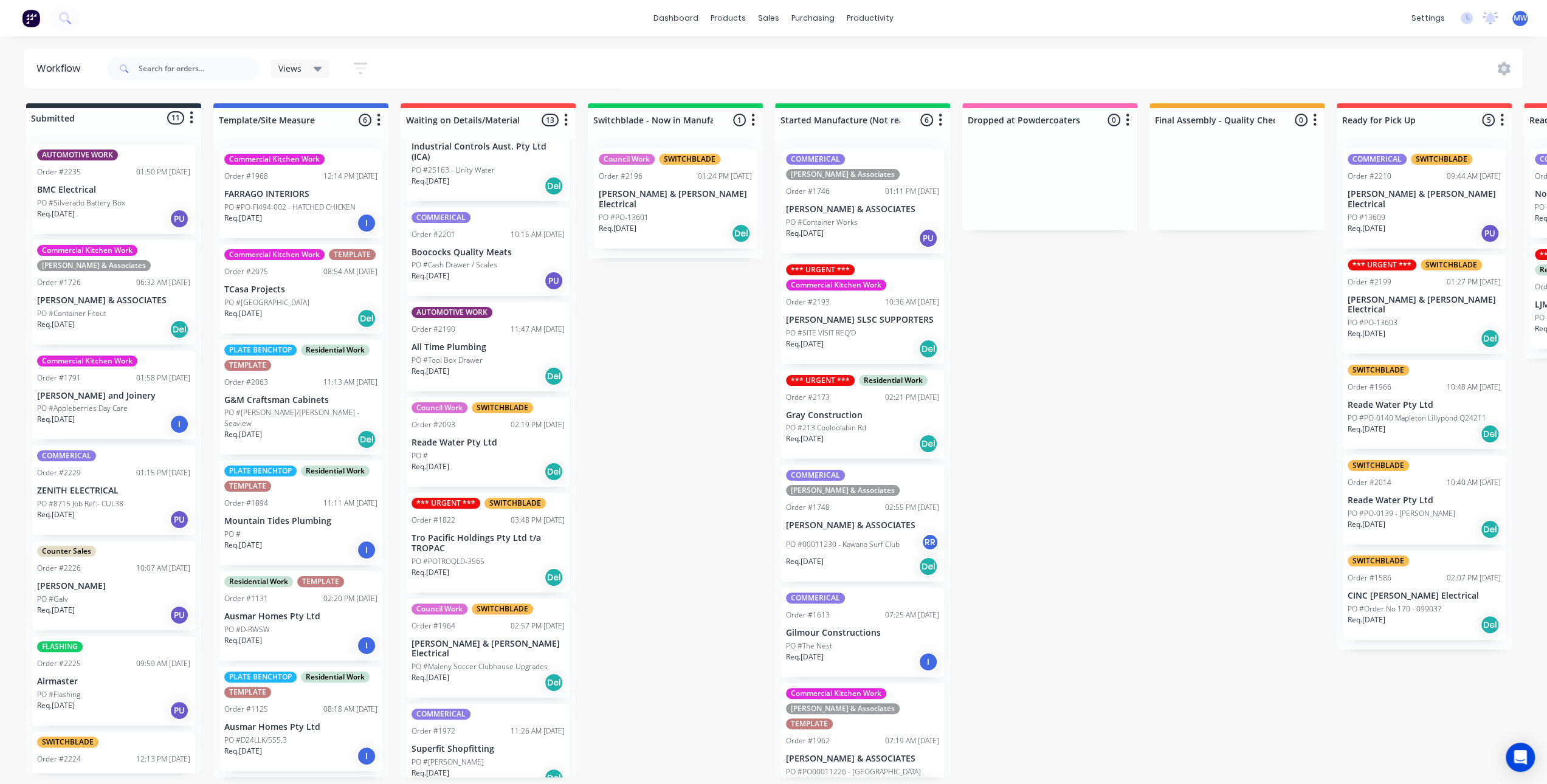
click at [708, 340] on div "Submitted 11 Status colour #273444 hex #273444 Save Cancel Summaries Total orde…" at bounding box center [1004, 441] width 2027 height 674
drag, startPoint x: 708, startPoint y: 340, endPoint x: 715, endPoint y: 306, distance: 34.7
click at [710, 340] on div "Submitted 11 Status colour #273444 hex #273444 Save Cancel Summaries Total orde…" at bounding box center [1004, 441] width 2027 height 674
click at [705, 193] on p "[PERSON_NAME] & [PERSON_NAME] Electrical" at bounding box center [675, 199] width 153 height 21
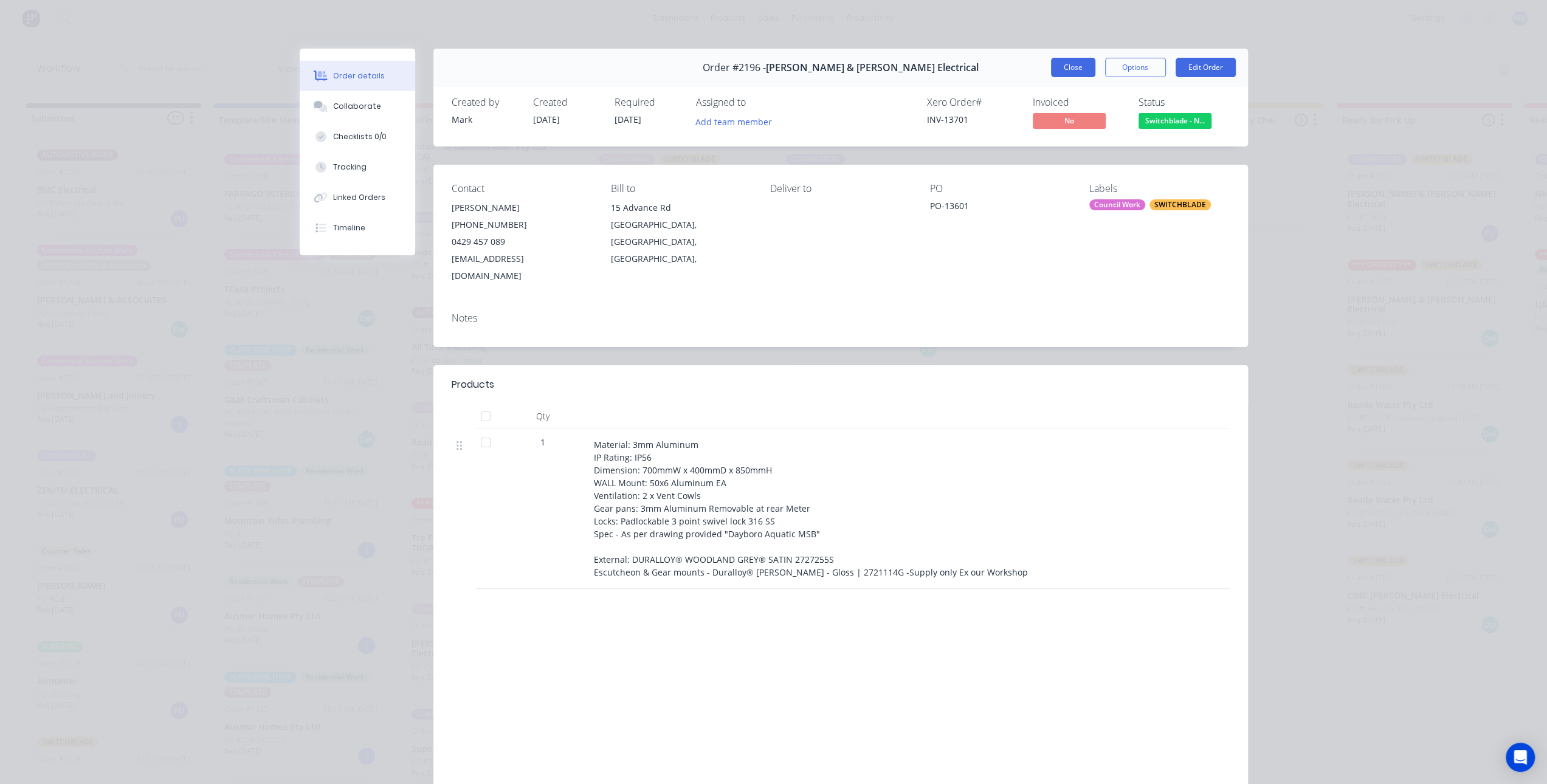
click at [1067, 67] on button "Close" at bounding box center [1073, 67] width 45 height 19
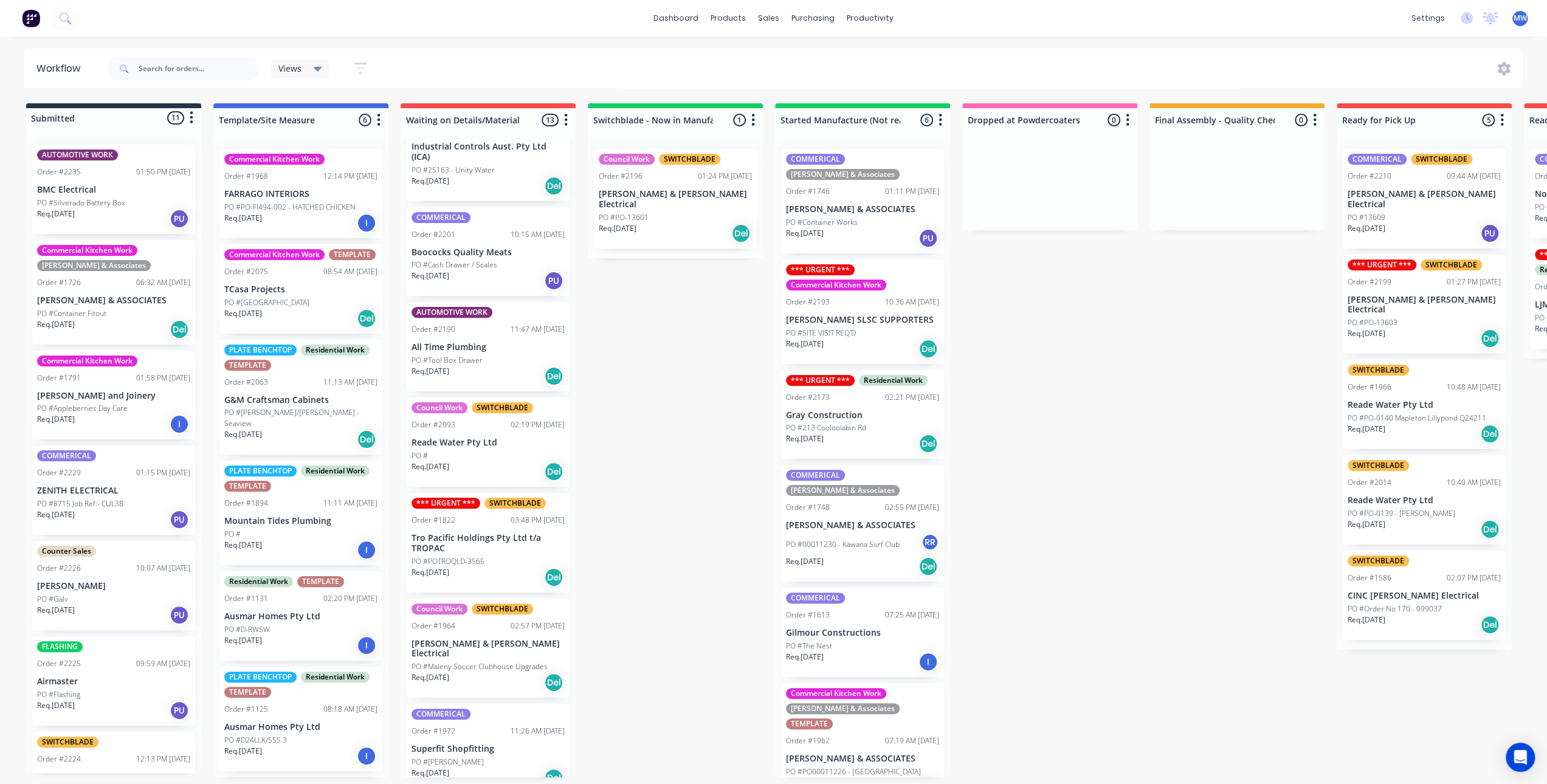
click at [663, 350] on div "Submitted 11 Status colour #273444 hex #273444 Save Cancel Summaries Total orde…" at bounding box center [1004, 441] width 2027 height 674
click at [1027, 358] on div "Submitted 11 Status colour #273444 hex #273444 Save Cancel Summaries Total orde…" at bounding box center [1004, 441] width 2027 height 674
drag, startPoint x: 642, startPoint y: 364, endPoint x: 649, endPoint y: 382, distance: 19.3
click at [641, 364] on div "Submitted 11 Status colour #273444 hex #273444 Save Cancel Summaries Total orde…" at bounding box center [1004, 441] width 2027 height 674
click at [711, 436] on div "Submitted 11 Status colour #273444 hex #273444 Save Cancel Summaries Total orde…" at bounding box center [1004, 441] width 2027 height 674
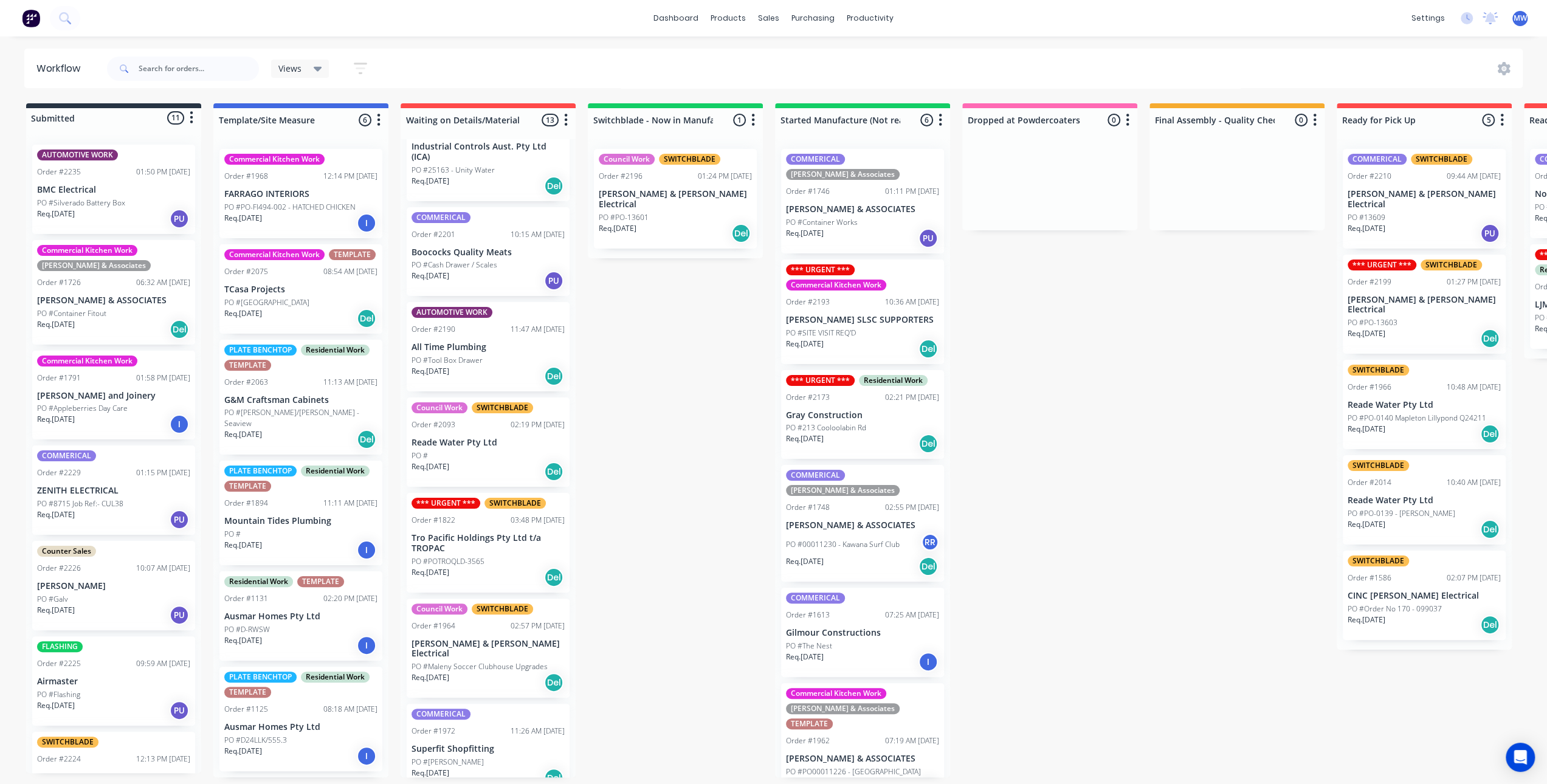
click at [710, 436] on div "Submitted 11 Status colour #273444 hex #273444 Save Cancel Summaries Total orde…" at bounding box center [1004, 441] width 2027 height 674
click at [751, 443] on div "Submitted 11 Status colour #273444 hex #273444 Save Cancel Summaries Total orde…" at bounding box center [1004, 441] width 2027 height 674
click at [715, 426] on div "Submitted 11 Status colour #273444 hex #273444 Save Cancel Summaries Total orde…" at bounding box center [1004, 441] width 2027 height 674
click at [643, 379] on div "Submitted 11 Status colour #273444 hex #273444 Save Cancel Summaries Total orde…" at bounding box center [1004, 441] width 2027 height 674
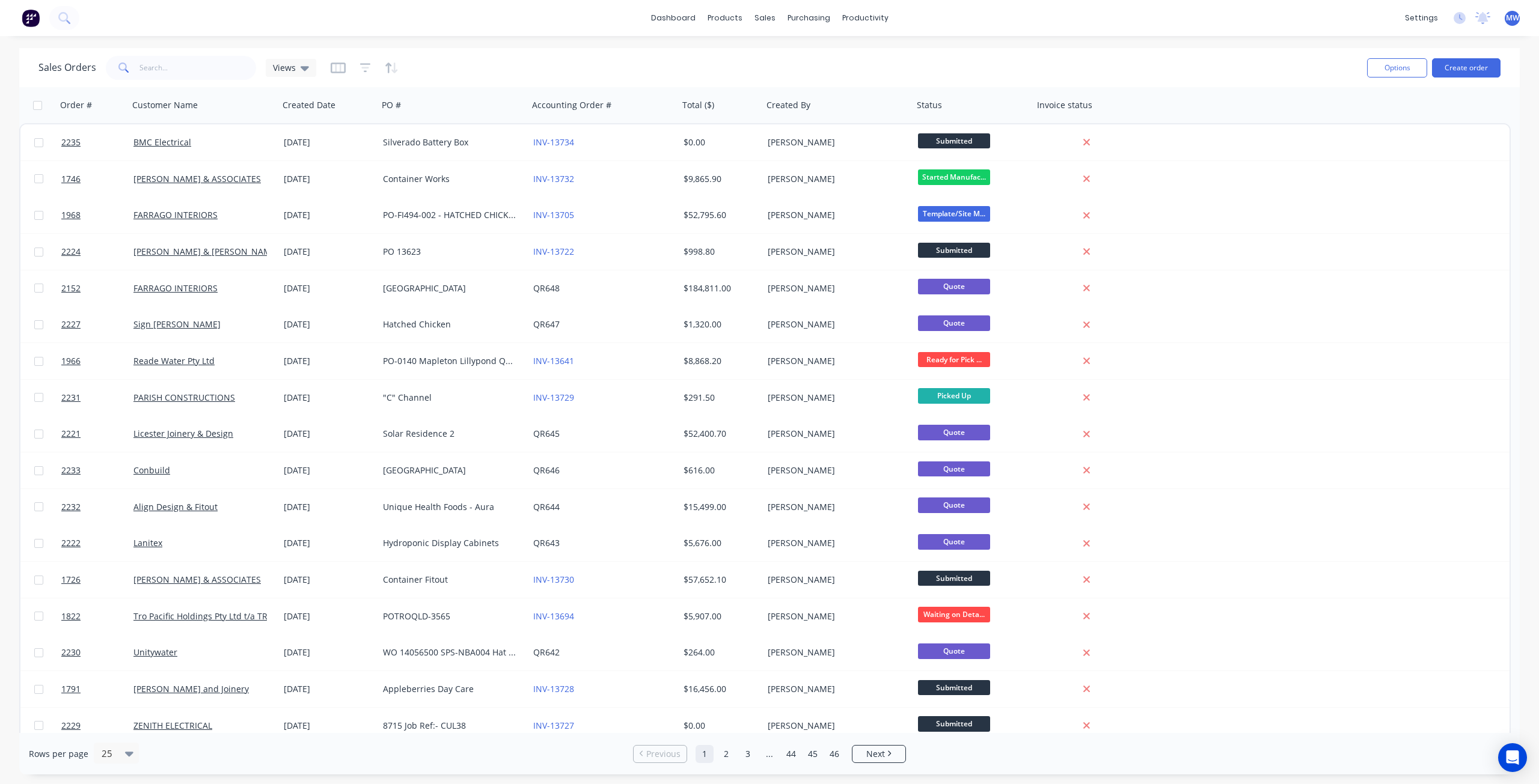
click at [514, 4] on div "dashboard products sales purchasing productivity dashboard products Product Cat…" at bounding box center [769, 18] width 1539 height 36
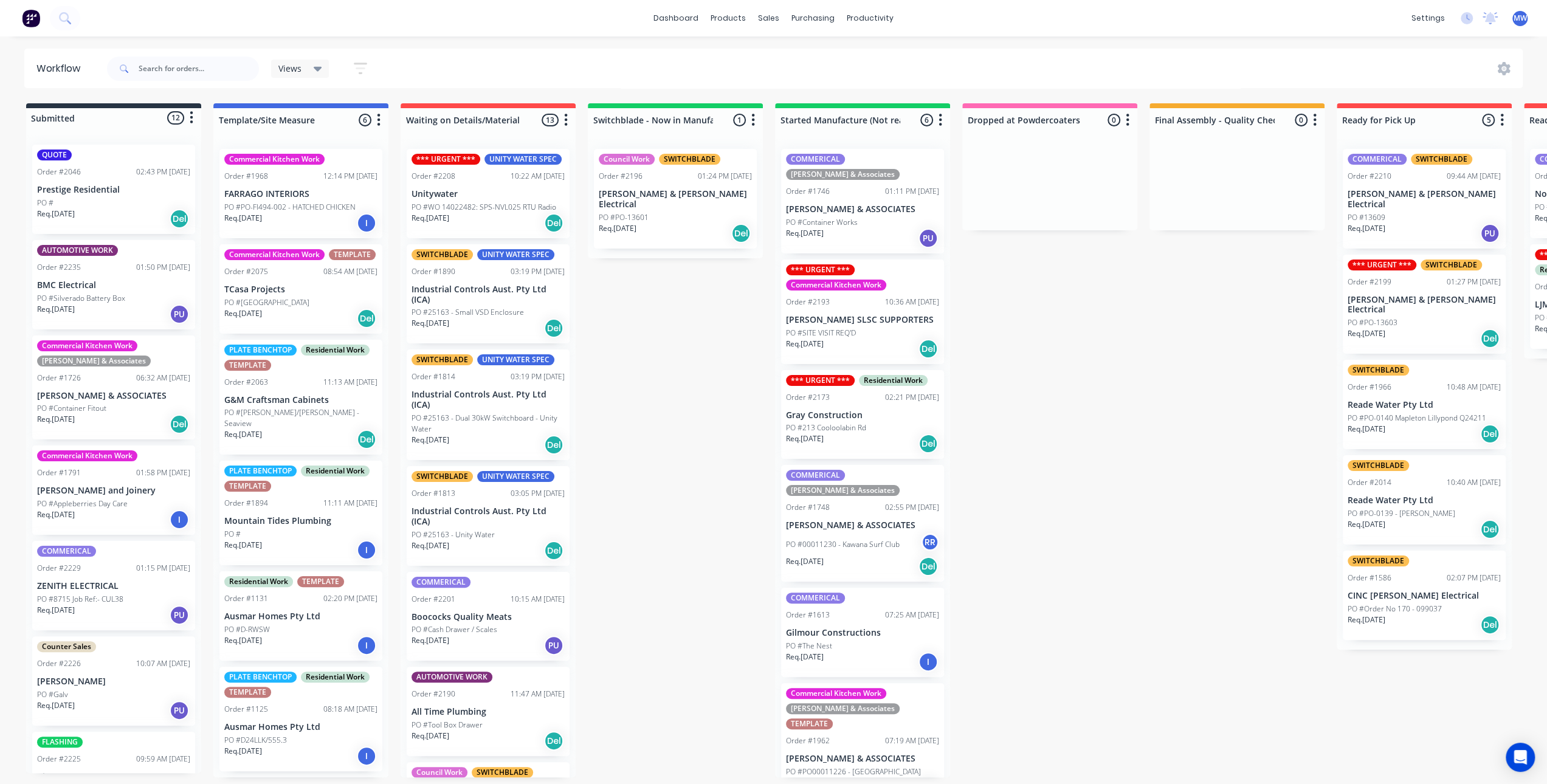
drag, startPoint x: 674, startPoint y: 321, endPoint x: 638, endPoint y: 300, distance: 41.7
click at [674, 321] on div "Submitted 12 Status colour #273444 hex #273444 Save Cancel Summaries Total orde…" at bounding box center [1004, 441] width 2027 height 674
drag, startPoint x: 657, startPoint y: 437, endPoint x: 656, endPoint y: 430, distance: 7.1
click at [657, 437] on div "Submitted 12 Status colour #273444 hex #273444 Save Cancel Summaries Total orde…" at bounding box center [1004, 441] width 2027 height 674
